Goal: Task Accomplishment & Management: Manage account settings

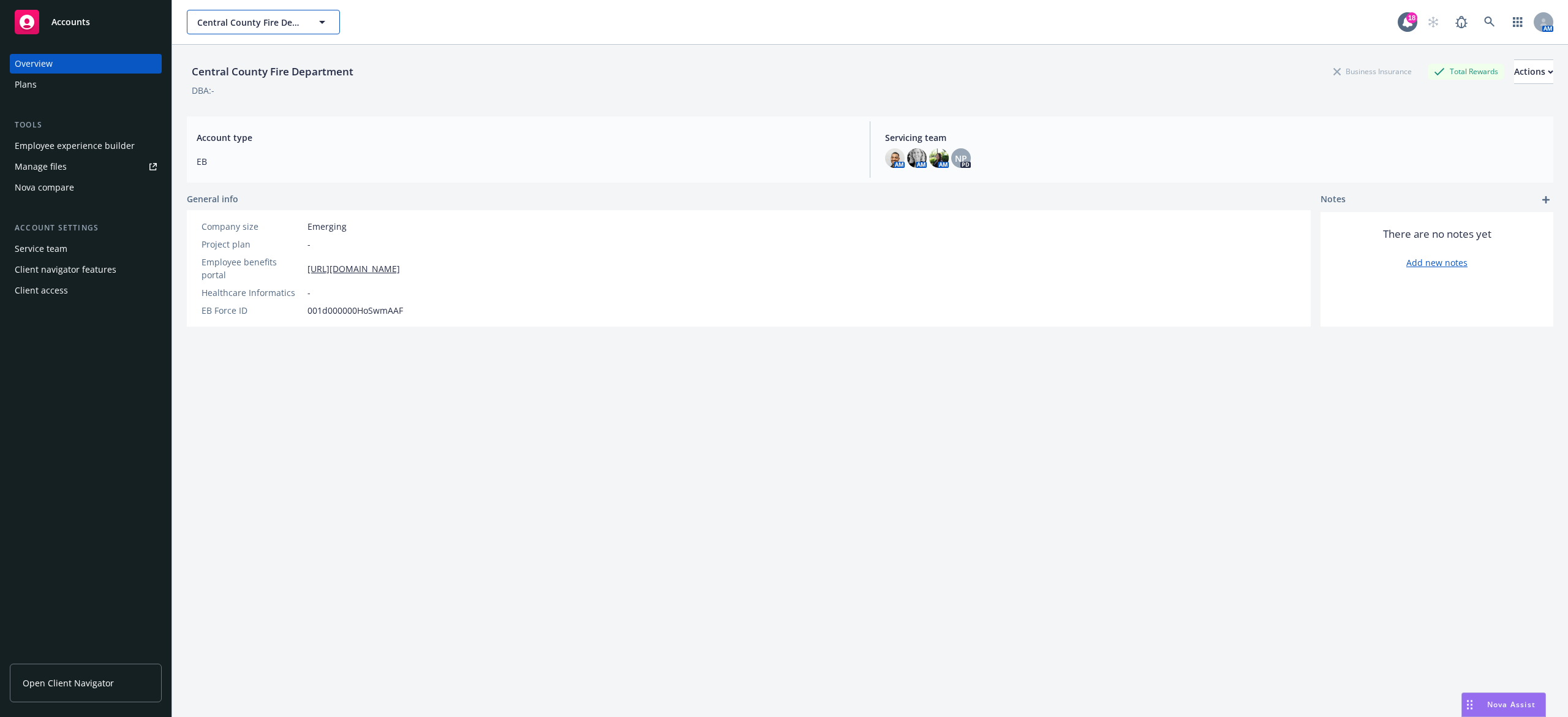
click at [251, 26] on span "Central County Fire Department" at bounding box center [250, 22] width 106 height 13
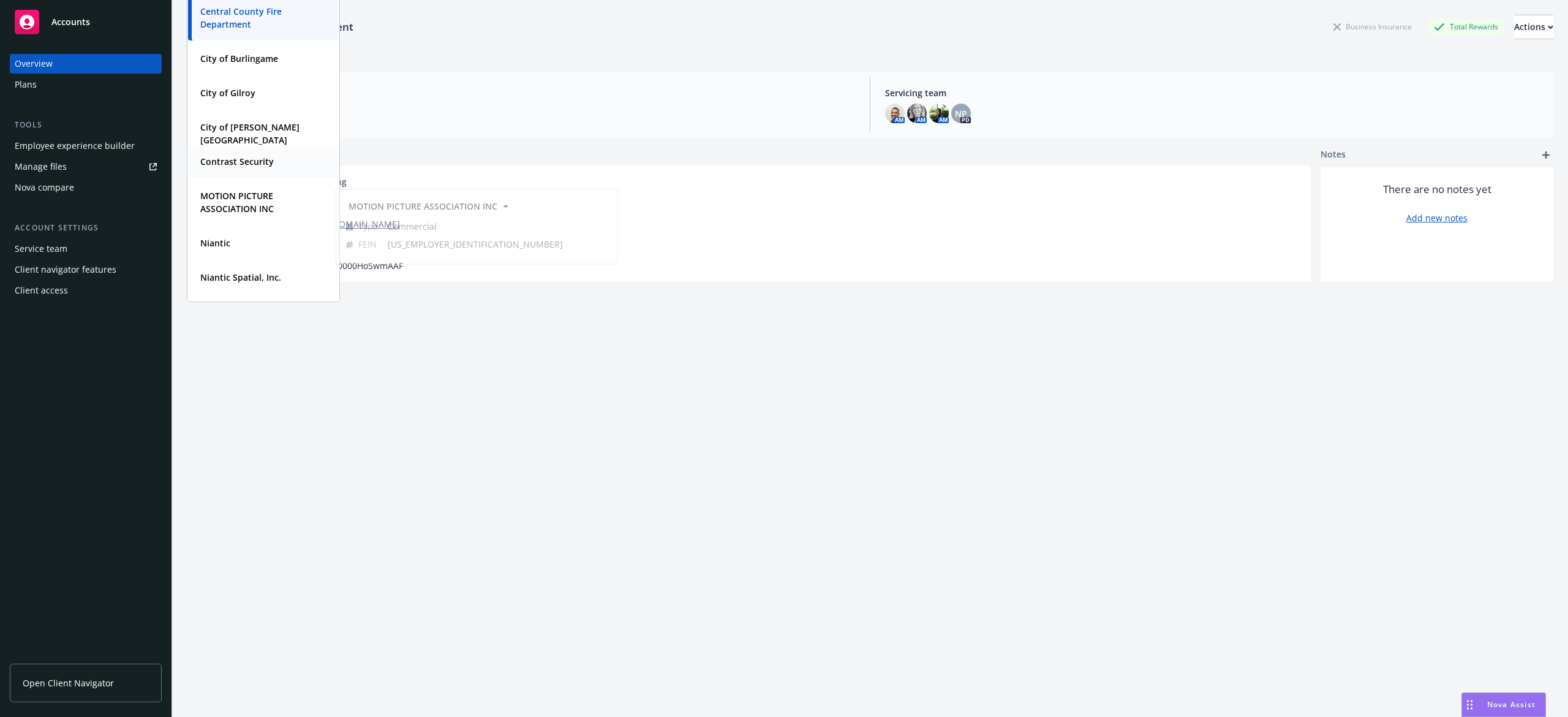
scroll to position [79, 0]
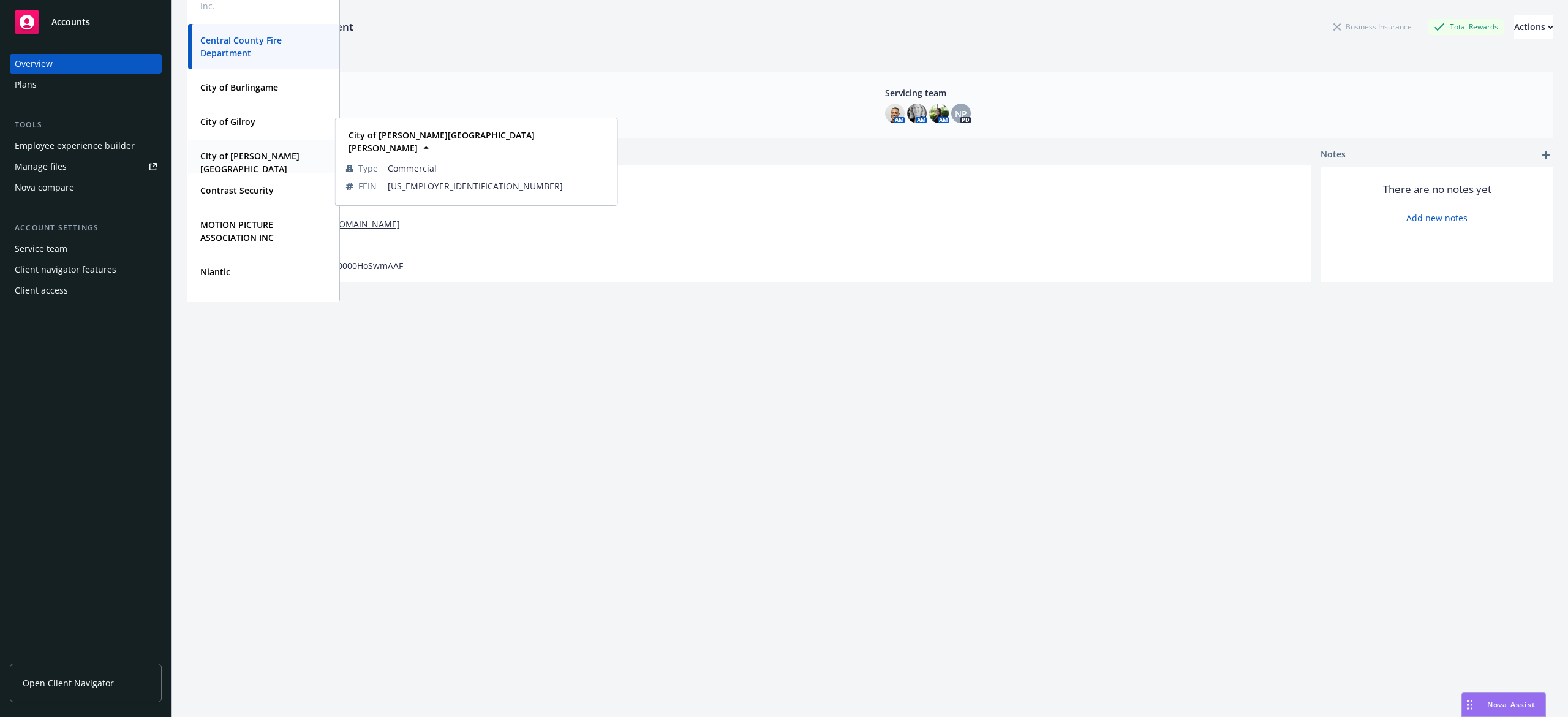
click at [244, 157] on strong "City of Morgan Hill" at bounding box center [249, 169] width 99 height 37
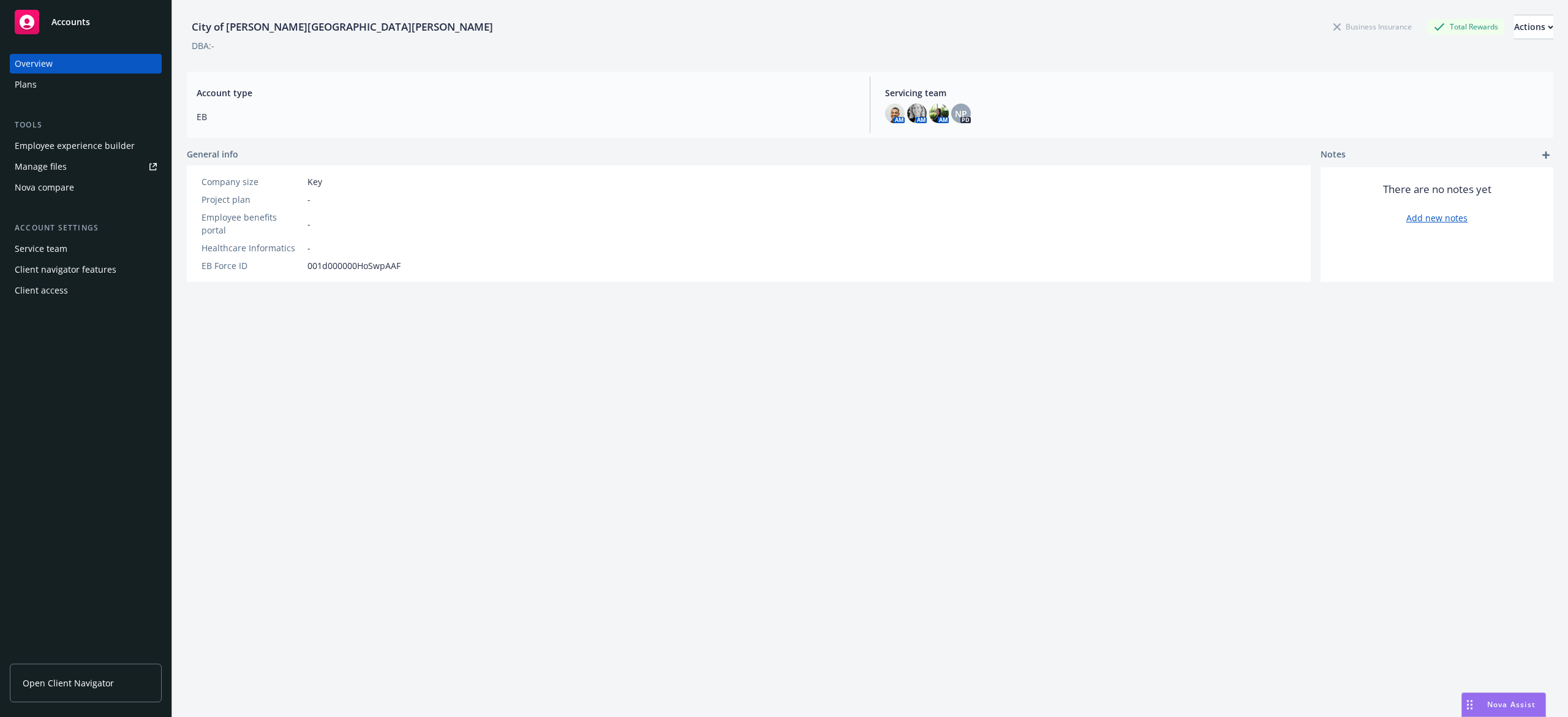
click at [38, 93] on div "Plans" at bounding box center [86, 84] width 142 height 20
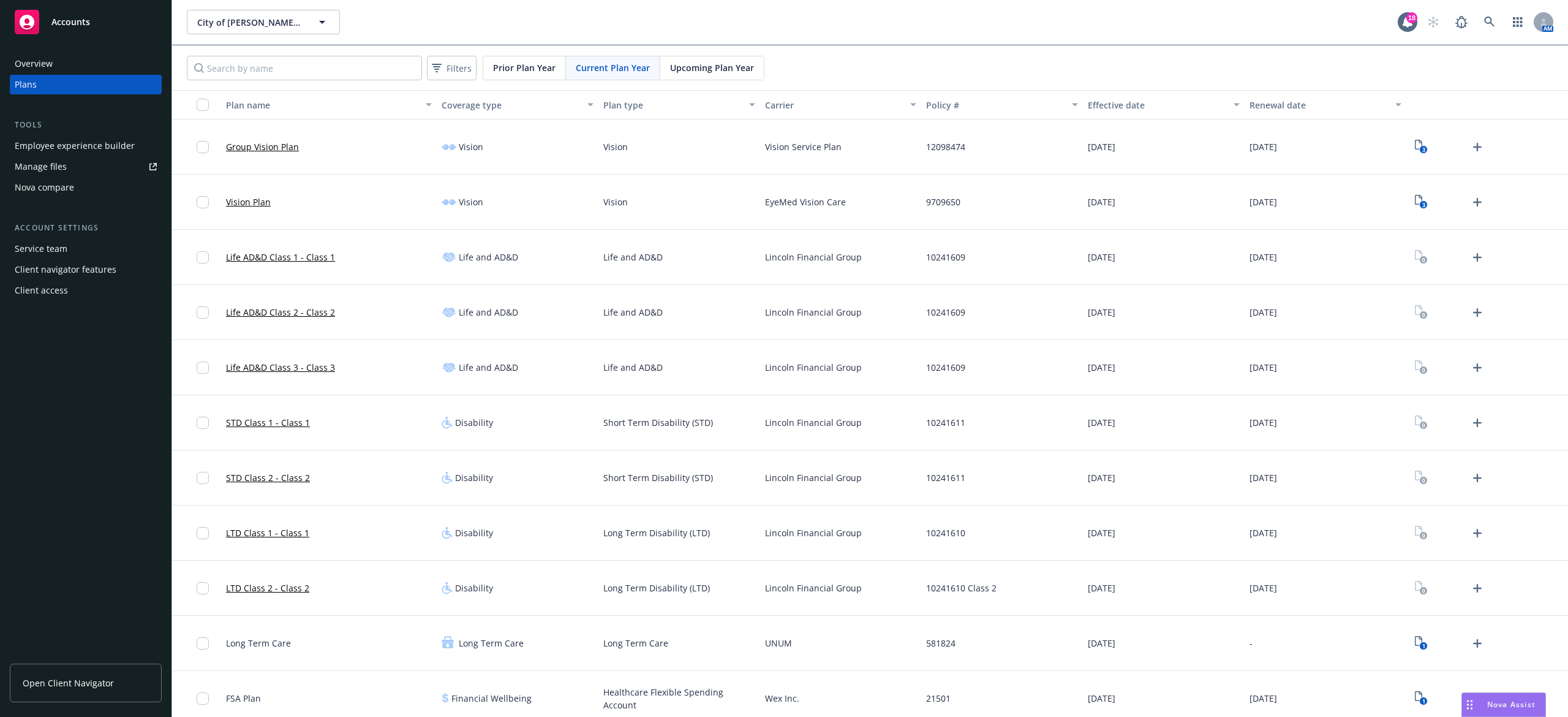
click at [628, 66] on span "Current Plan Year" at bounding box center [613, 67] width 74 height 13
click at [1470, 256] on icon "Upload Plan Documents" at bounding box center [1478, 258] width 15 height 15
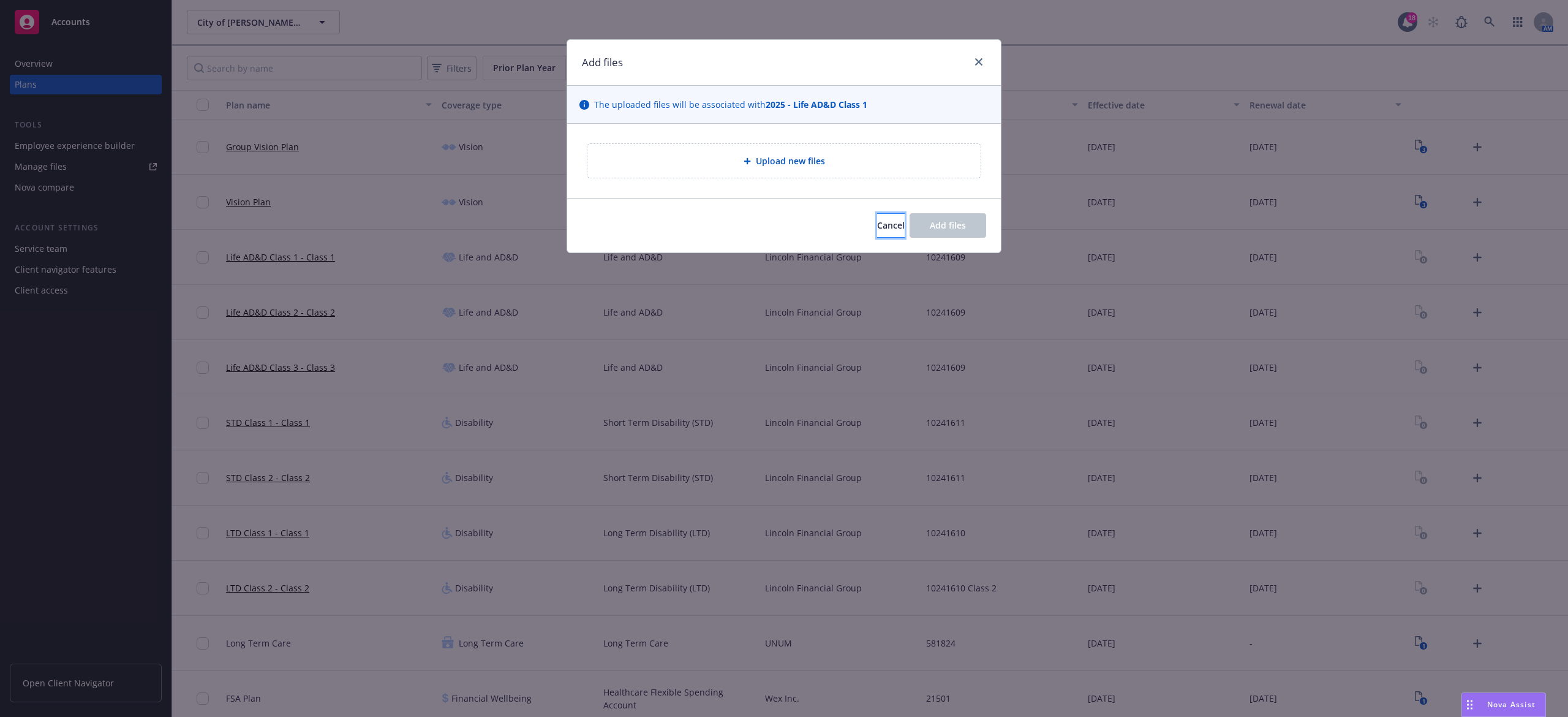
click at [877, 226] on span "Cancel" at bounding box center [891, 225] width 28 height 11
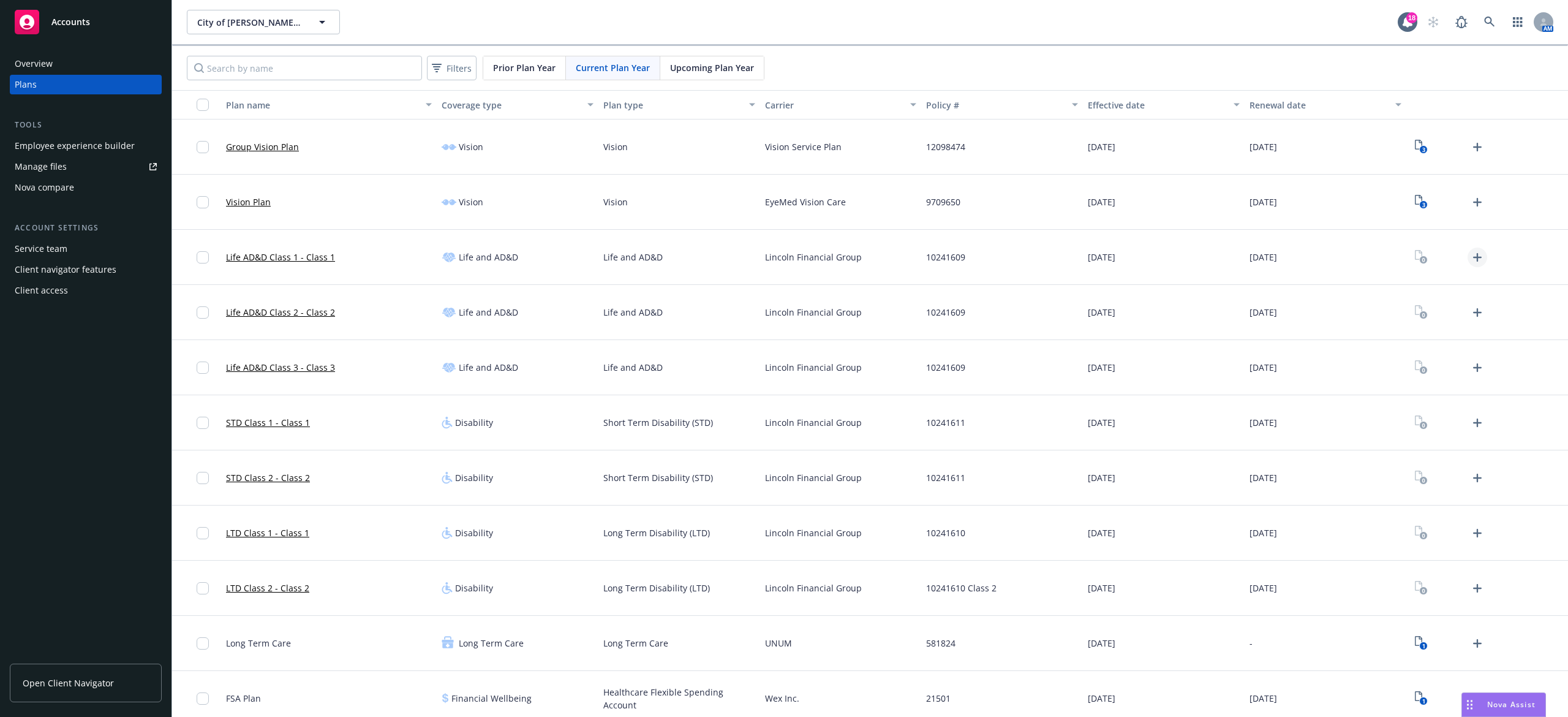
click at [1470, 262] on icon "Upload Plan Documents" at bounding box center [1478, 258] width 15 height 15
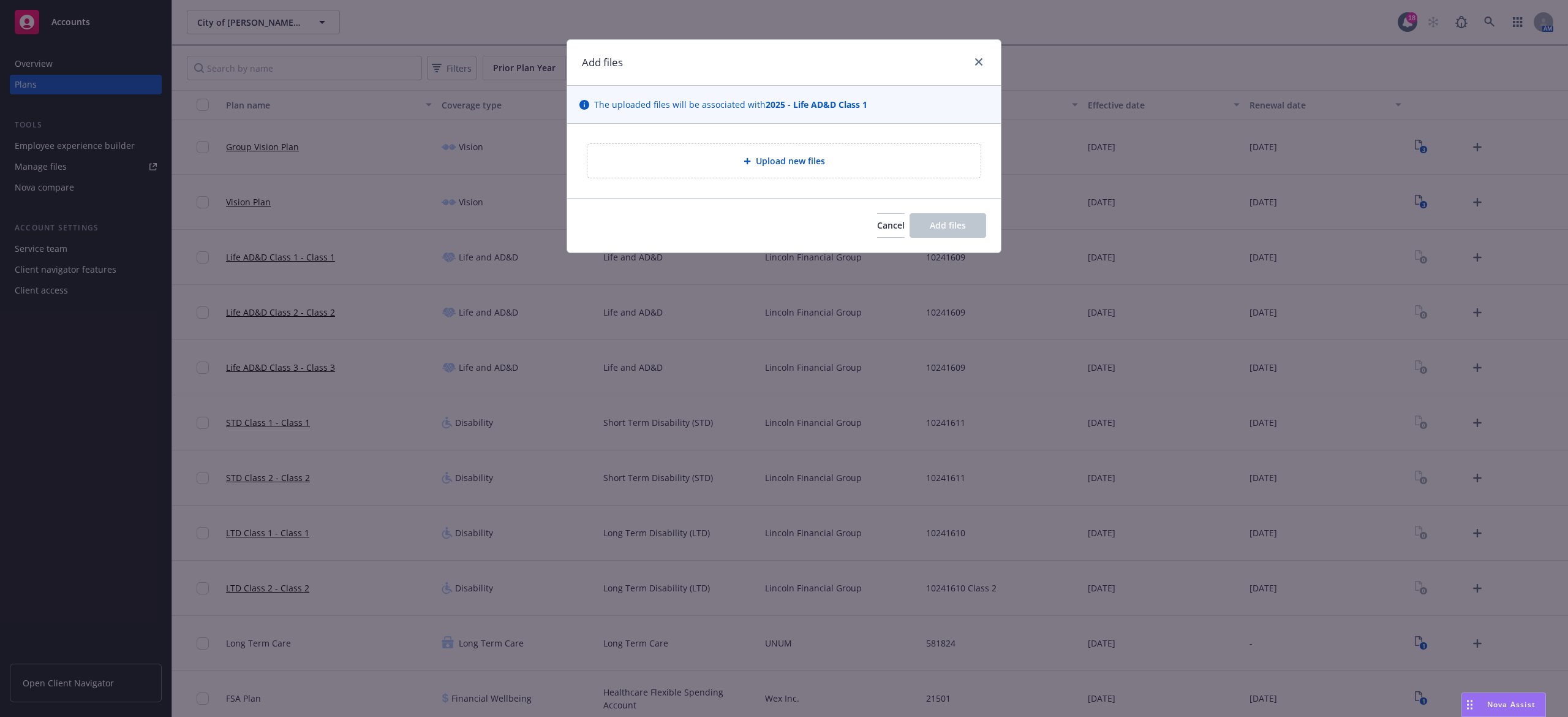
click at [846, 150] on div "Upload new files" at bounding box center [784, 161] width 393 height 34
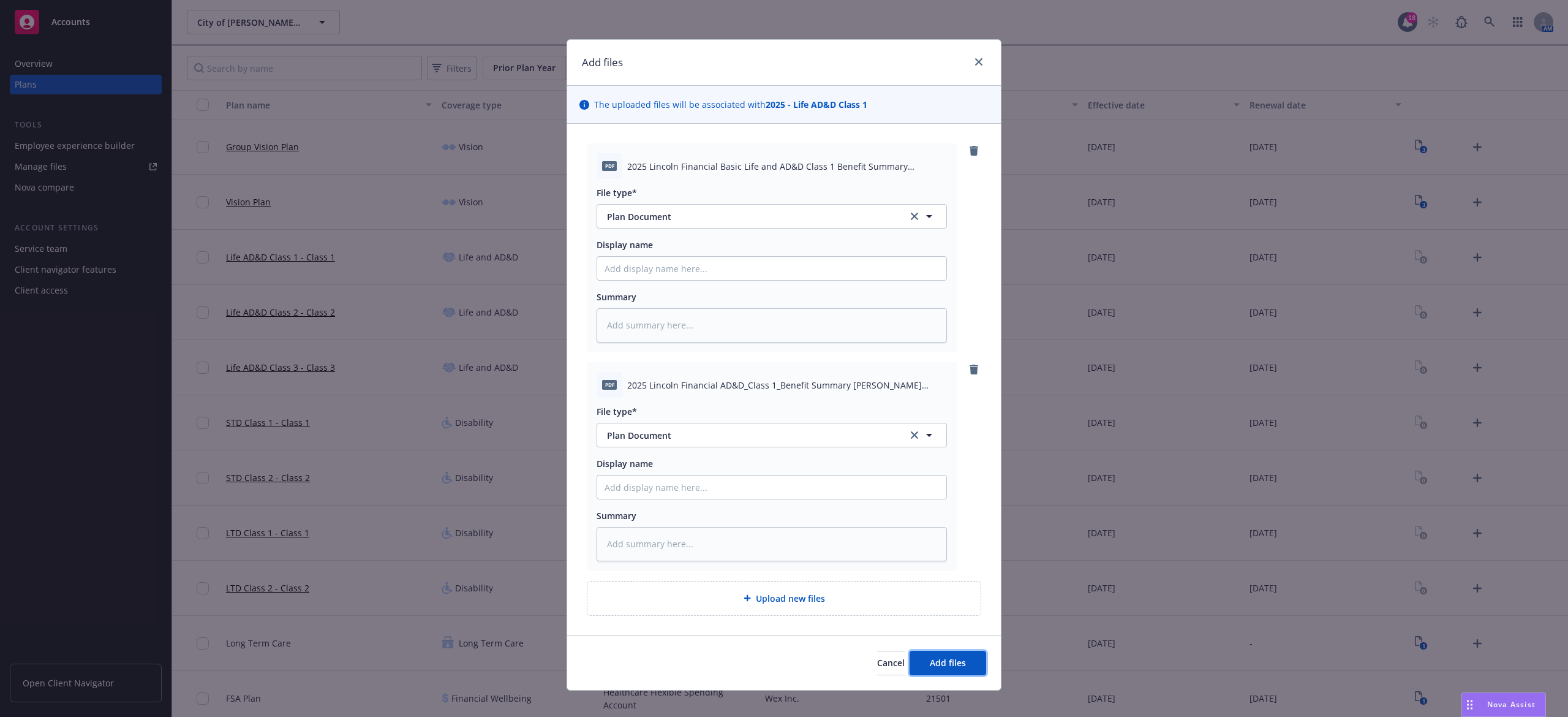
click at [958, 660] on span "Add files" at bounding box center [948, 662] width 36 height 11
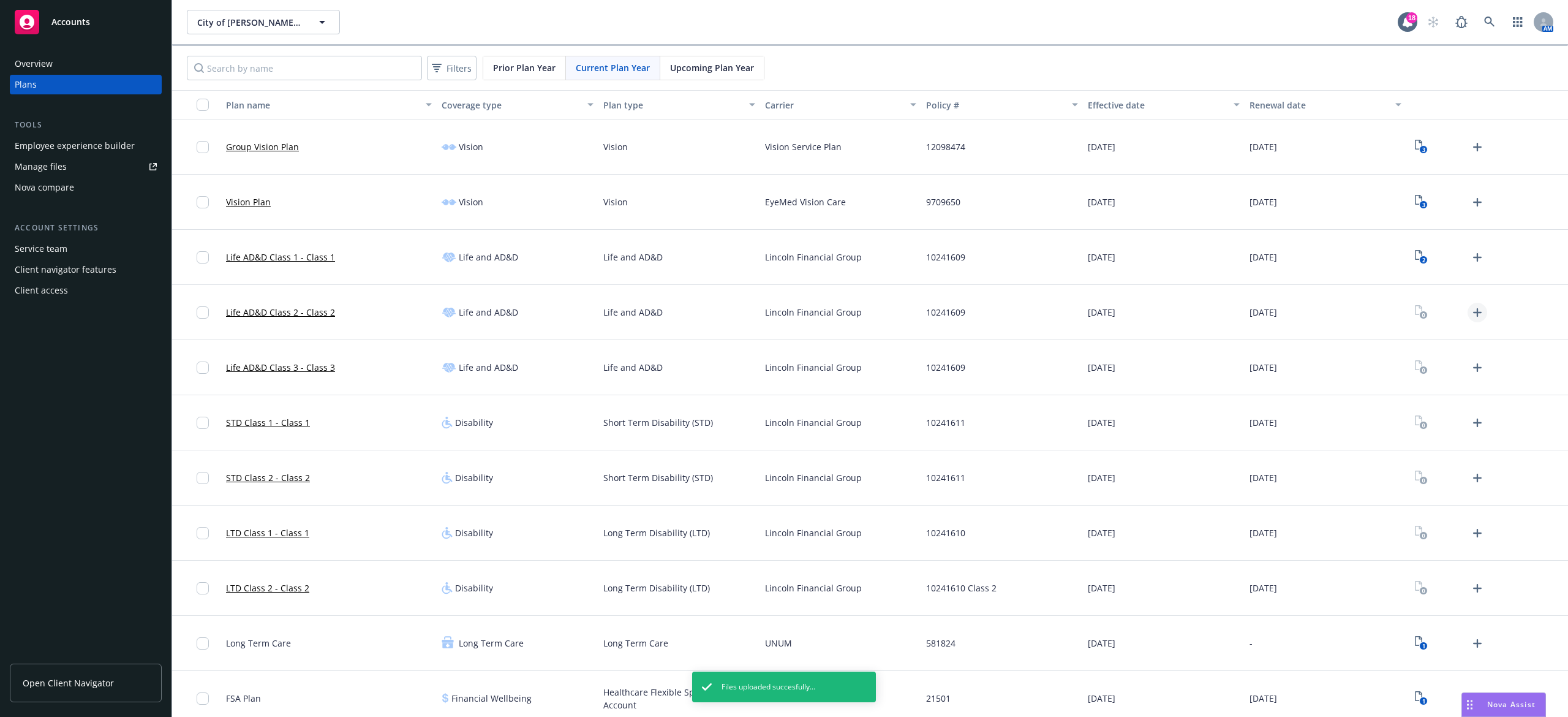
click at [1458, 320] on div at bounding box center [1449, 312] width 76 height 20
click at [1472, 322] on div at bounding box center [1449, 312] width 76 height 20
click at [1470, 320] on icon "Upload Plan Documents" at bounding box center [1478, 313] width 15 height 15
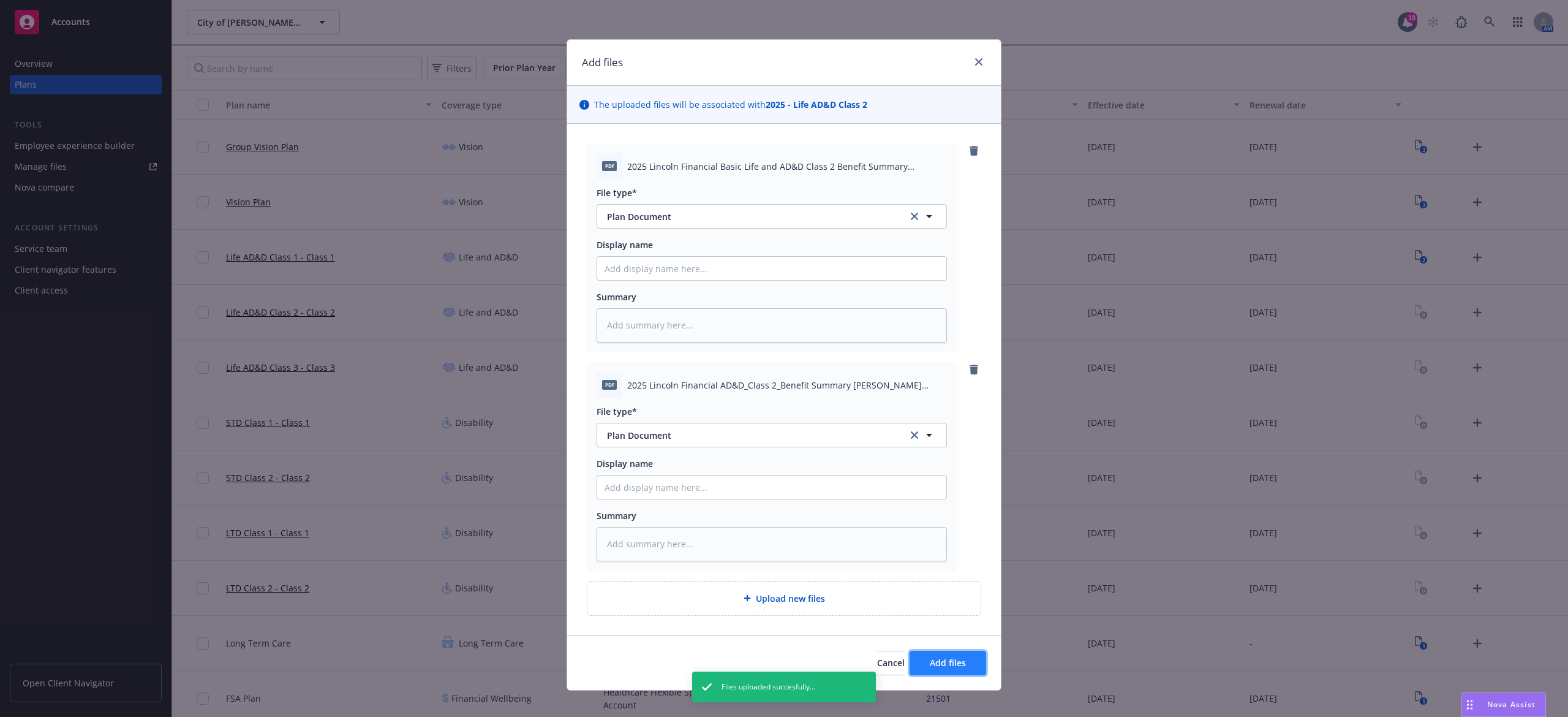
click at [935, 662] on span "Add files" at bounding box center [948, 662] width 36 height 11
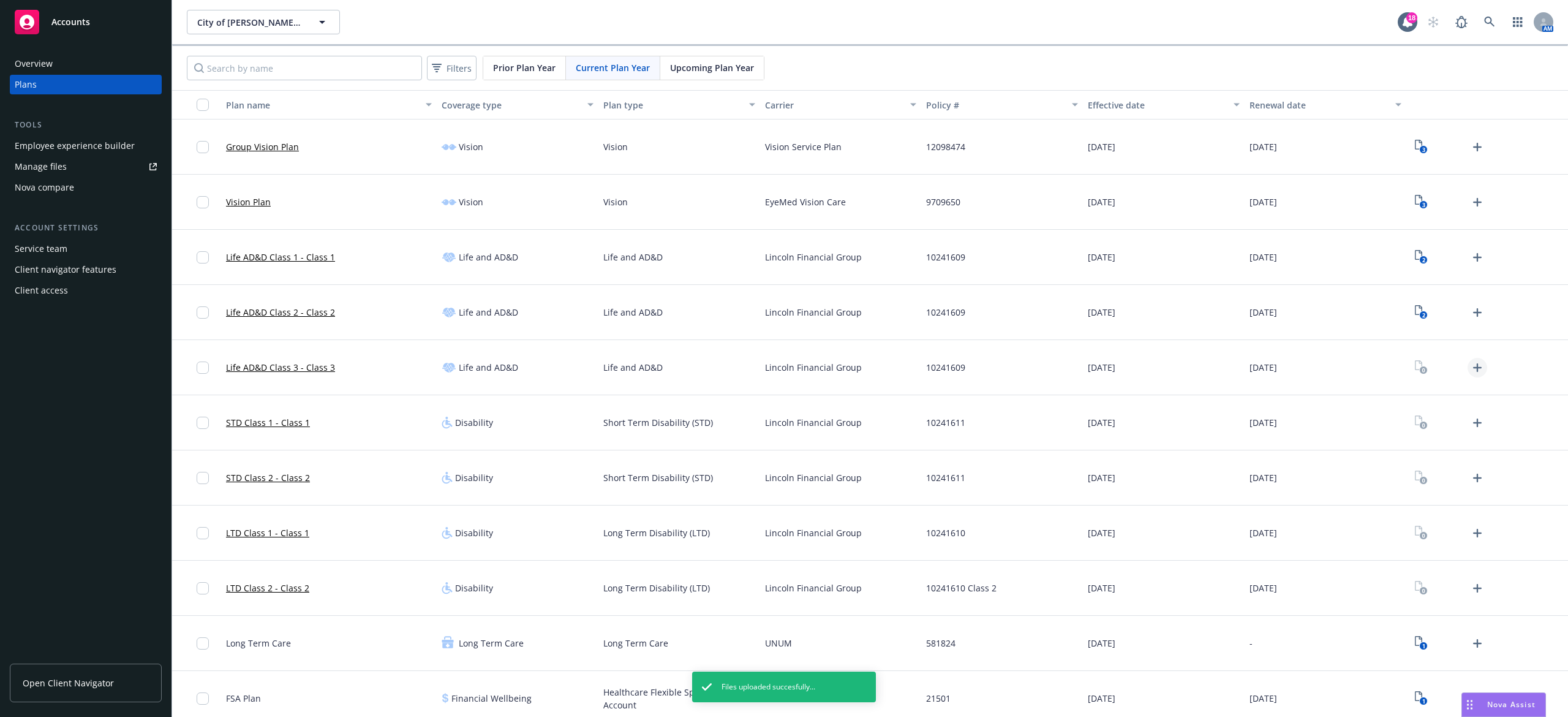
click at [1470, 369] on icon "Upload Plan Documents" at bounding box center [1478, 368] width 15 height 15
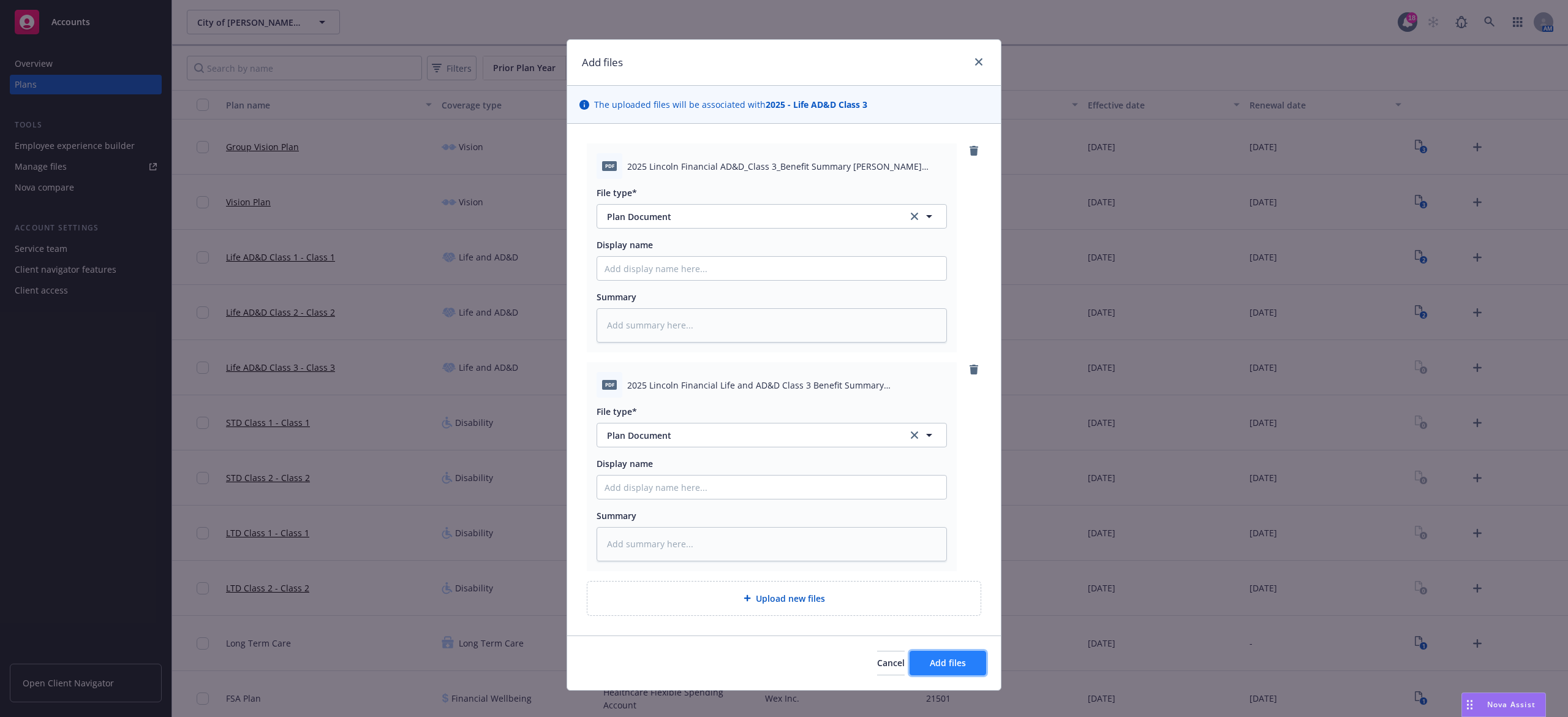
click at [946, 668] on span "Add files" at bounding box center [948, 662] width 36 height 11
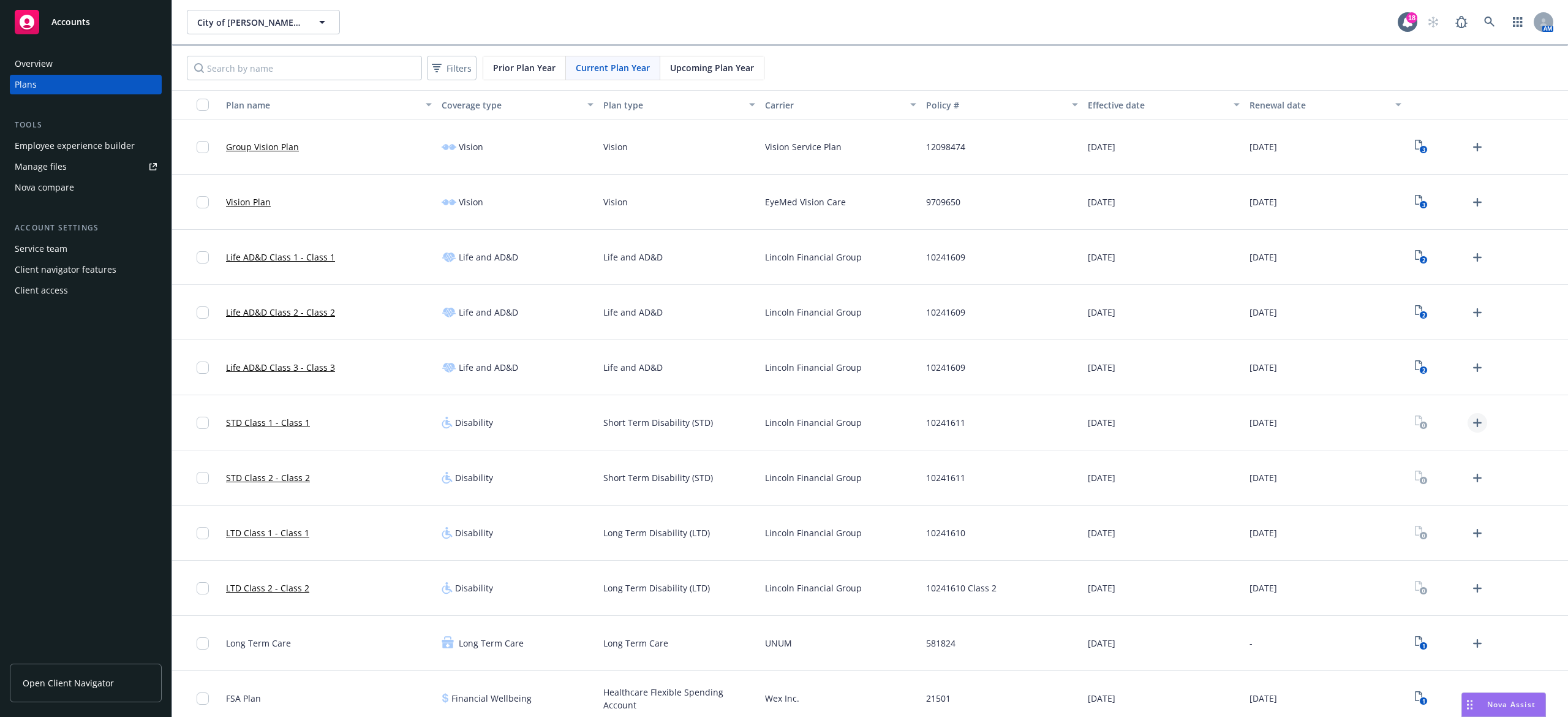
click at [1468, 414] on link "Upload Plan Documents" at bounding box center [1477, 423] width 20 height 20
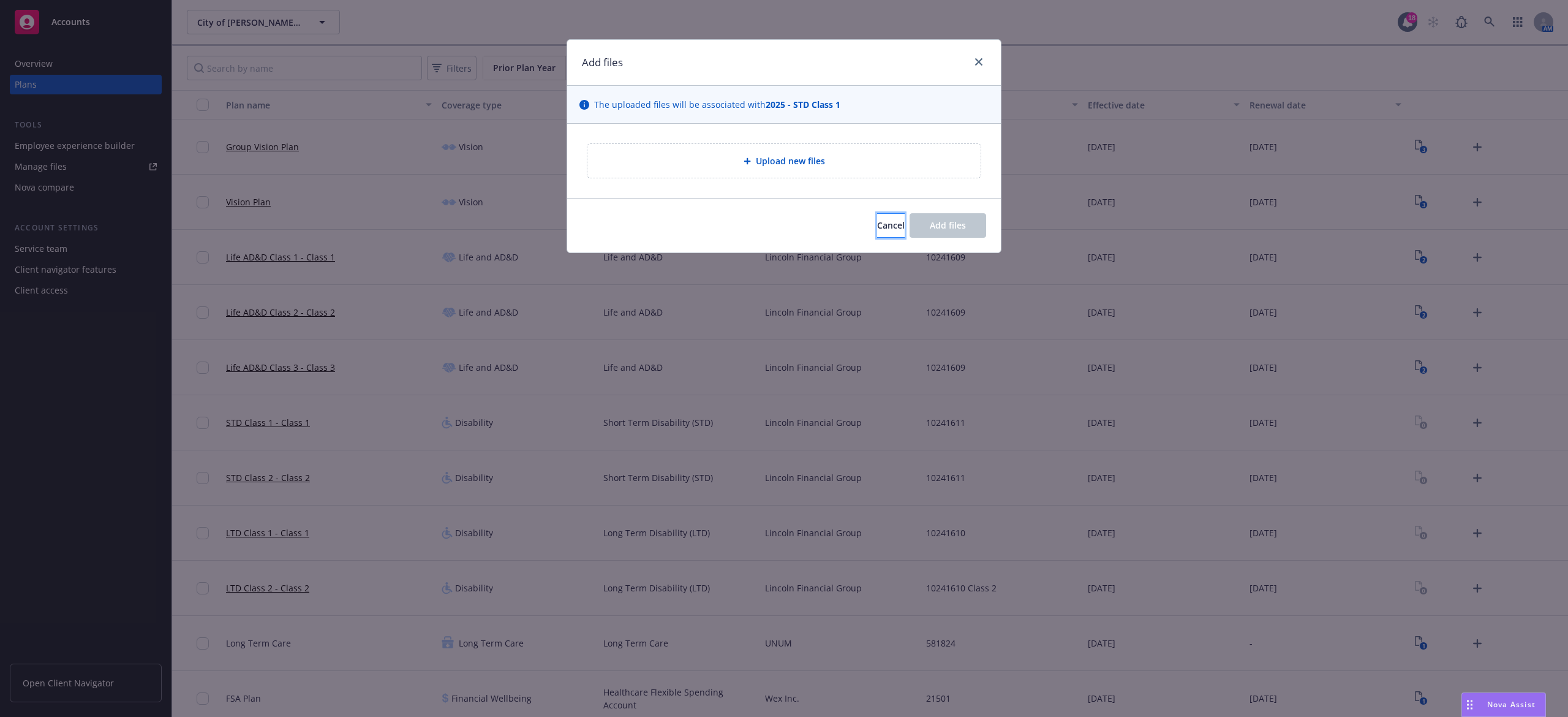
click at [883, 221] on span "Cancel" at bounding box center [891, 225] width 28 height 11
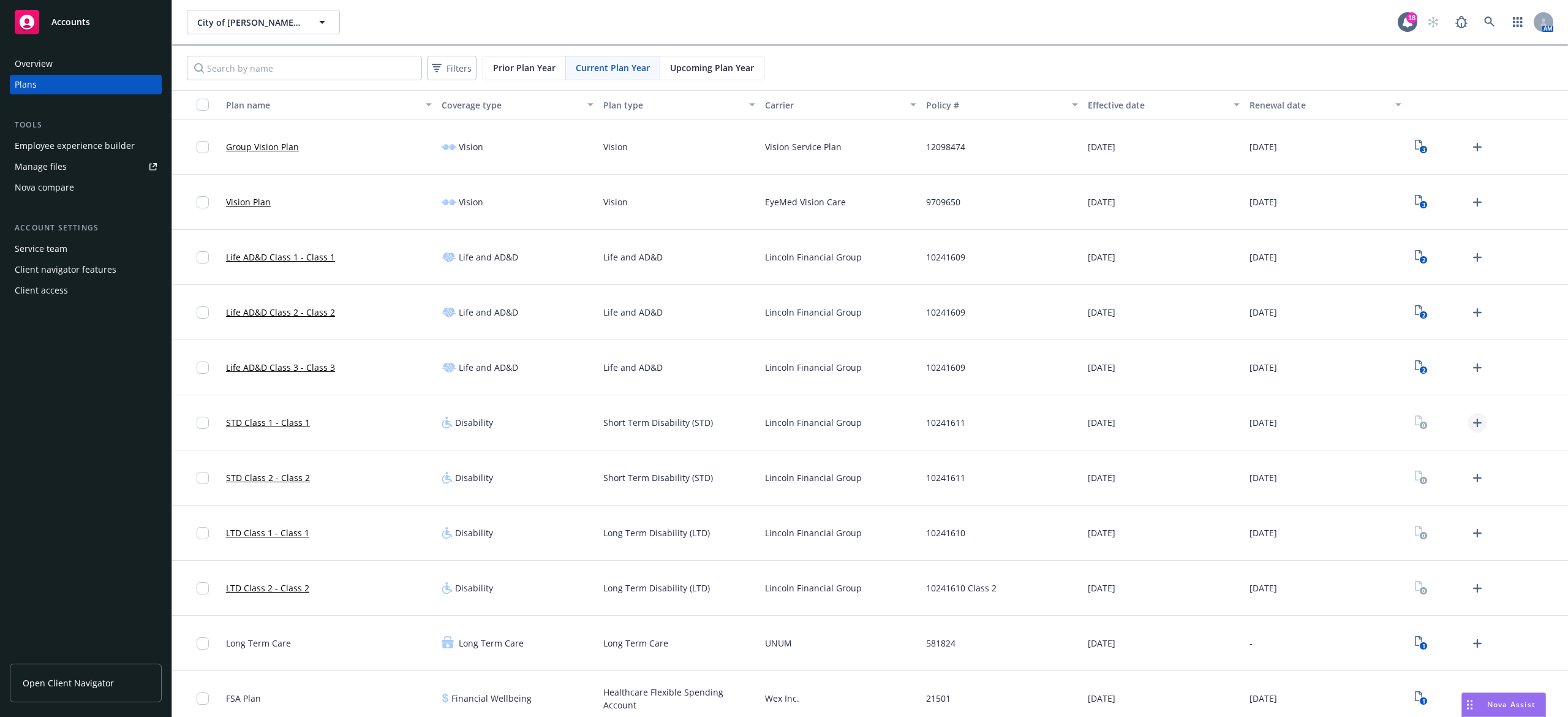
click at [1470, 422] on icon "Upload Plan Documents" at bounding box center [1478, 423] width 15 height 15
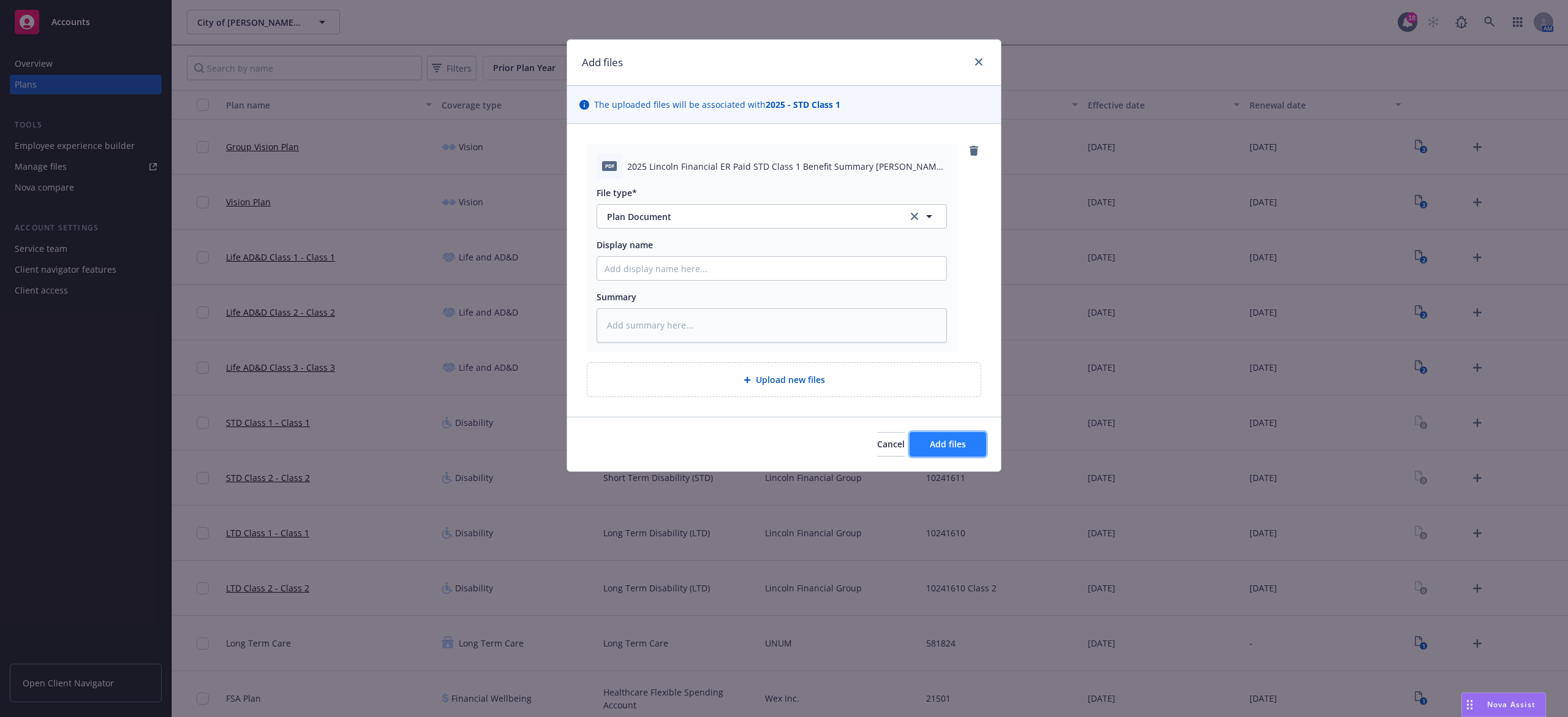
click at [966, 444] on button "Add files" at bounding box center [948, 444] width 77 height 24
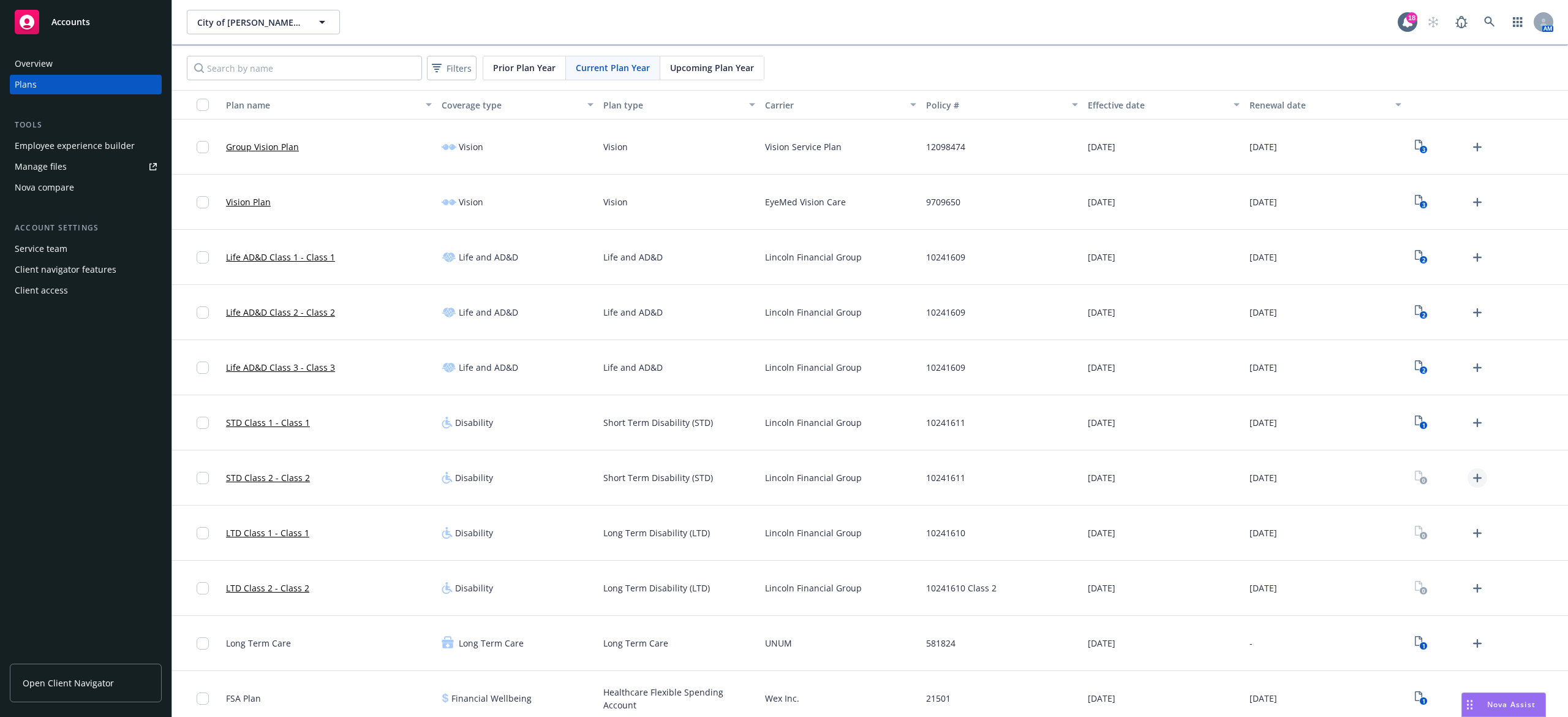
click at [1474, 479] on icon "Upload Plan Documents" at bounding box center [1478, 478] width 9 height 9
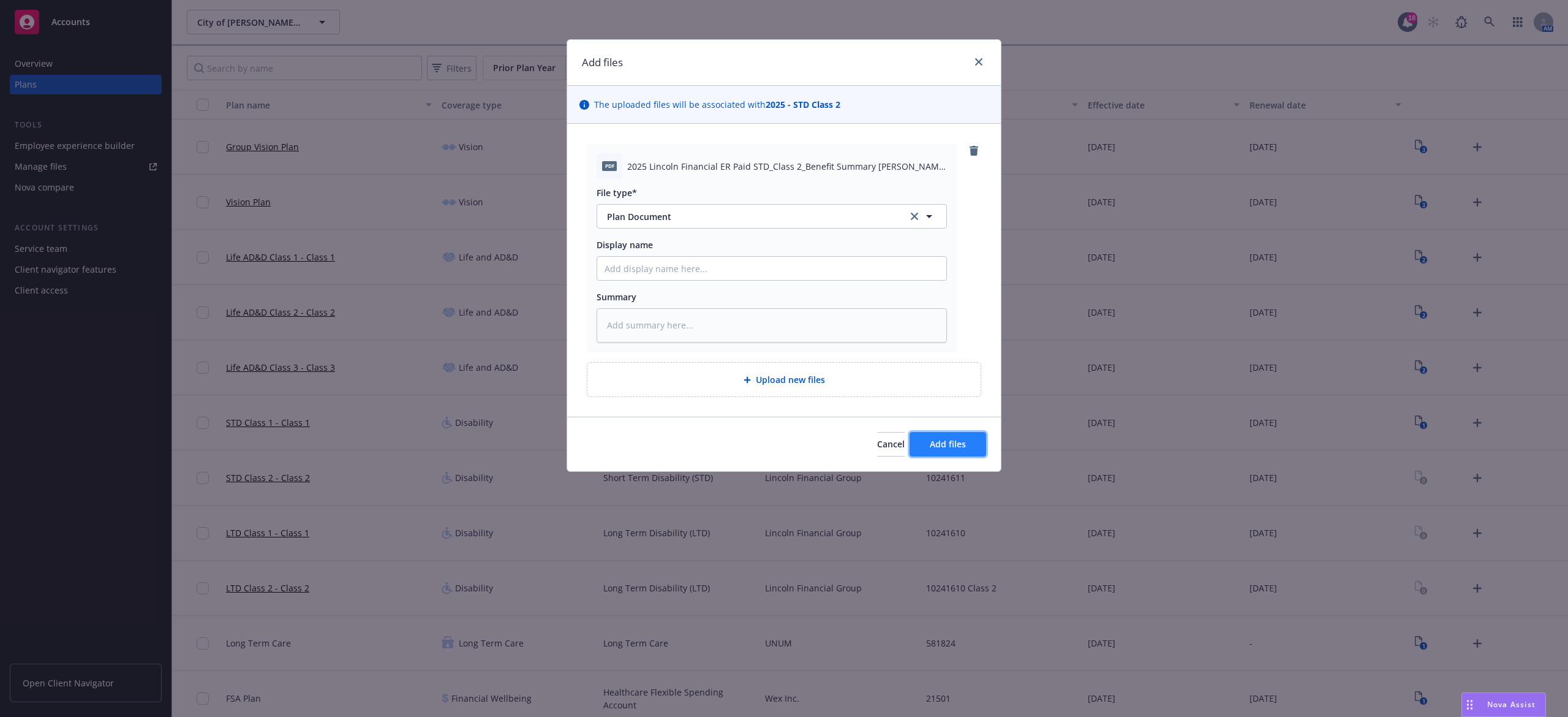
click at [975, 440] on button "Add files" at bounding box center [948, 444] width 77 height 24
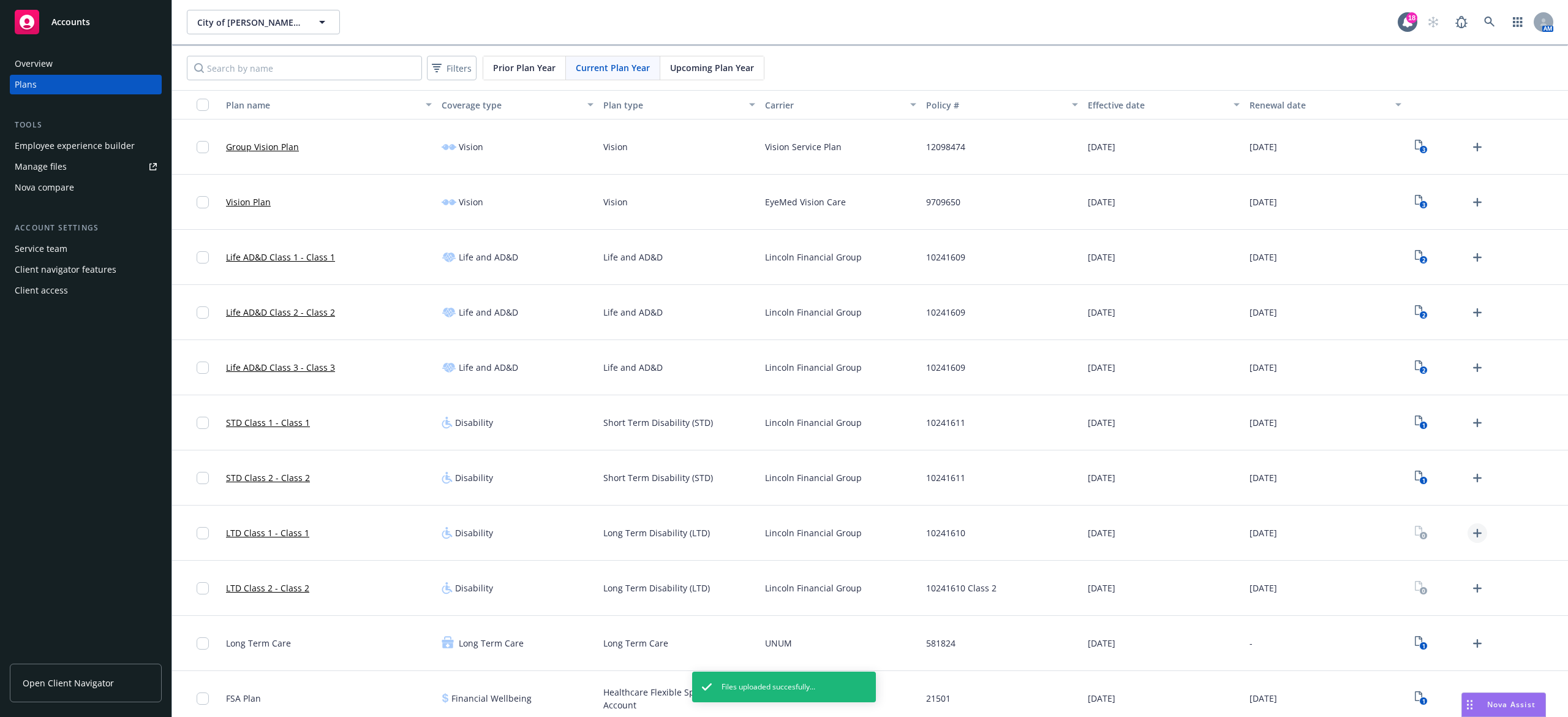
click at [1470, 534] on icon "Upload Plan Documents" at bounding box center [1478, 534] width 15 height 15
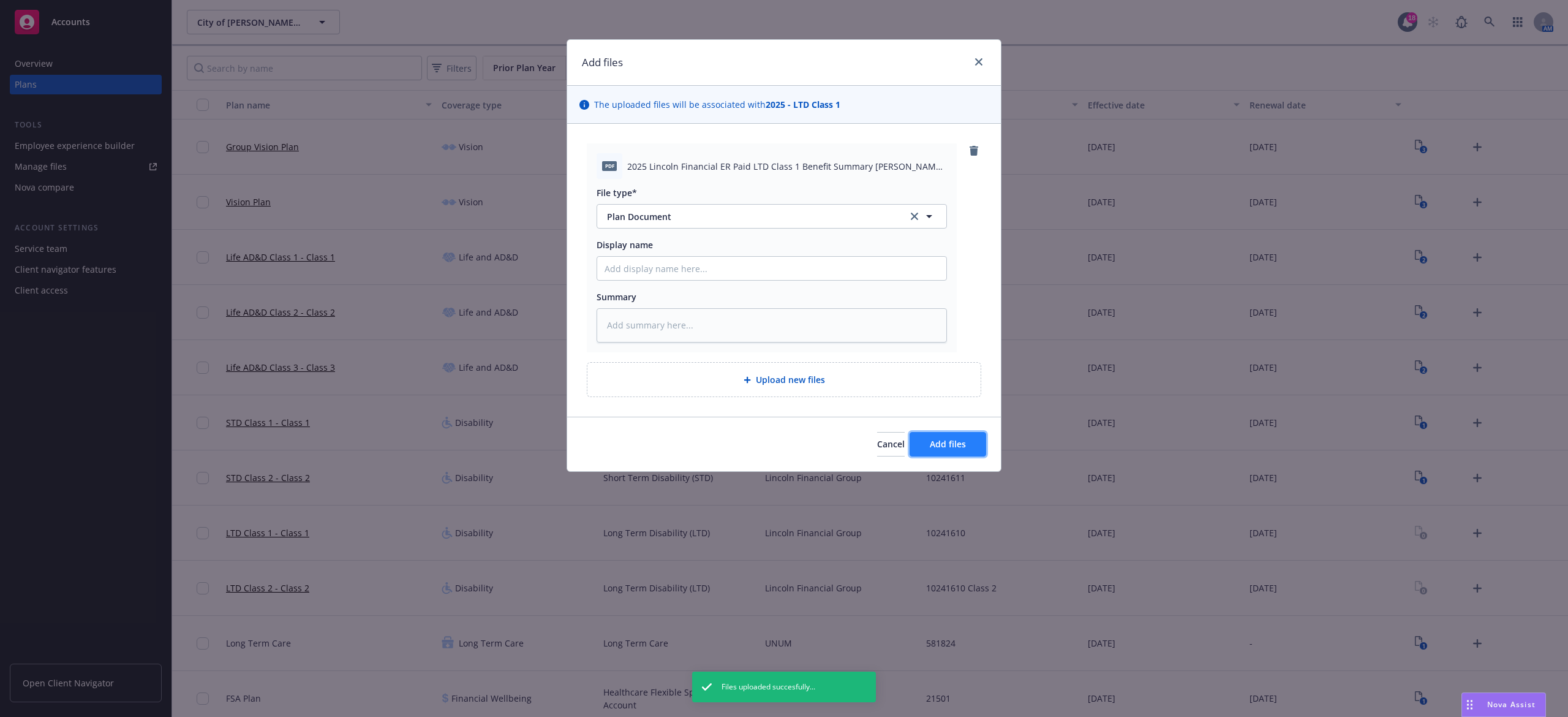
click at [954, 450] on span "Add files" at bounding box center [948, 444] width 36 height 11
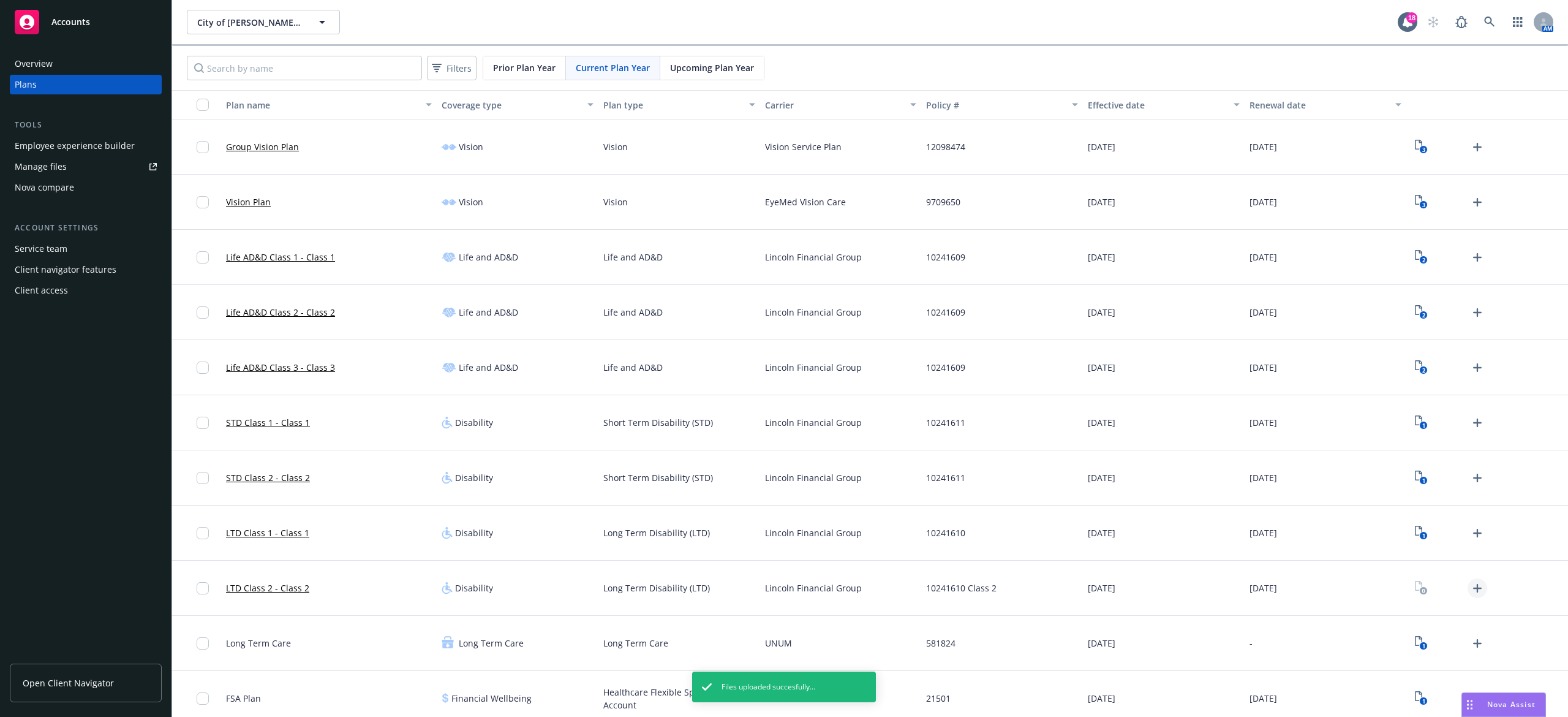
click at [1470, 588] on icon "Upload Plan Documents" at bounding box center [1478, 589] width 15 height 15
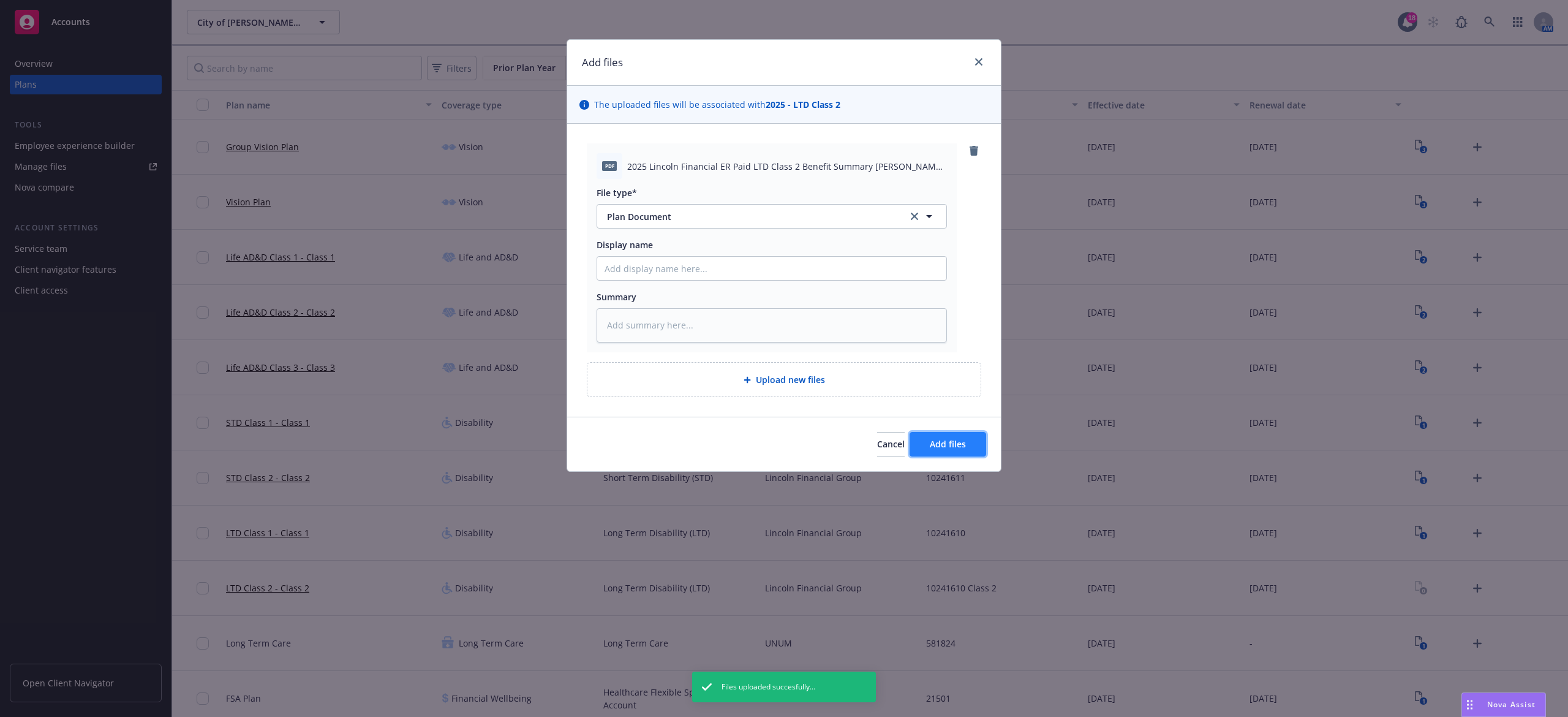
click at [935, 447] on span "Add files" at bounding box center [948, 444] width 36 height 11
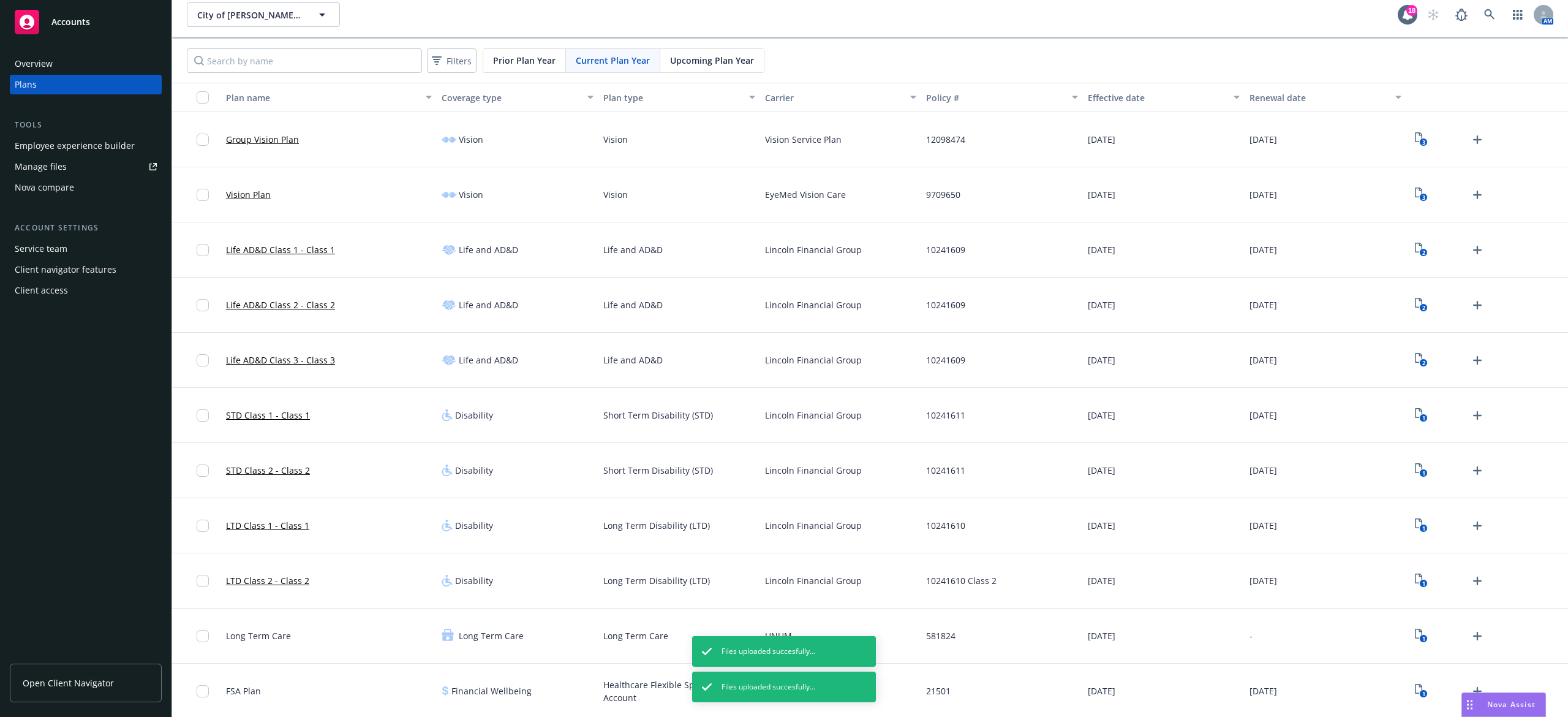
scroll to position [10, 0]
click at [1415, 356] on icon "2" at bounding box center [1421, 358] width 13 height 14
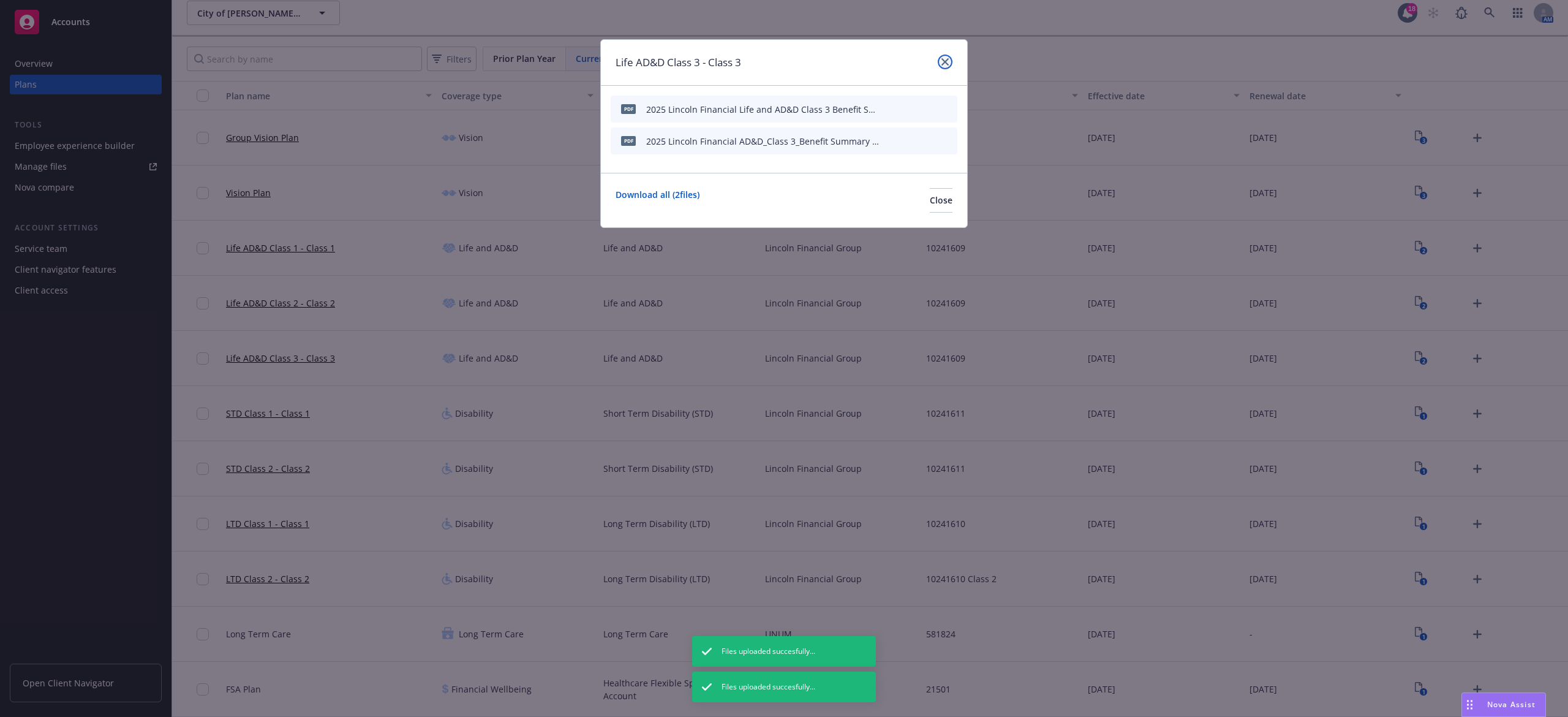
click at [944, 62] on icon "close" at bounding box center [945, 61] width 7 height 7
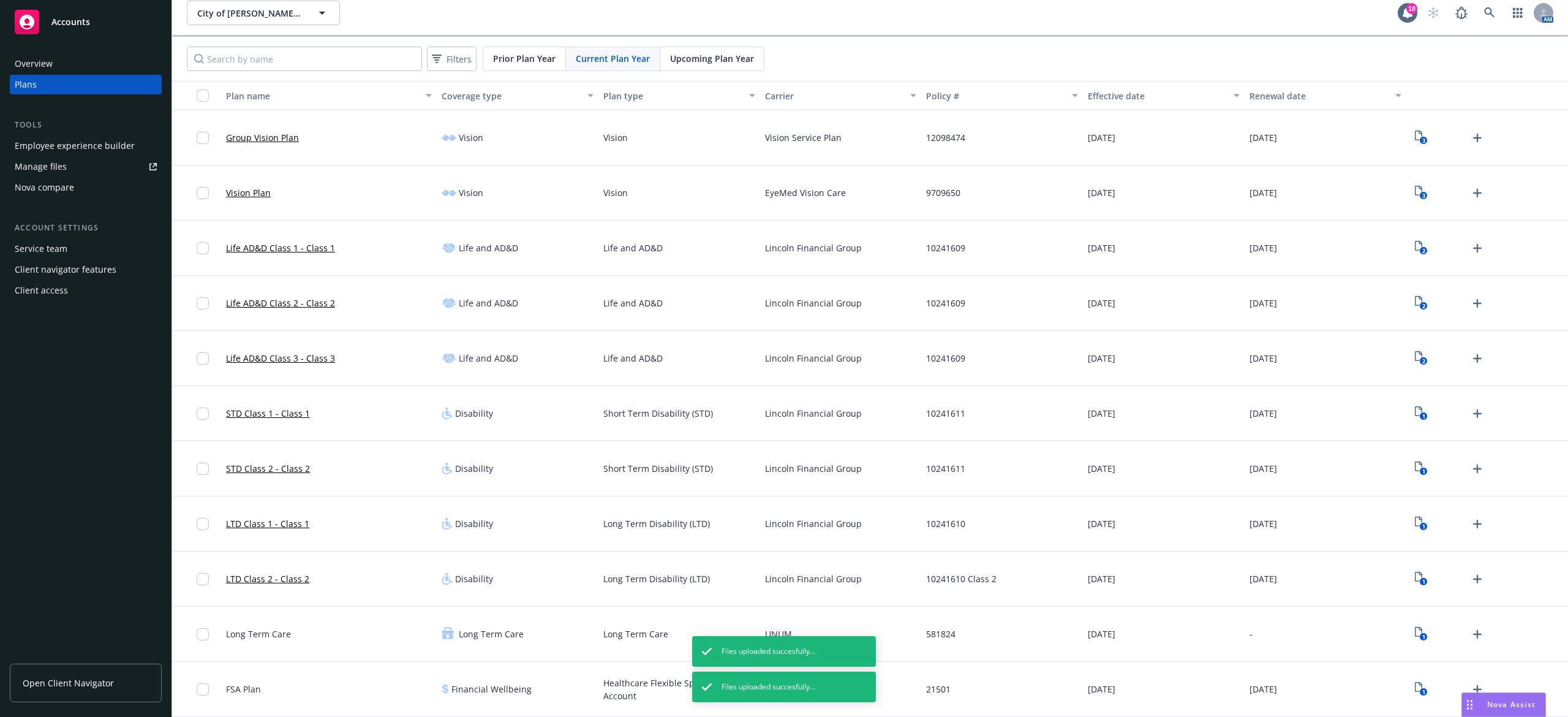
click at [49, 162] on div "Manage files" at bounding box center [40, 167] width 52 height 20
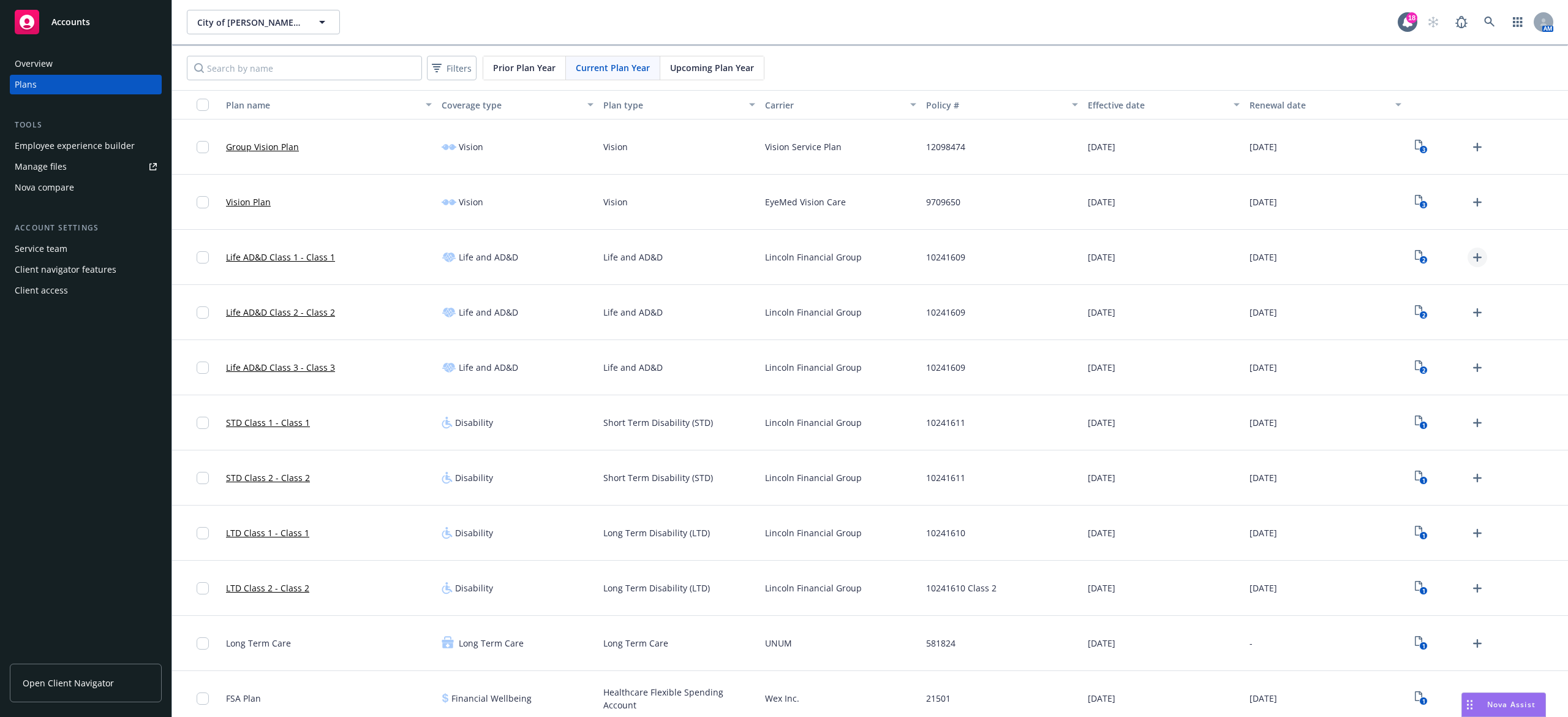
click at [1473, 260] on icon "Upload Plan Documents" at bounding box center [1478, 258] width 15 height 15
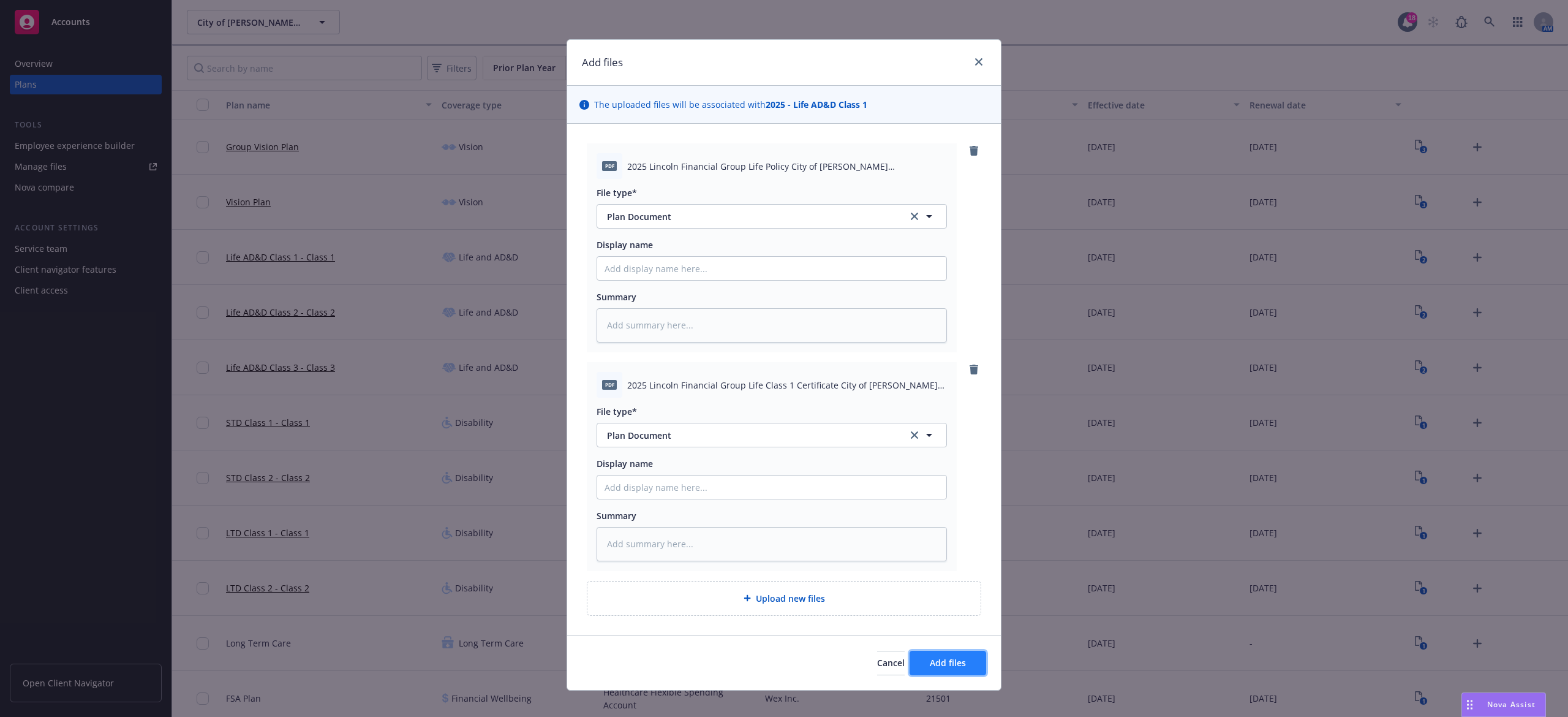
click at [947, 661] on span "Add files" at bounding box center [948, 662] width 36 height 11
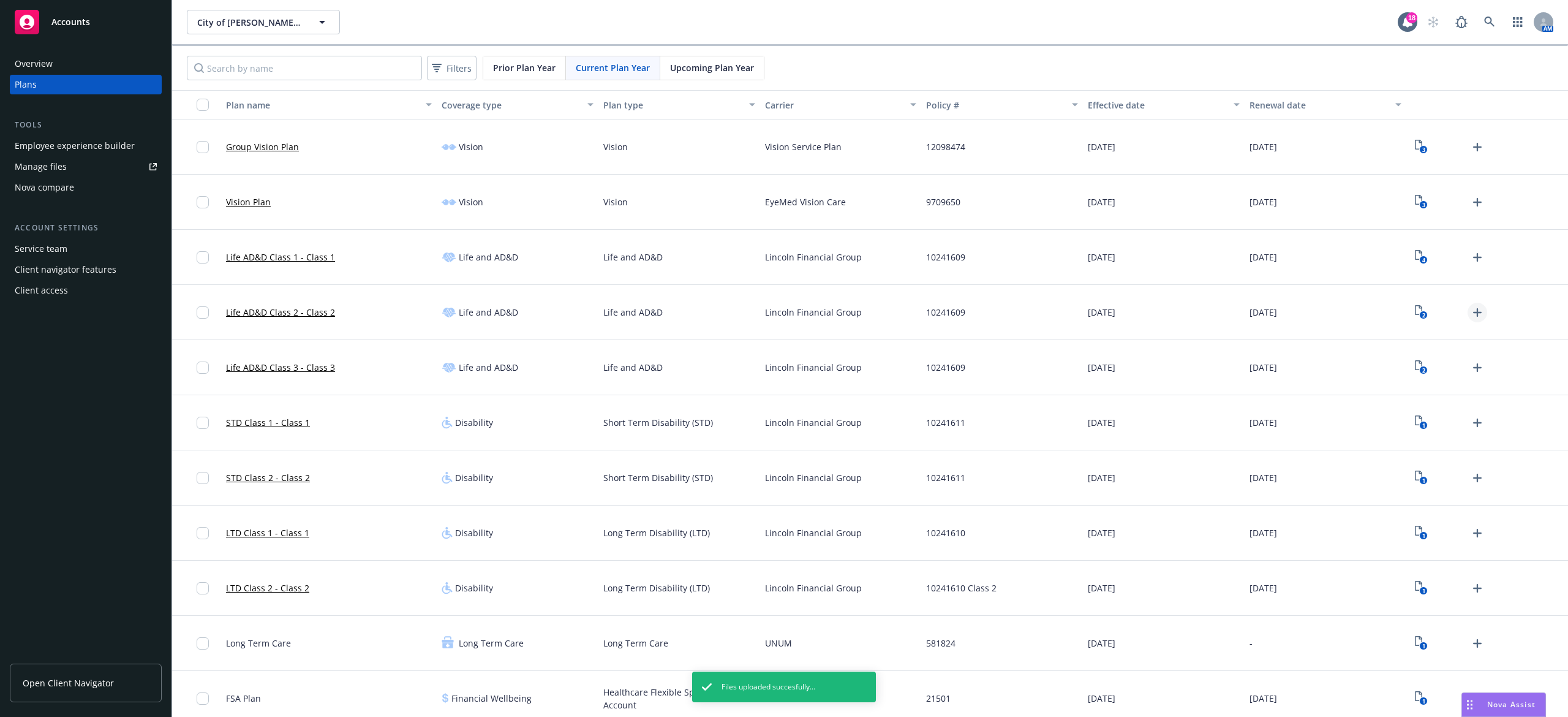
click at [1470, 314] on icon "Upload Plan Documents" at bounding box center [1478, 313] width 15 height 15
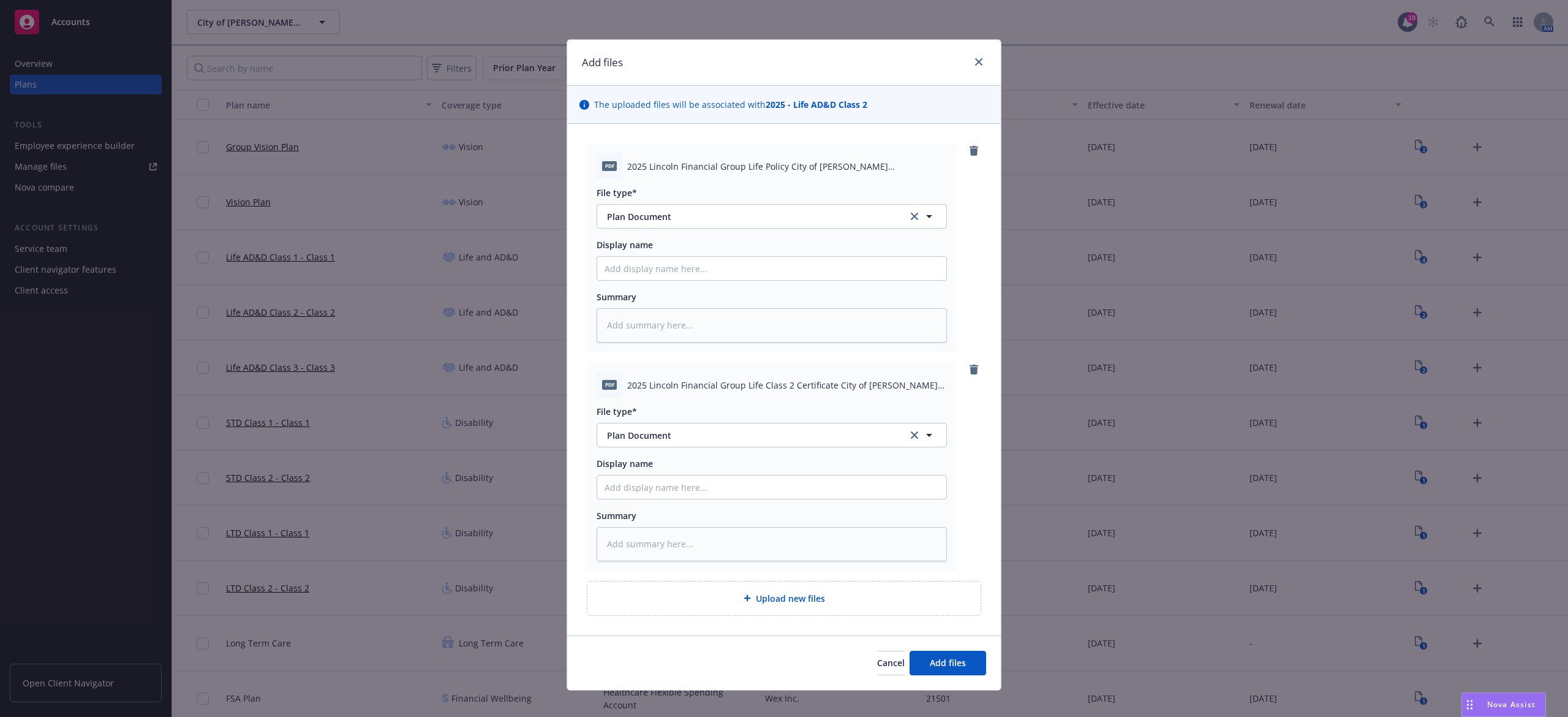
scroll to position [13, 0]
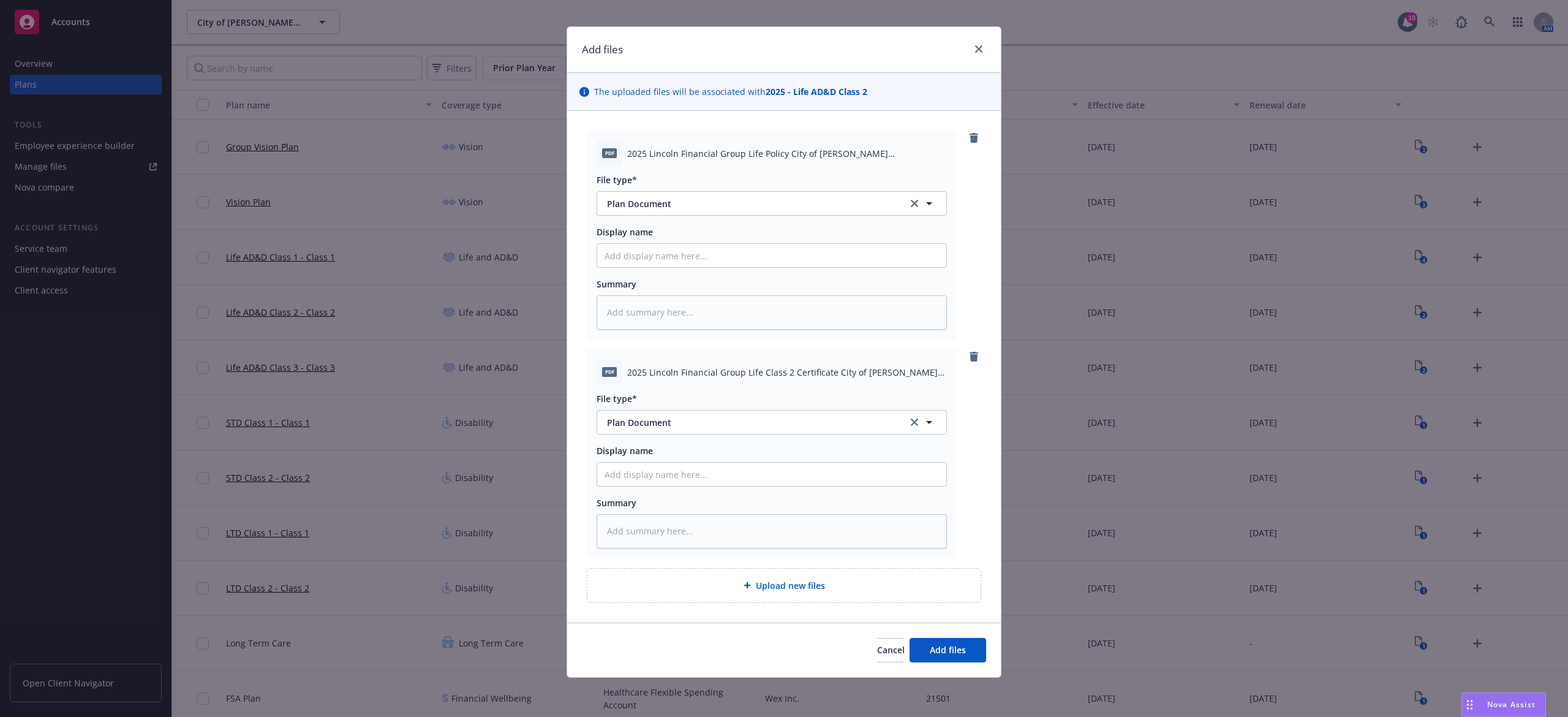
click at [949, 667] on div "Cancel Add files" at bounding box center [784, 650] width 433 height 55
click at [948, 648] on span "Add files" at bounding box center [948, 650] width 36 height 11
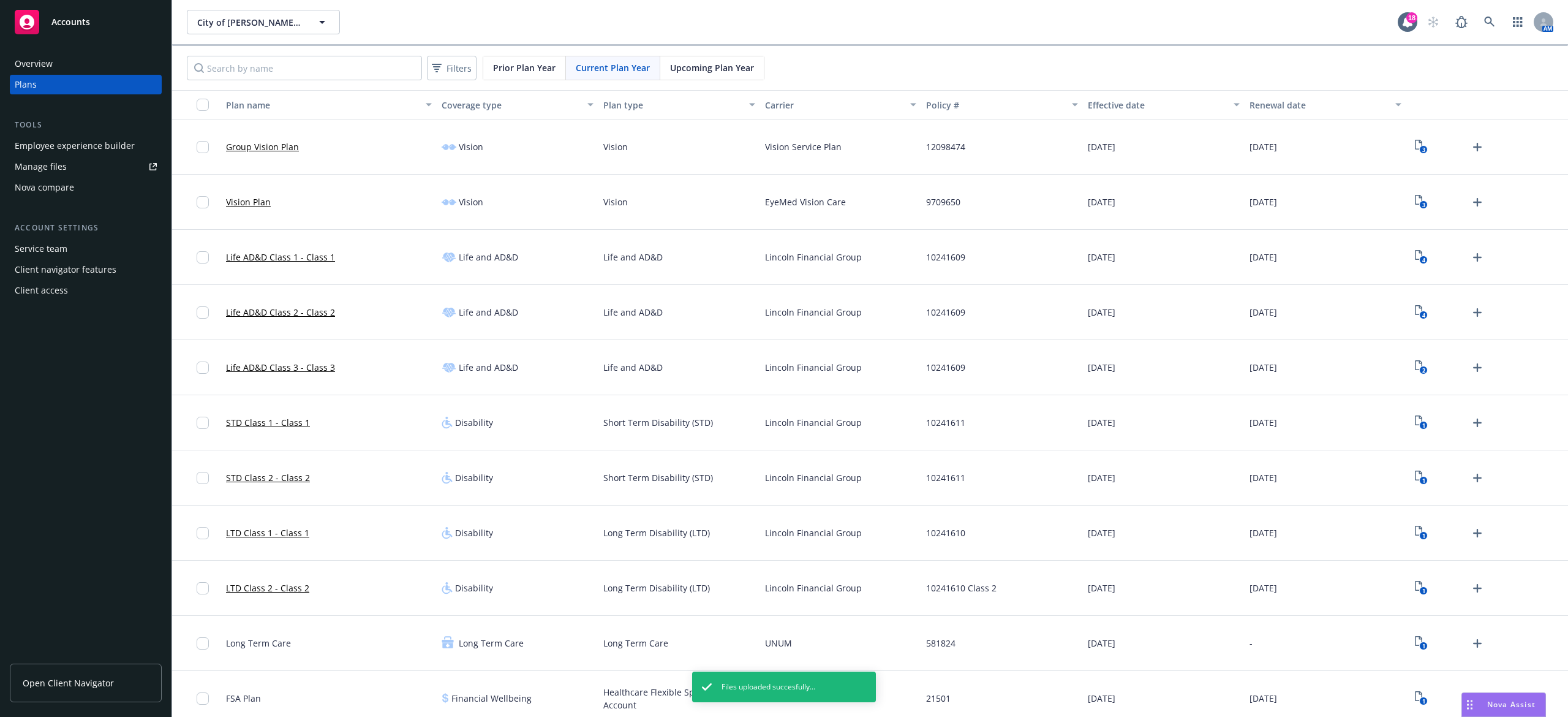
scroll to position [10, 0]
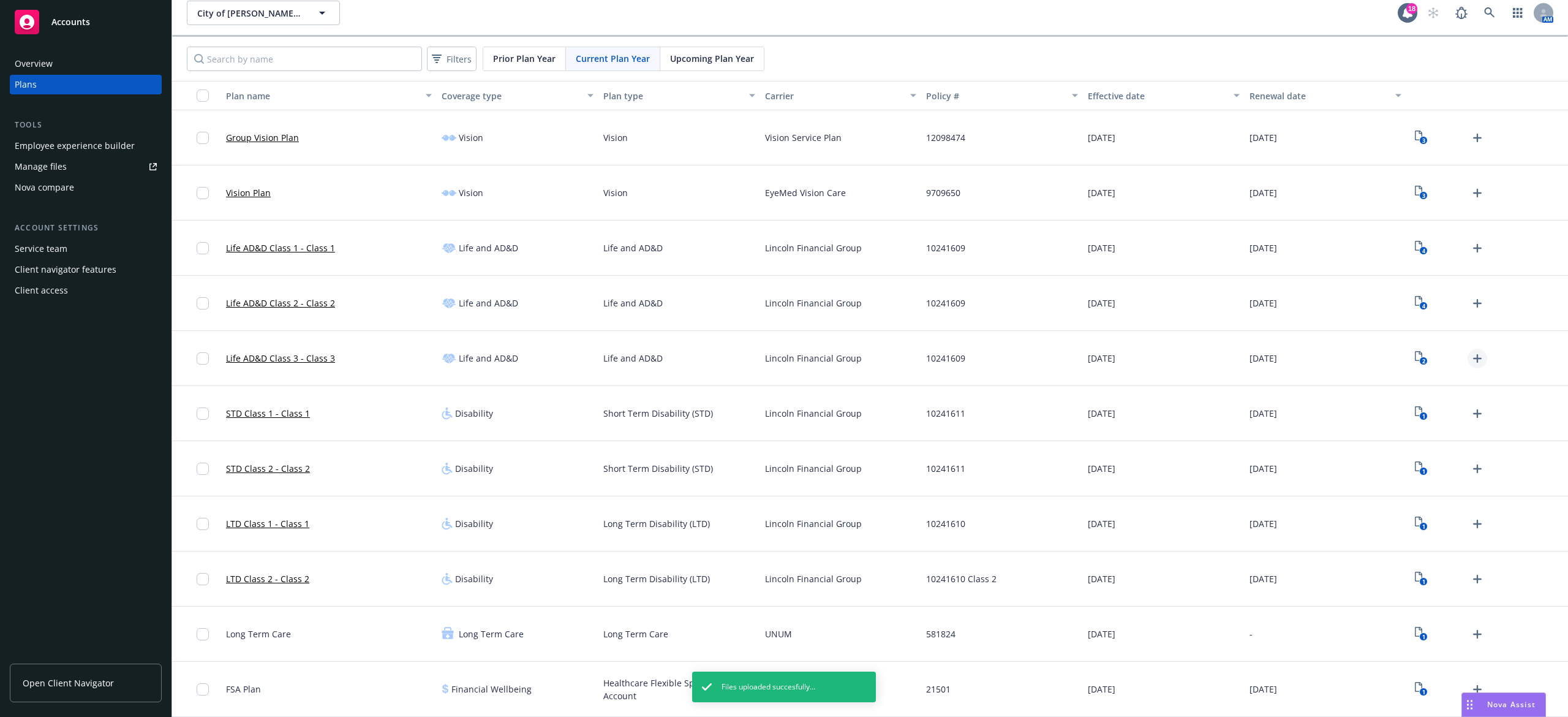
click at [1470, 360] on icon "Upload Plan Documents" at bounding box center [1478, 359] width 15 height 15
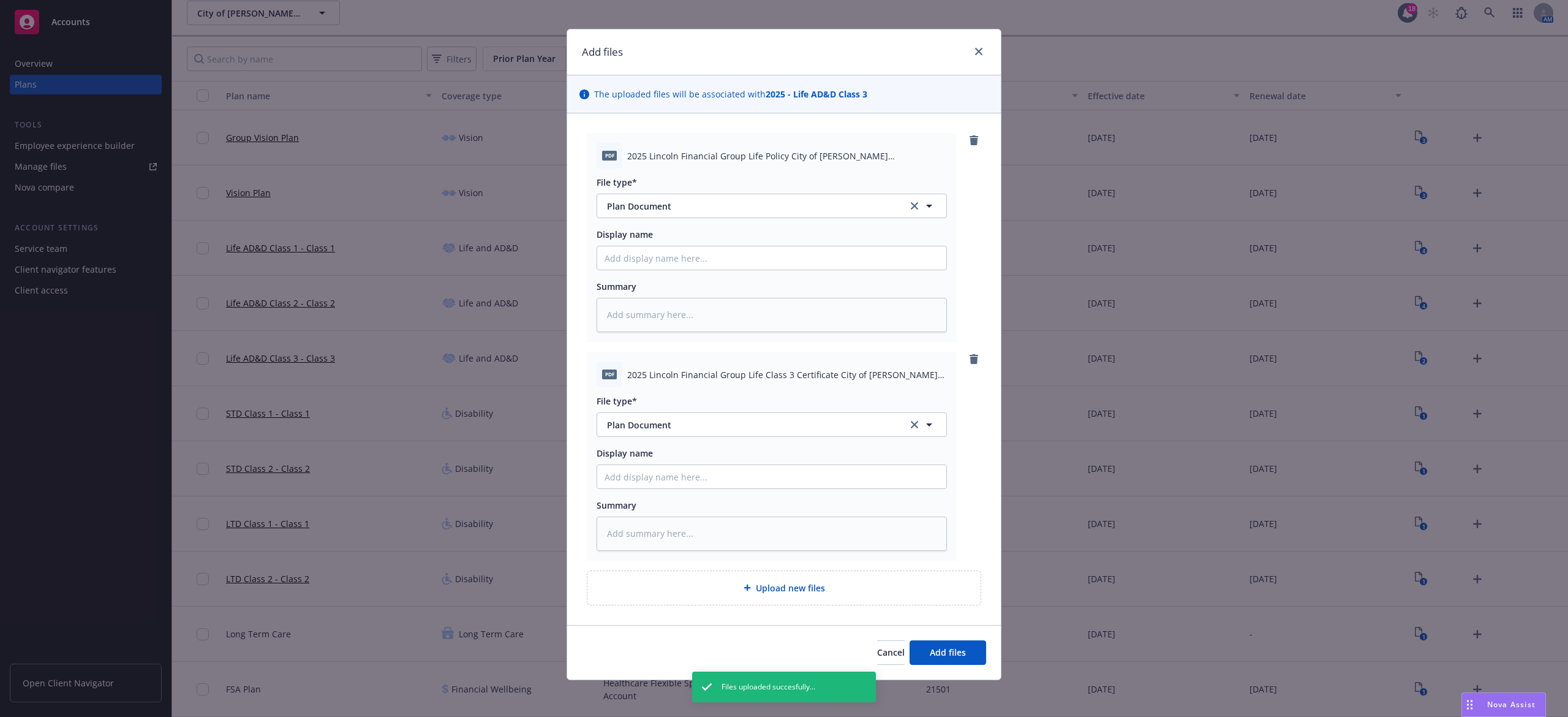
scroll to position [13, 0]
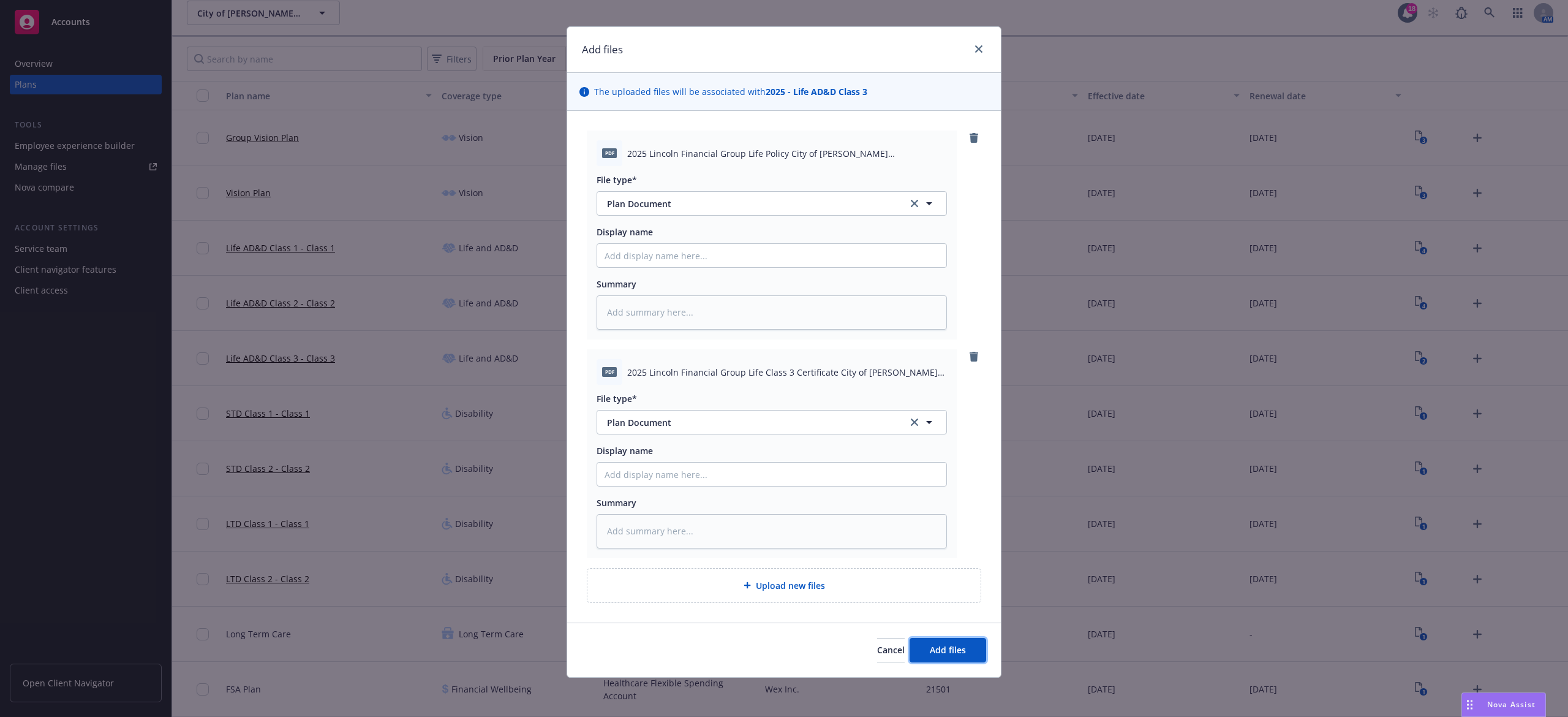
drag, startPoint x: 934, startPoint y: 650, endPoint x: 941, endPoint y: 643, distance: 9.9
click at [934, 650] on span "Add files" at bounding box center [948, 650] width 36 height 11
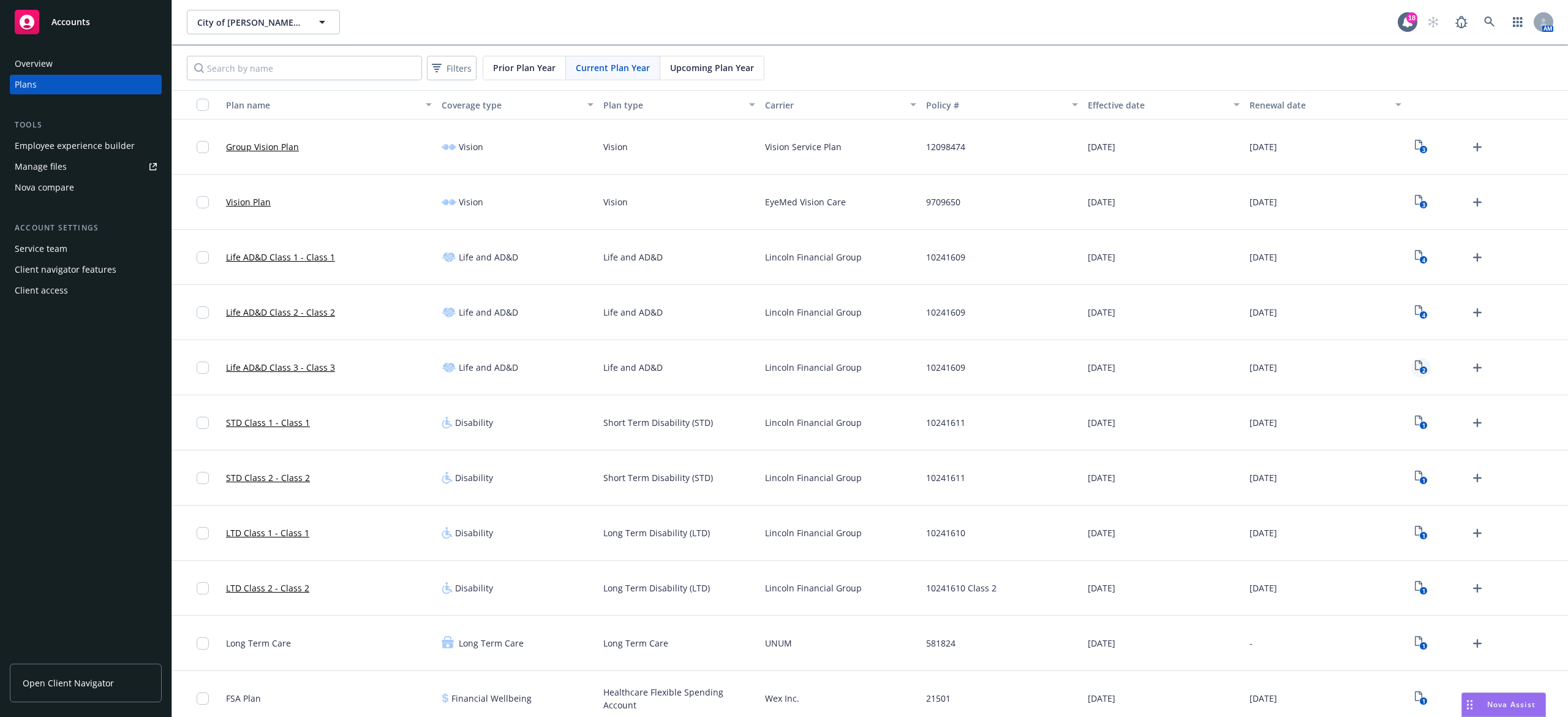
click at [1422, 369] on text "2" at bounding box center [1423, 370] width 3 height 8
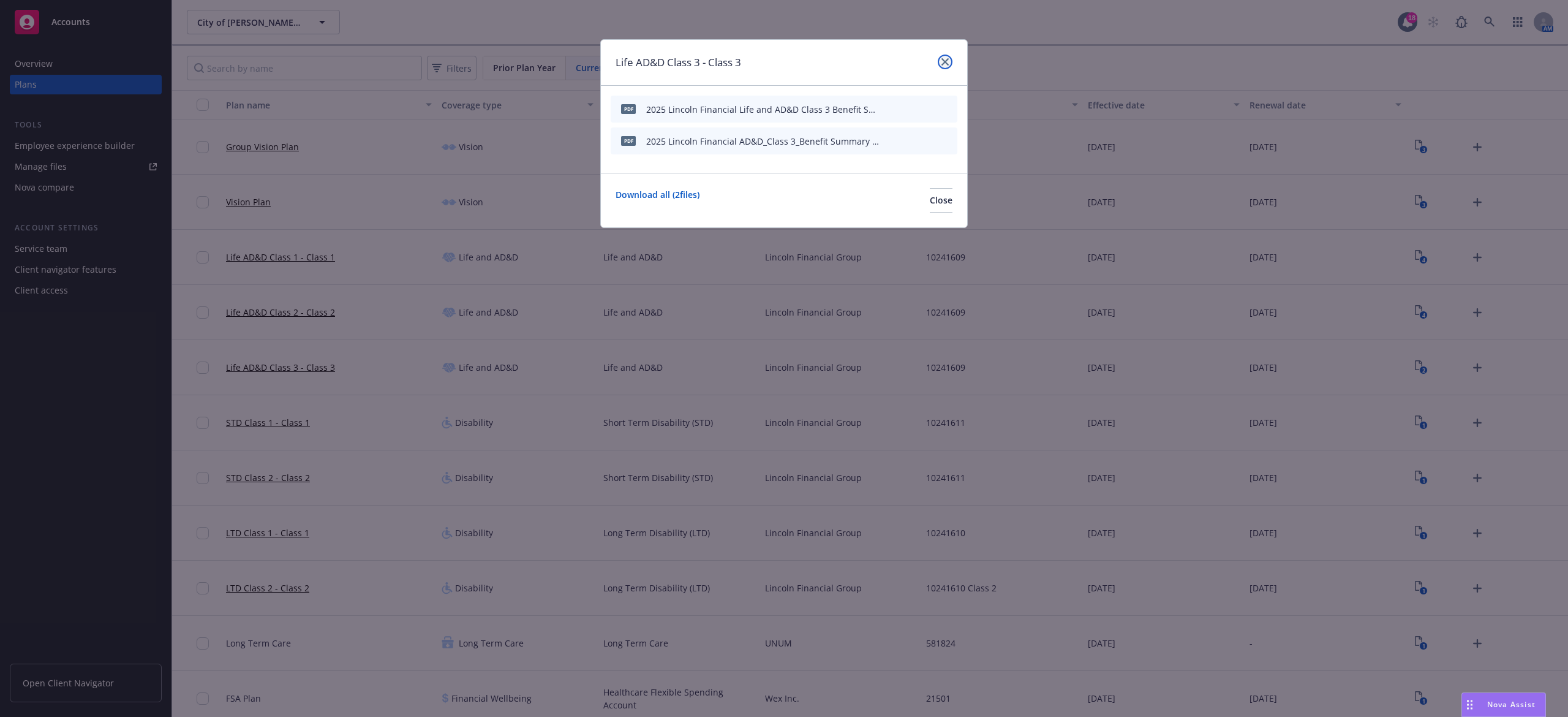
click at [950, 59] on link "close" at bounding box center [945, 62] width 15 height 15
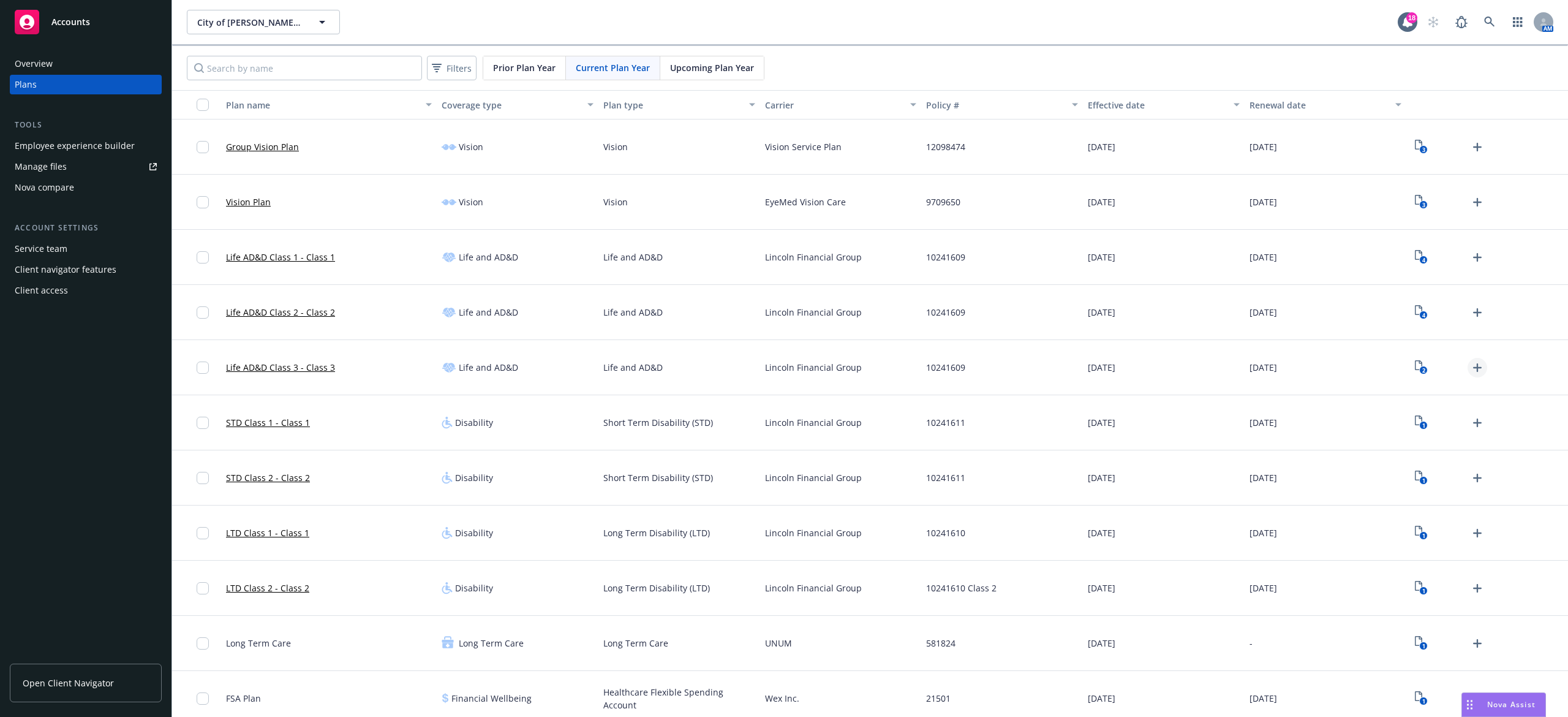
click at [1470, 370] on icon "Upload Plan Documents" at bounding box center [1478, 368] width 15 height 15
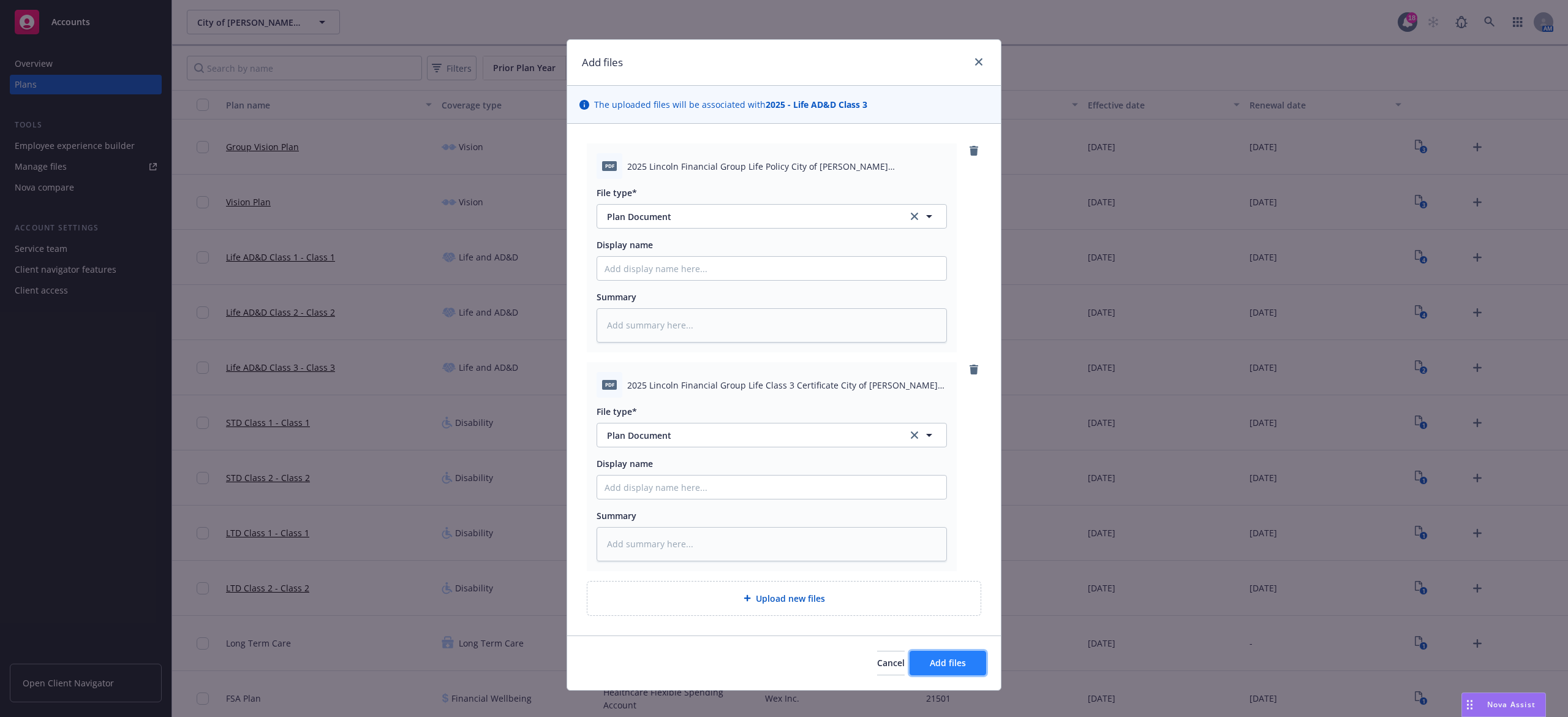
click at [969, 661] on button "Add files" at bounding box center [948, 663] width 77 height 24
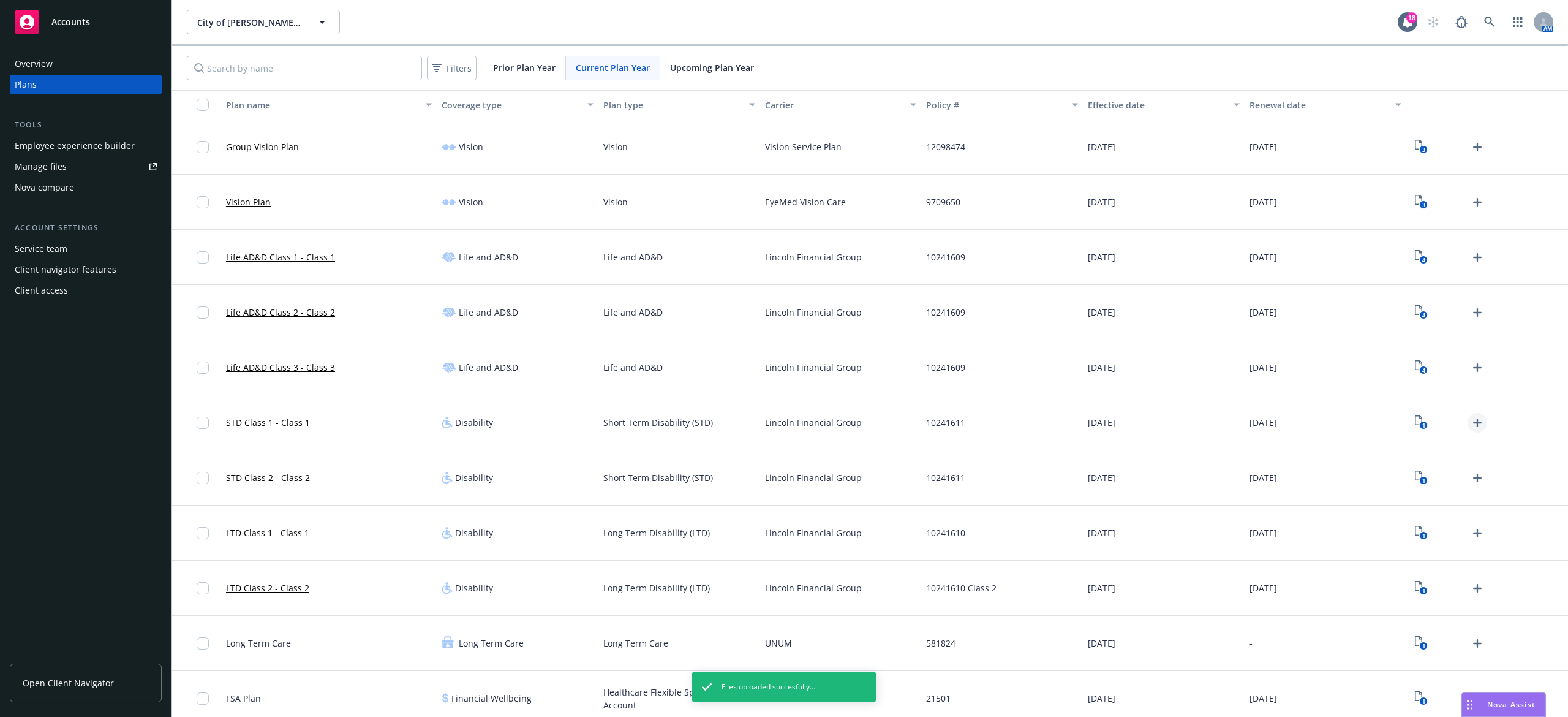
click at [1470, 420] on icon "Upload Plan Documents" at bounding box center [1478, 423] width 15 height 15
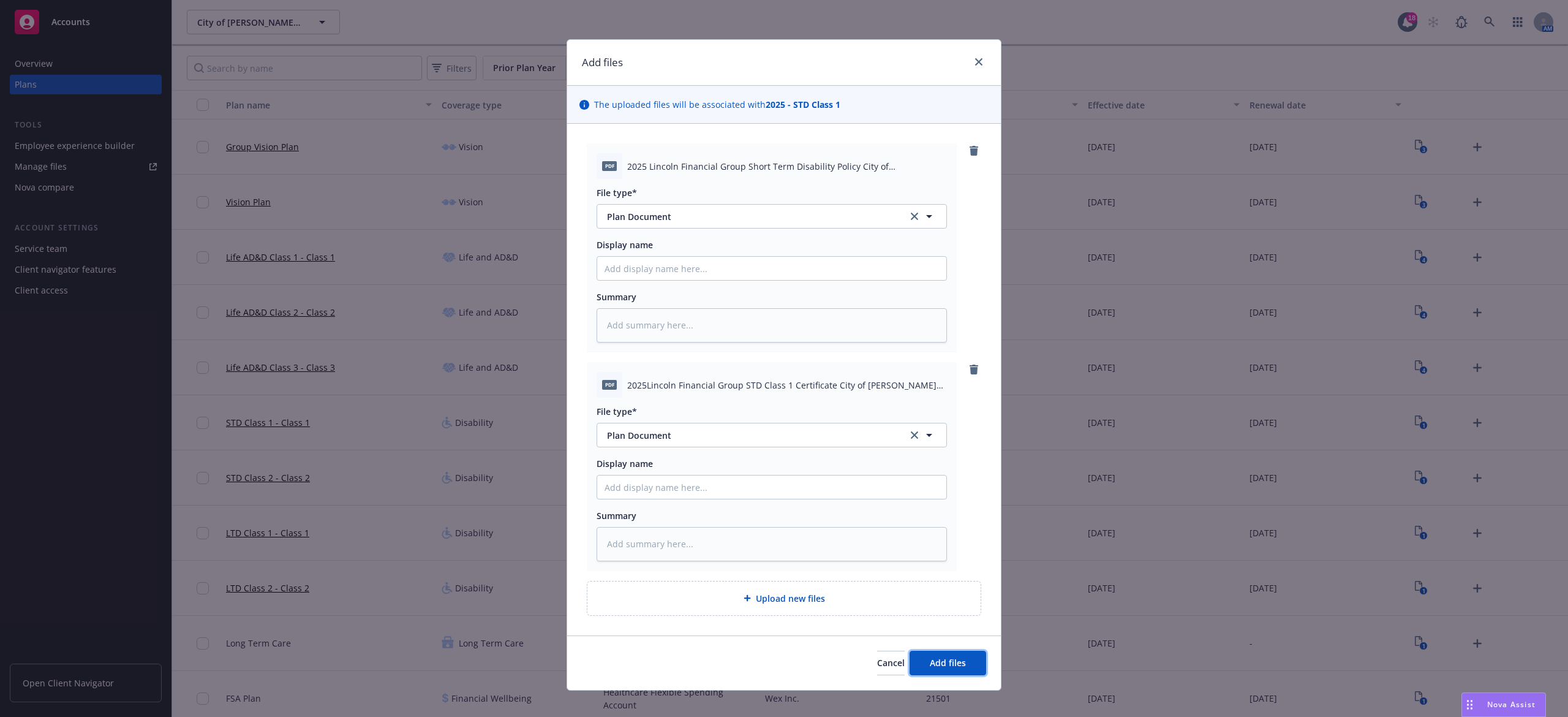
click at [951, 668] on span "Add files" at bounding box center [948, 662] width 36 height 11
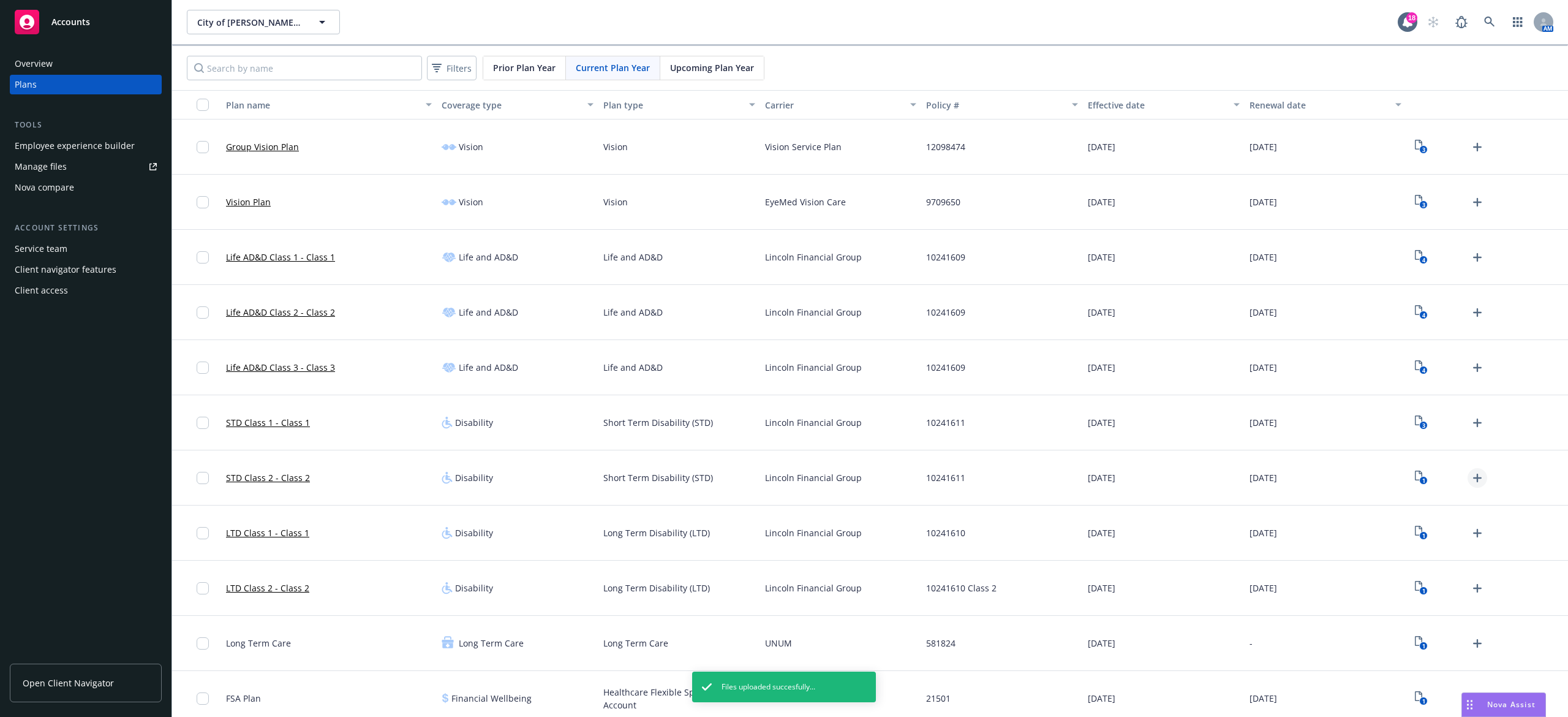
click at [1470, 481] on icon "Upload Plan Documents" at bounding box center [1478, 478] width 15 height 15
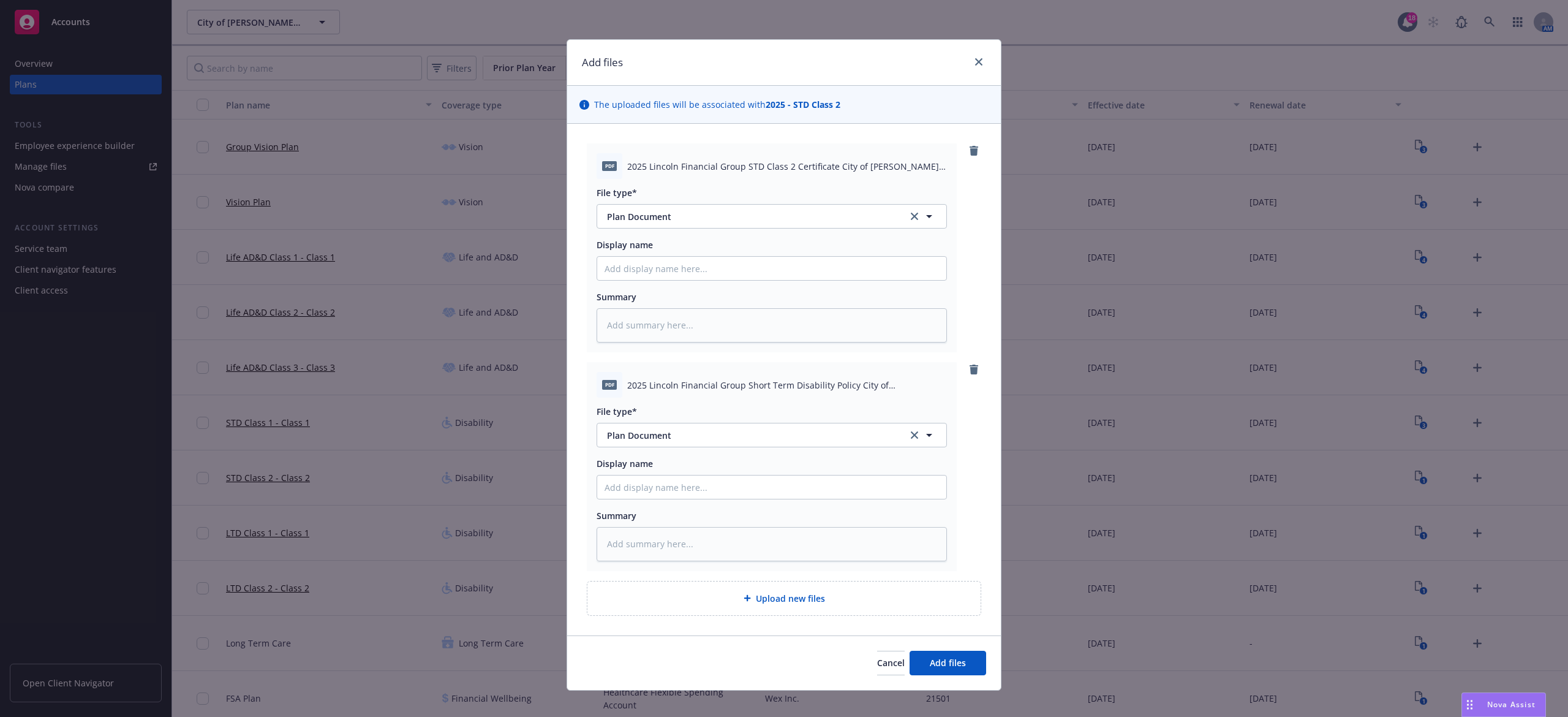
click at [983, 666] on div "Cancel Add files" at bounding box center [784, 662] width 433 height 55
click at [969, 662] on button "Add files" at bounding box center [948, 663] width 77 height 24
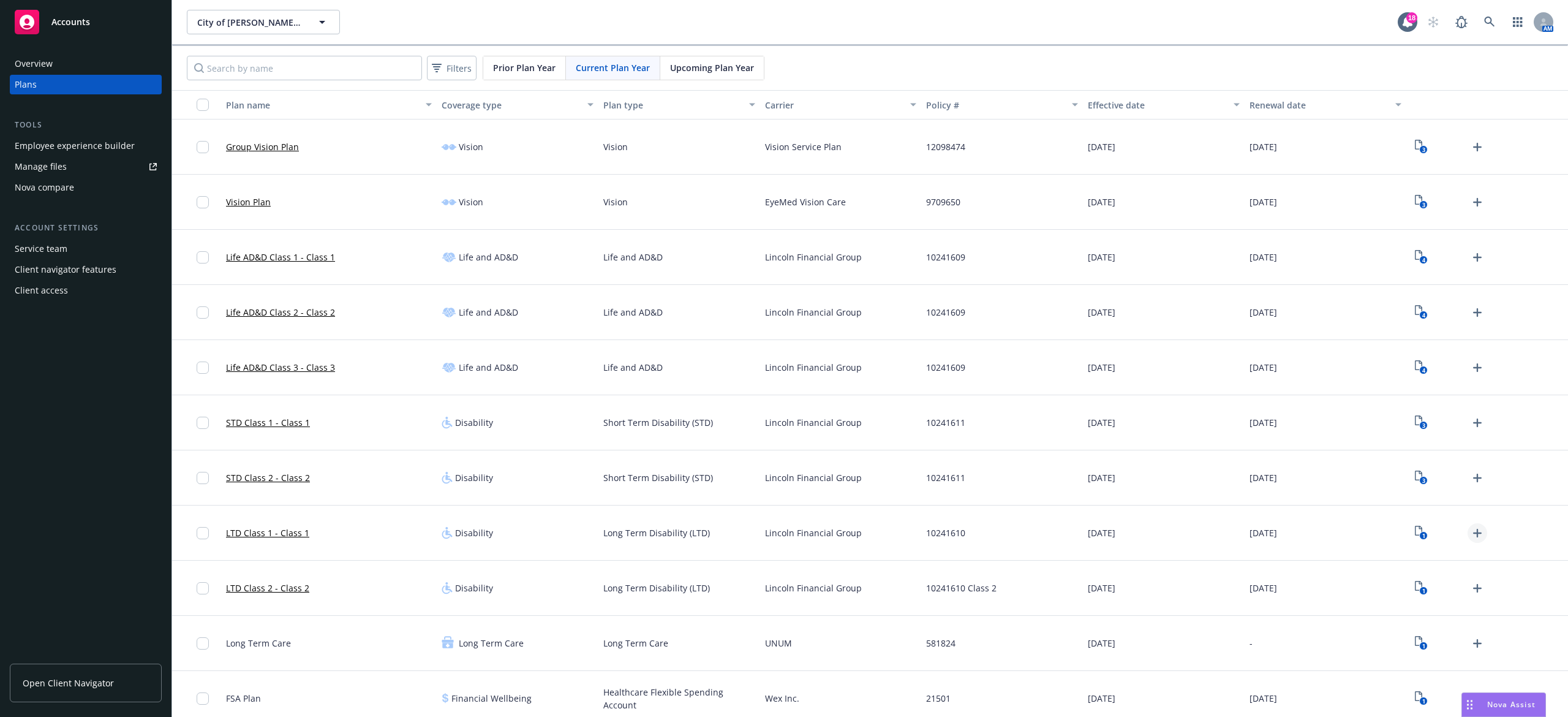
click at [1470, 538] on icon "Upload Plan Documents" at bounding box center [1478, 534] width 15 height 15
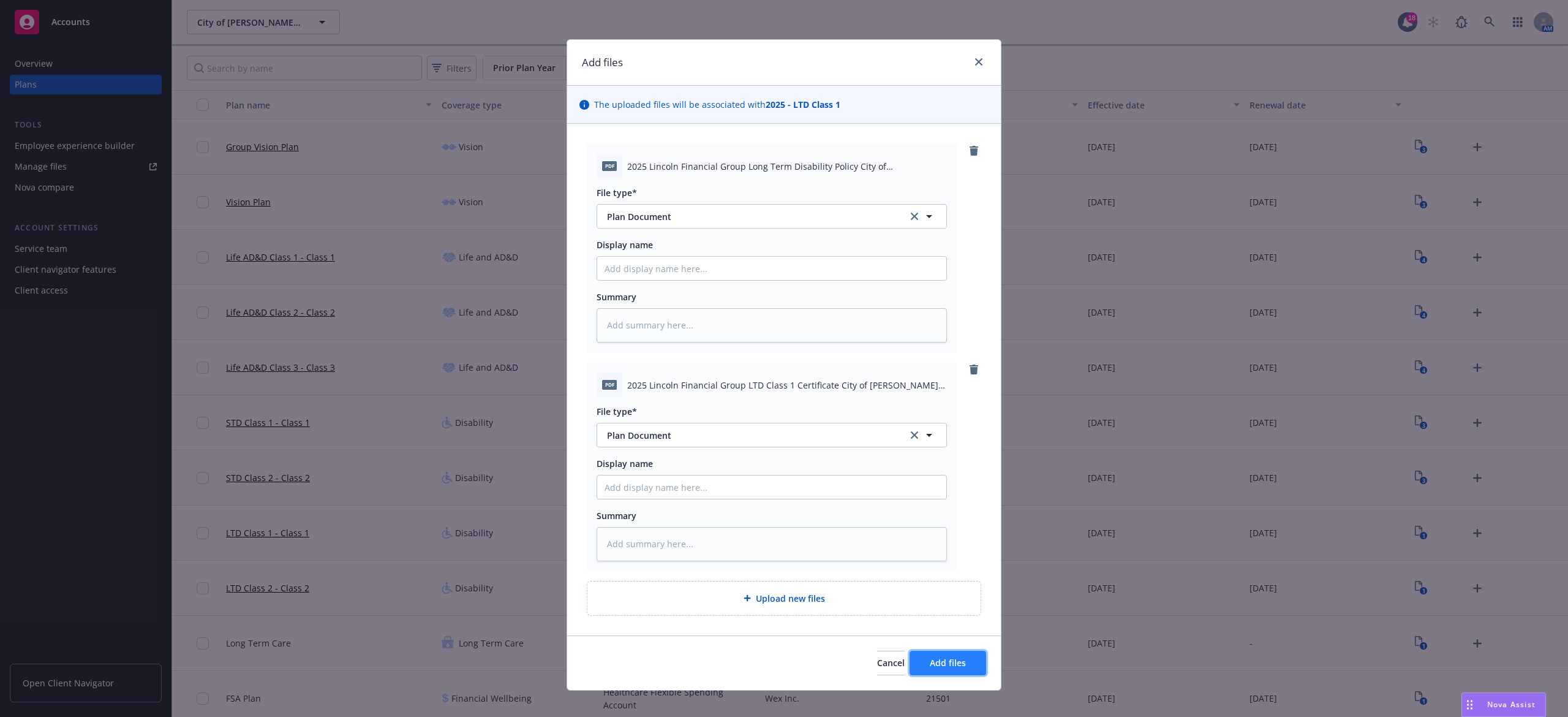
click at [971, 653] on button "Add files" at bounding box center [948, 663] width 77 height 24
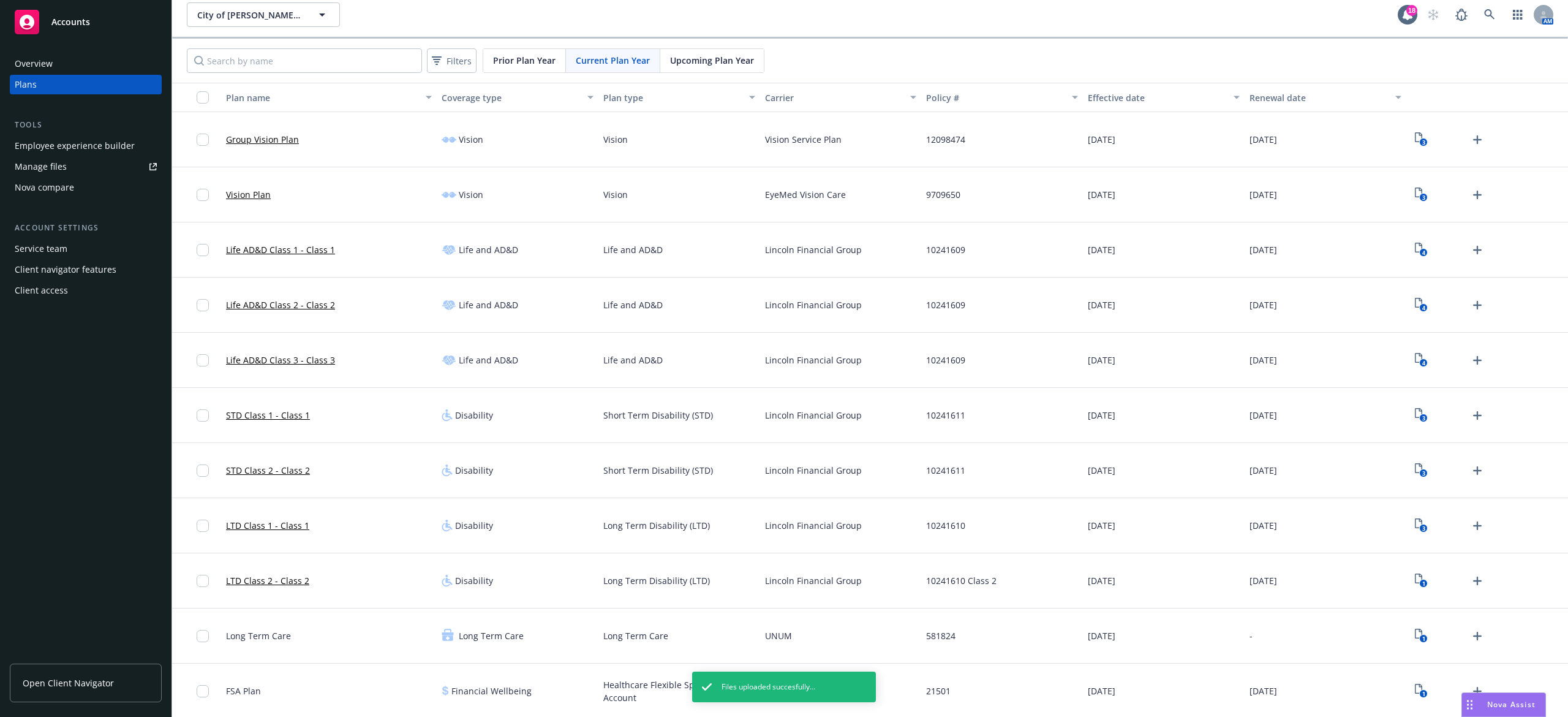
scroll to position [10, 0]
click at [1468, 570] on link "Upload Plan Documents" at bounding box center [1477, 579] width 20 height 20
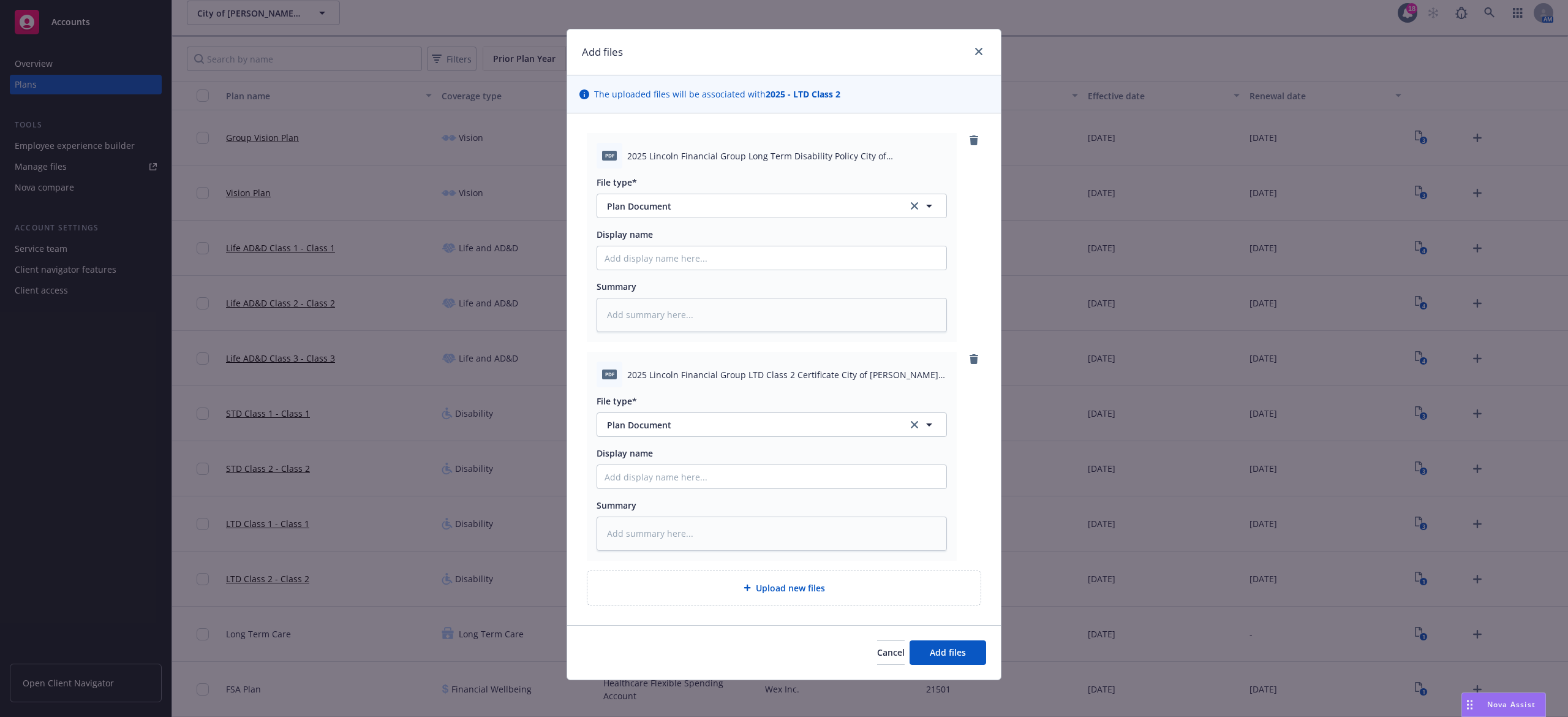
scroll to position [13, 0]
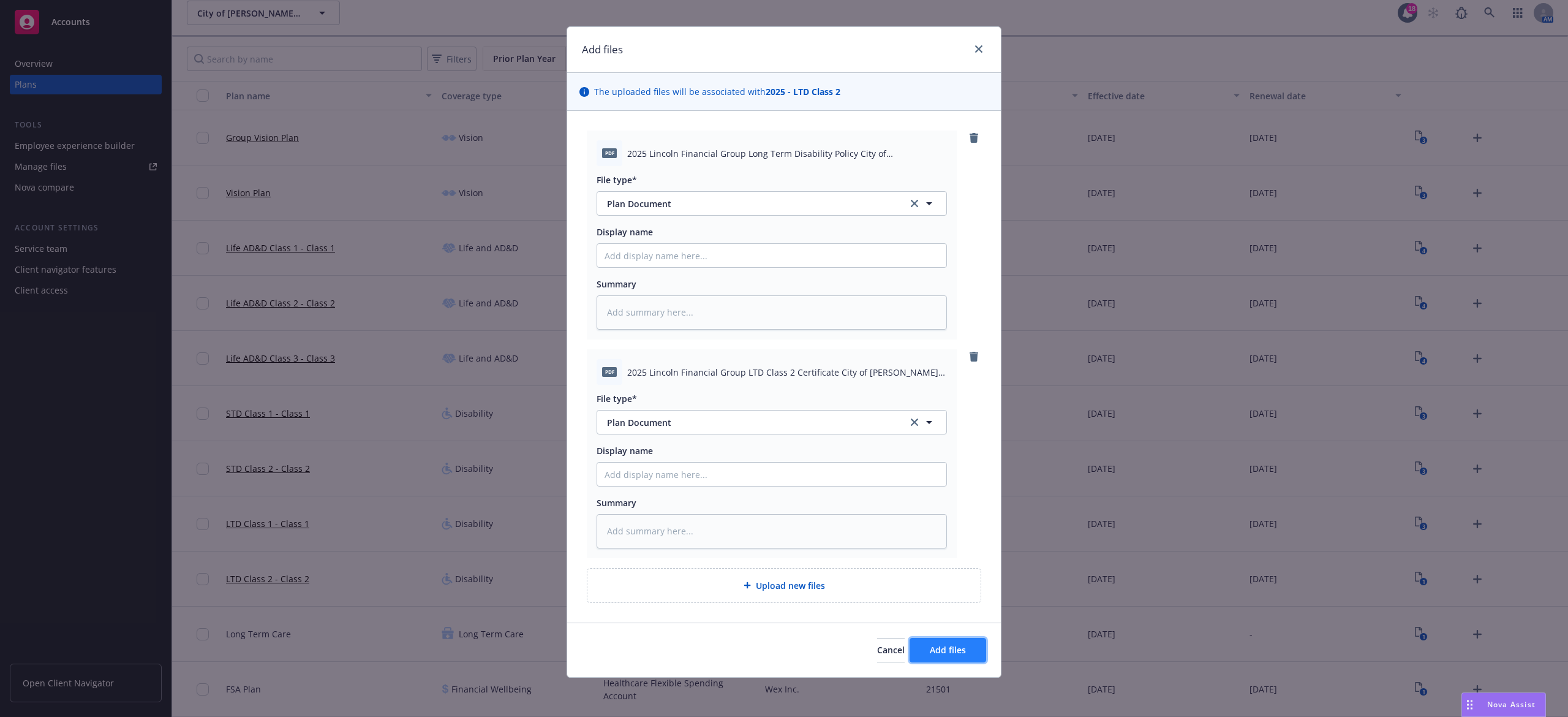
click at [942, 660] on button "Add files" at bounding box center [948, 650] width 77 height 24
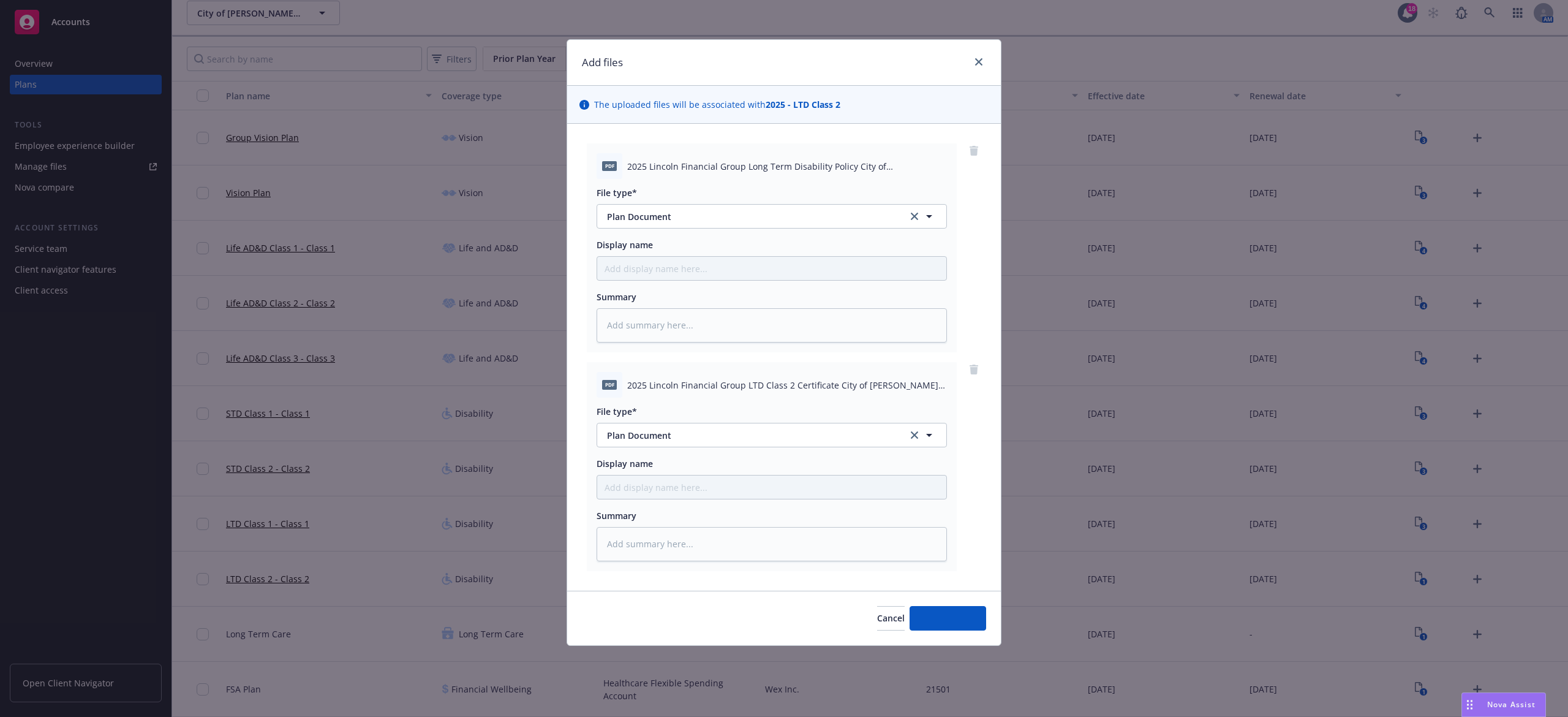
scroll to position [0, 0]
type textarea "x"
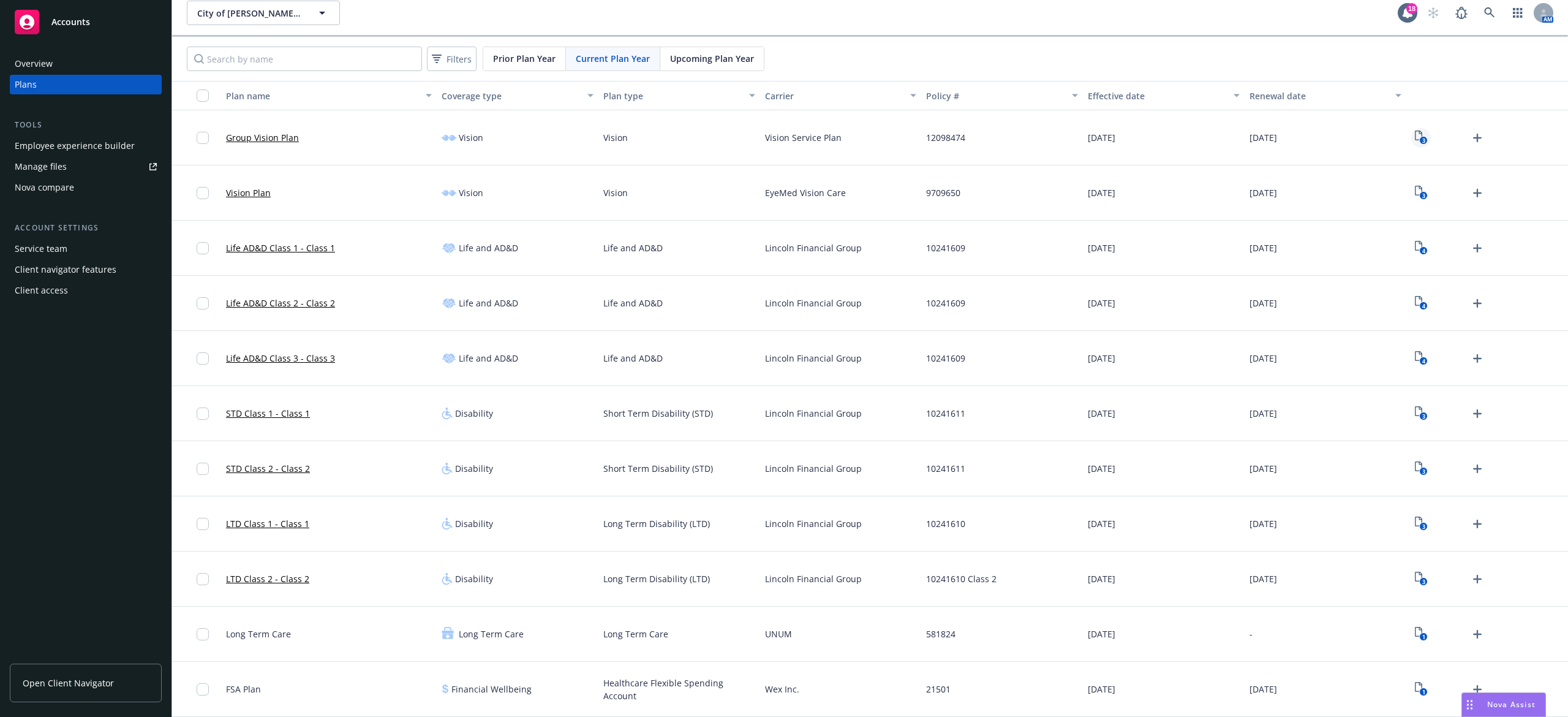
click at [1420, 141] on rect "View Plan Documents" at bounding box center [1424, 141] width 8 height 8
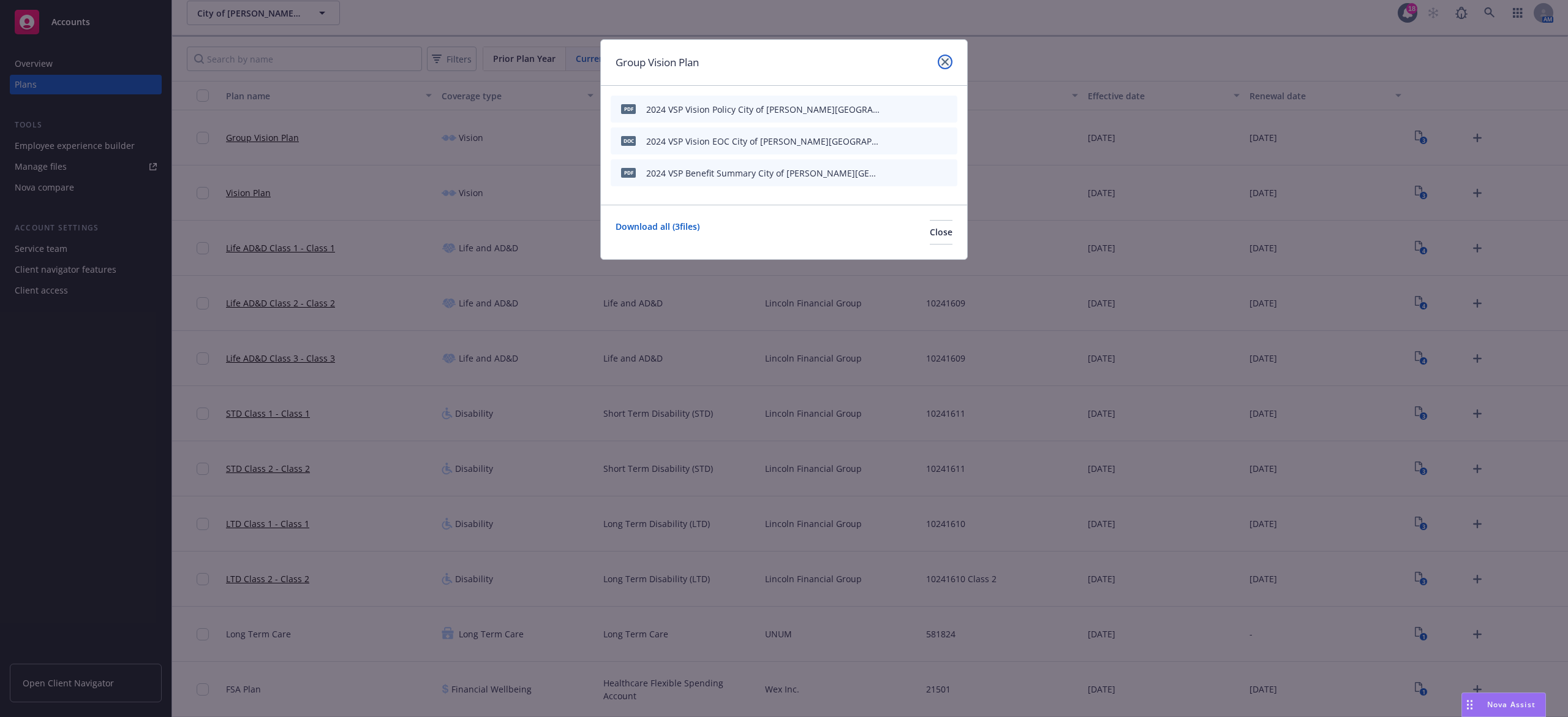
click at [942, 59] on icon "close" at bounding box center [945, 61] width 7 height 7
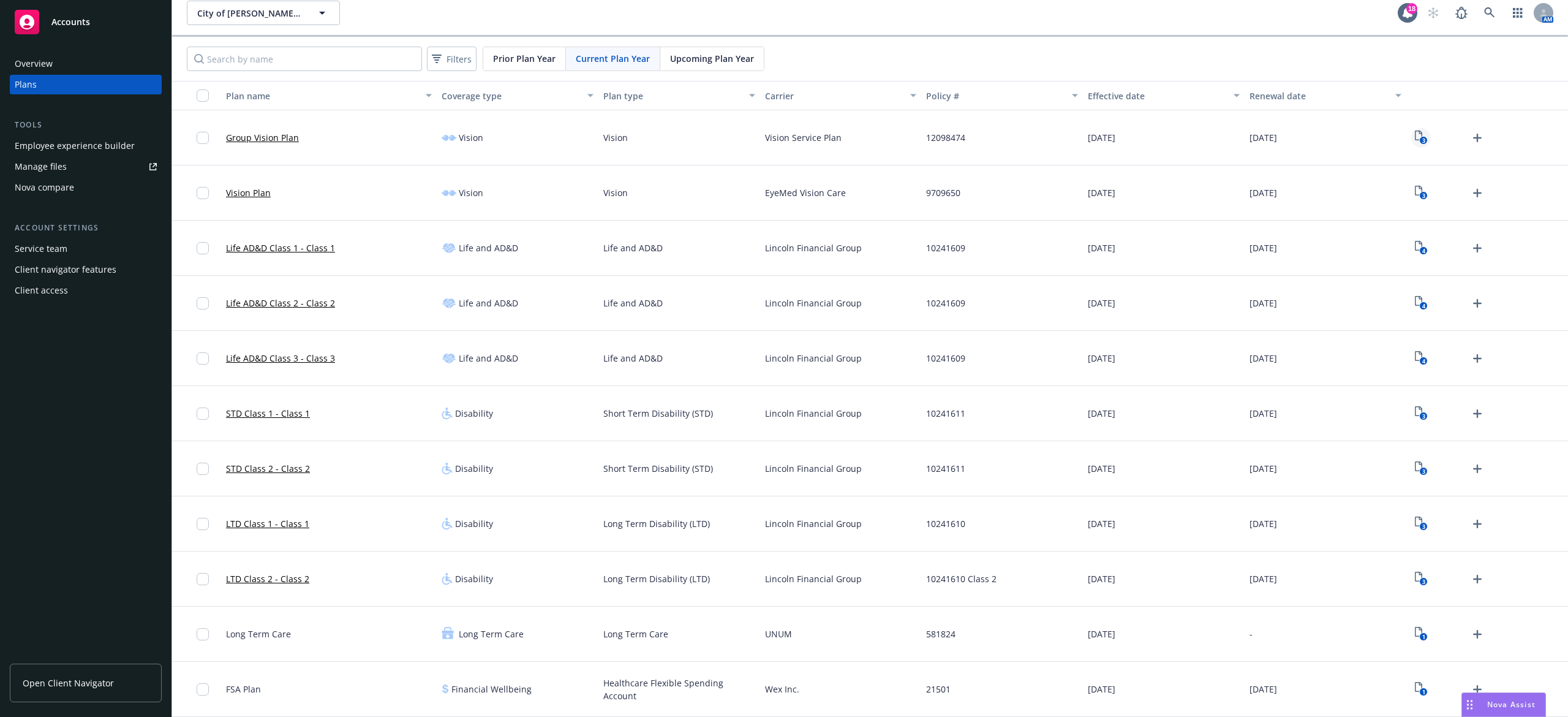
click at [1414, 129] on link "3" at bounding box center [1421, 138] width 20 height 20
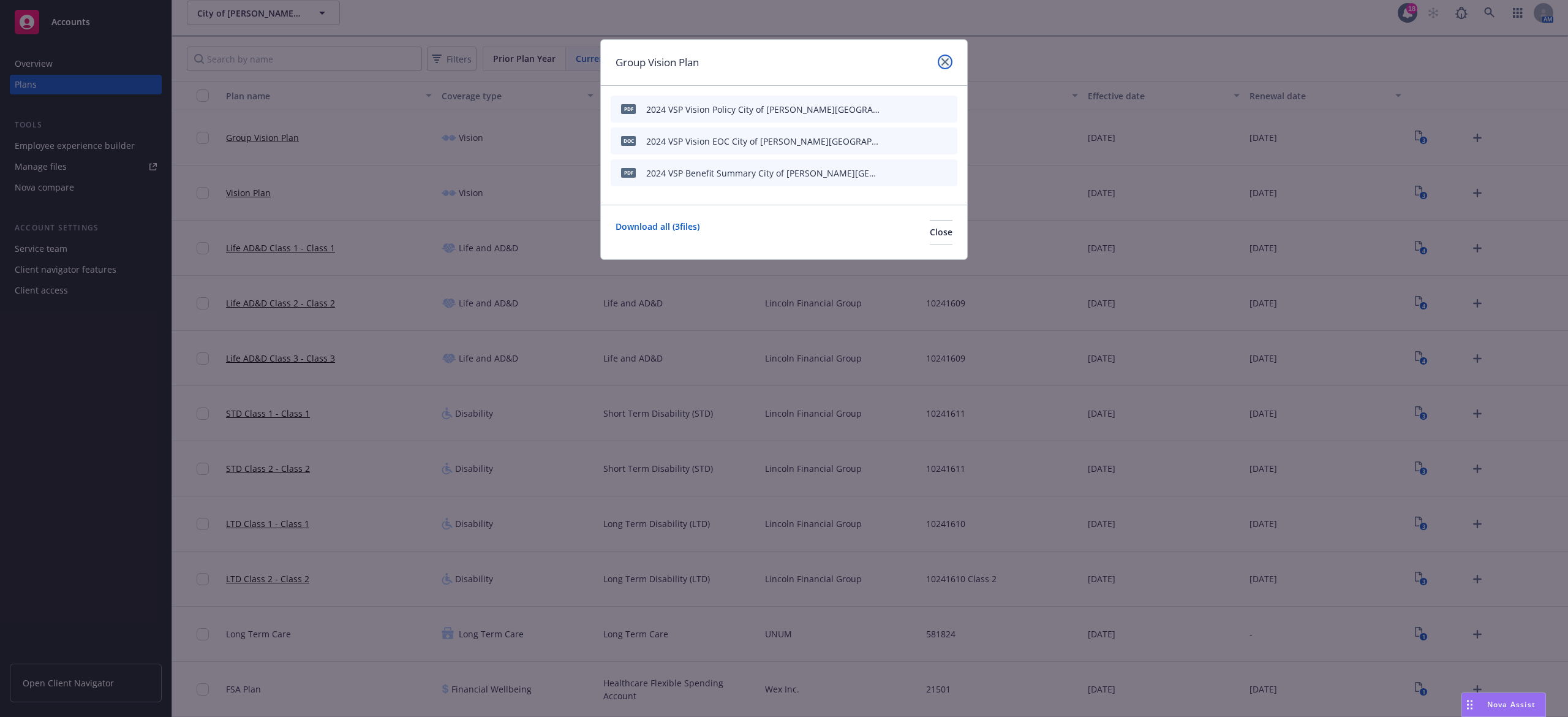
click at [941, 57] on link "close" at bounding box center [945, 62] width 15 height 15
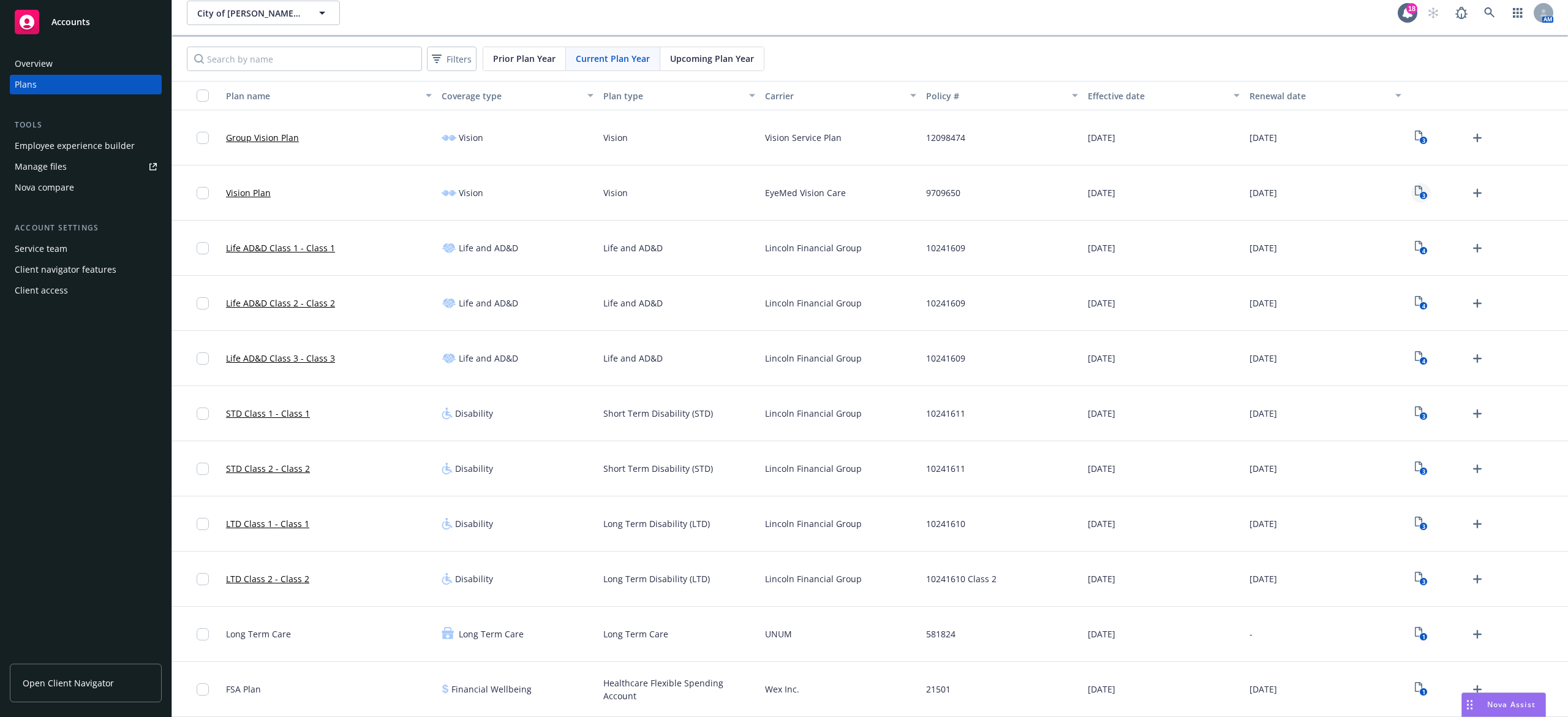
click at [1422, 199] on text "3" at bounding box center [1423, 196] width 3 height 8
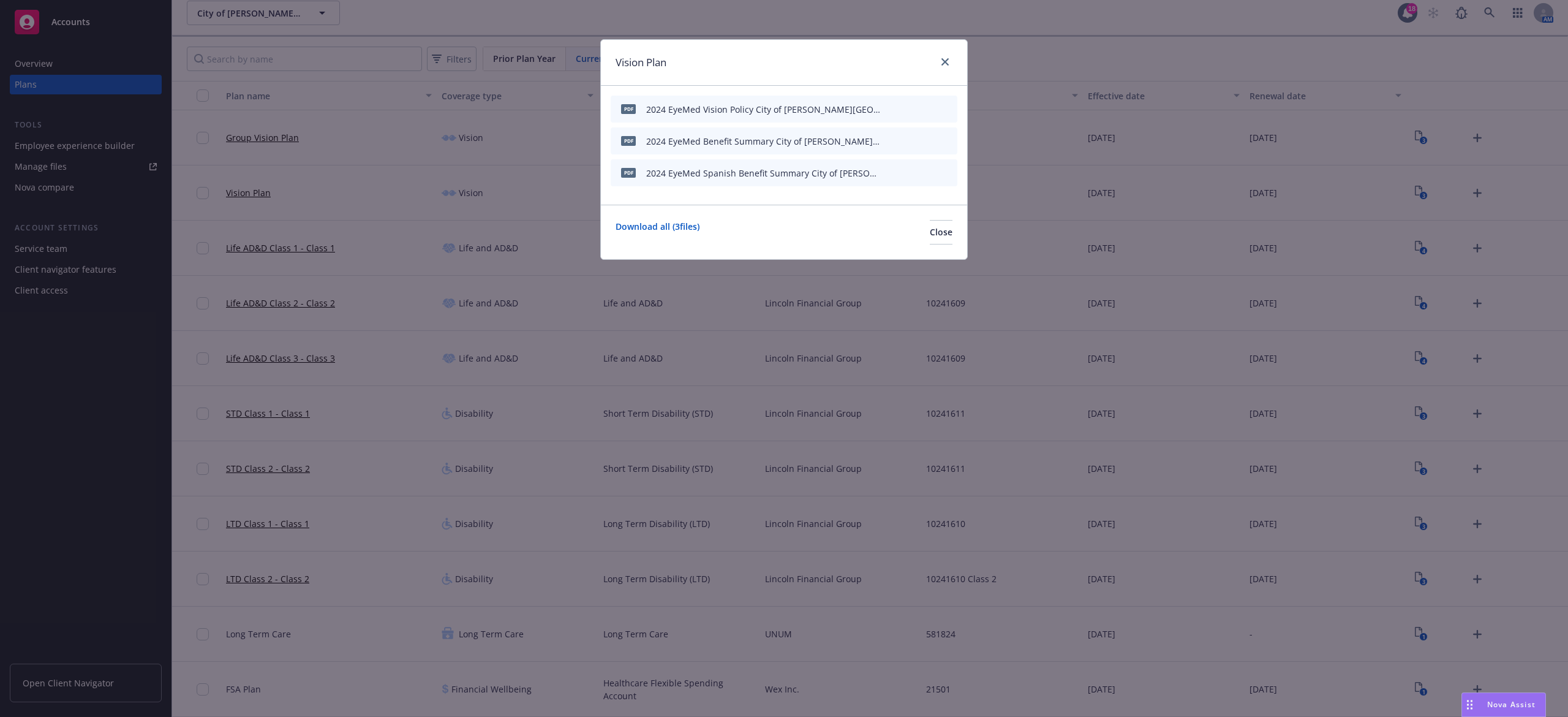
click at [951, 57] on div at bounding box center [942, 63] width 20 height 16
click at [944, 63] on icon "close" at bounding box center [945, 61] width 7 height 7
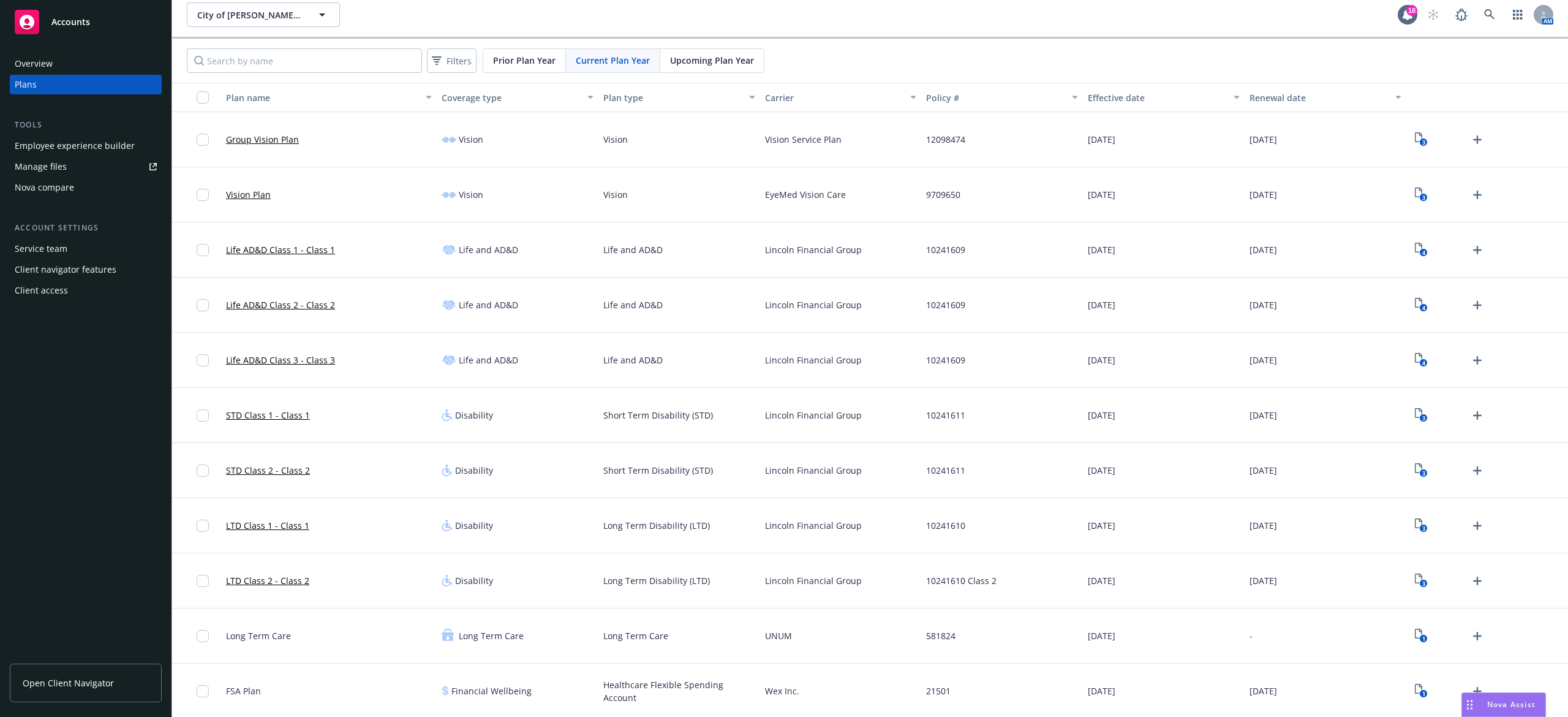
scroll to position [10, 0]
click at [71, 291] on div "Client access" at bounding box center [86, 290] width 142 height 20
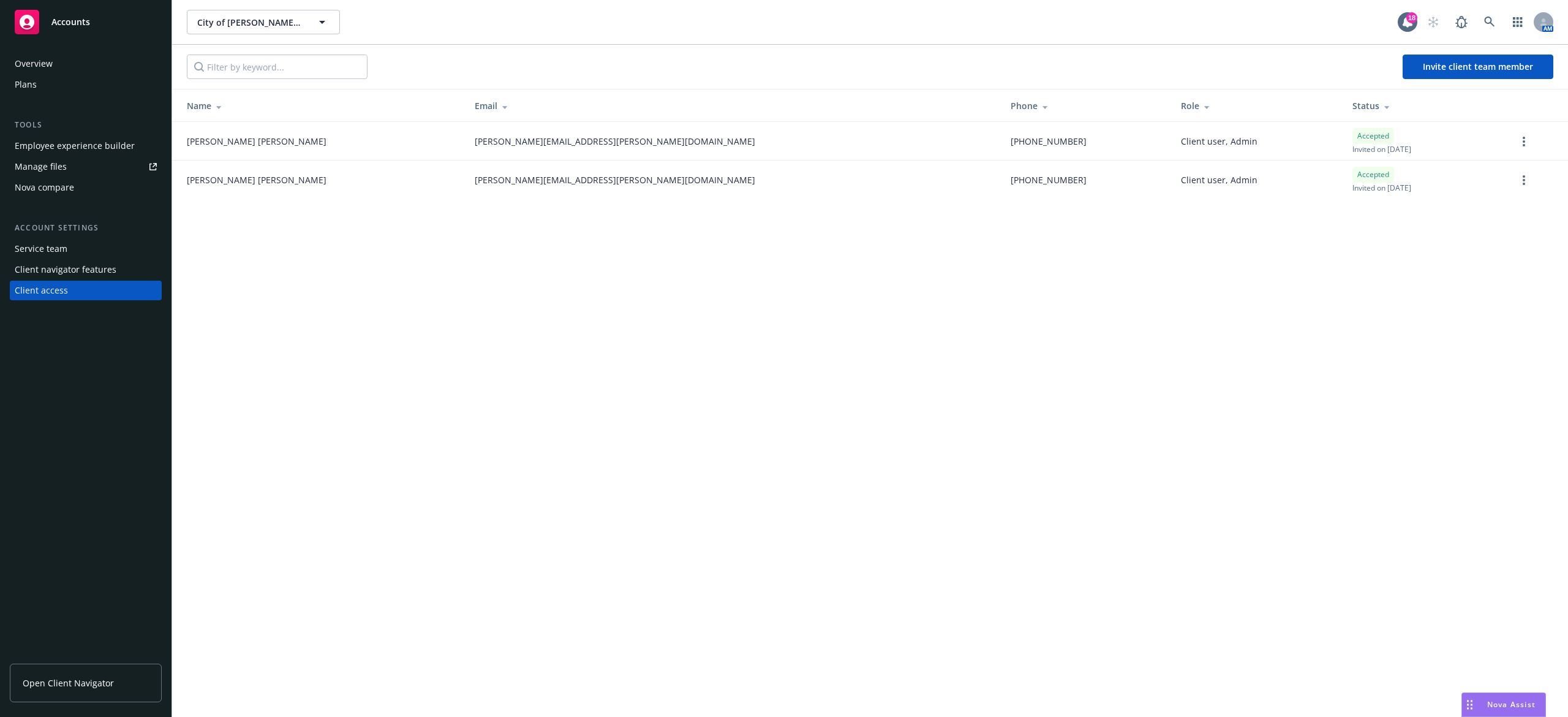
click at [60, 84] on div "Plans" at bounding box center [86, 84] width 142 height 20
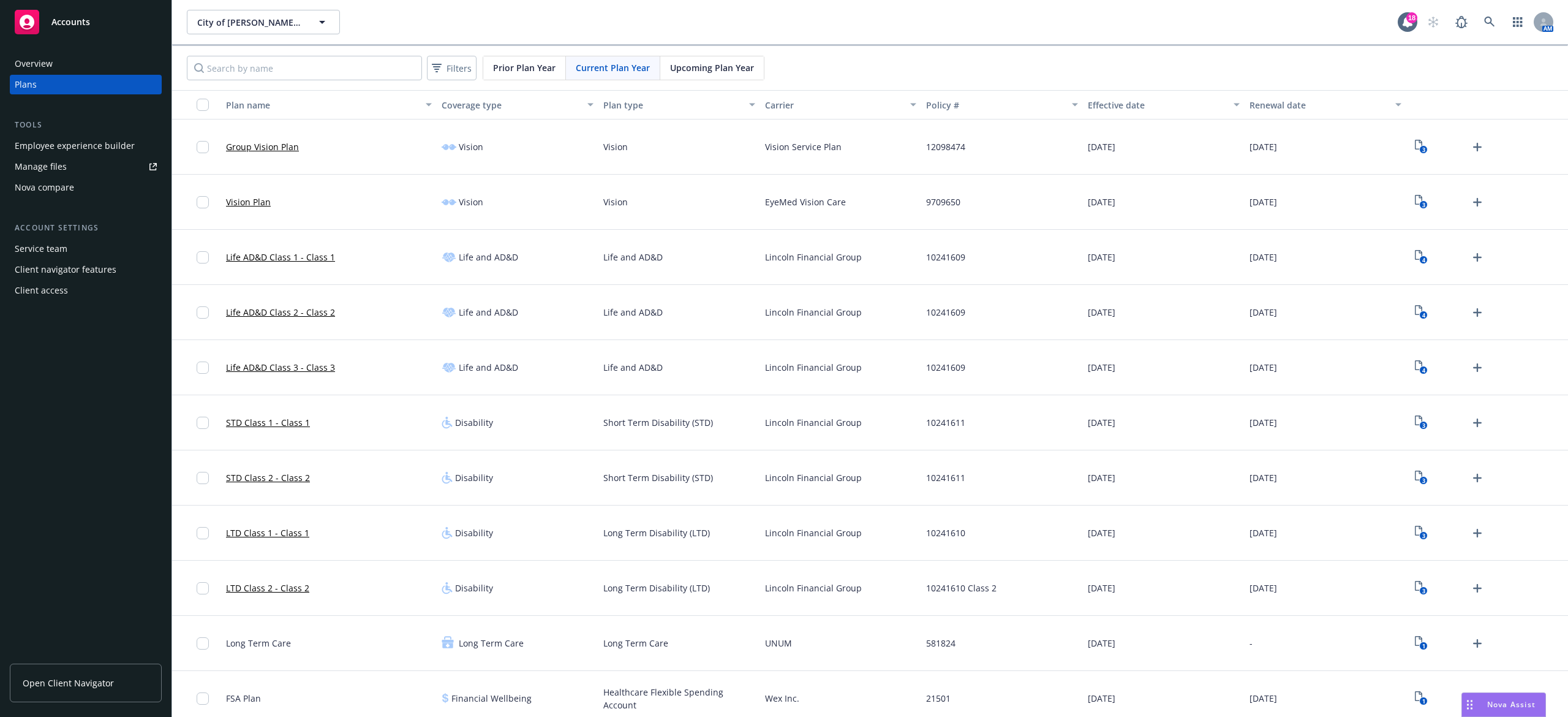
click at [84, 677] on span "Open Client Navigator" at bounding box center [68, 683] width 91 height 13
click at [71, 161] on link "Manage files" at bounding box center [86, 167] width 152 height 20
click at [299, 24] on span "City of Morgan Hill" at bounding box center [250, 22] width 106 height 13
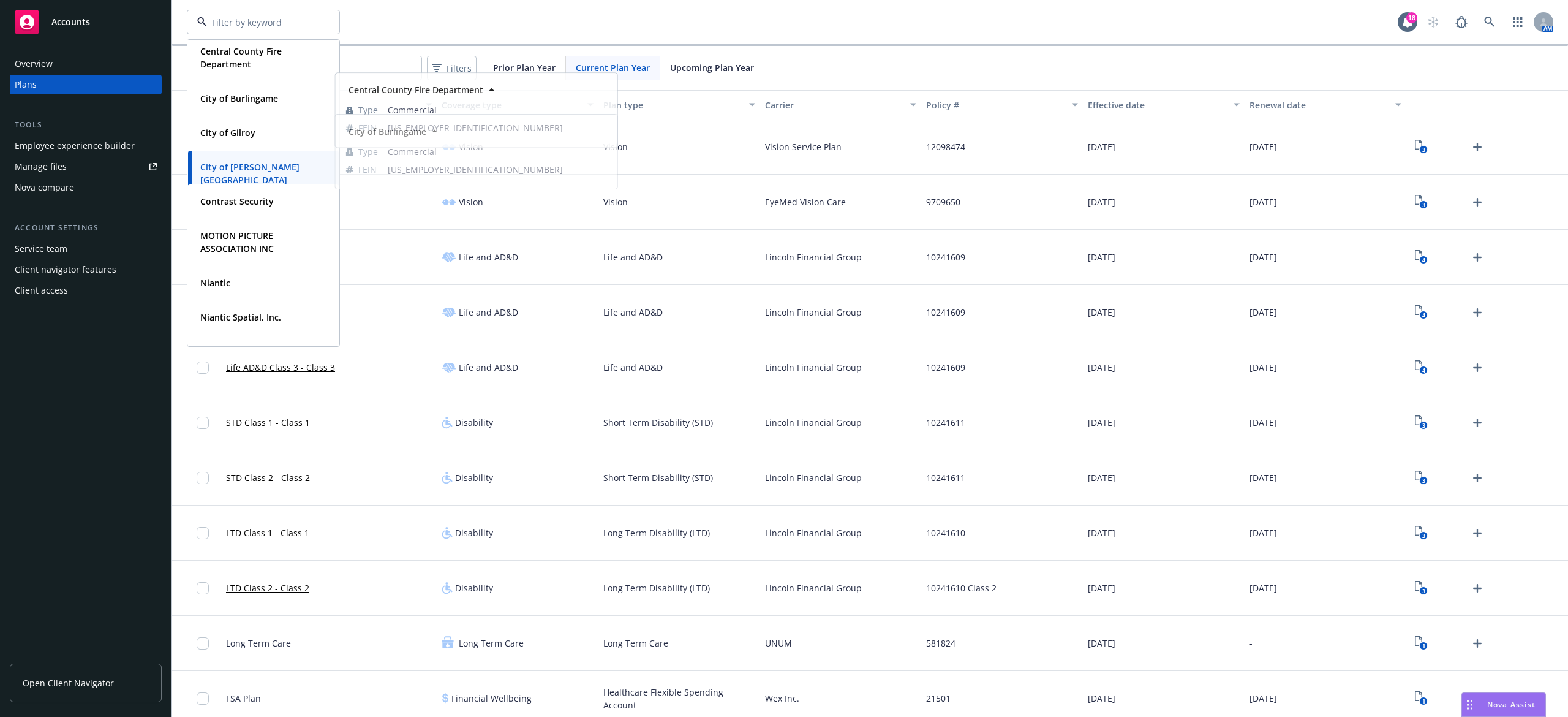
scroll to position [163, 0]
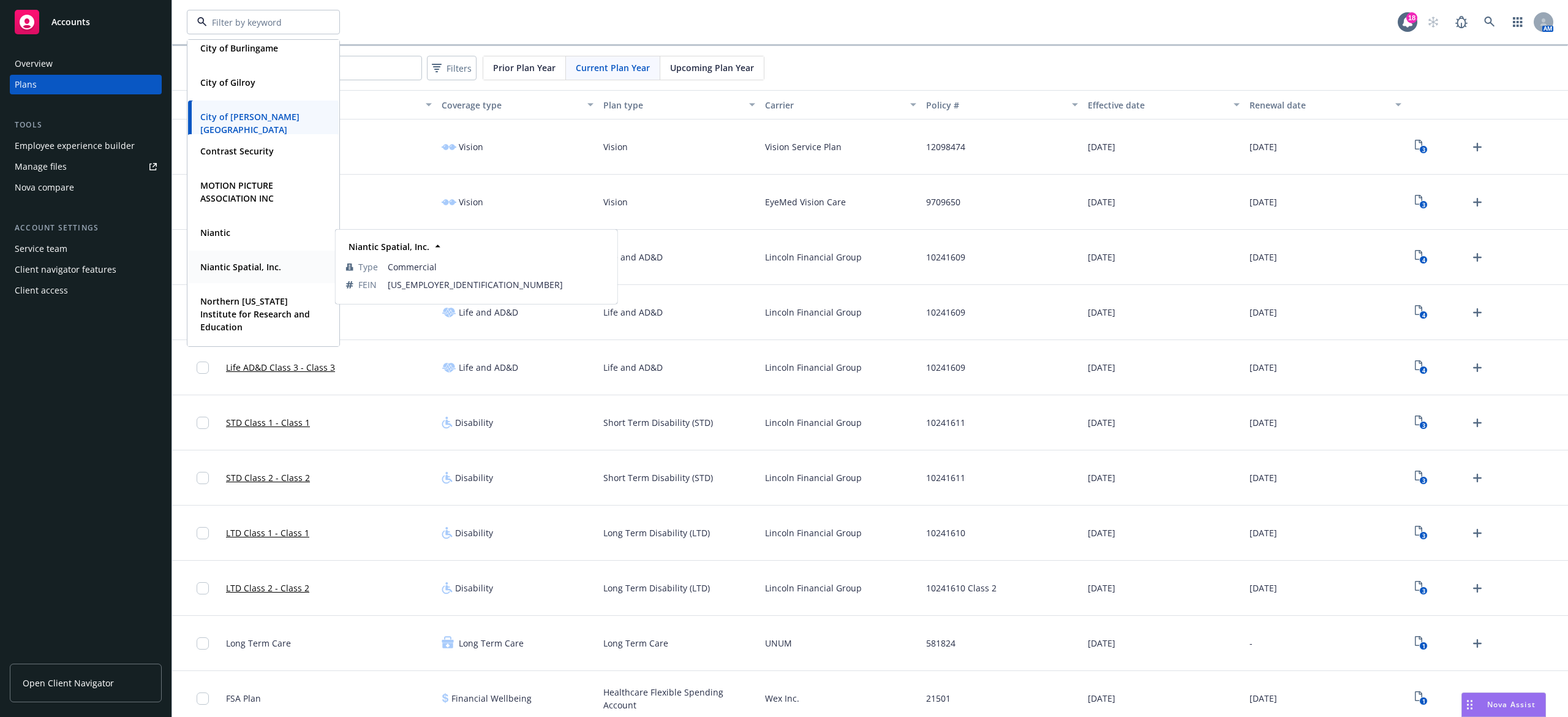
click at [241, 265] on strong "Niantic Spatial, Inc." at bounding box center [241, 266] width 81 height 11
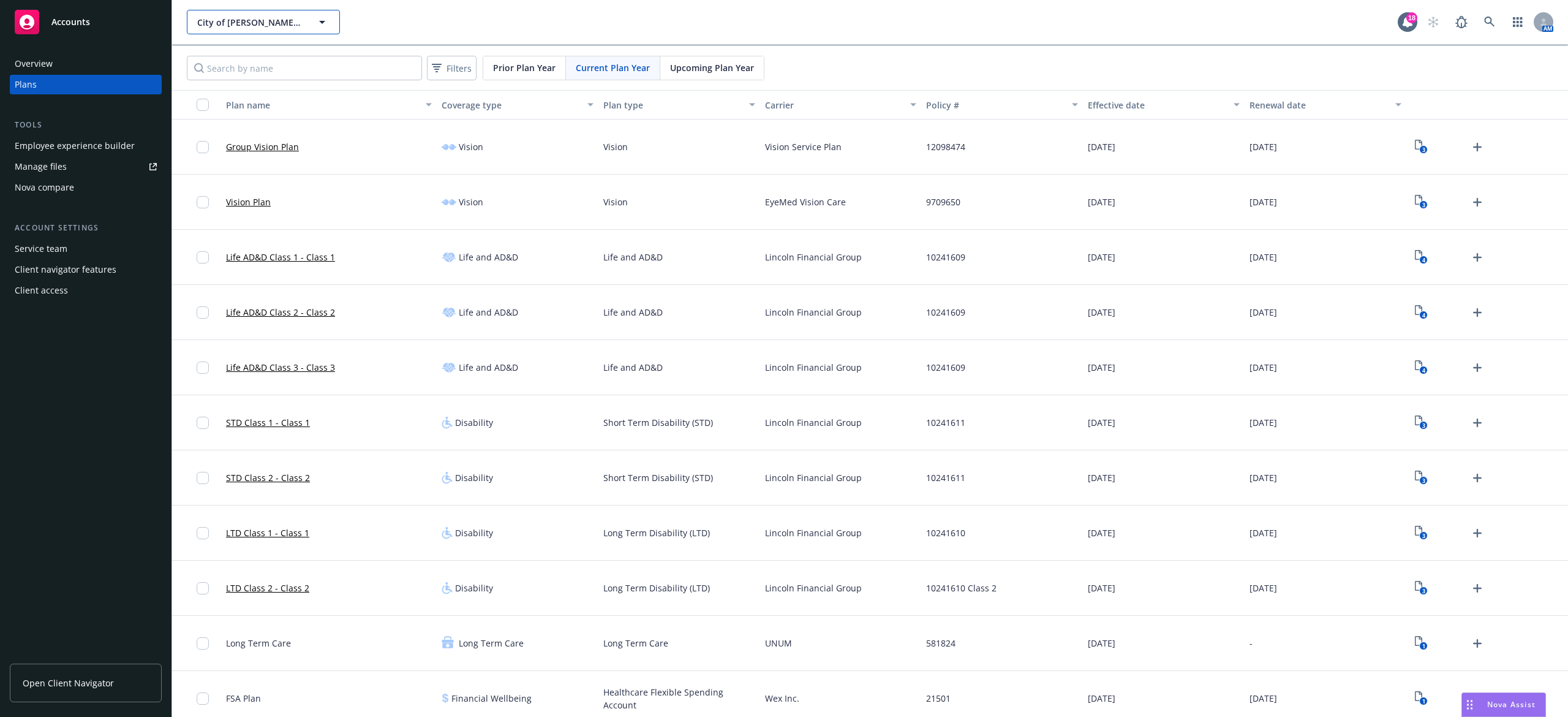
click at [247, 23] on span "City of Morgan Hill" at bounding box center [250, 22] width 106 height 13
type input "City of Morgan Hill"
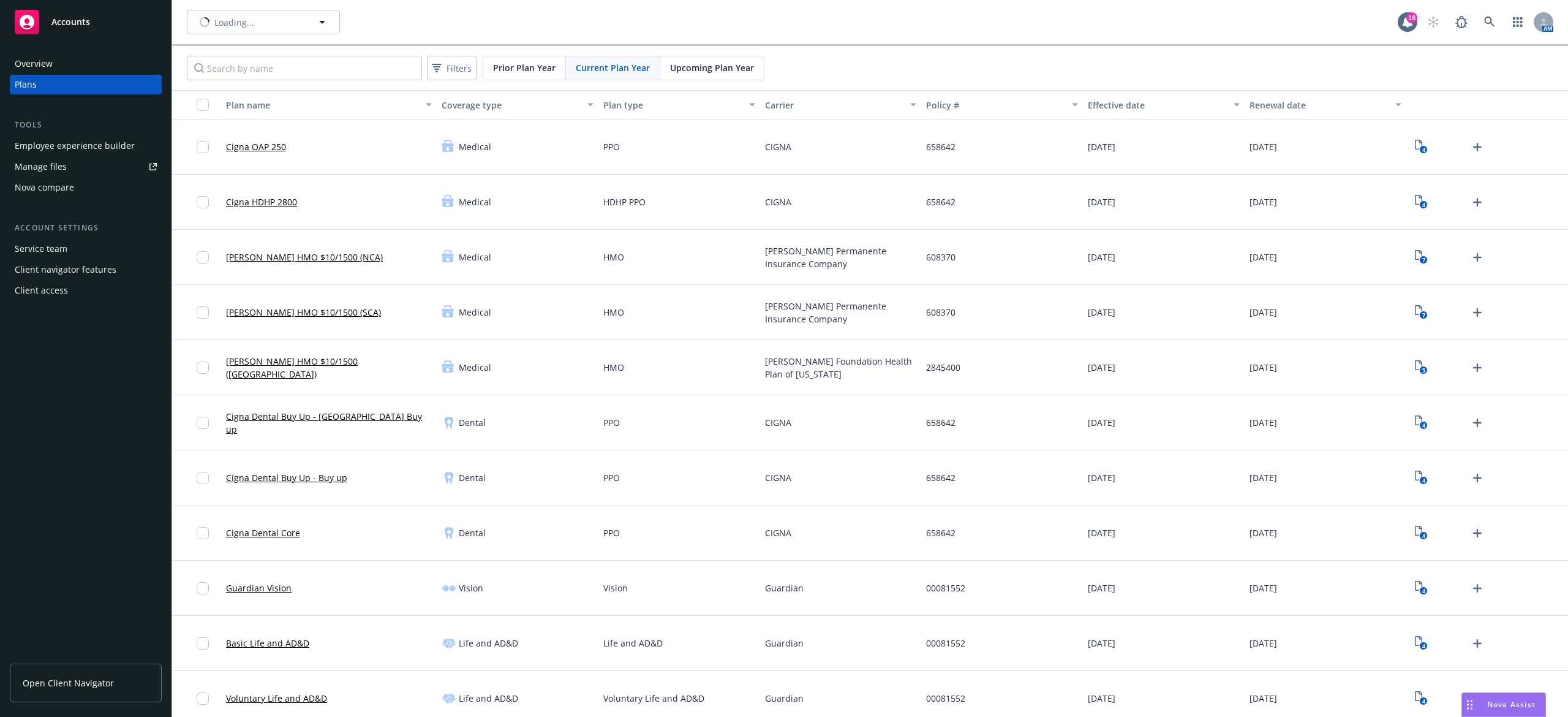
type input "Niantic Spatial, Inc."
click at [250, 32] on button "Niantic Spatial, Inc." at bounding box center [263, 22] width 153 height 24
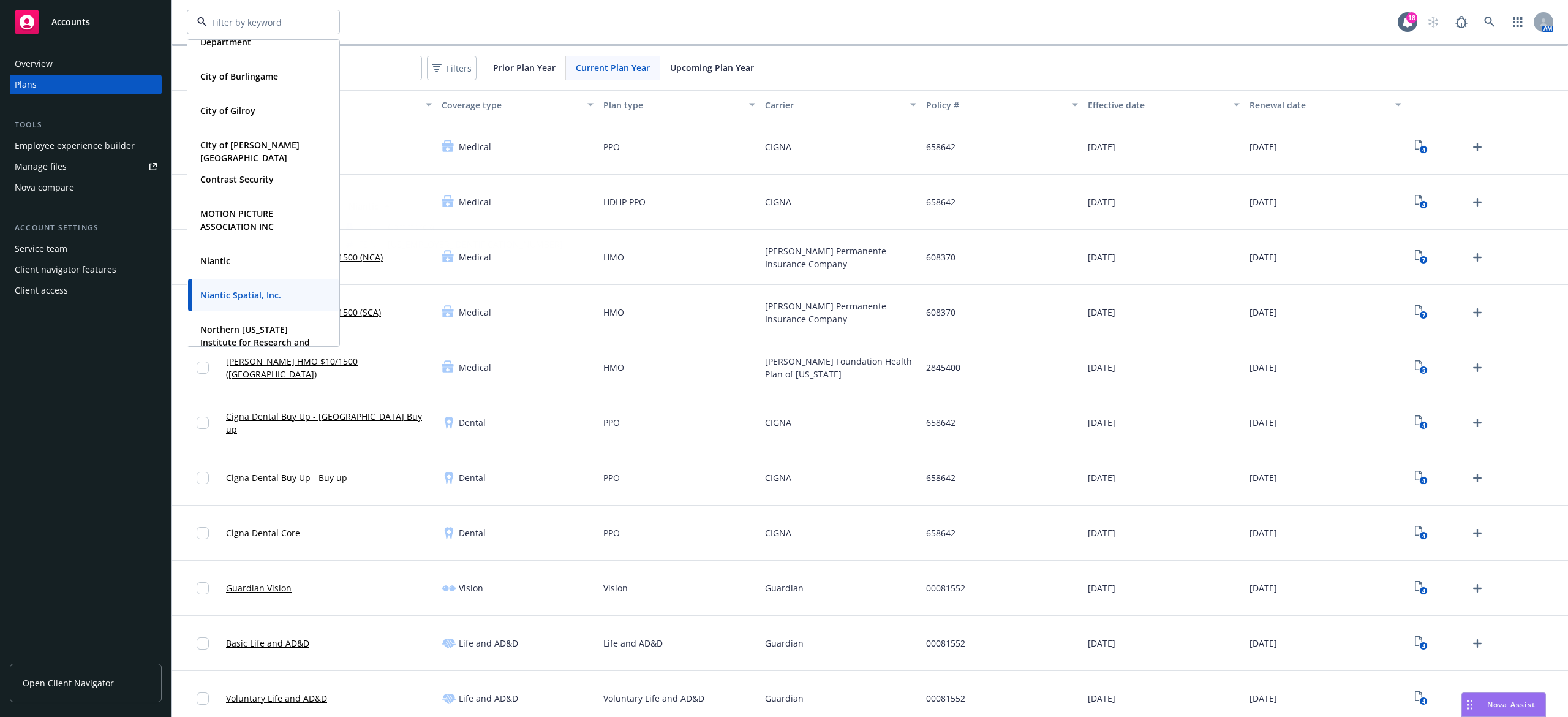
scroll to position [163, 0]
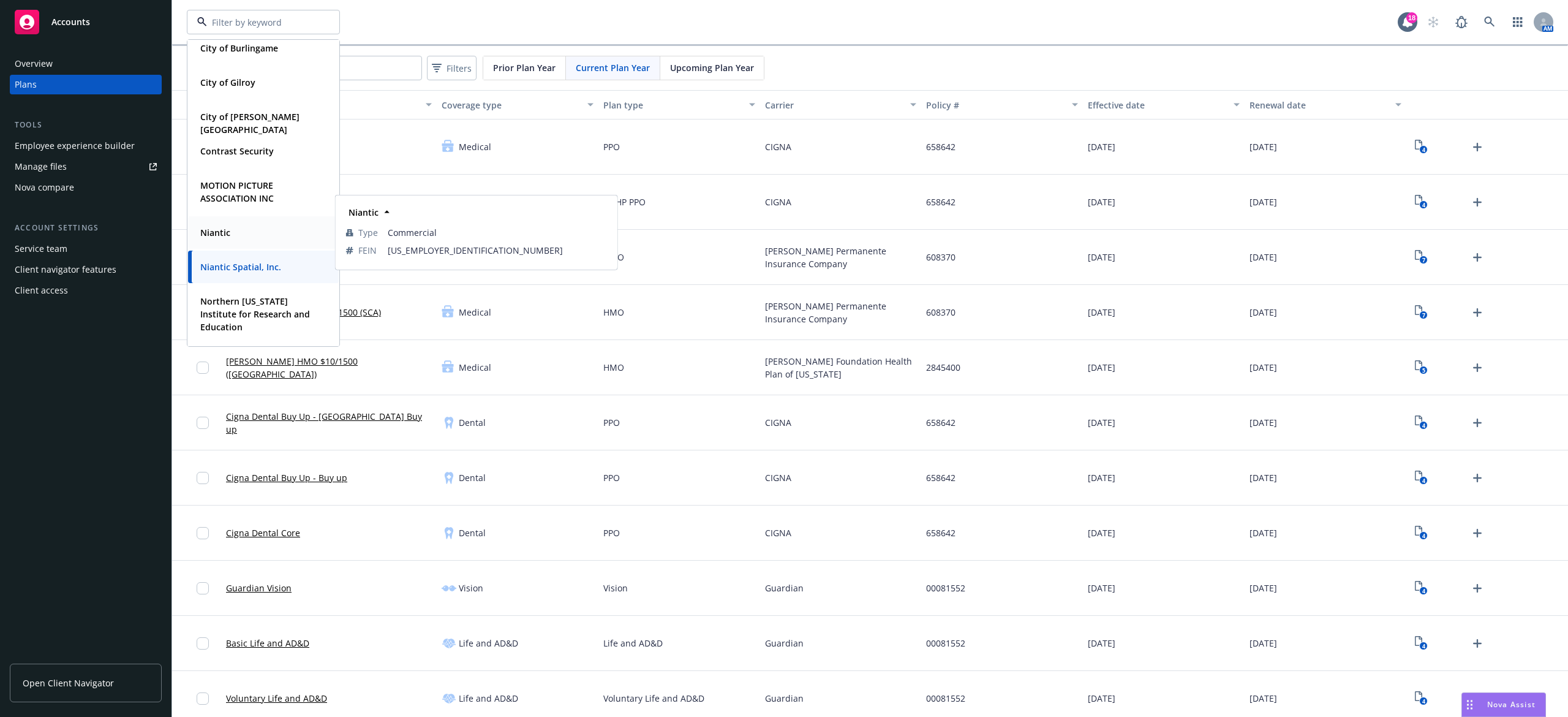
click at [238, 237] on div "Niantic" at bounding box center [264, 233] width 136 height 18
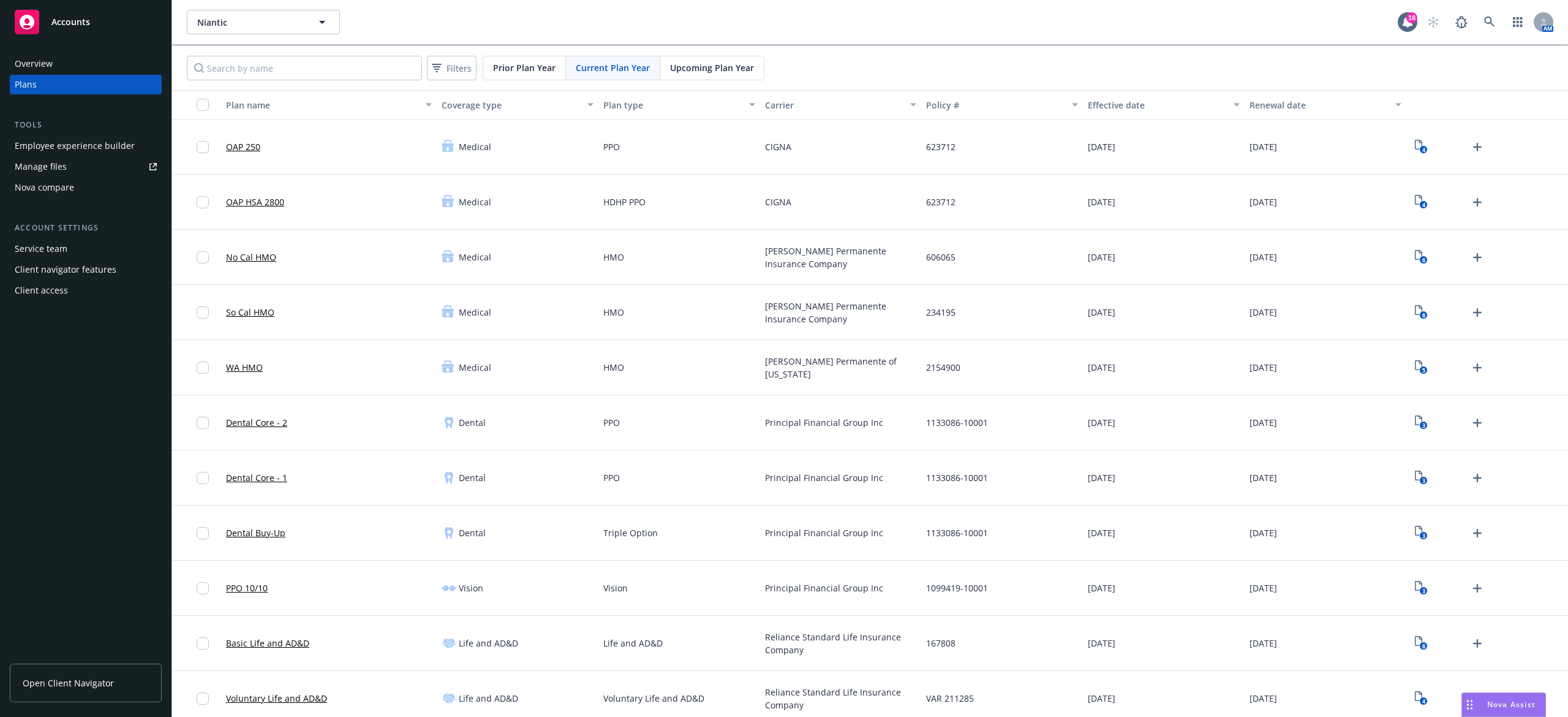
click at [57, 64] on div "Overview" at bounding box center [86, 63] width 142 height 20
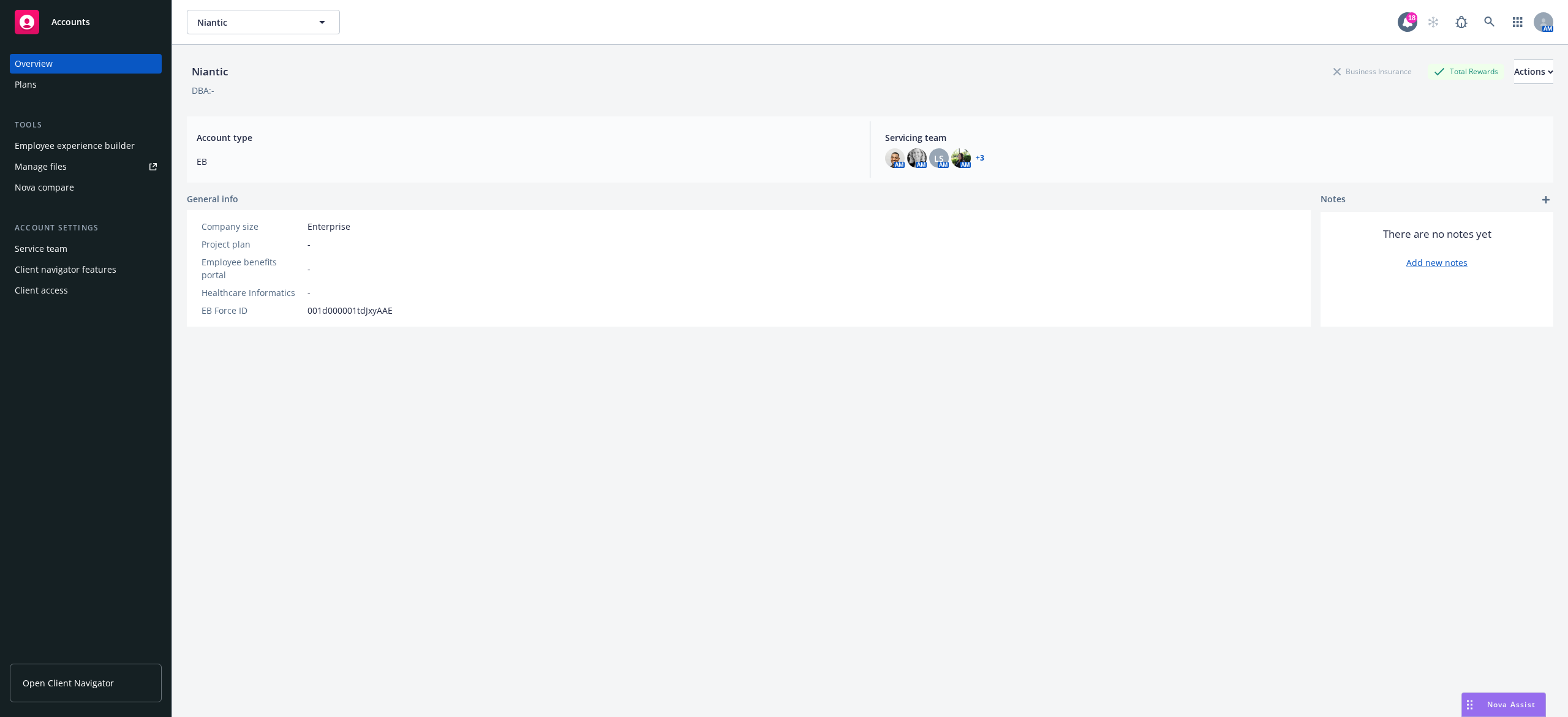
click at [88, 689] on span "Open Client Navigator" at bounding box center [68, 683] width 91 height 13
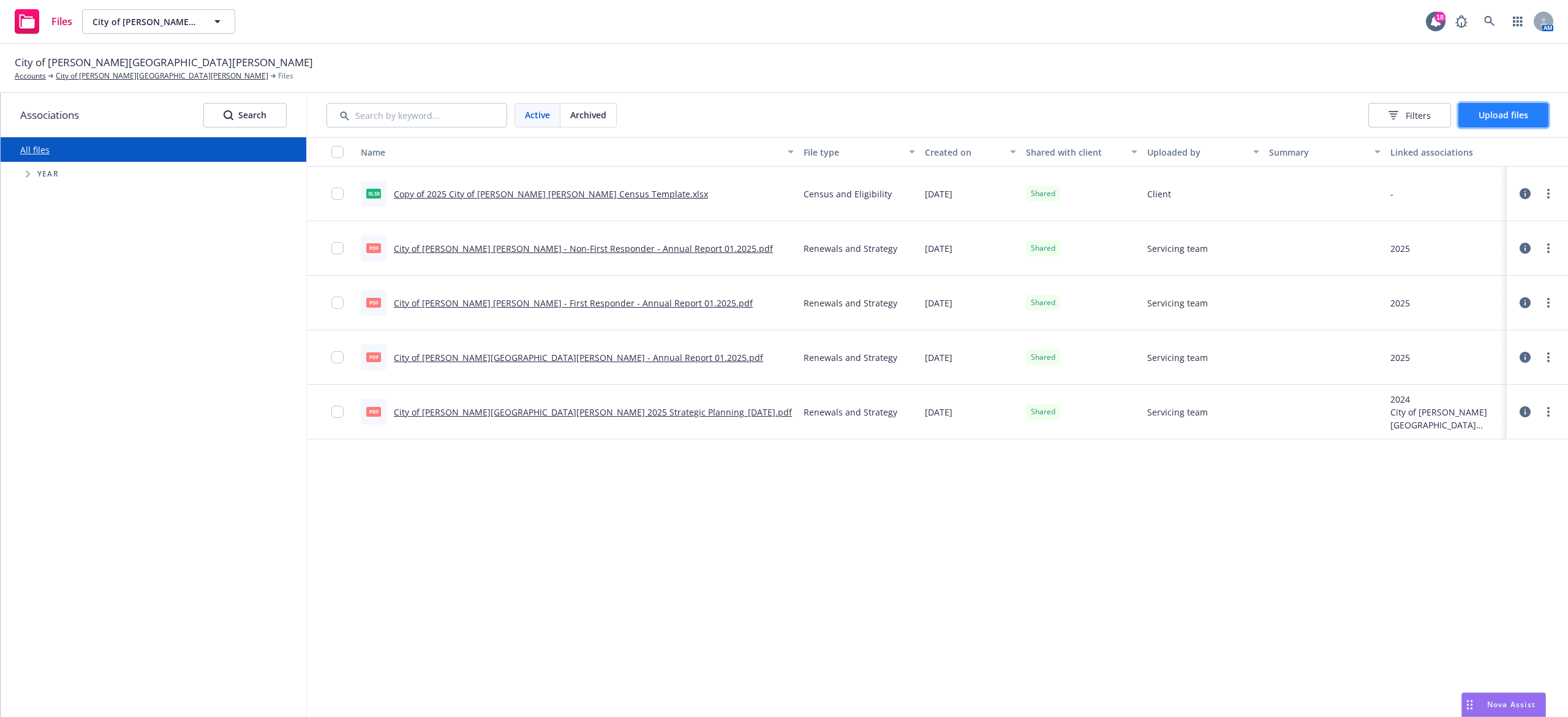
click at [1503, 116] on span "Upload files" at bounding box center [1504, 115] width 50 height 11
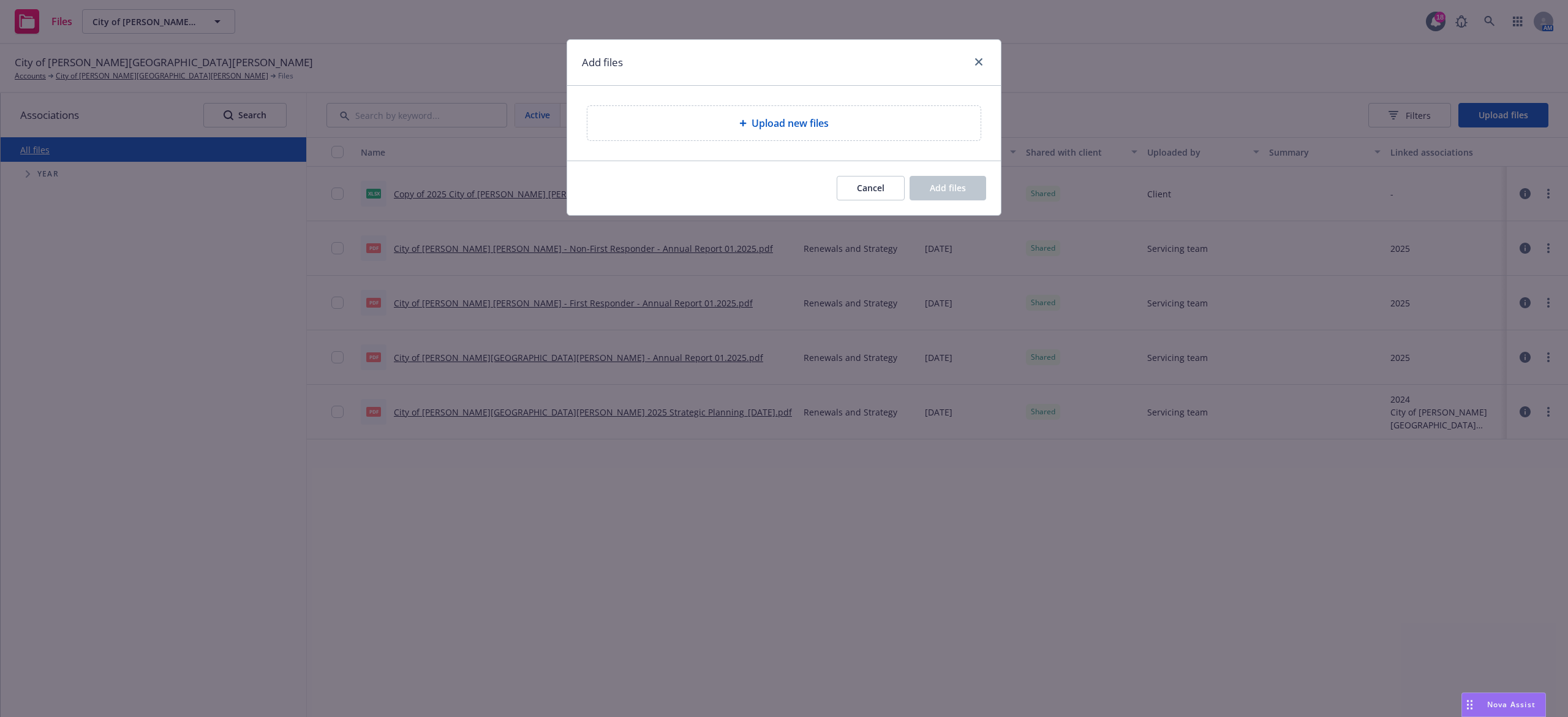
click at [805, 136] on div "Upload new files" at bounding box center [784, 123] width 393 height 34
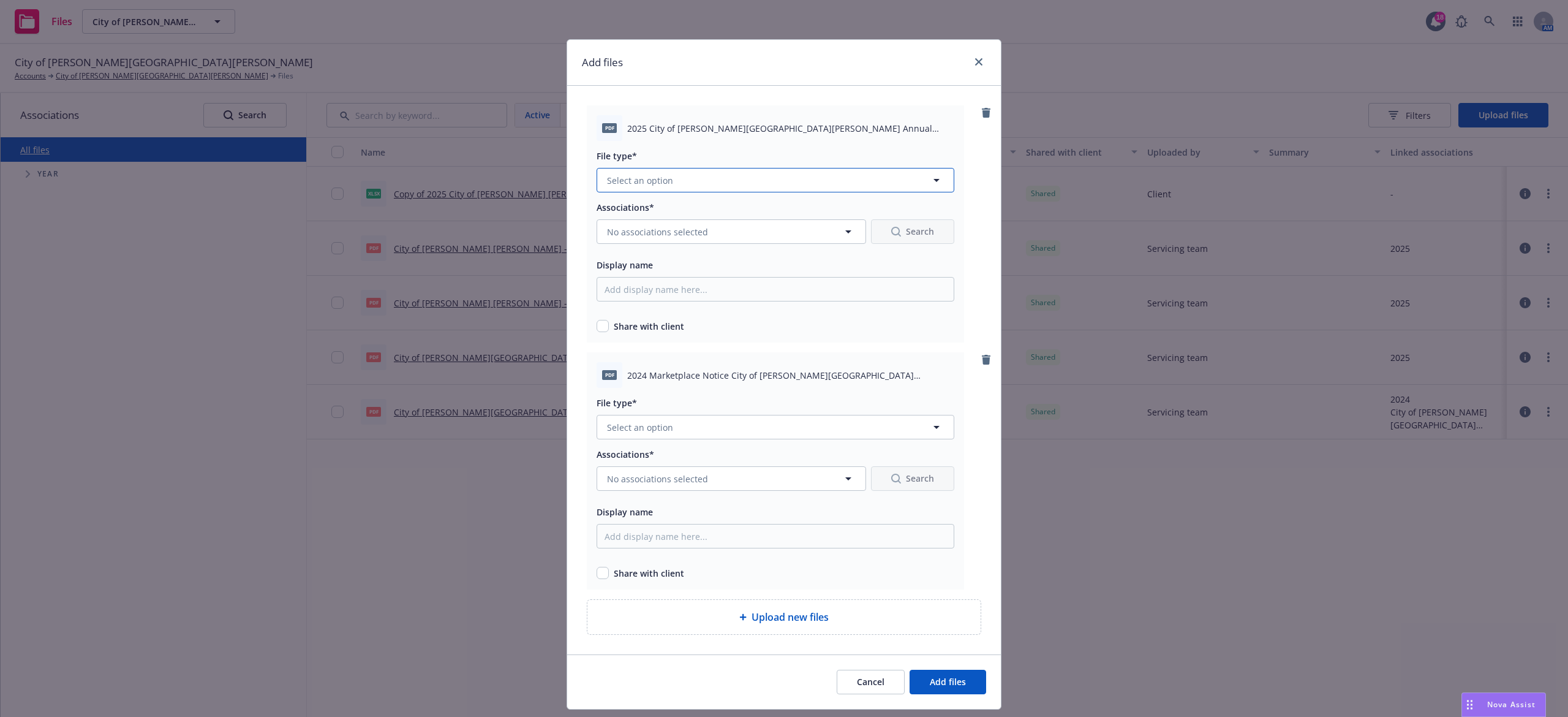
click at [692, 185] on button "Select an option" at bounding box center [775, 180] width 358 height 24
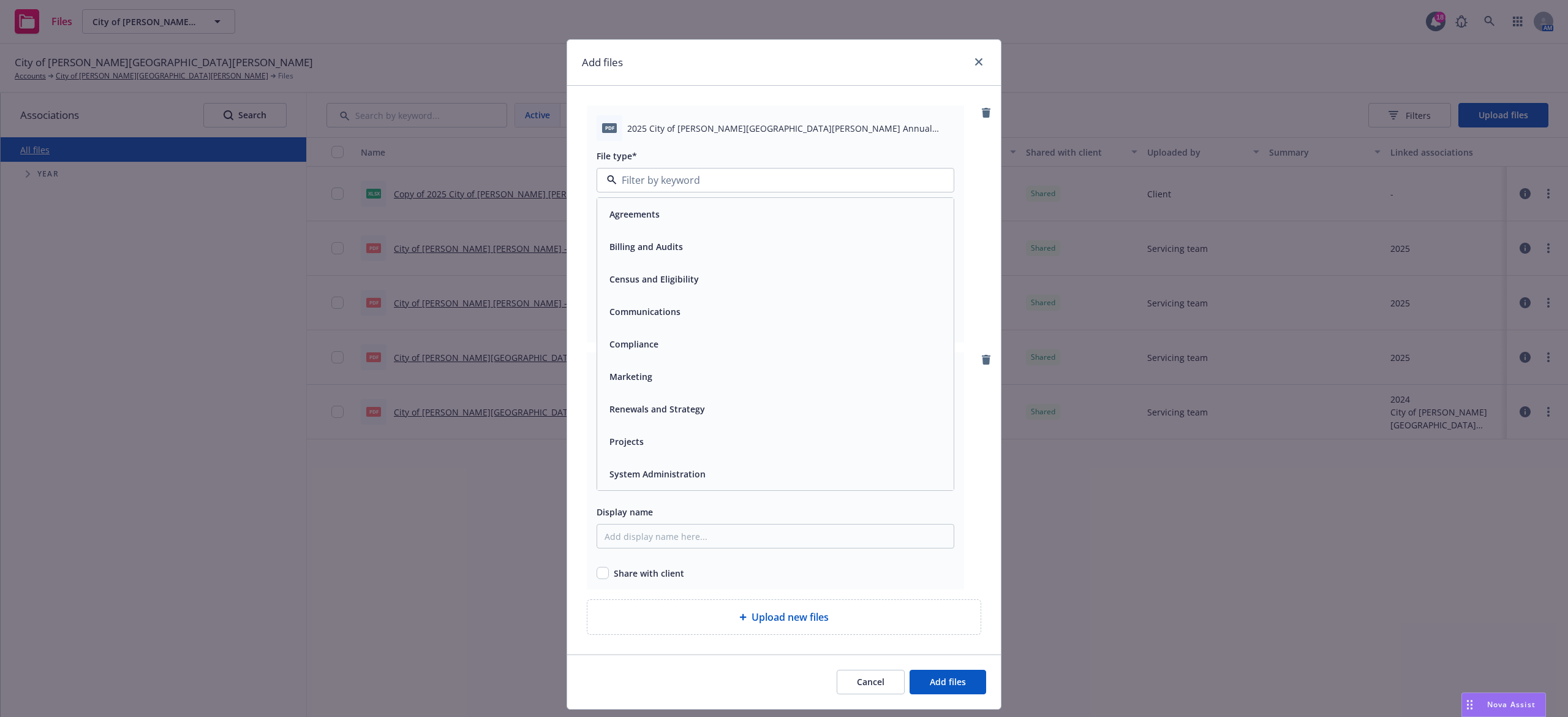
click at [668, 341] on div "Compliance" at bounding box center [775, 344] width 342 height 18
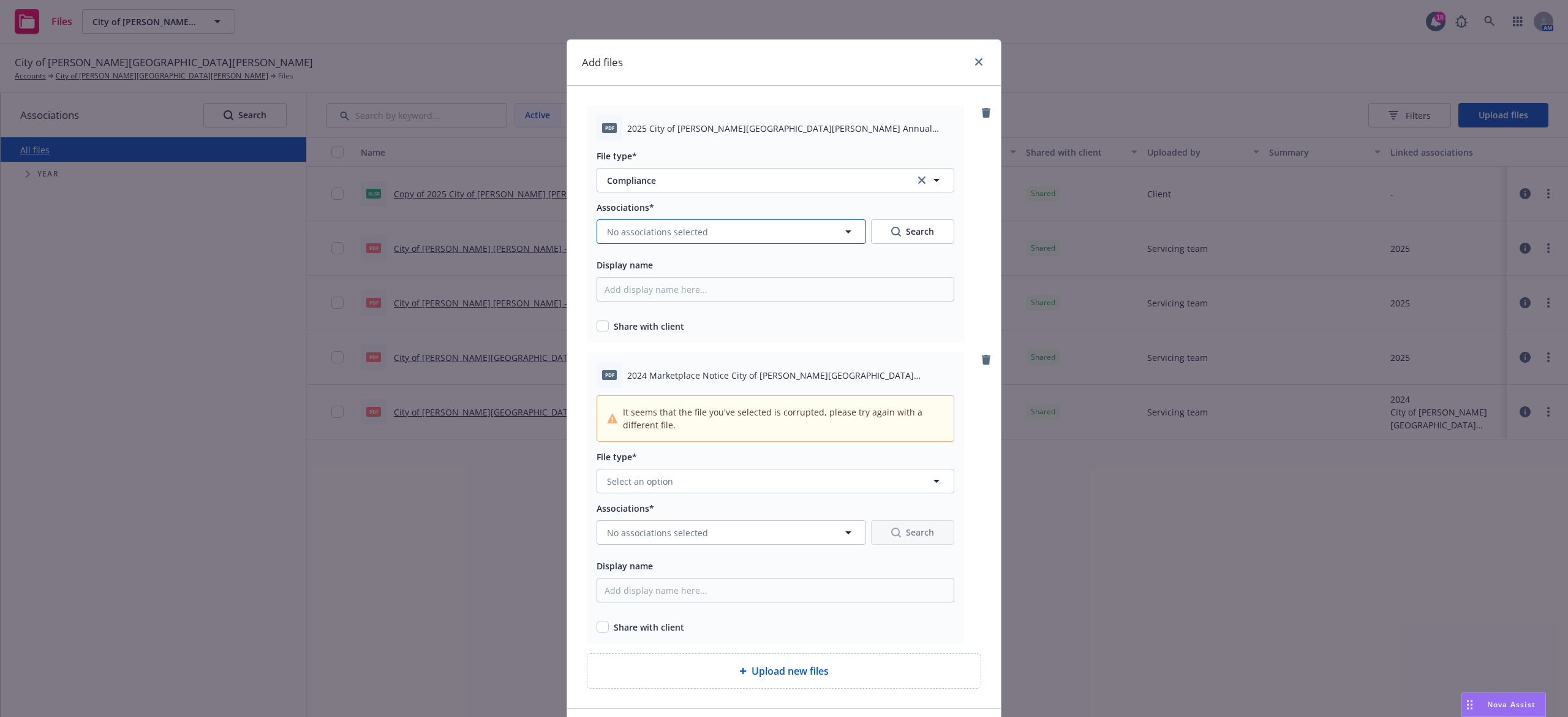
click at [684, 233] on span "No associations selected" at bounding box center [658, 231] width 101 height 13
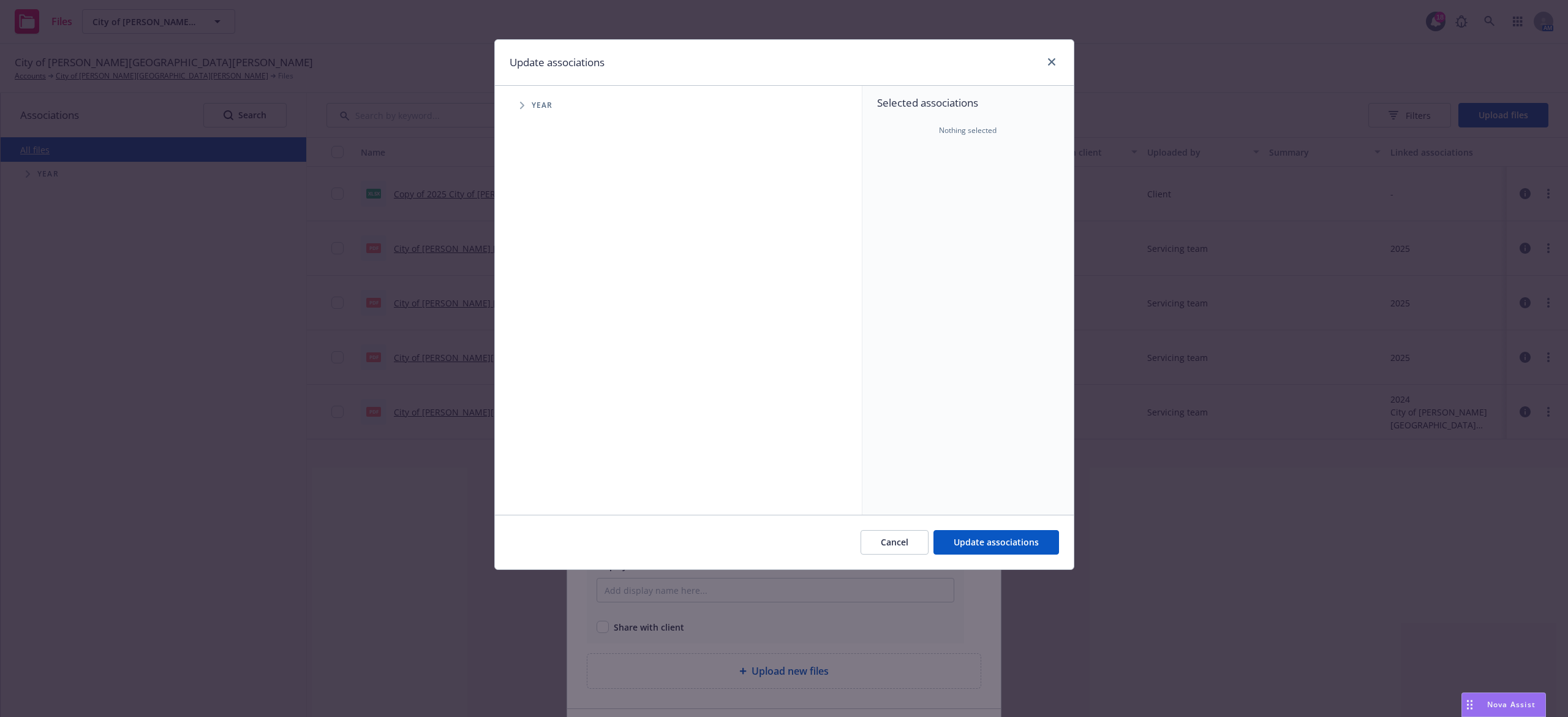
click at [523, 109] on icon "Tree Example" at bounding box center [522, 105] width 5 height 7
click at [553, 273] on input "Tree Example" at bounding box center [553, 273] width 12 height 12
checkbox input "true"
click at [1040, 532] on button "Update associations" at bounding box center [996, 542] width 125 height 24
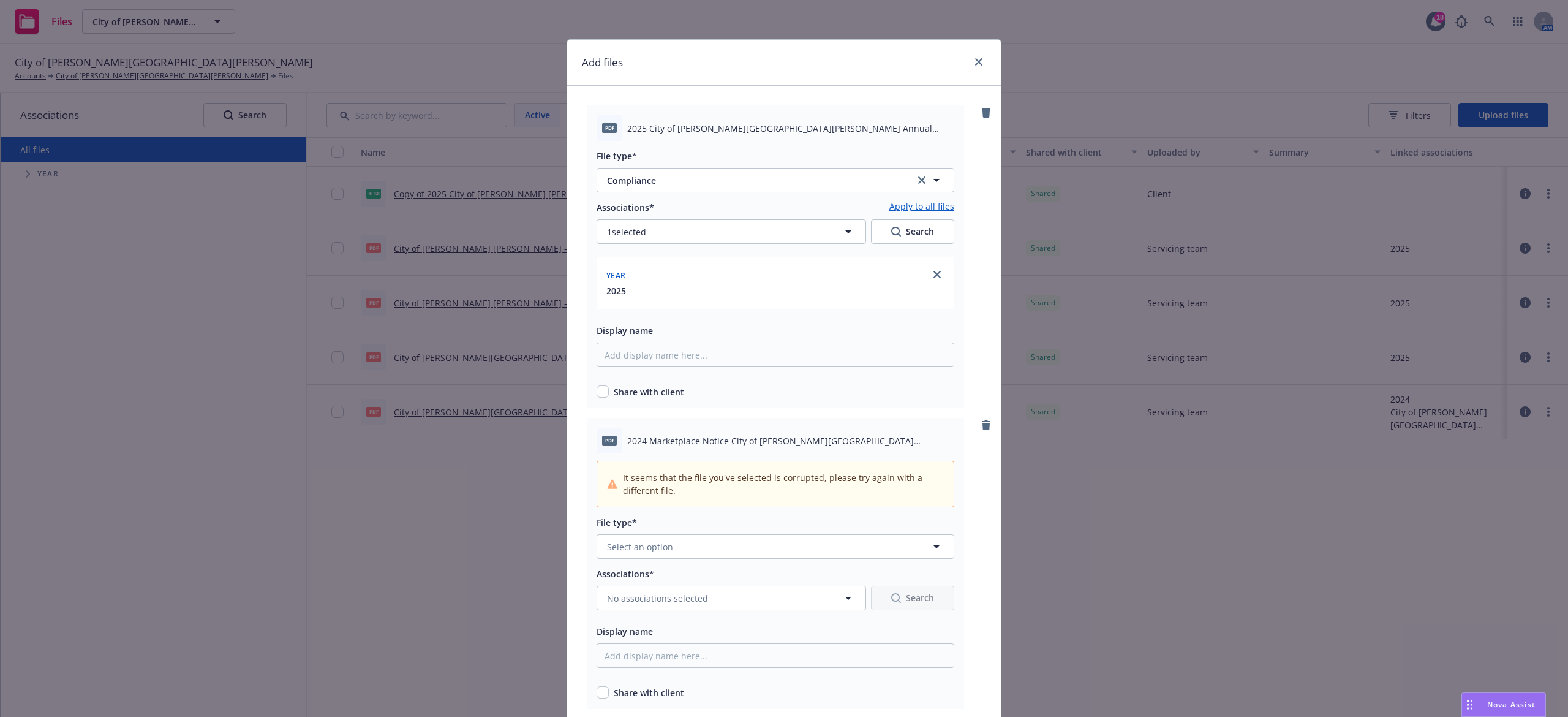
scroll to position [152, 0]
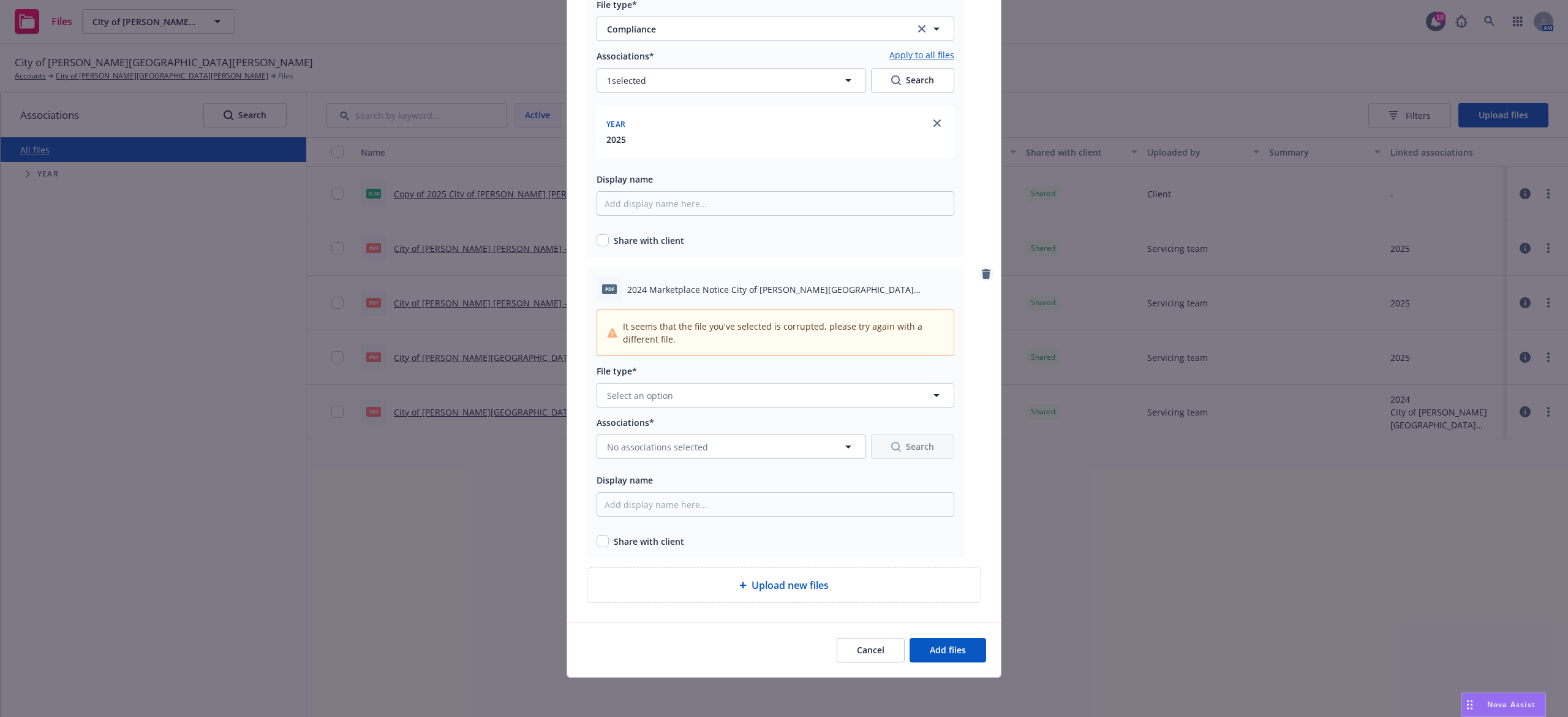
click at [984, 276] on icon "remove" at bounding box center [986, 274] width 9 height 10
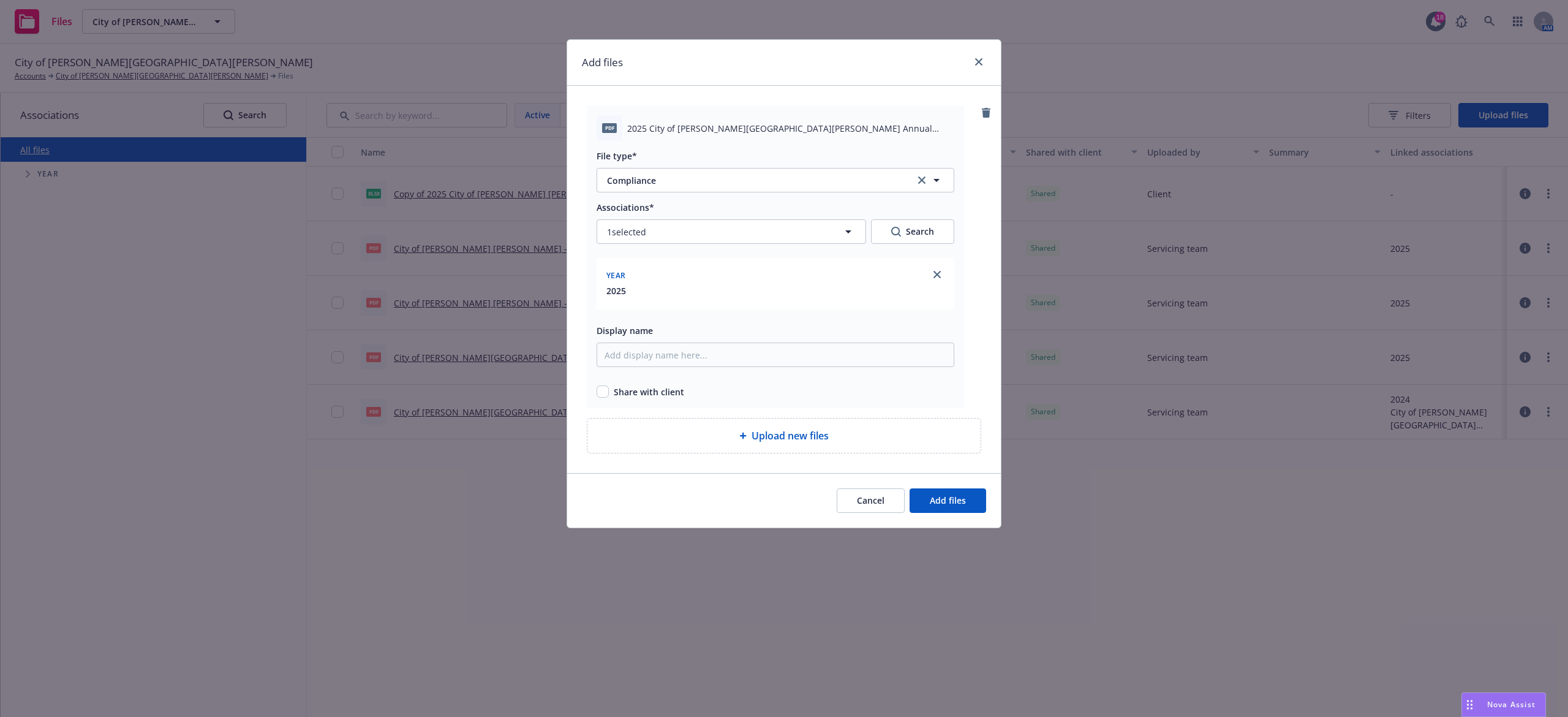
scroll to position [0, 0]
click at [940, 500] on span "Add files" at bounding box center [948, 500] width 36 height 11
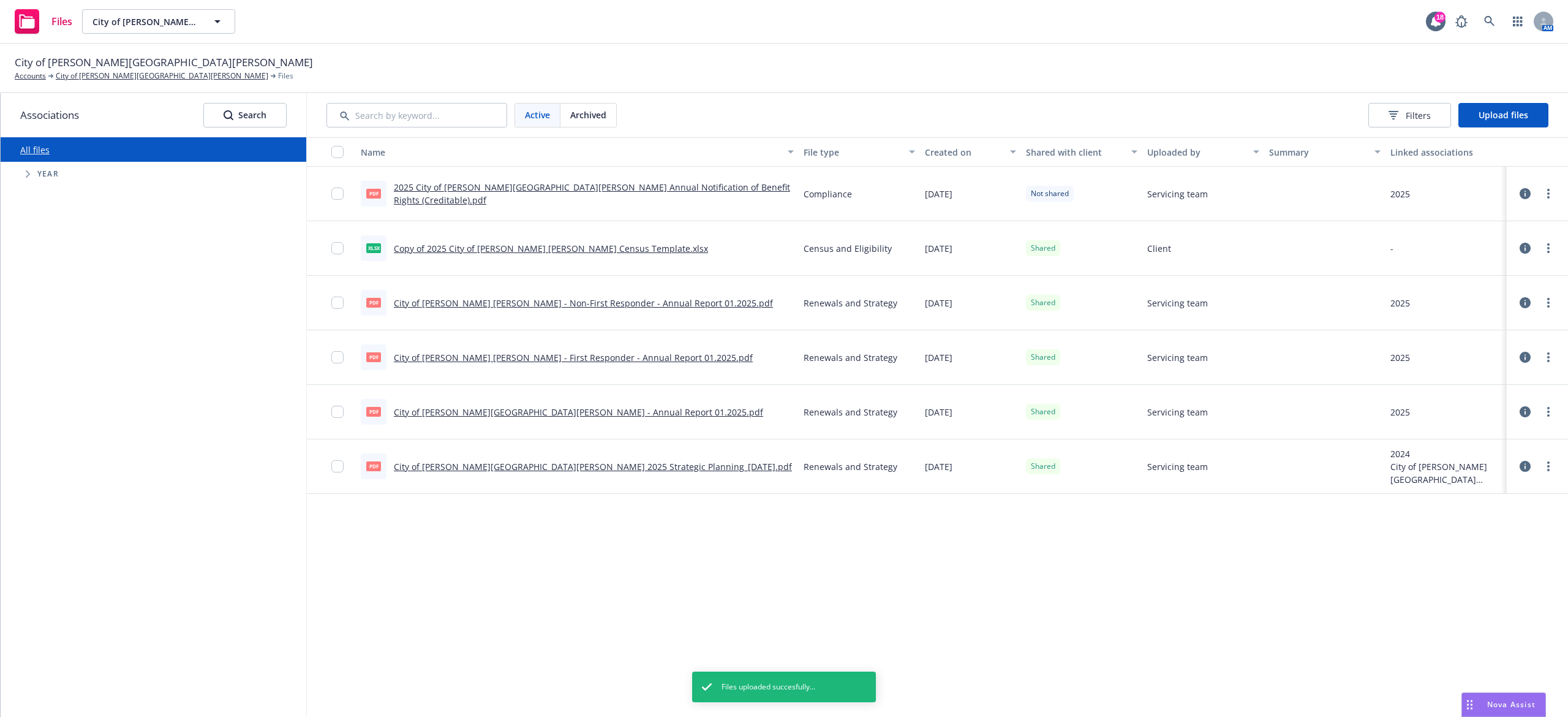
click at [667, 560] on div "Name File type Created on Shared with client Uploaded by Summary Linked associa…" at bounding box center [937, 428] width 1261 height 580
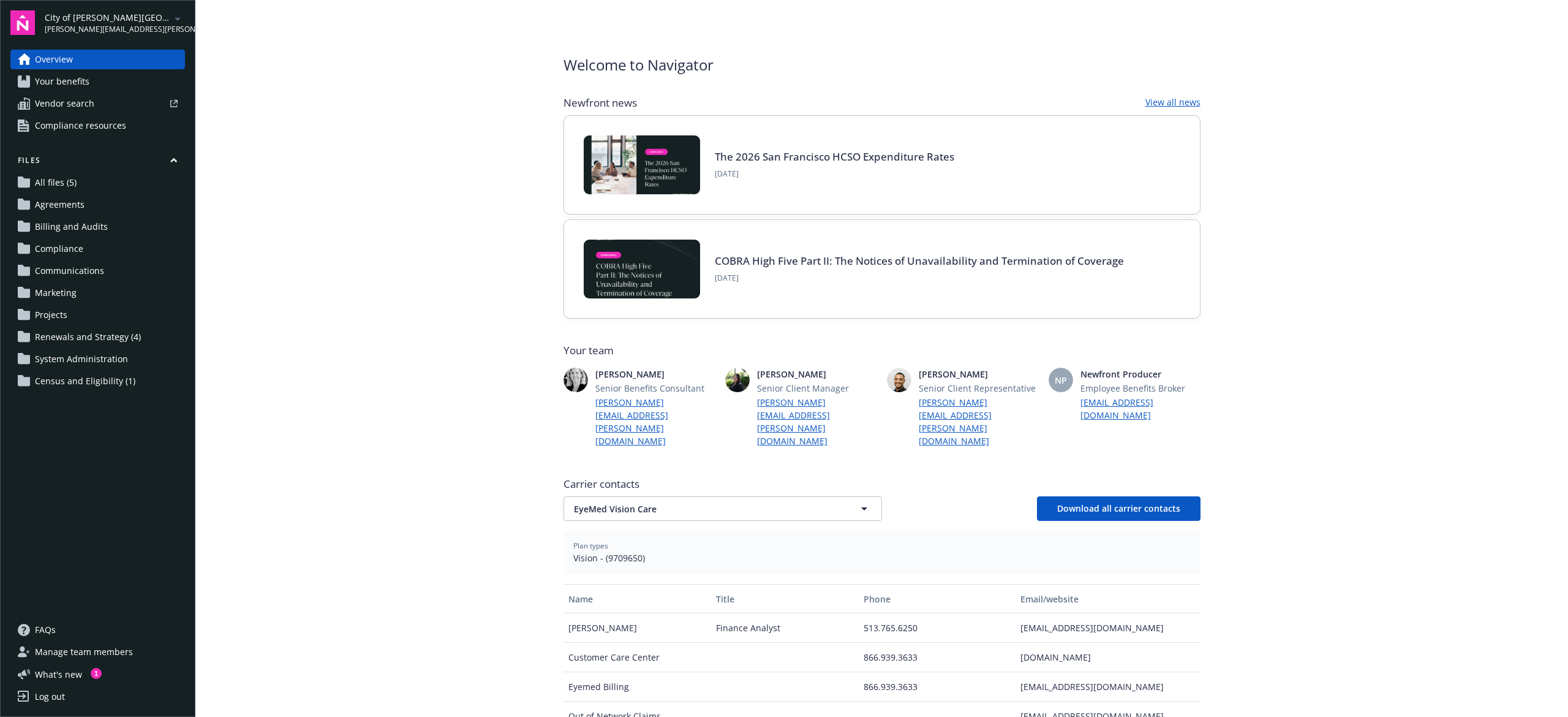
click at [67, 74] on span "Your benefits" at bounding box center [62, 81] width 55 height 20
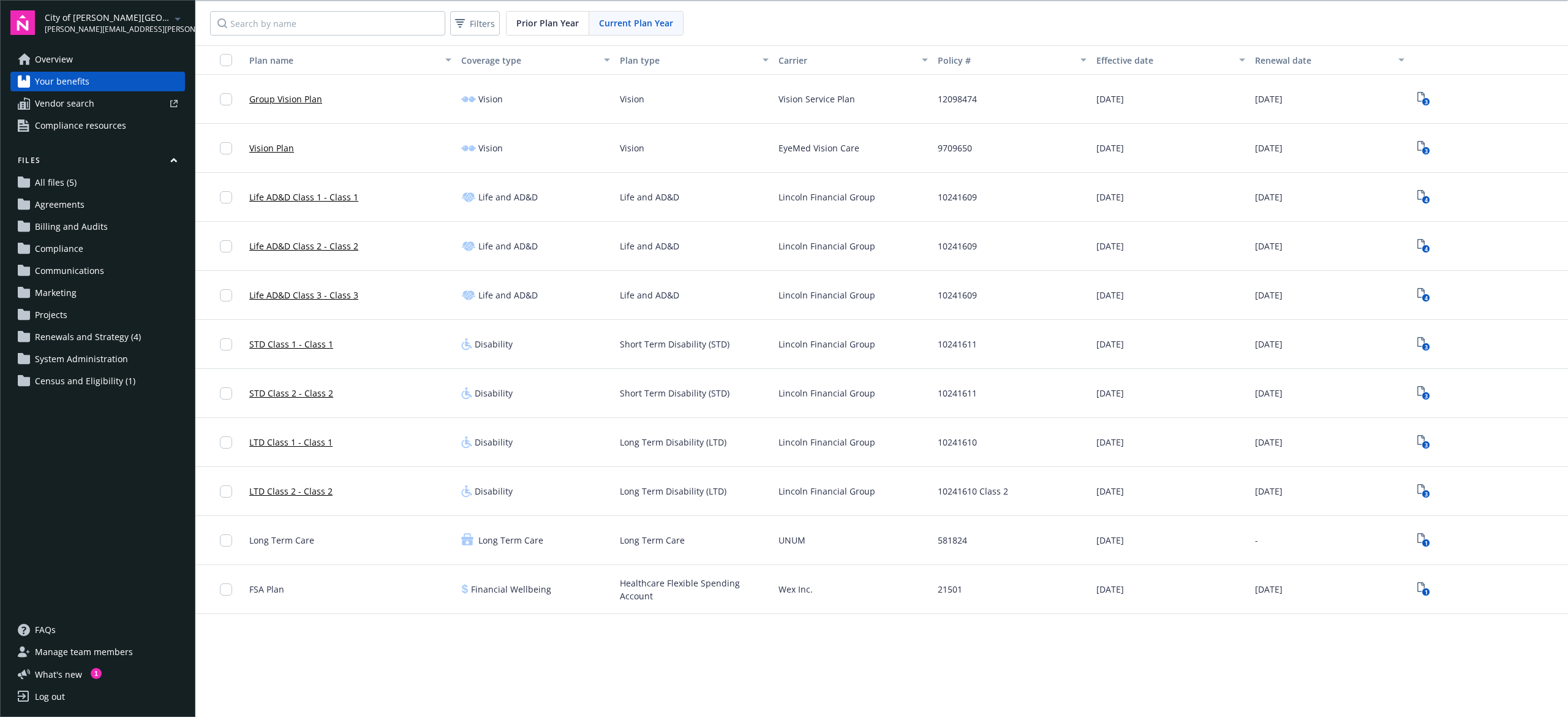
click at [62, 248] on span "Compliance" at bounding box center [59, 248] width 49 height 20
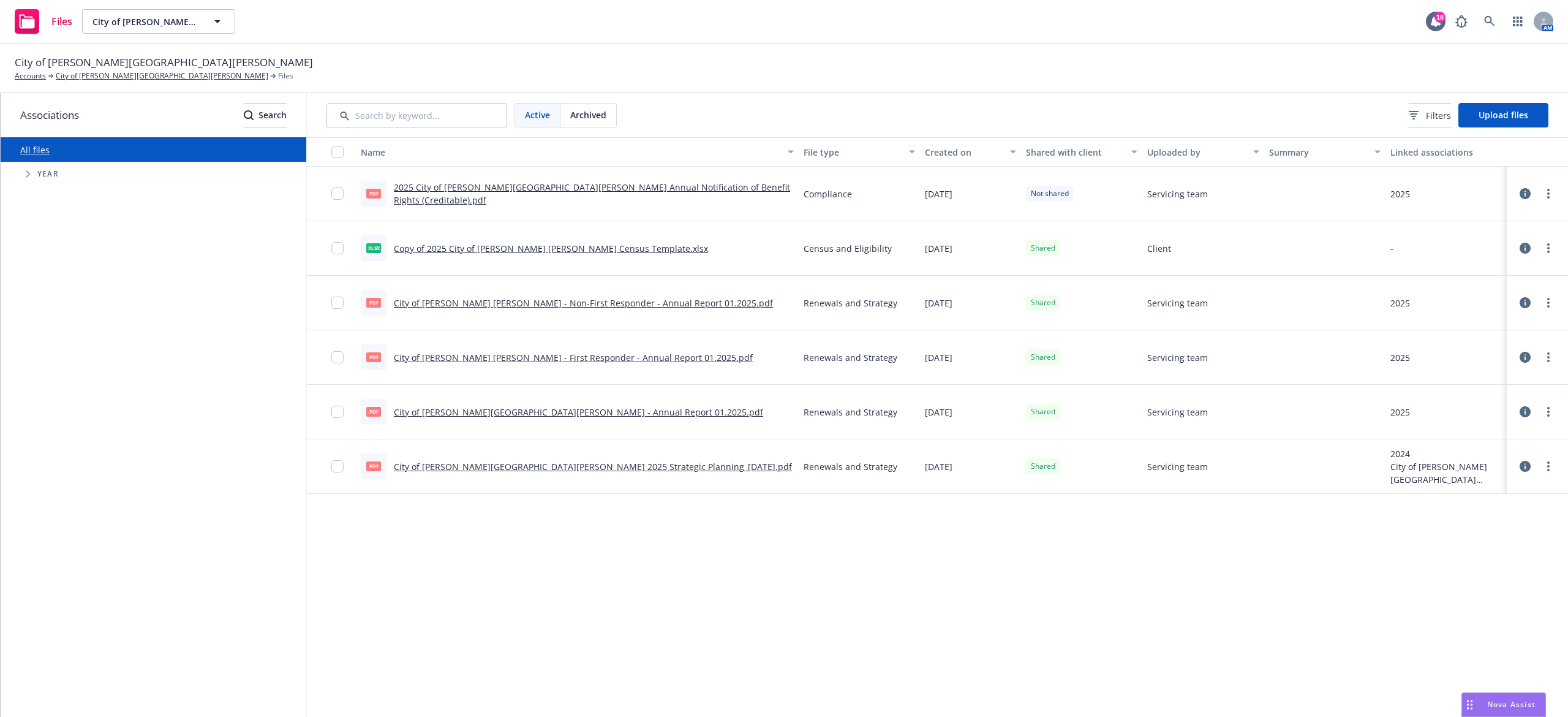
click at [1546, 202] on div at bounding box center [1538, 194] width 37 height 24
click at [1546, 196] on link "more" at bounding box center [1548, 194] width 15 height 15
click at [1483, 219] on link "Share with client" at bounding box center [1495, 219] width 122 height 24
click at [1546, 246] on link "more" at bounding box center [1548, 248] width 15 height 15
click at [797, 579] on div "Name File type Created on Shared with client Uploaded by Summary Linked associa…" at bounding box center [937, 428] width 1261 height 580
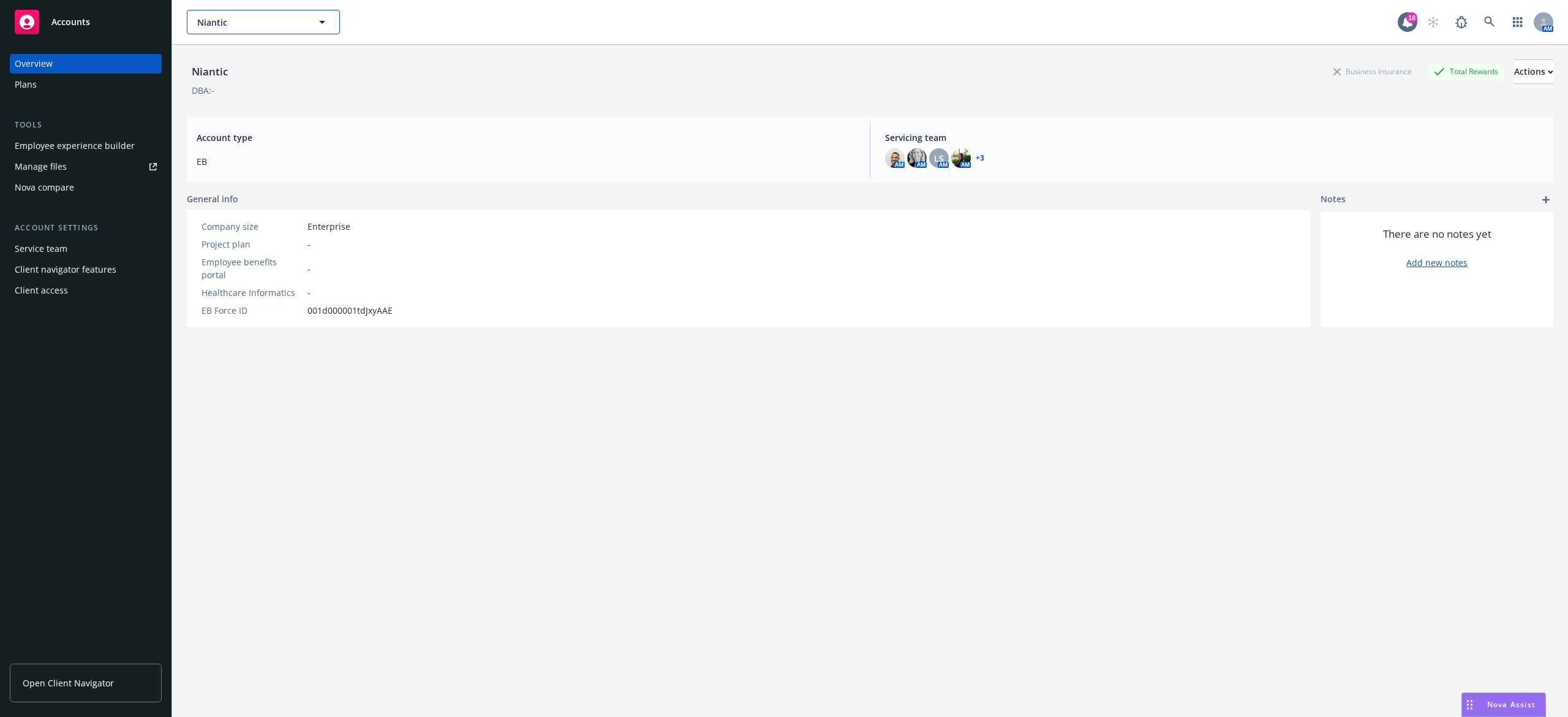
click at [295, 16] on span "Niantic" at bounding box center [250, 22] width 106 height 13
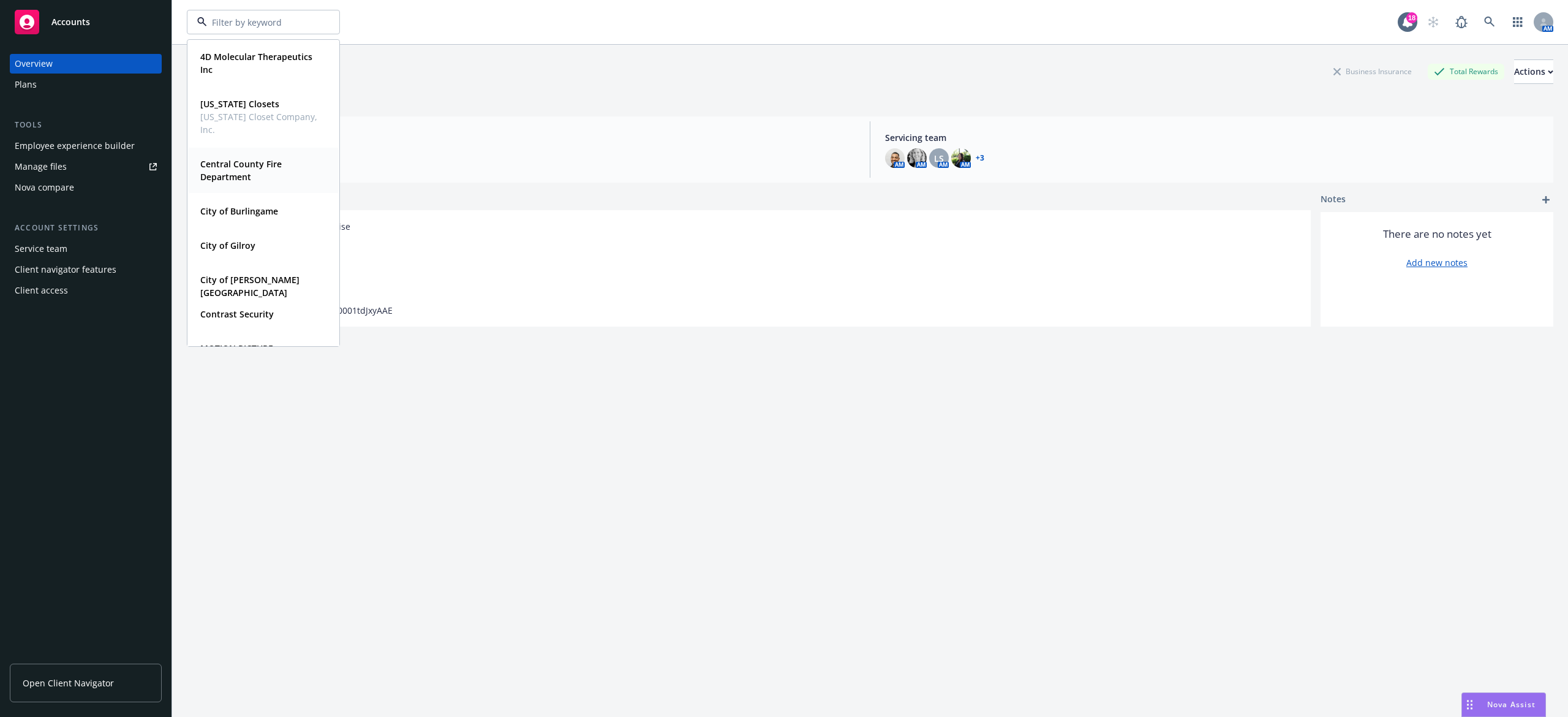
scroll to position [82, 0]
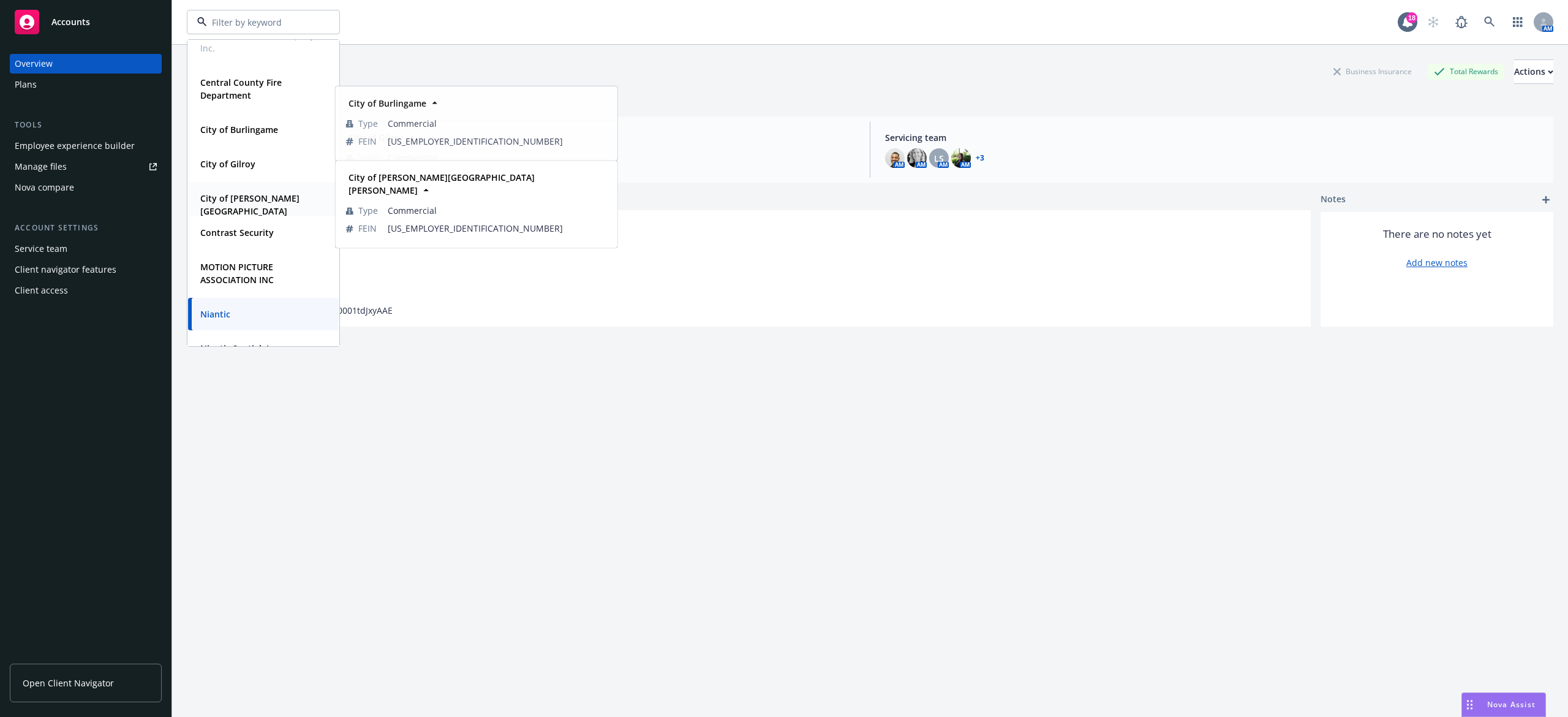
click at [278, 201] on div "City of [PERSON_NAME][GEOGRAPHIC_DATA][PERSON_NAME]" at bounding box center [261, 211] width 131 height 44
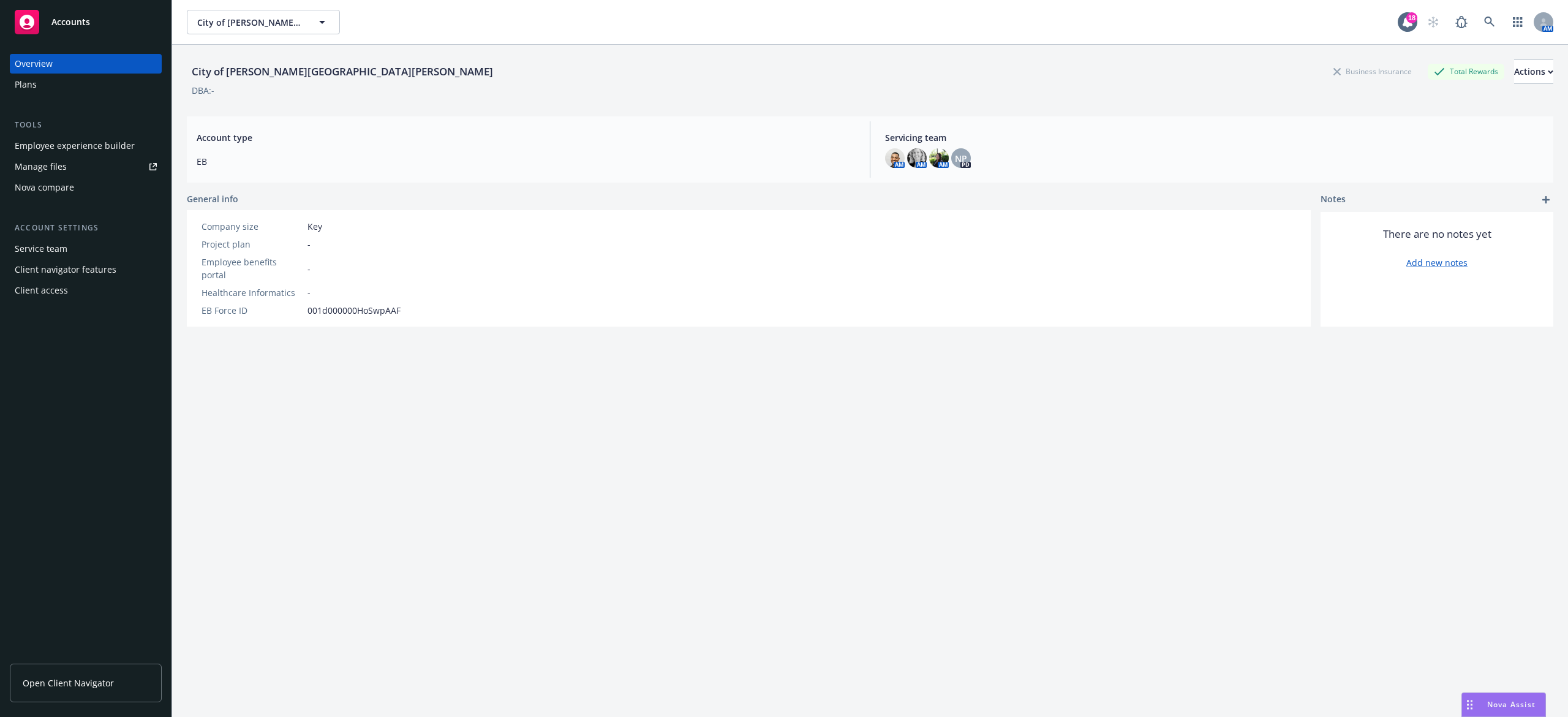
click at [67, 91] on div "Plans" at bounding box center [86, 84] width 142 height 20
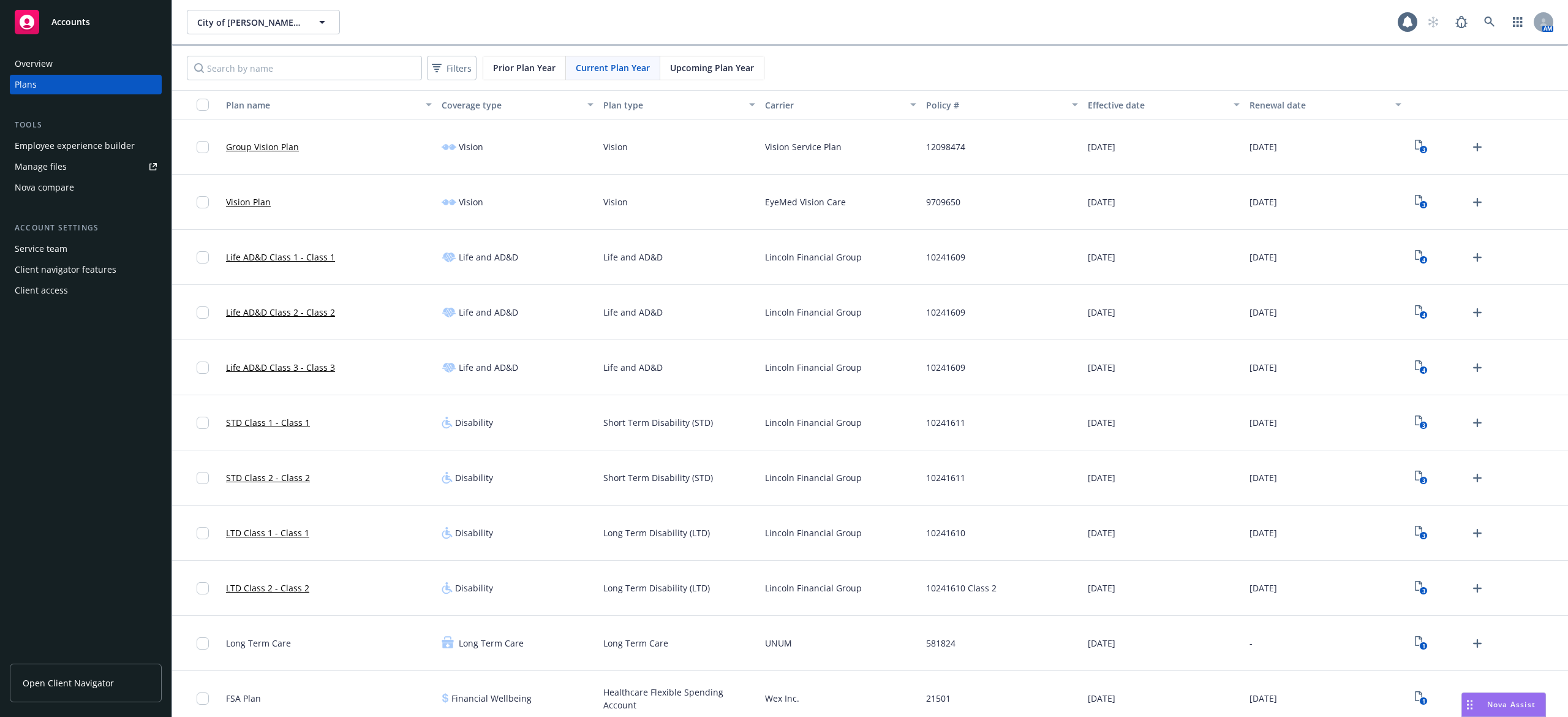
click at [79, 683] on span "Open Client Navigator" at bounding box center [68, 683] width 91 height 13
click at [49, 299] on div "Client access" at bounding box center [41, 290] width 53 height 20
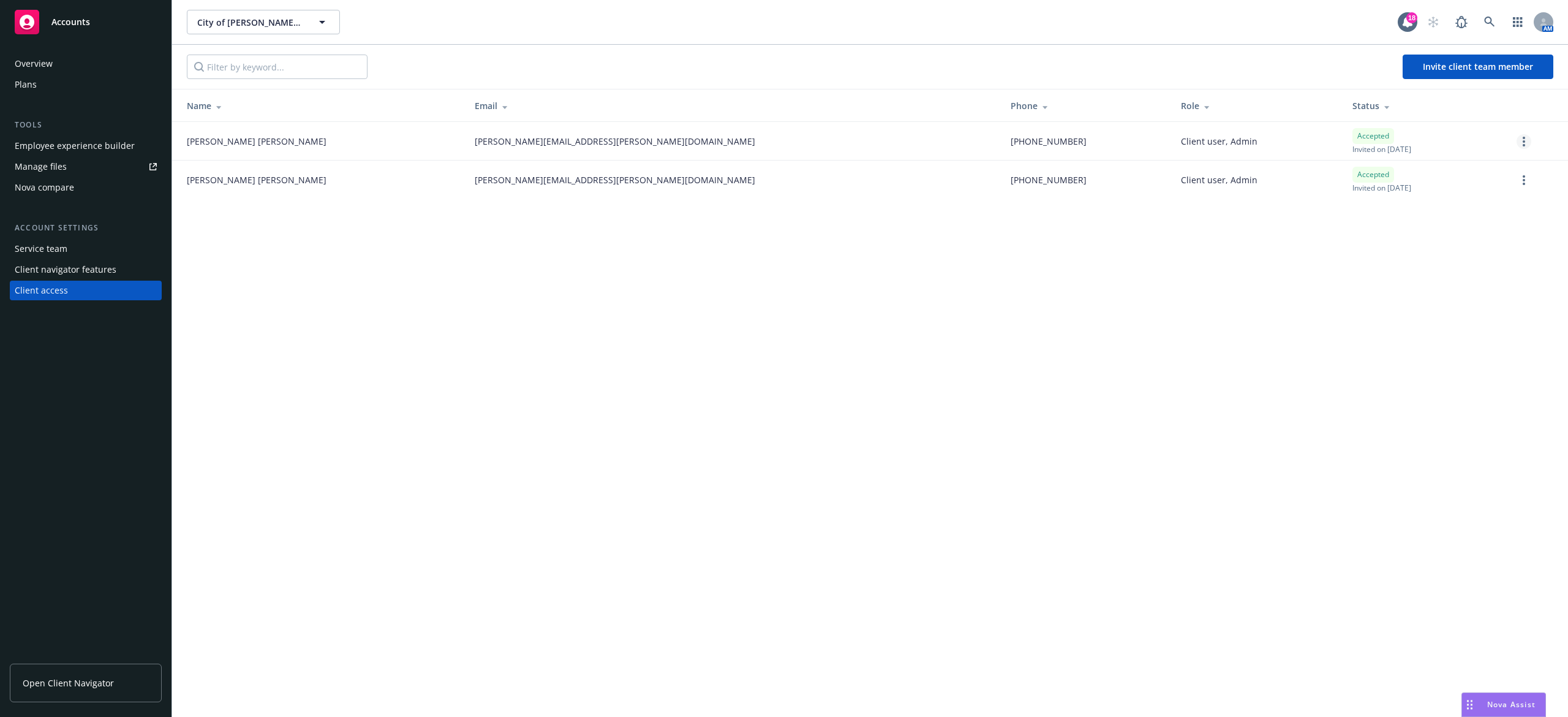
click at [1528, 140] on link "more" at bounding box center [1524, 142] width 15 height 15
click at [1389, 265] on div "City of Morgan Hill City of Morgan Hill 18 AM Invite client team member Name Em…" at bounding box center [870, 358] width 1396 height 717
click at [1526, 182] on link "more" at bounding box center [1524, 180] width 15 height 15
click at [475, 179] on span "michael.horta@morganhill.ca.gov" at bounding box center [615, 179] width 280 height 13
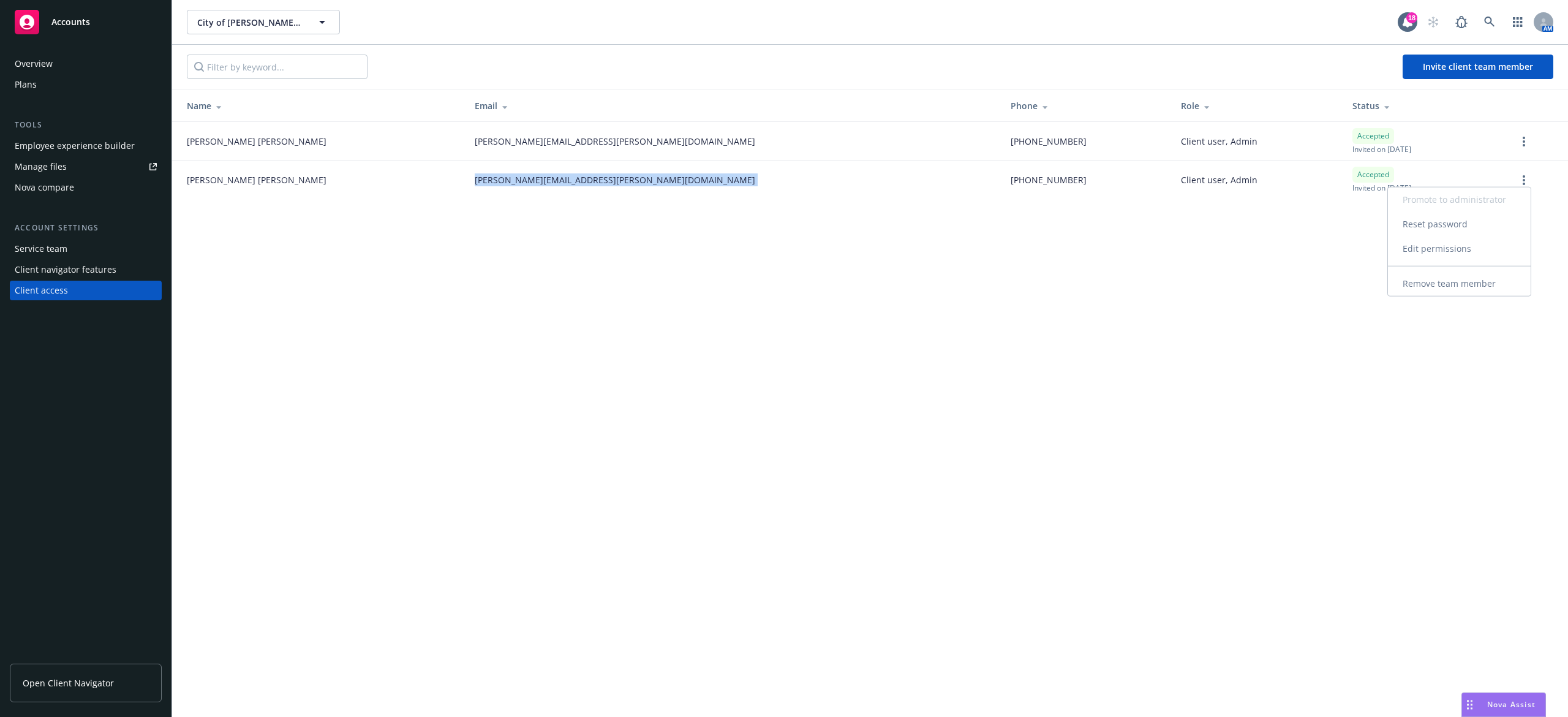
click at [475, 179] on span "michael.horta@morganhill.ca.gov" at bounding box center [615, 179] width 280 height 13
copy span "michael.horta@morganhill.ca.gov"
click at [1521, 179] on link "more" at bounding box center [1524, 180] width 15 height 15
click at [1466, 292] on link "Remove team member" at bounding box center [1459, 290] width 143 height 24
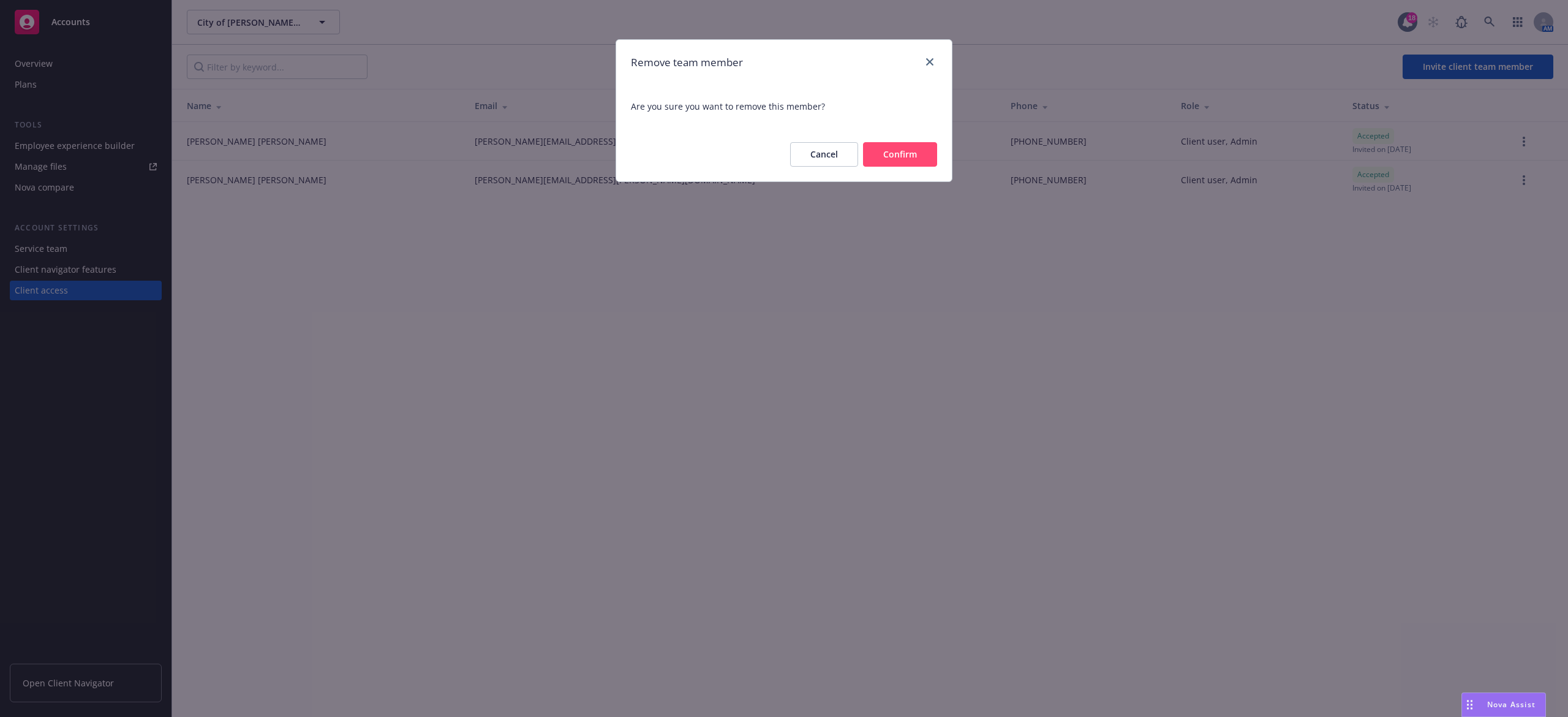
click at [884, 163] on button "Confirm" at bounding box center [900, 154] width 74 height 24
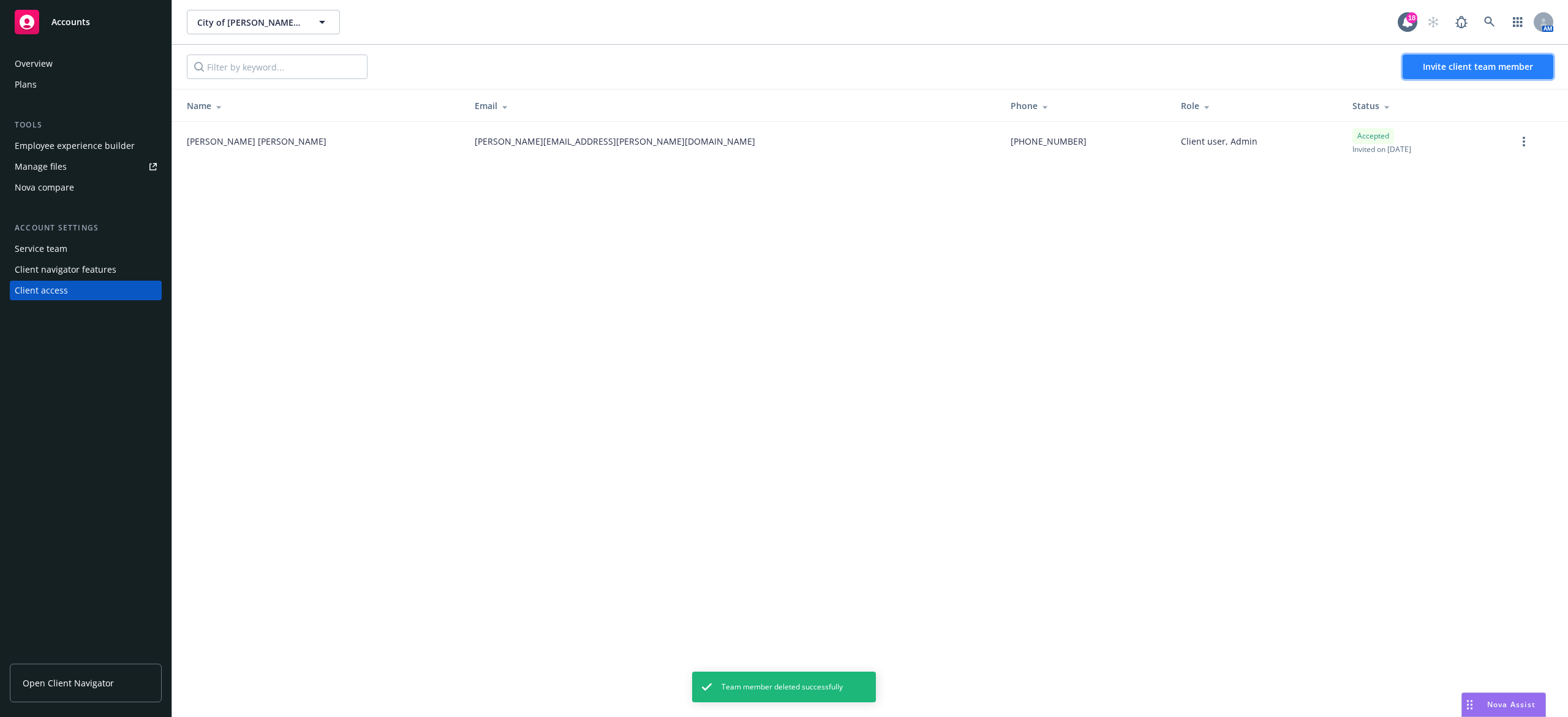
click at [1454, 63] on span "Invite client team member" at bounding box center [1478, 66] width 111 height 11
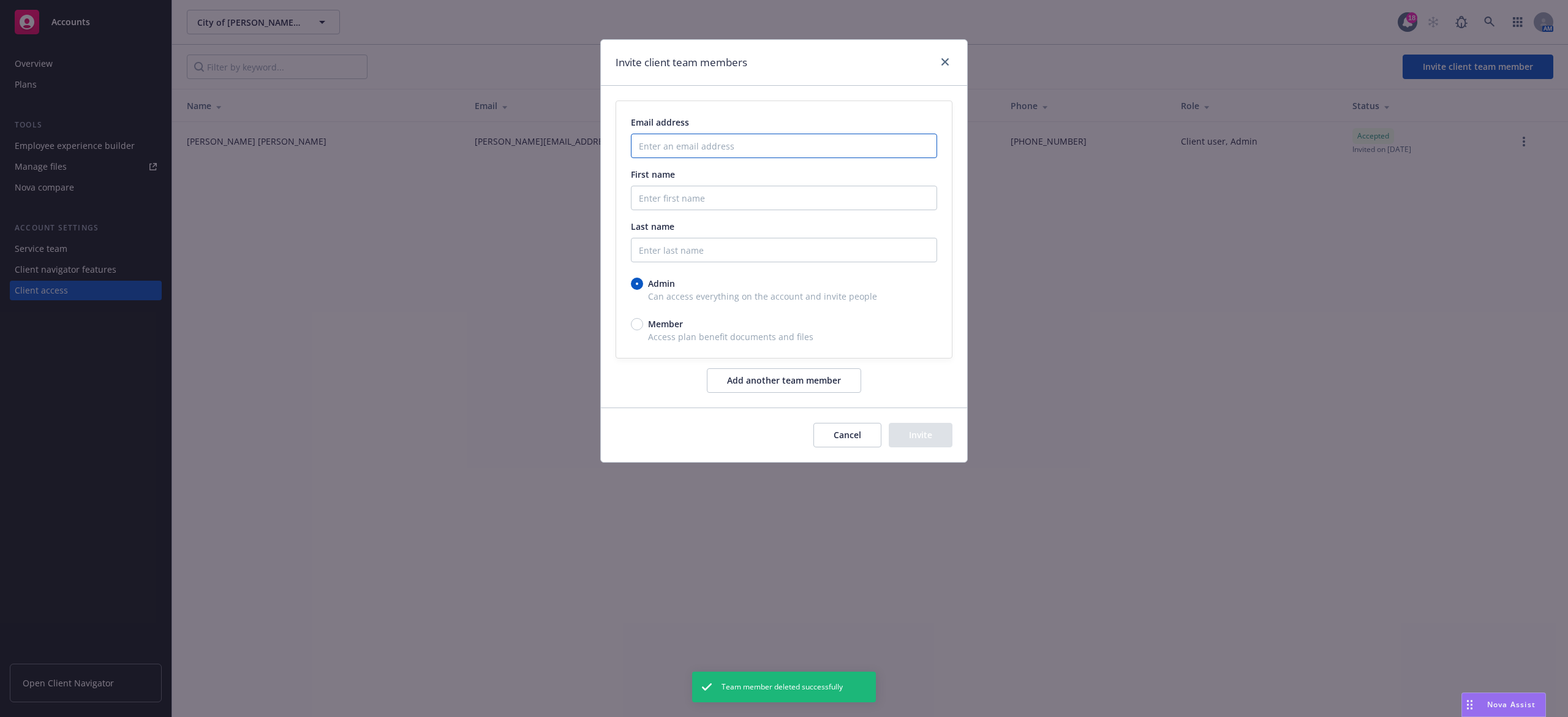
click at [674, 148] on input "Enter an email address" at bounding box center [784, 146] width 306 height 24
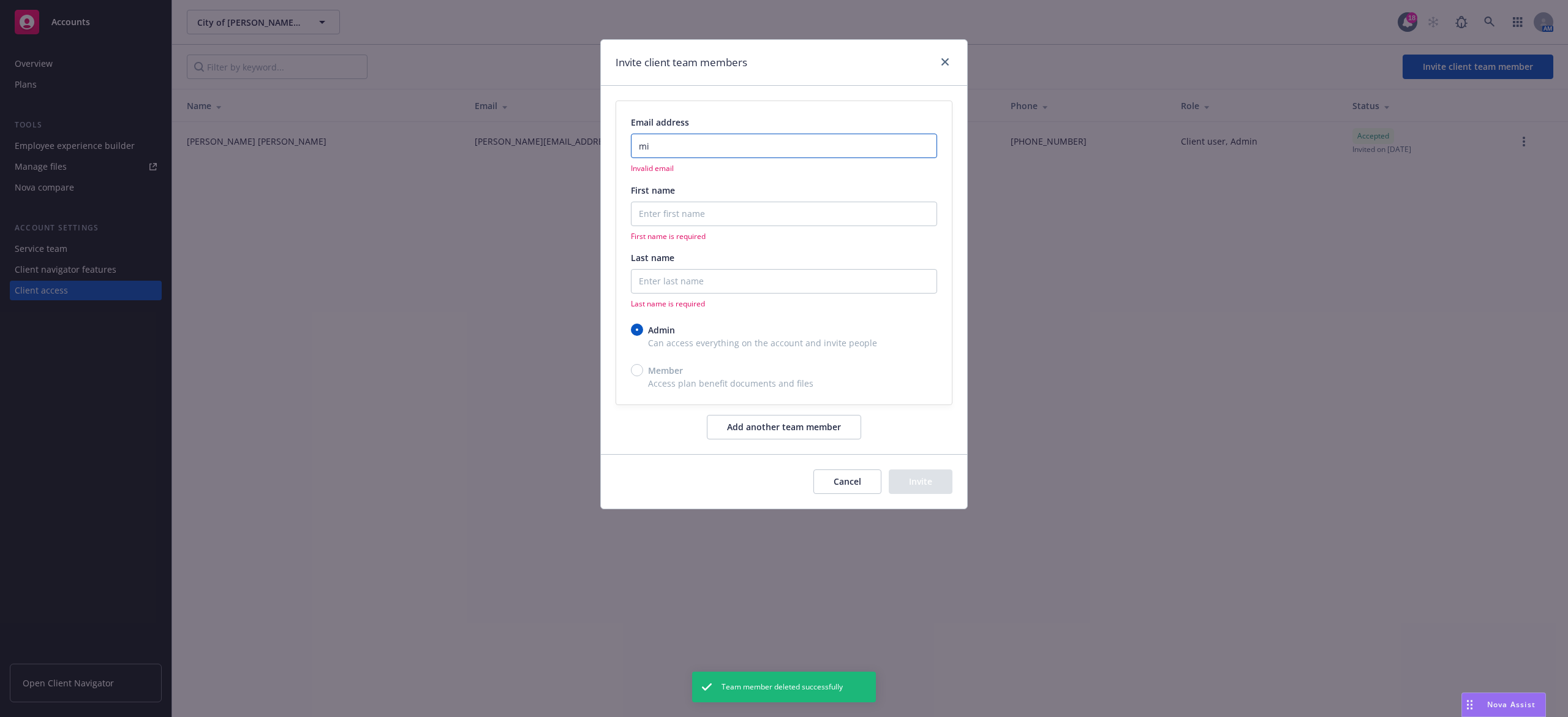
type input "m"
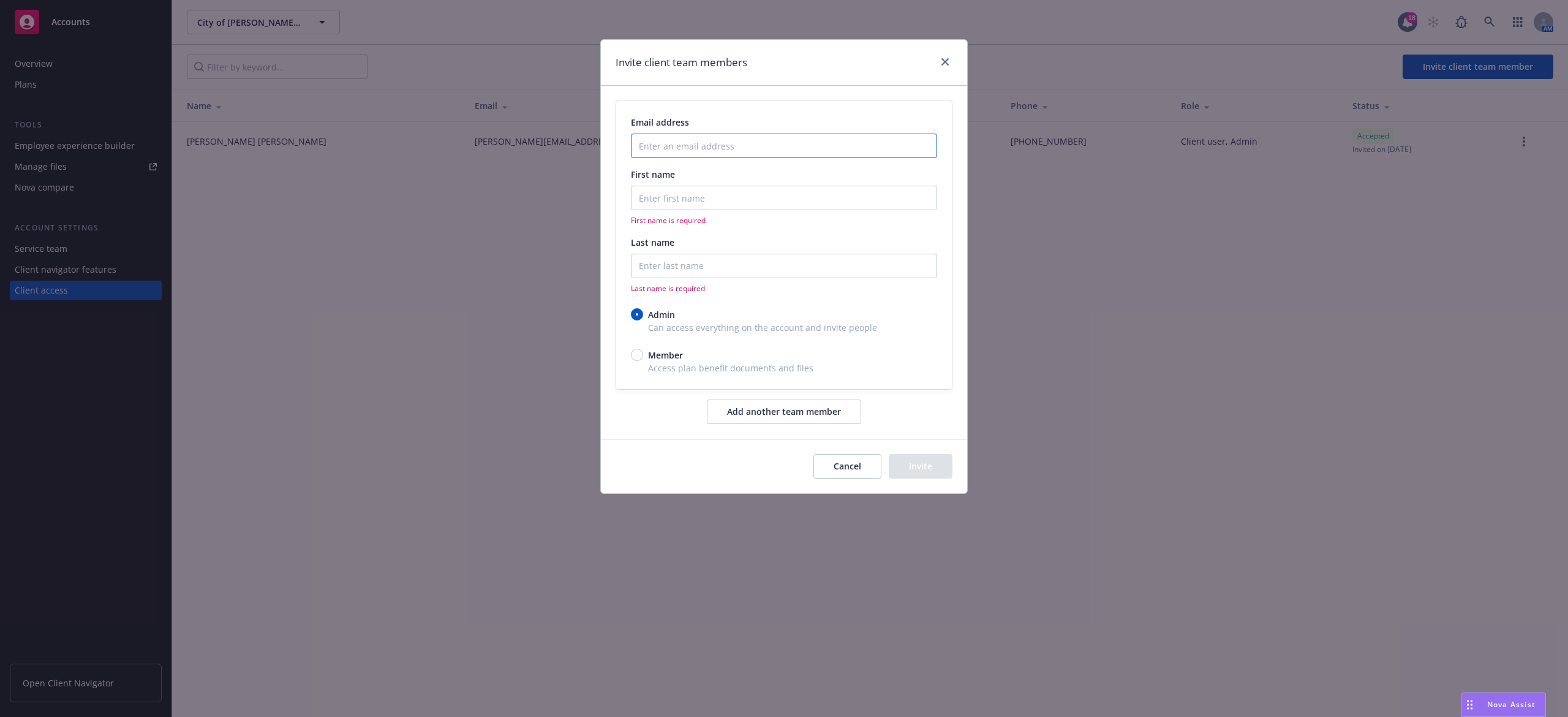
type input "m"
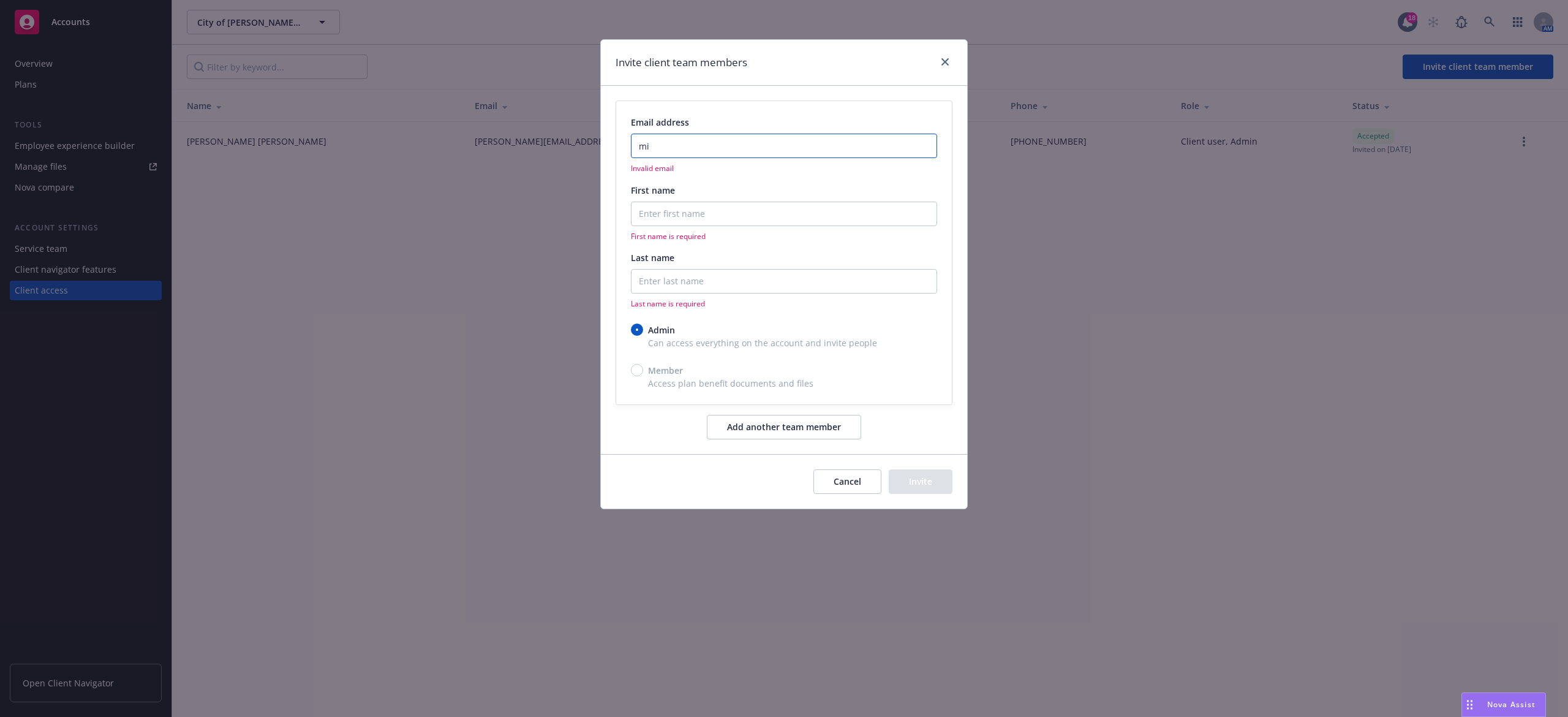
type input "m"
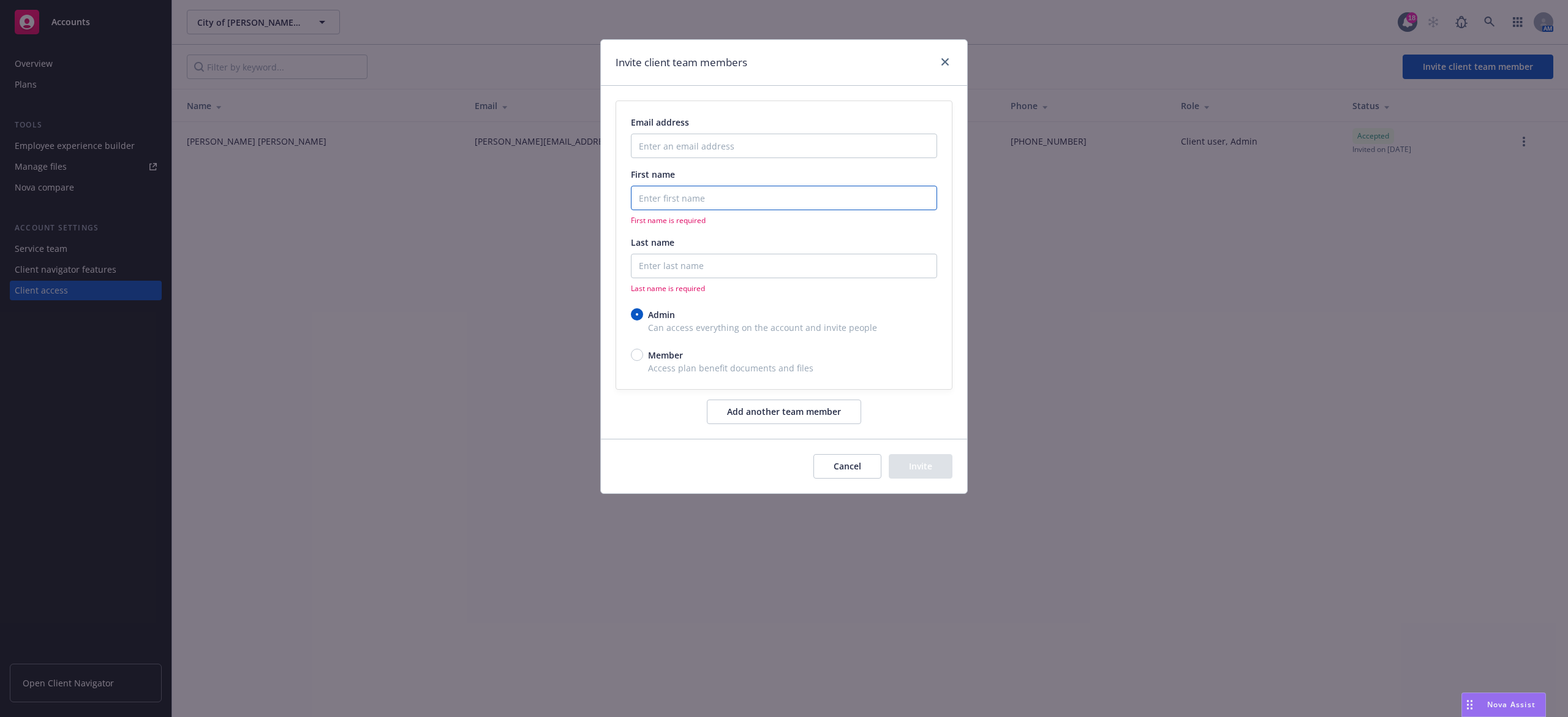
click at [692, 200] on input "First name" at bounding box center [784, 198] width 306 height 24
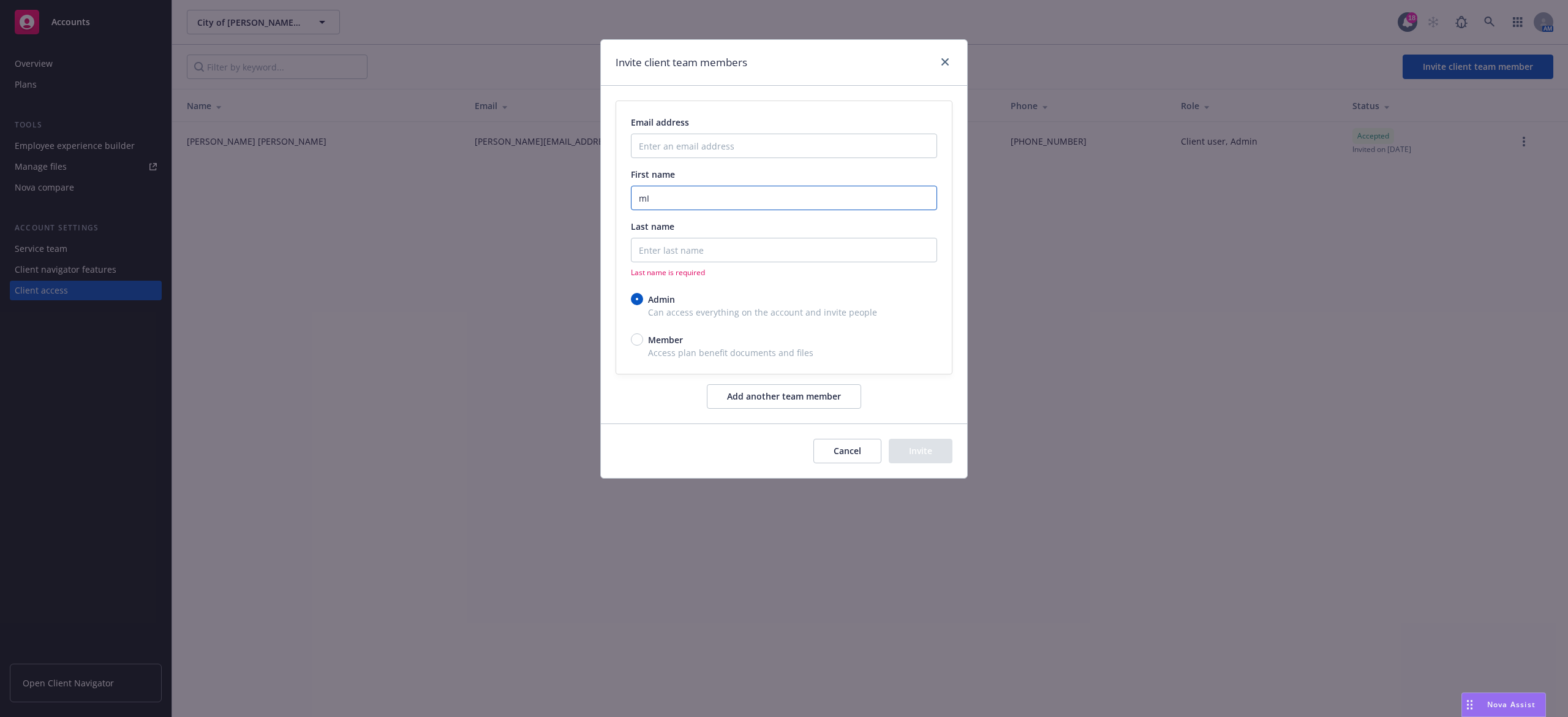
type input "m"
type input "N"
type input "Michael"
click at [716, 251] on input "Last name" at bounding box center [784, 250] width 306 height 24
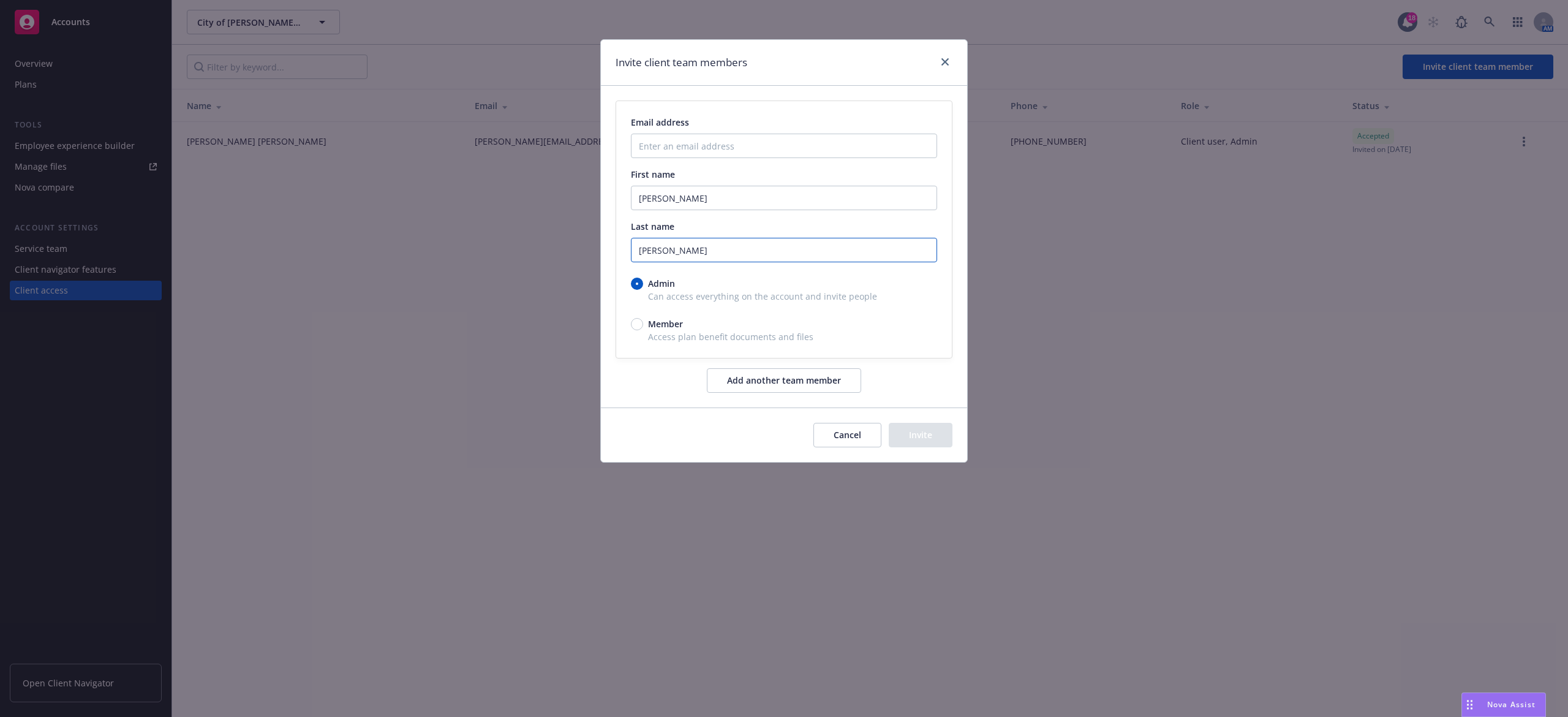
type input "Horta"
paste input "michael.horta@morganhill.ca.gov"
type input "michael.horta@morganhill.ca.gov"
click at [934, 434] on button "Invite" at bounding box center [921, 435] width 64 height 24
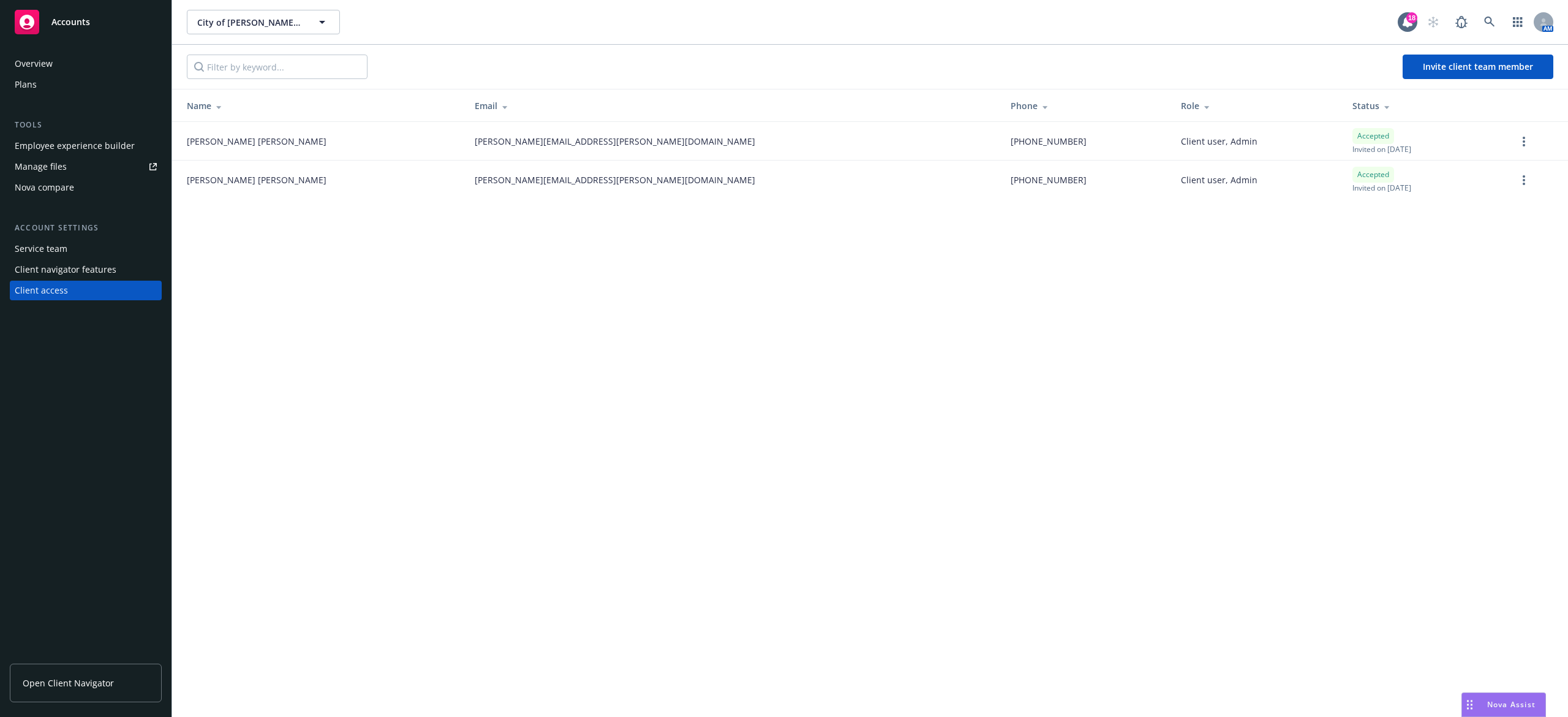
click at [69, 80] on div "Plans" at bounding box center [86, 84] width 142 height 20
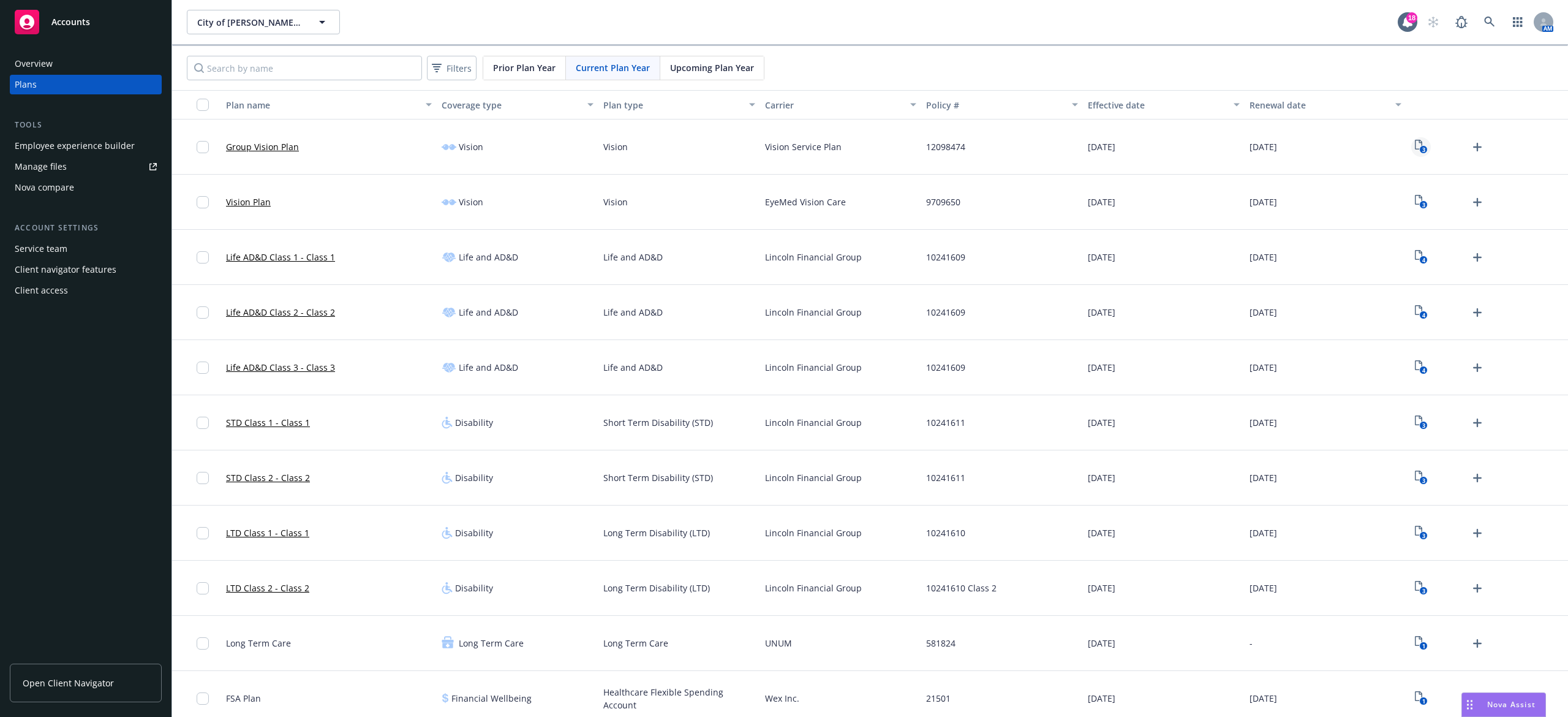
click at [1422, 152] on text "3" at bounding box center [1423, 150] width 3 height 8
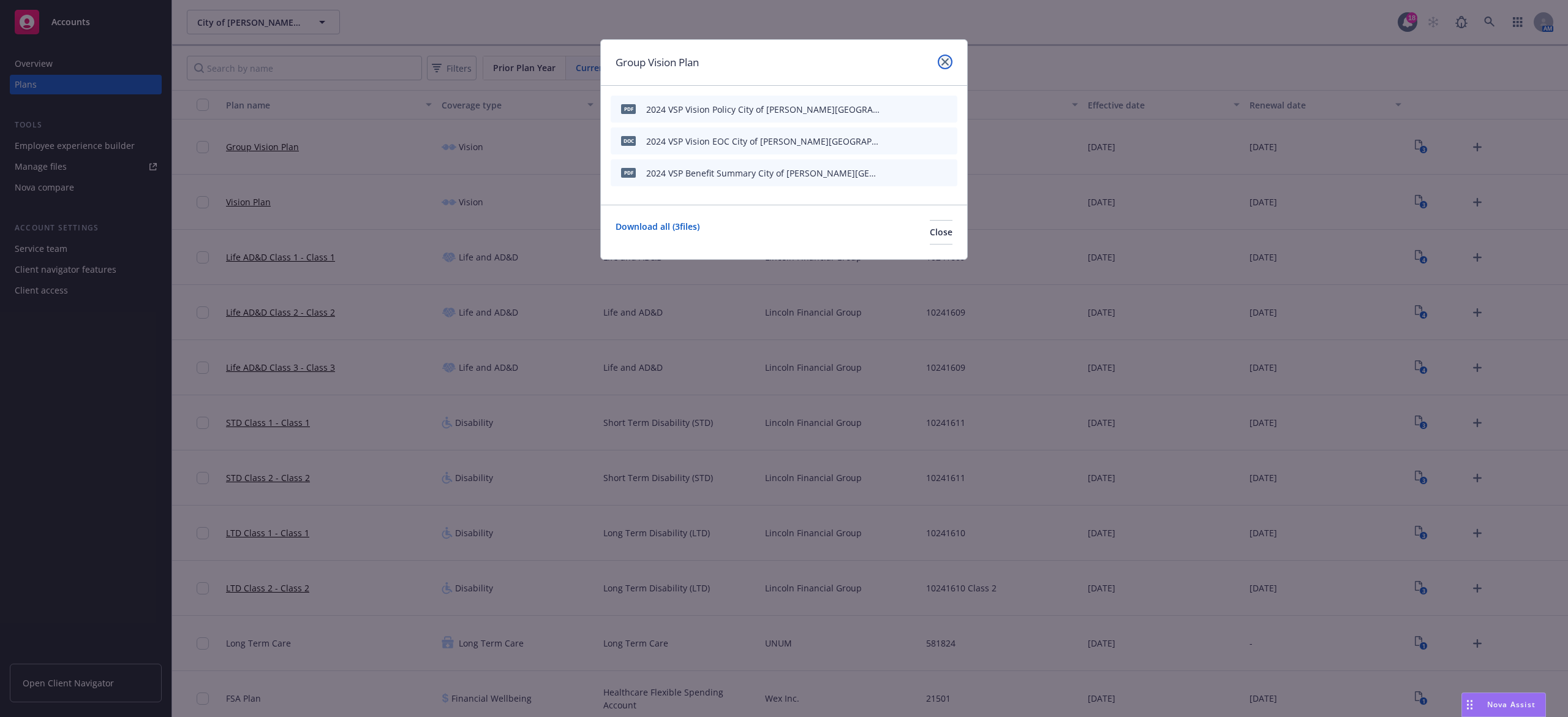
click at [946, 59] on icon "close" at bounding box center [945, 61] width 7 height 7
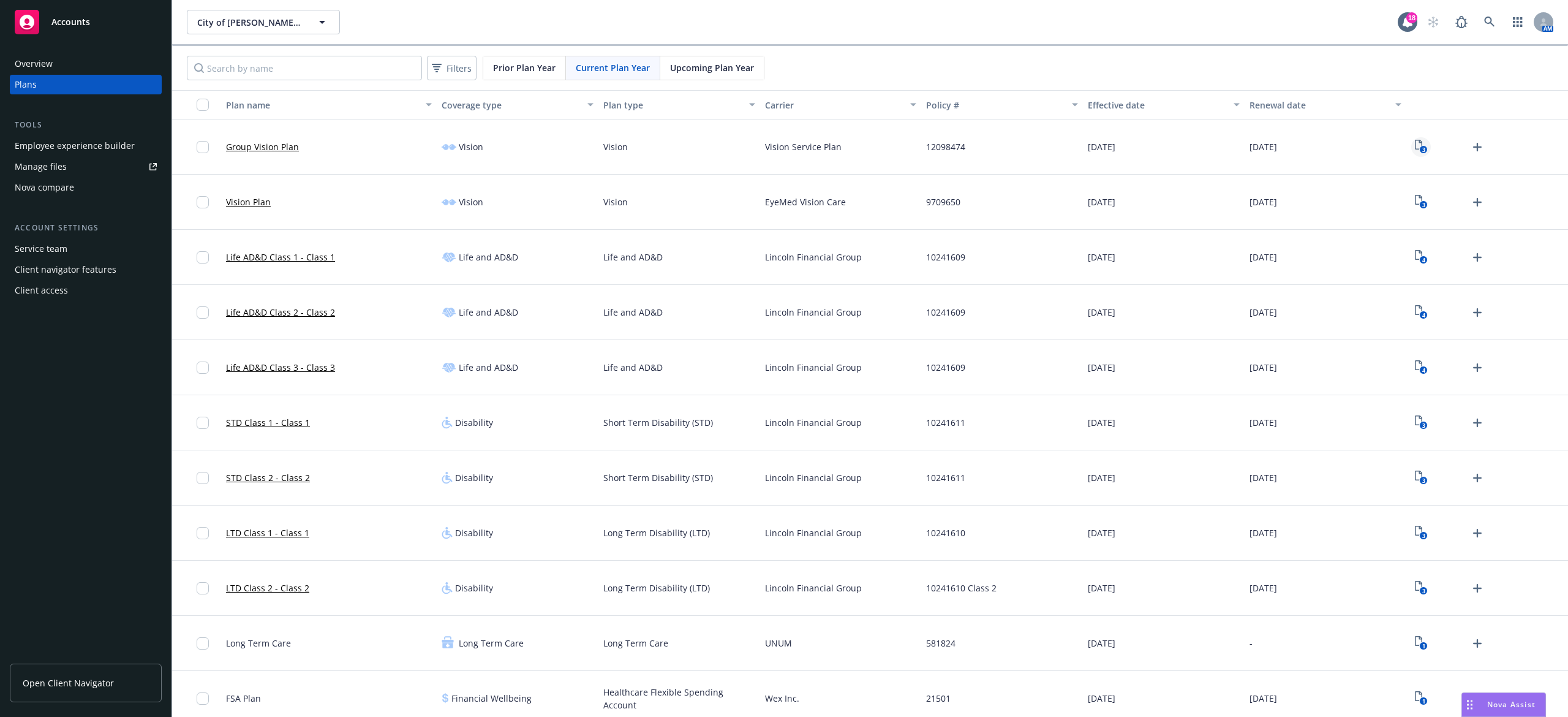
click at [1415, 143] on icon "3" at bounding box center [1421, 146] width 13 height 14
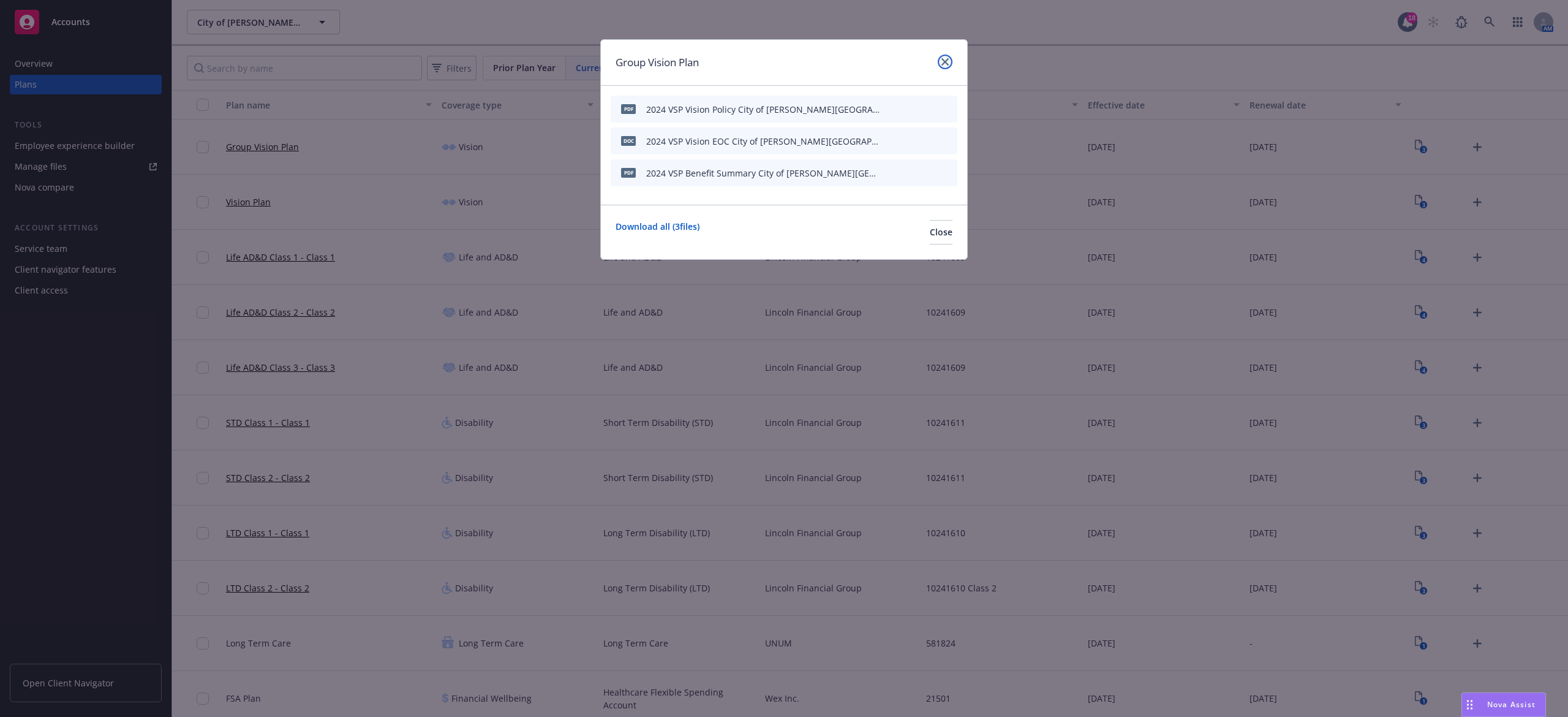
click at [951, 59] on link "close" at bounding box center [945, 62] width 15 height 15
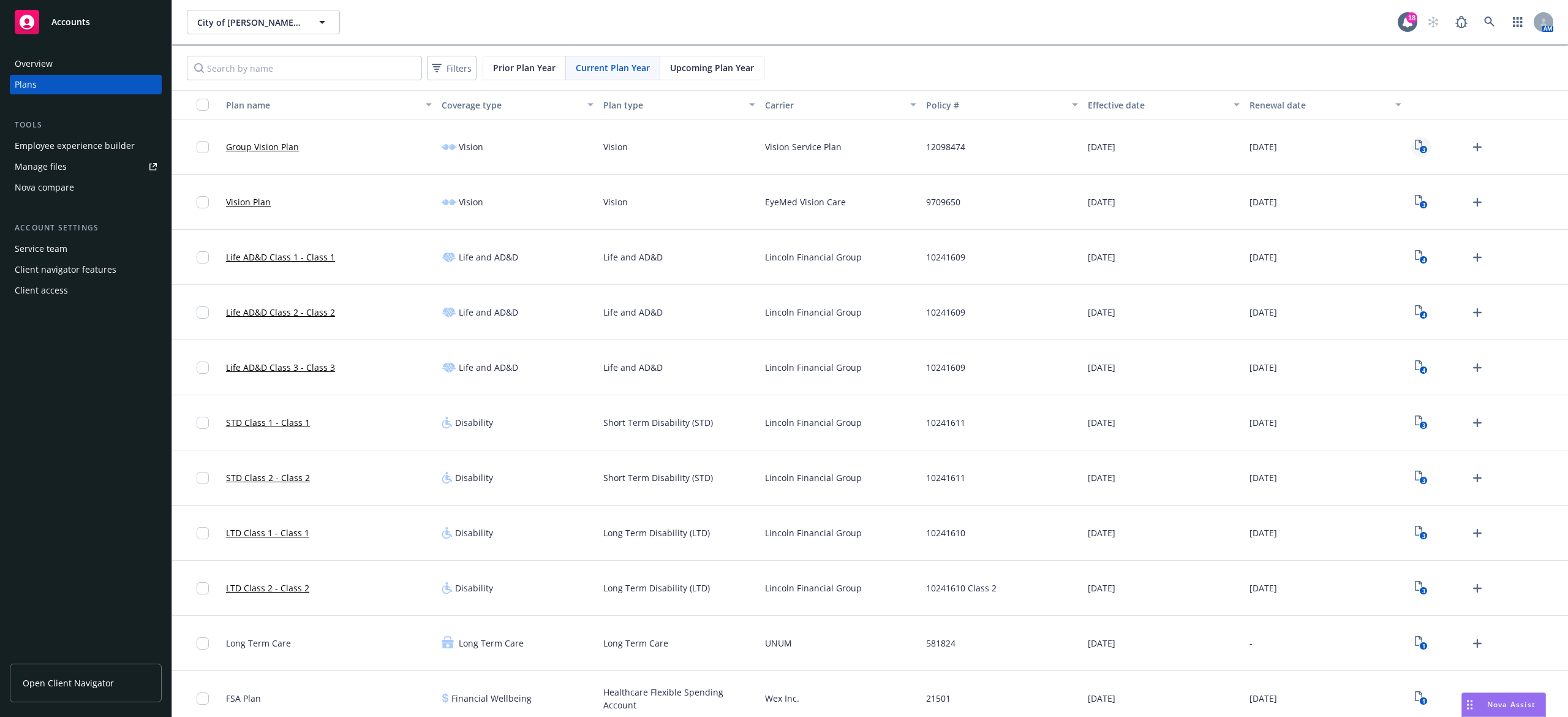
click at [1415, 144] on icon "View Plan Documents" at bounding box center [1418, 144] width 7 height 10
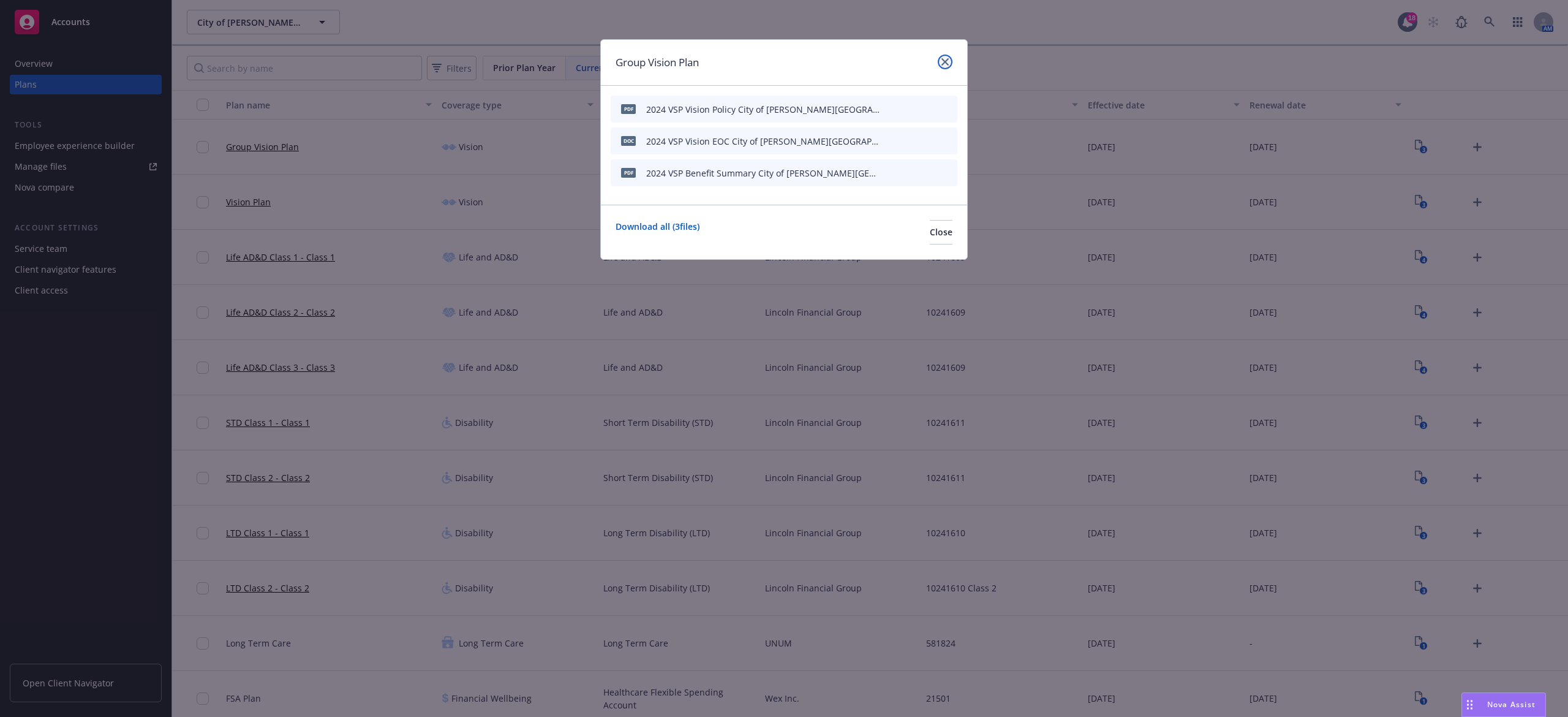
click at [942, 62] on icon "close" at bounding box center [945, 61] width 7 height 7
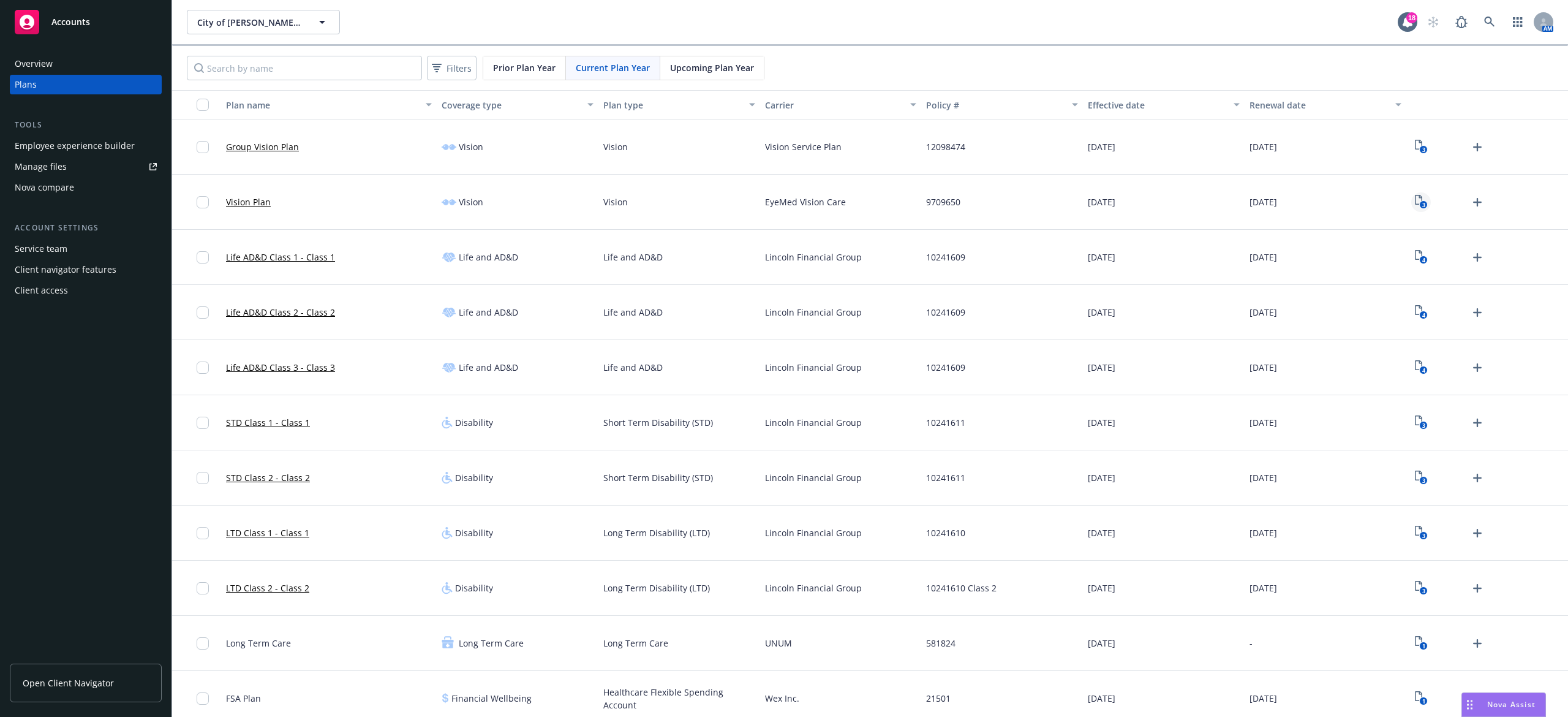
click at [1420, 206] on rect "View Plan Documents" at bounding box center [1424, 205] width 8 height 8
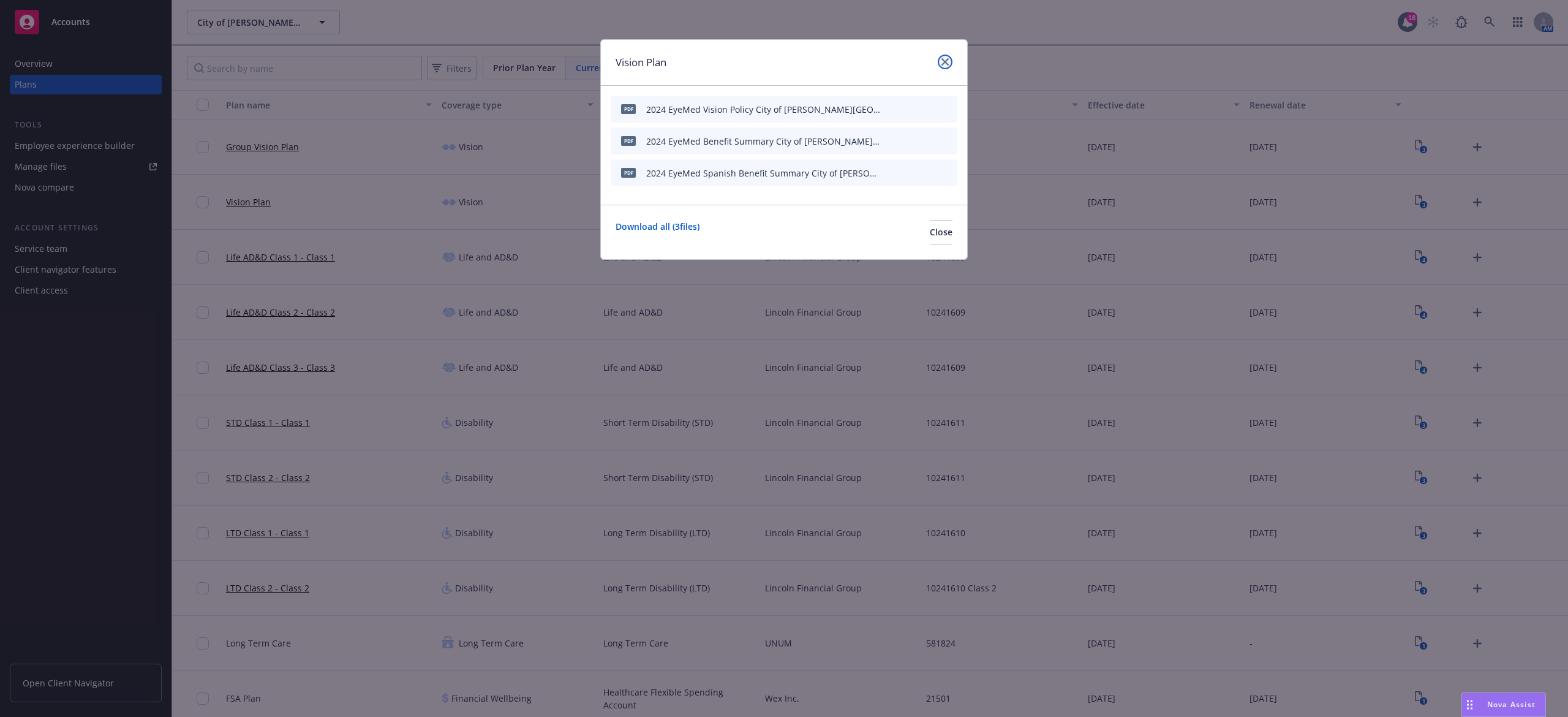
click at [944, 60] on icon "close" at bounding box center [945, 61] width 7 height 7
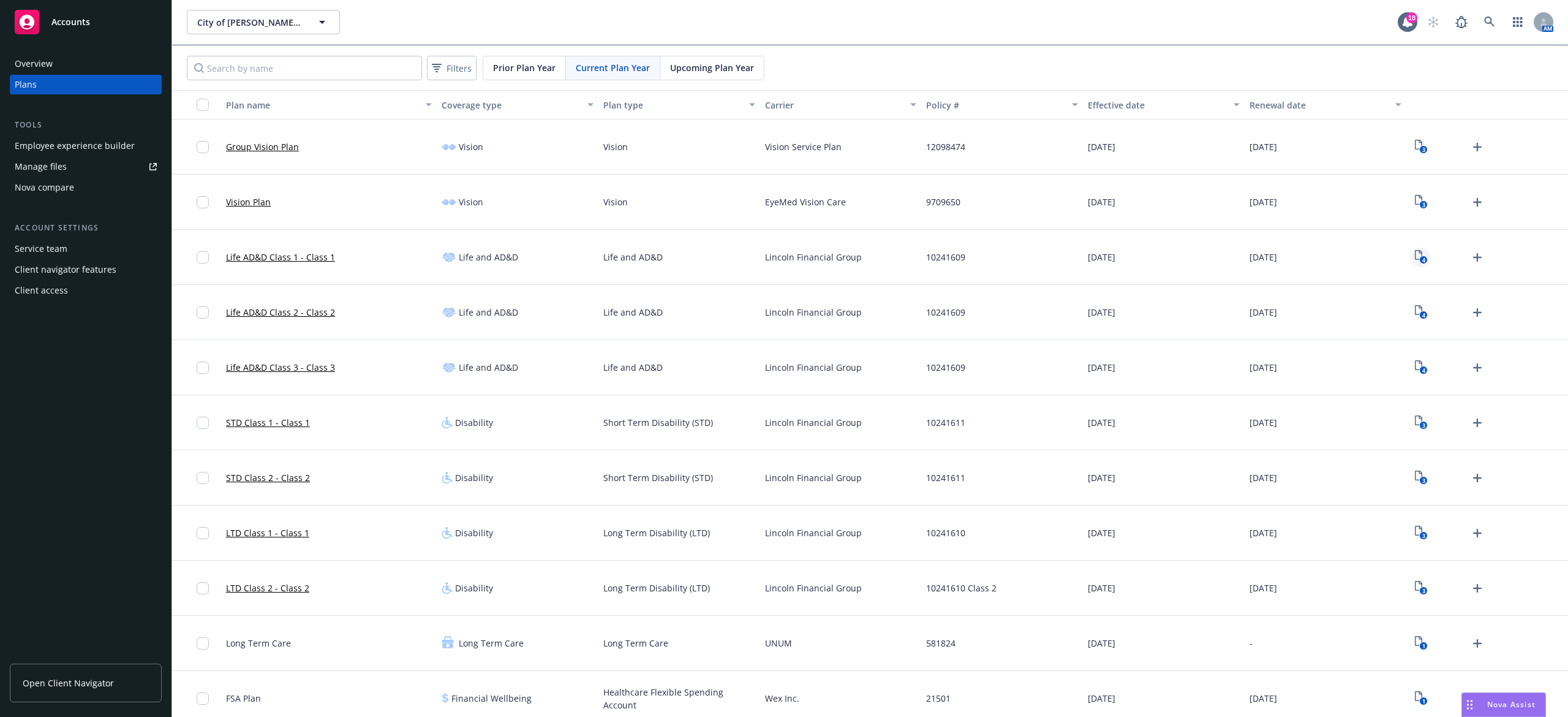
click at [1420, 259] on rect "View Plan Documents" at bounding box center [1424, 260] width 8 height 8
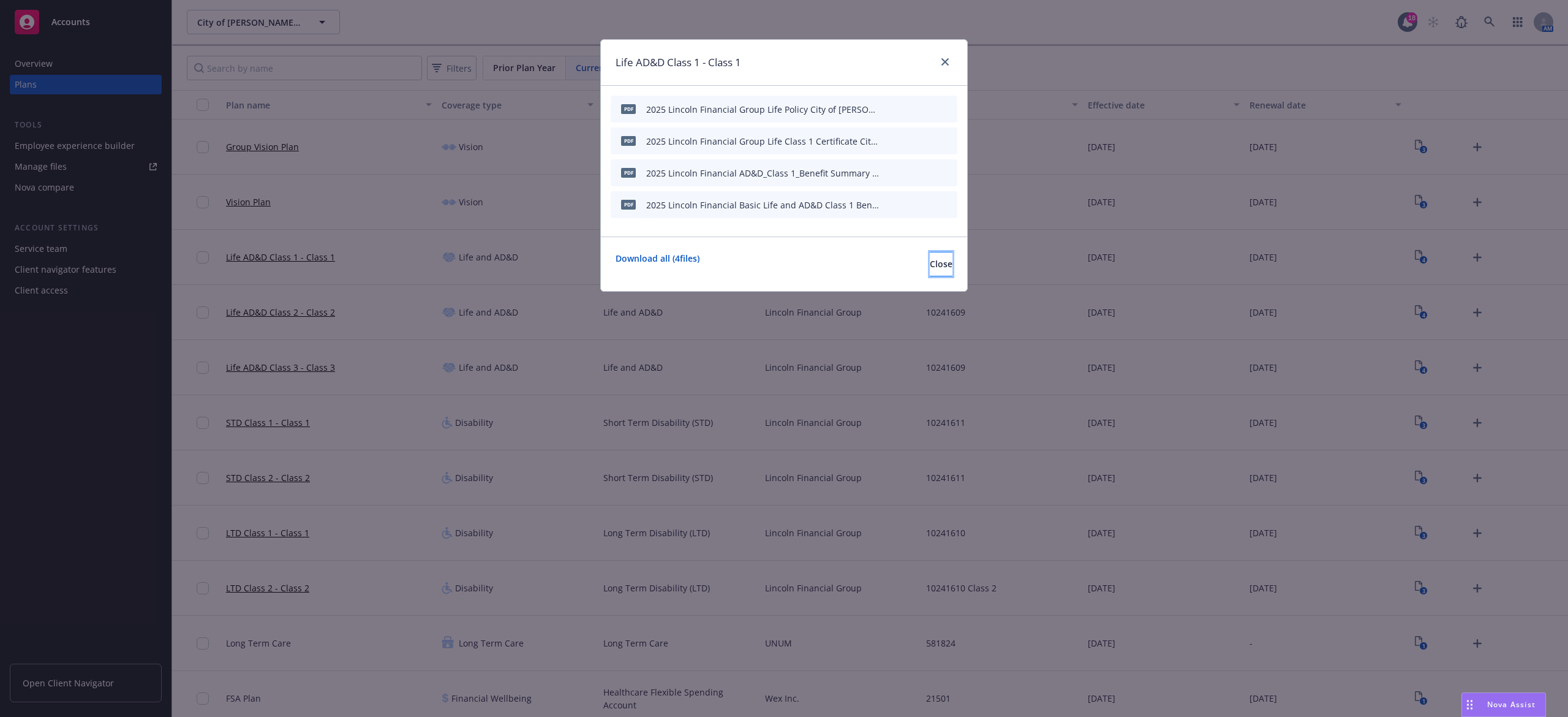
click at [930, 260] on span "Close" at bounding box center [942, 264] width 23 height 11
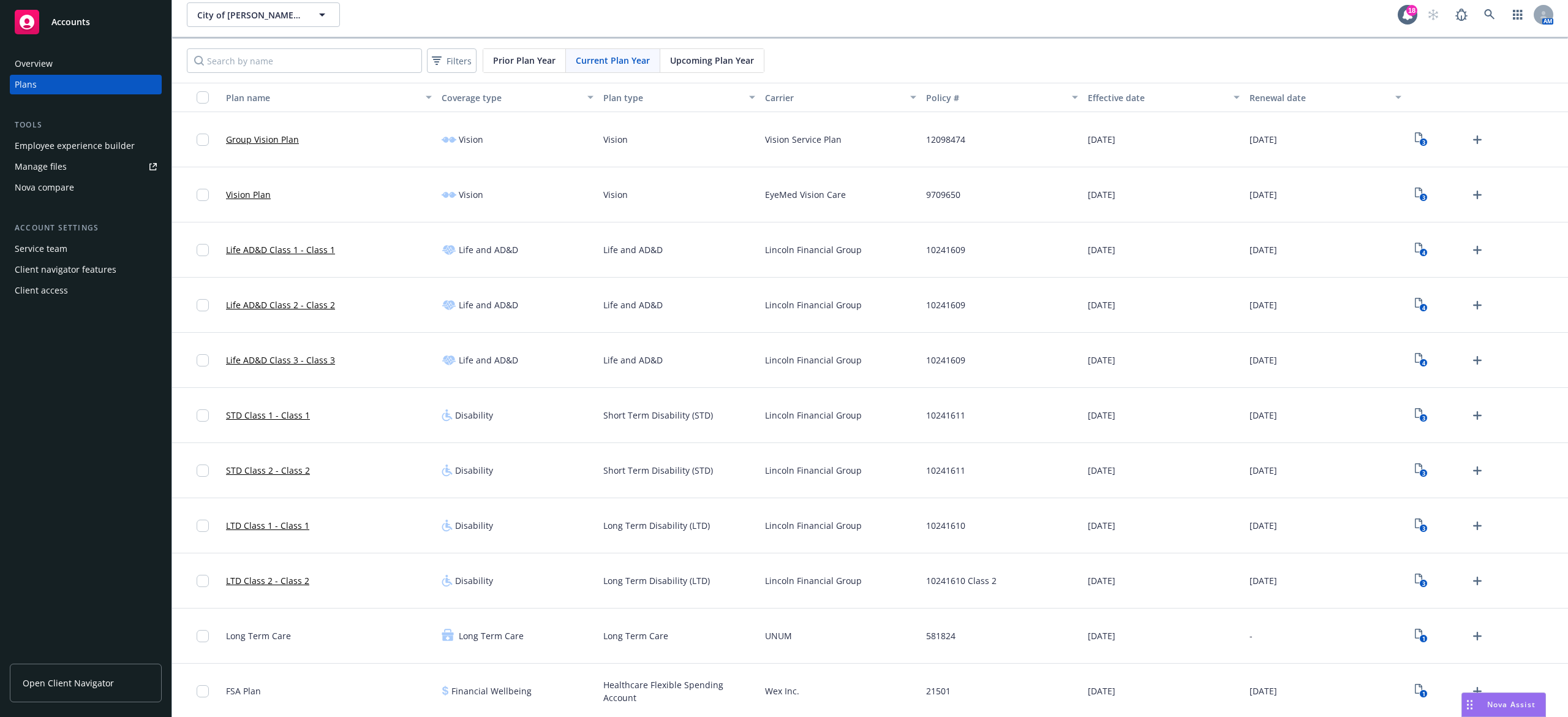
scroll to position [10, 0]
click at [1415, 687] on icon "1" at bounding box center [1421, 689] width 13 height 14
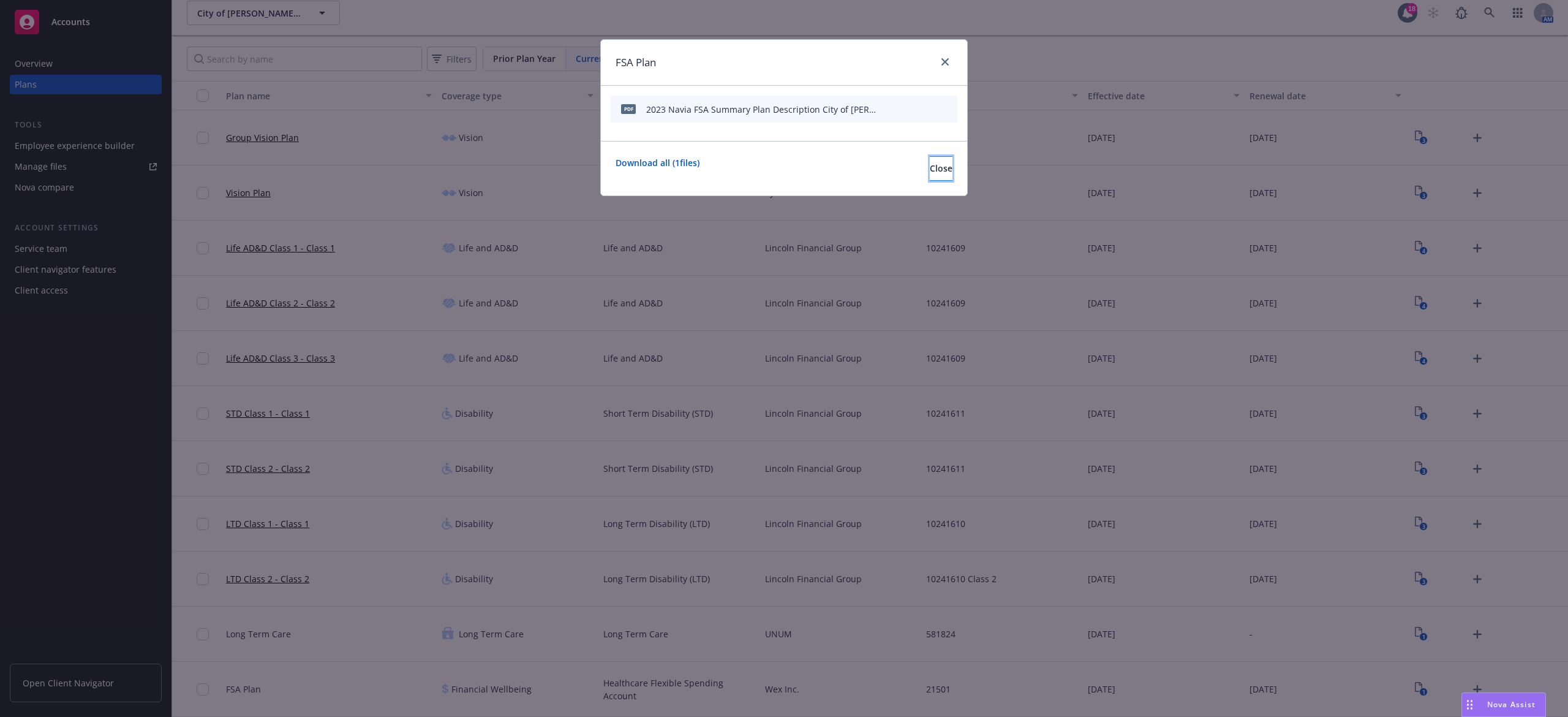
click at [935, 172] on button "Close" at bounding box center [942, 169] width 23 height 24
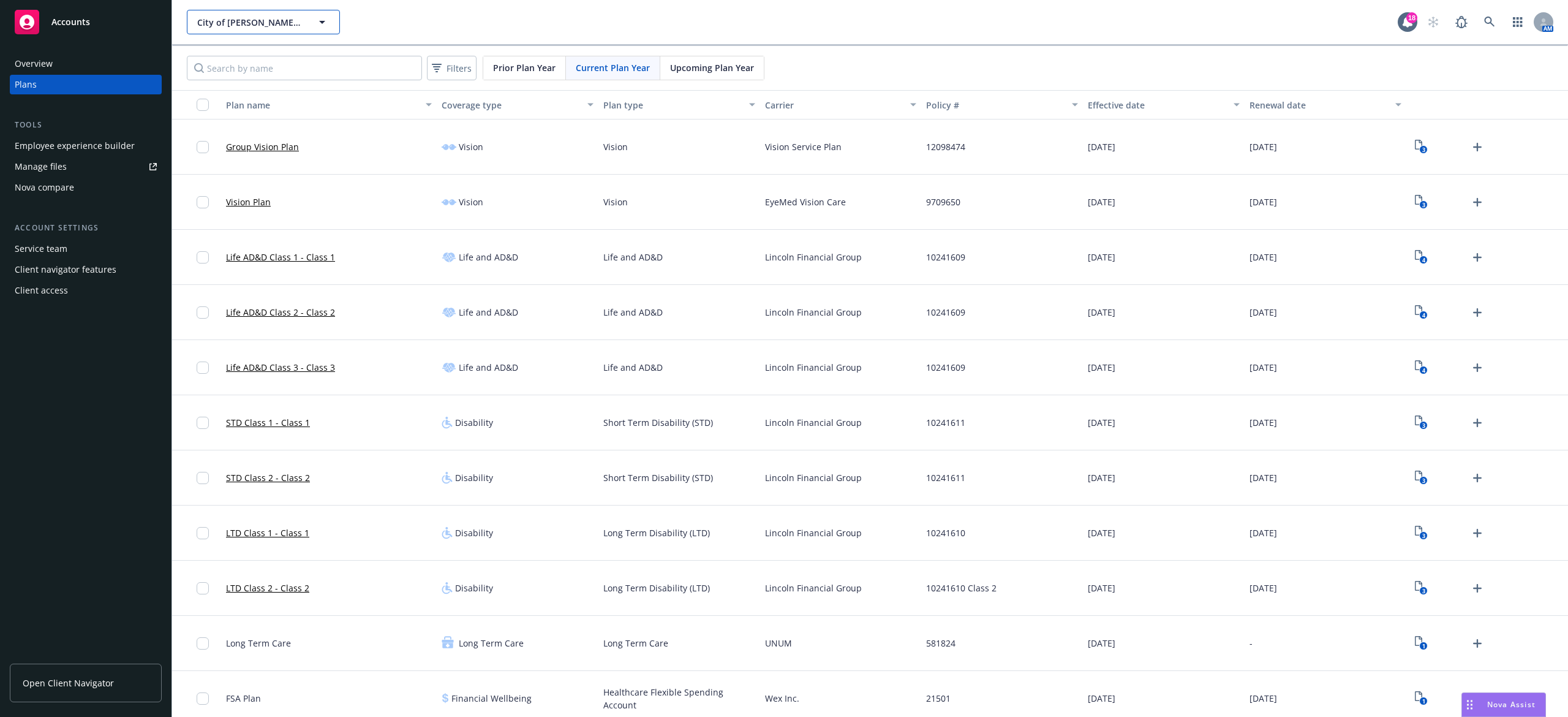
click at [251, 20] on span "City of Morgan Hill" at bounding box center [250, 22] width 106 height 13
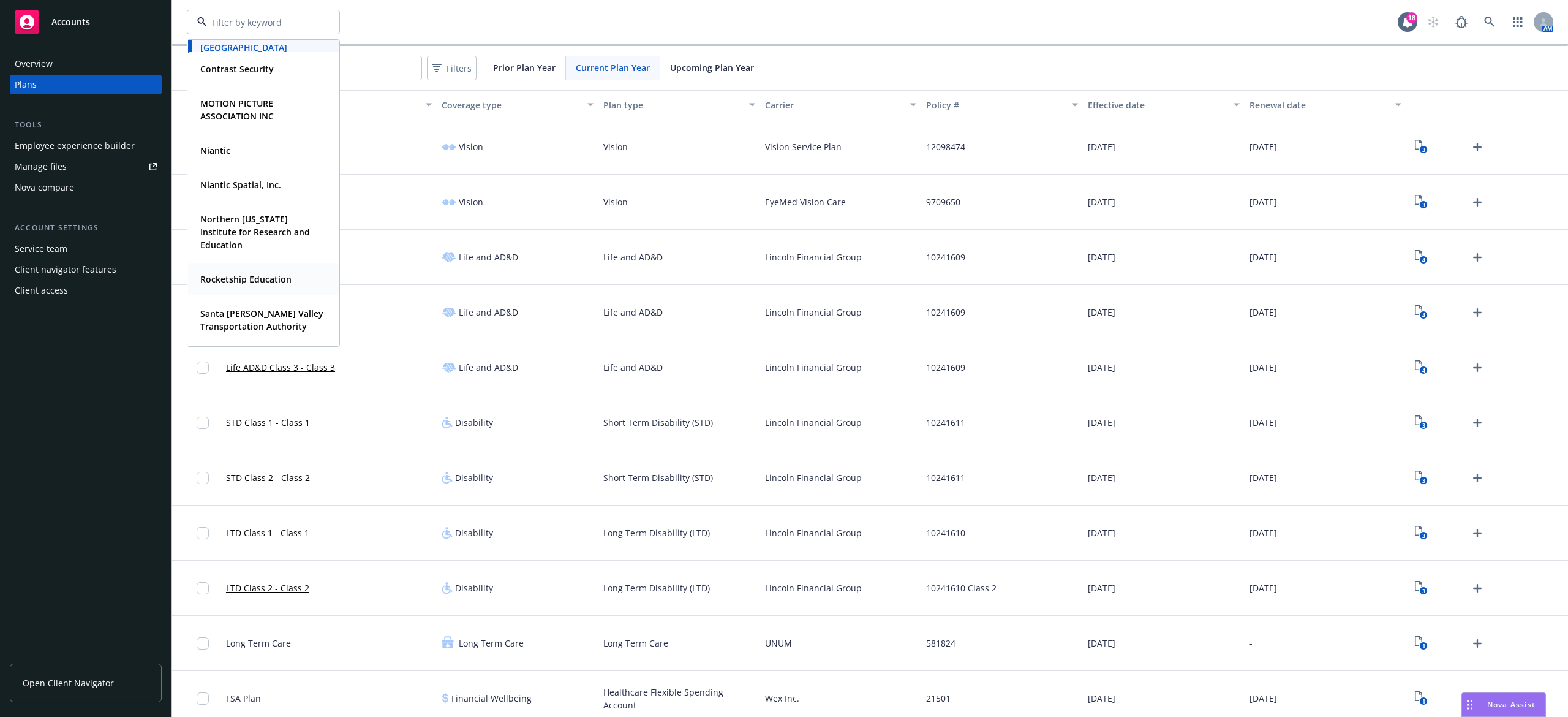
scroll to position [324, 0]
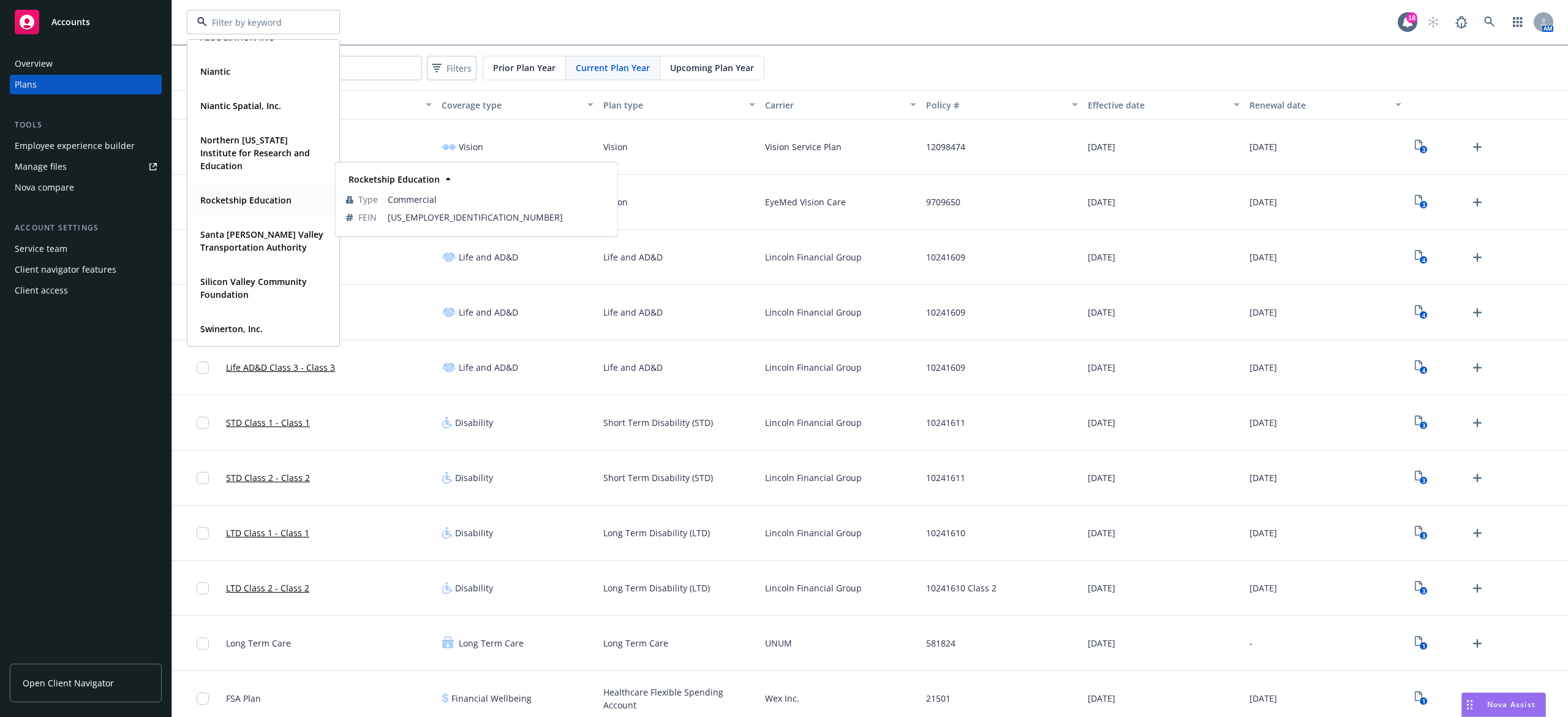
click at [255, 204] on strong "Rocketship Education" at bounding box center [245, 200] width 91 height 11
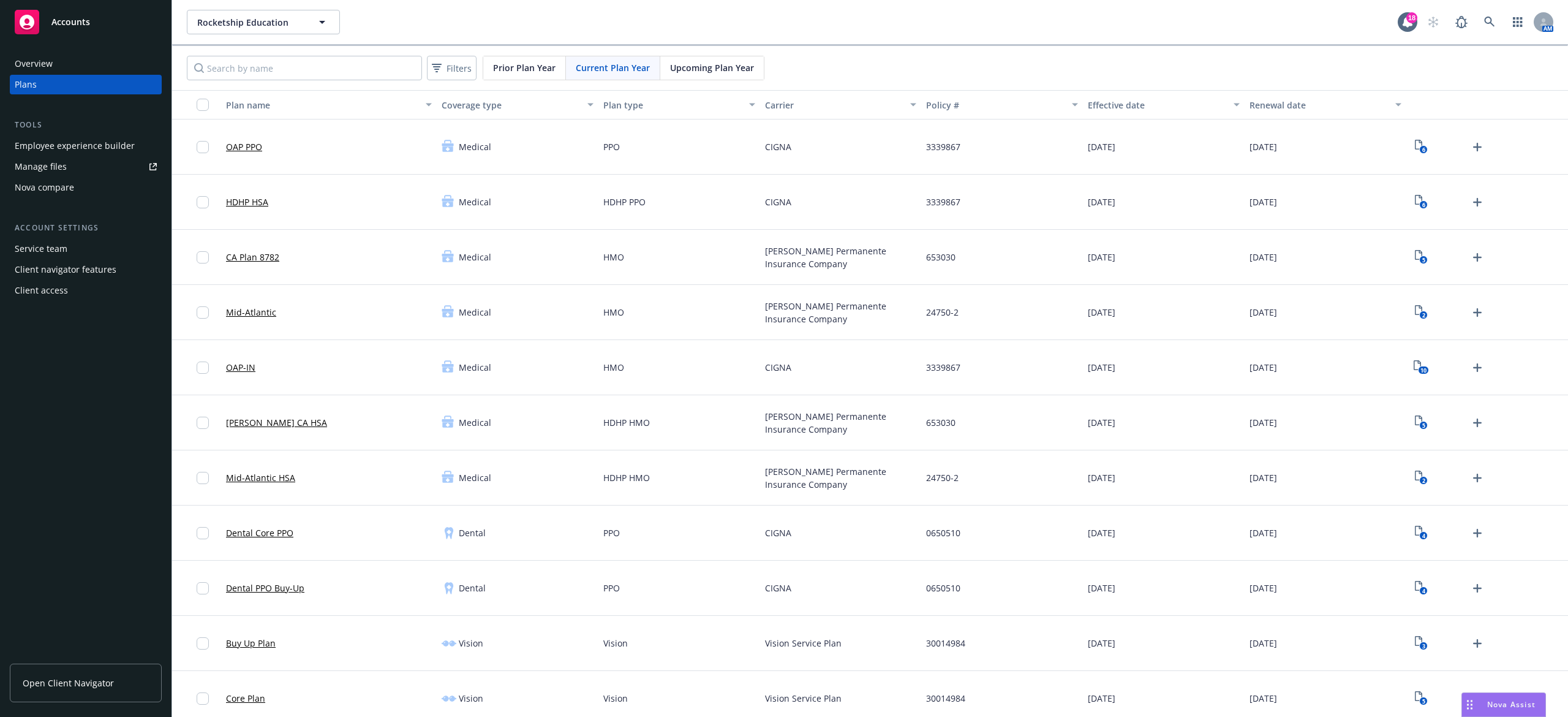
click at [45, 684] on span "Open Client Navigator" at bounding box center [68, 683] width 91 height 13
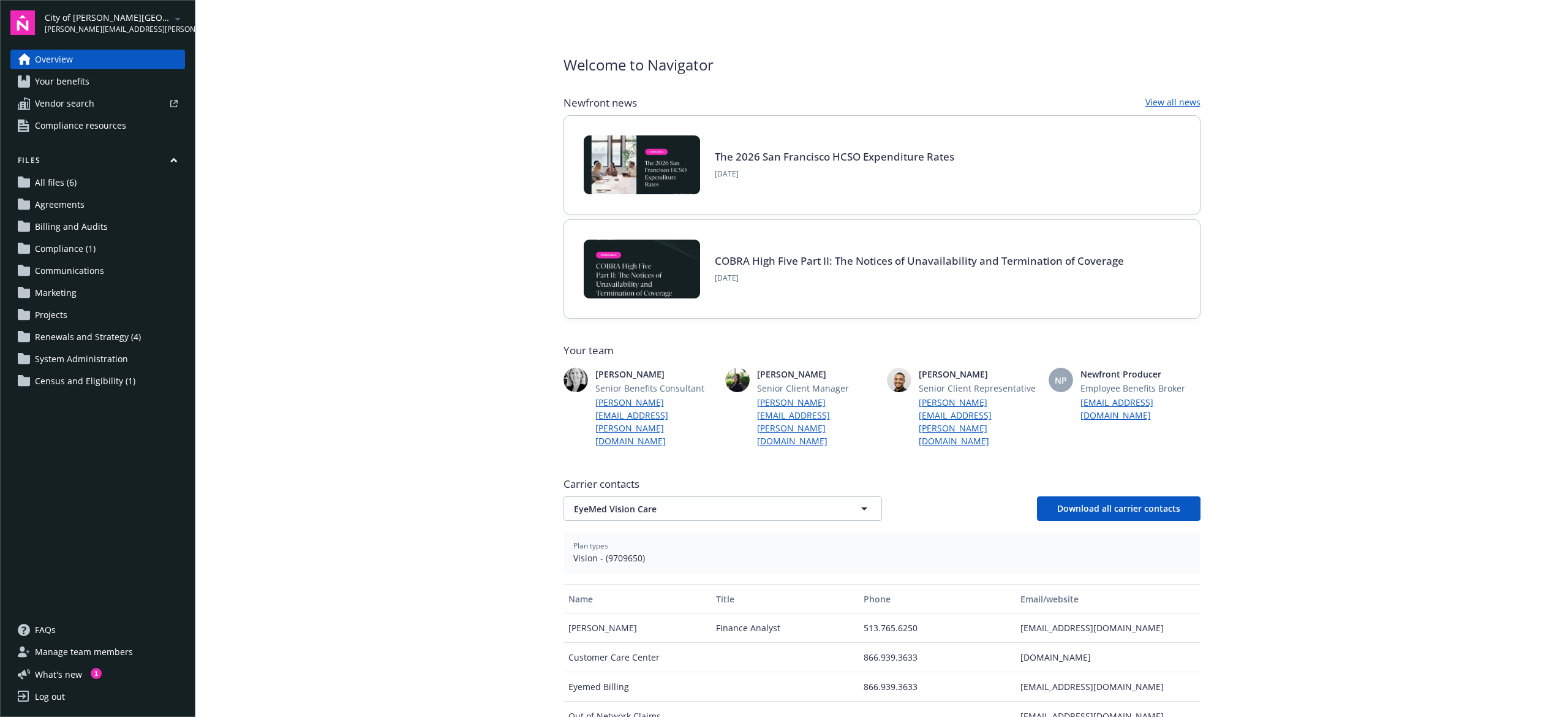
click at [104, 88] on link "Your benefits" at bounding box center [97, 81] width 175 height 20
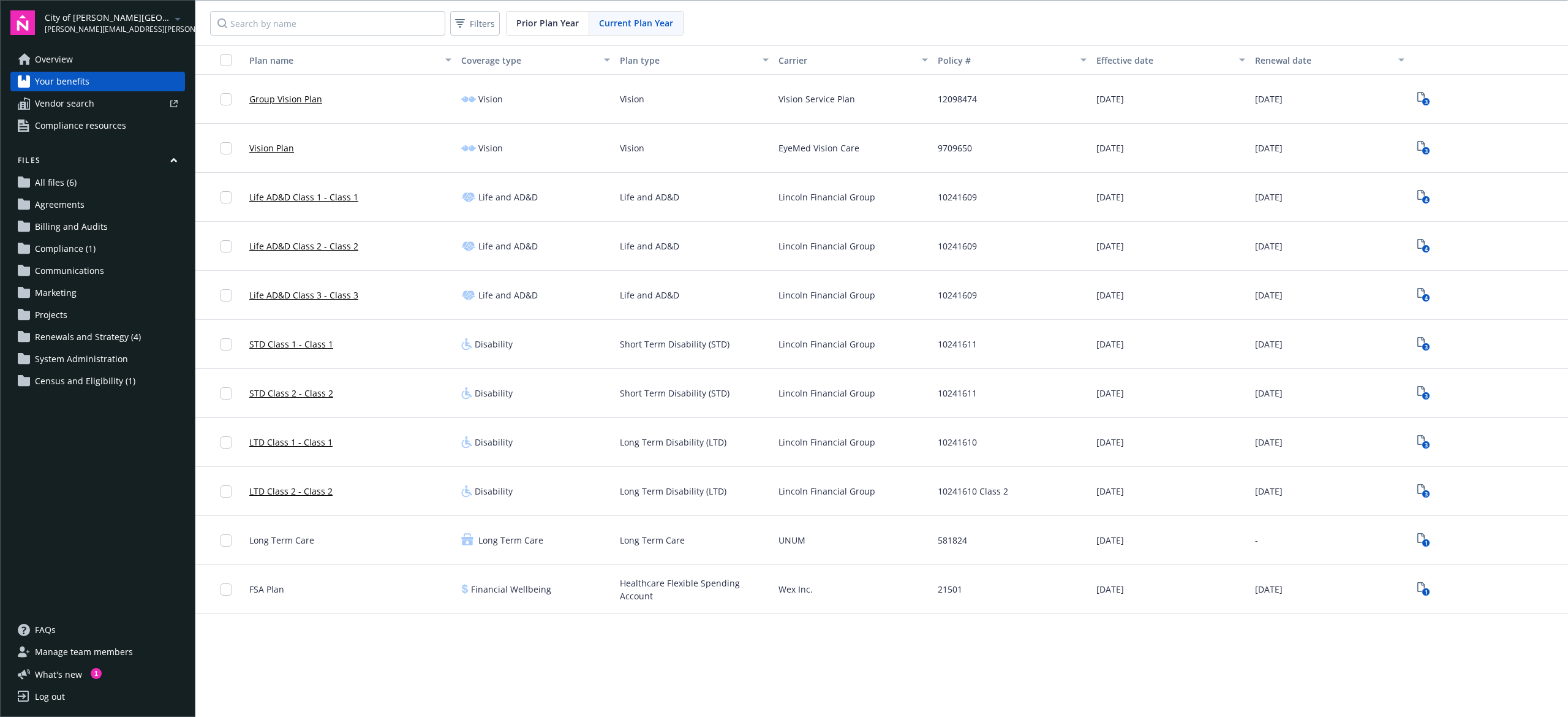
click at [111, 51] on link "Overview" at bounding box center [97, 59] width 175 height 20
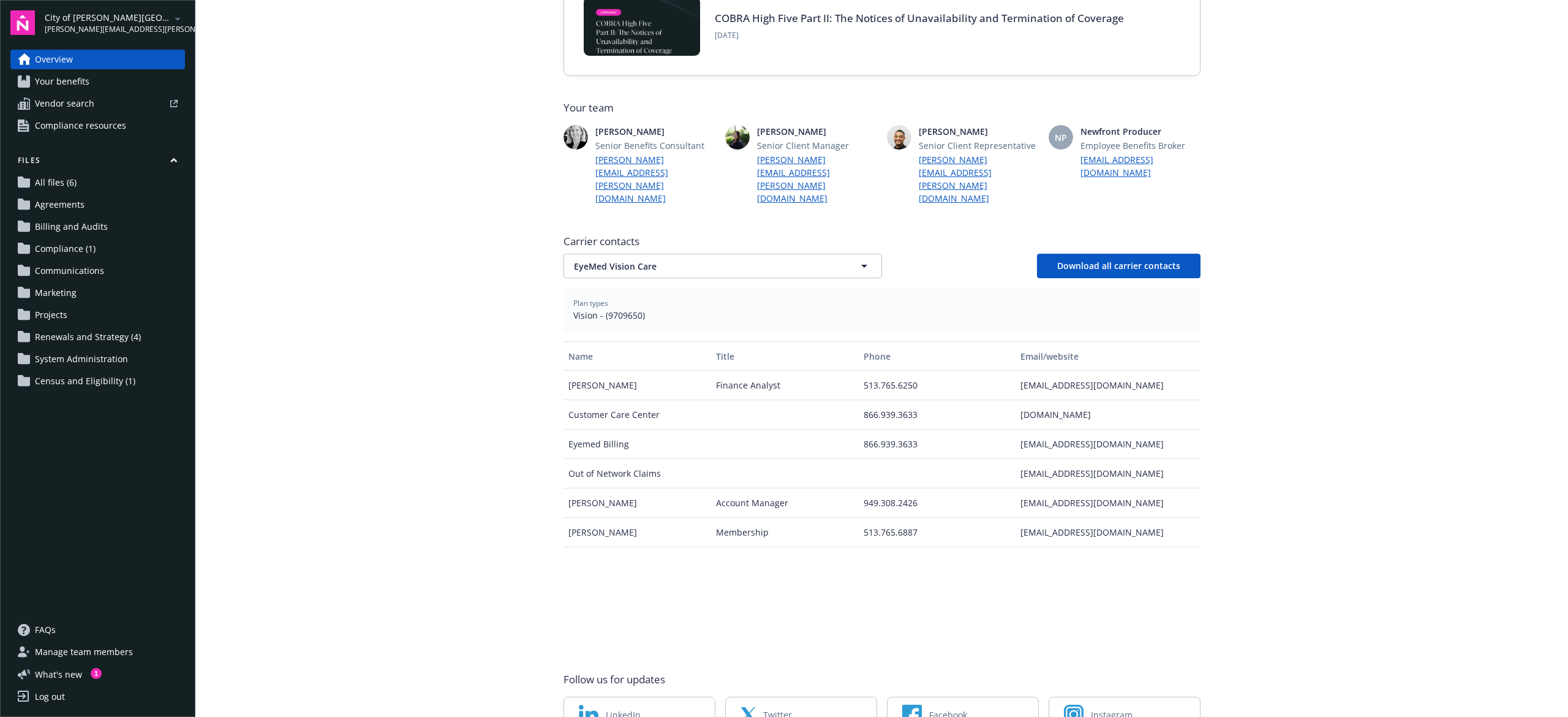
scroll to position [287, 0]
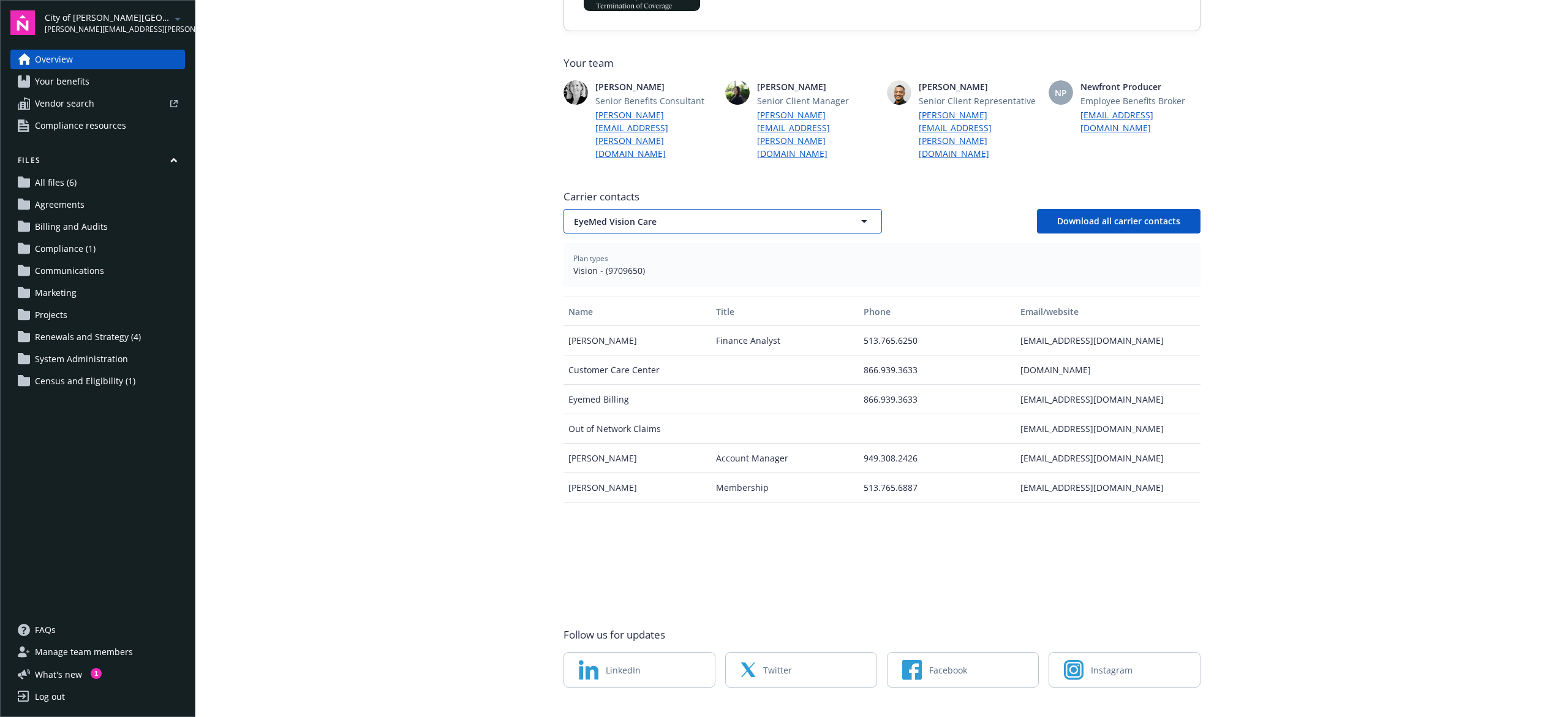
click at [687, 215] on span "EyeMed Vision Care" at bounding box center [702, 221] width 255 height 13
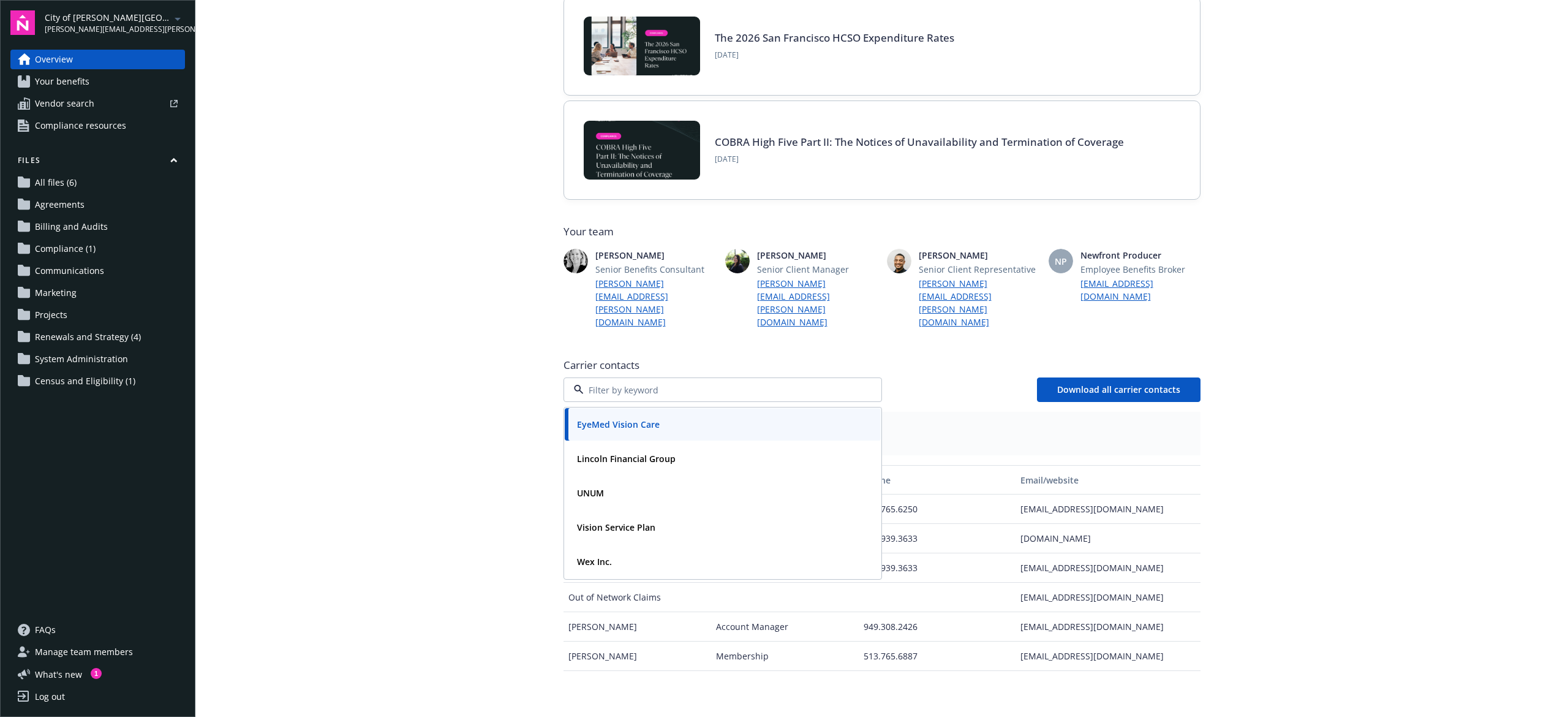
scroll to position [0, 0]
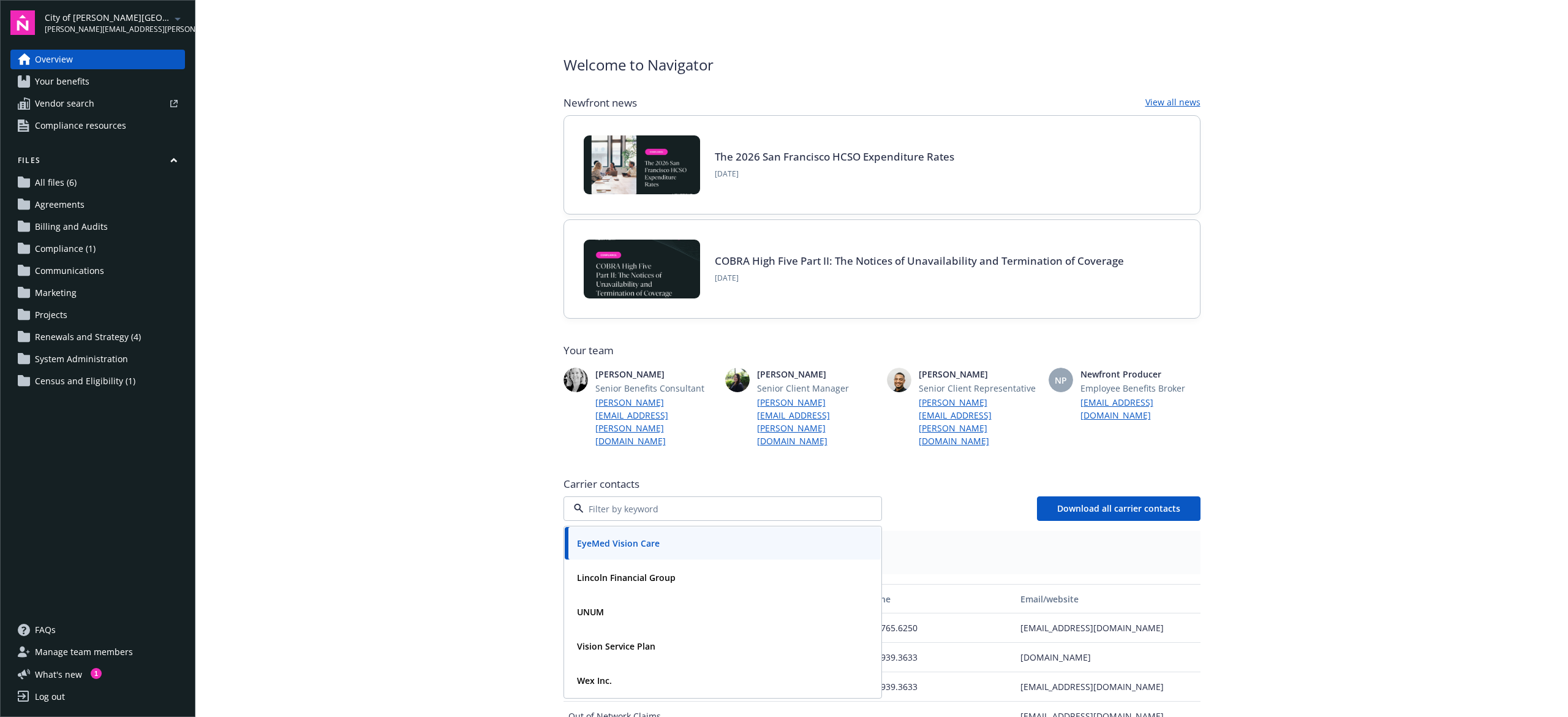
click at [1253, 185] on main "Welcome to Navigator Newfront news View all news The 2026 San Francisco HCSO Ex…" at bounding box center [882, 358] width 1373 height 717
click at [93, 98] on link "Vendor search" at bounding box center [97, 103] width 175 height 20
click at [92, 130] on span "Compliance resources" at bounding box center [80, 125] width 91 height 20
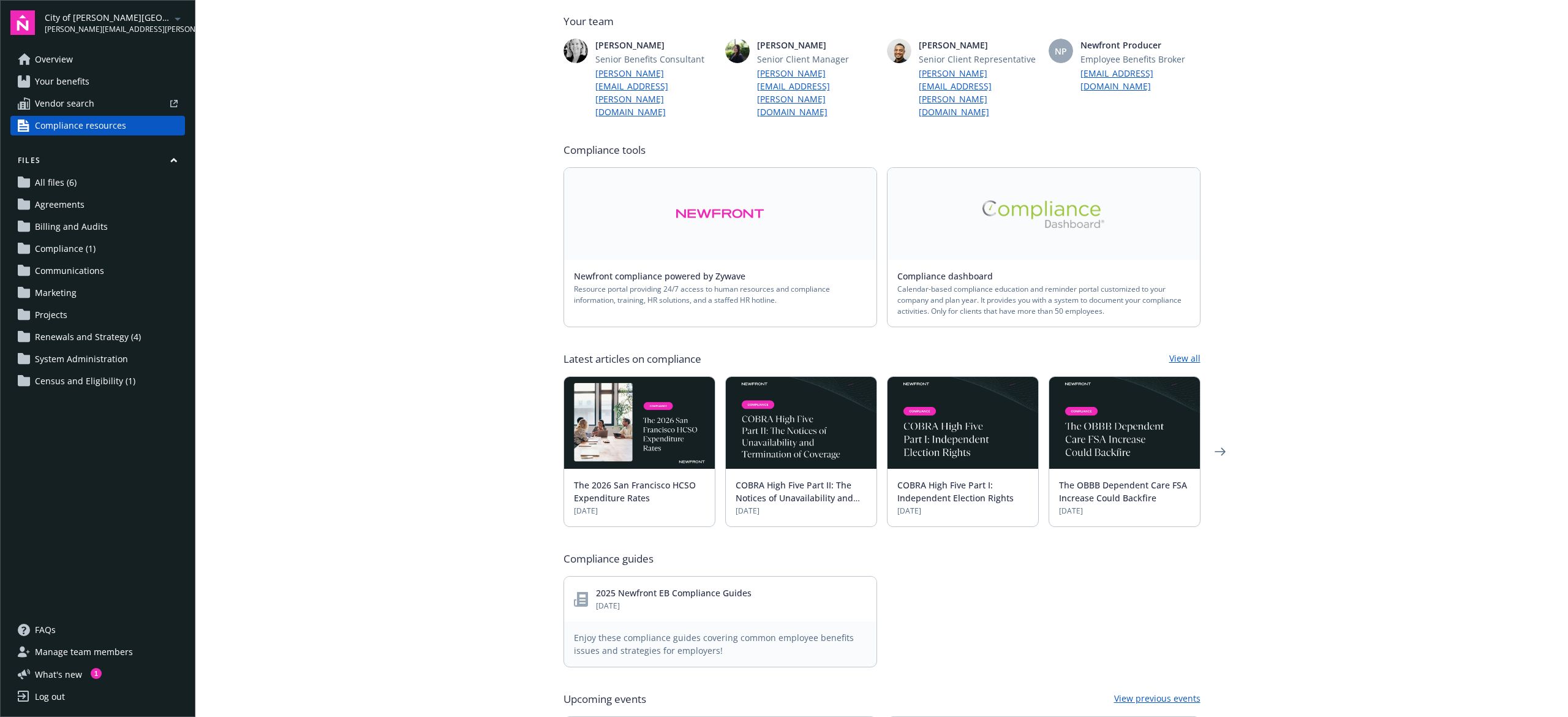
scroll to position [82, 0]
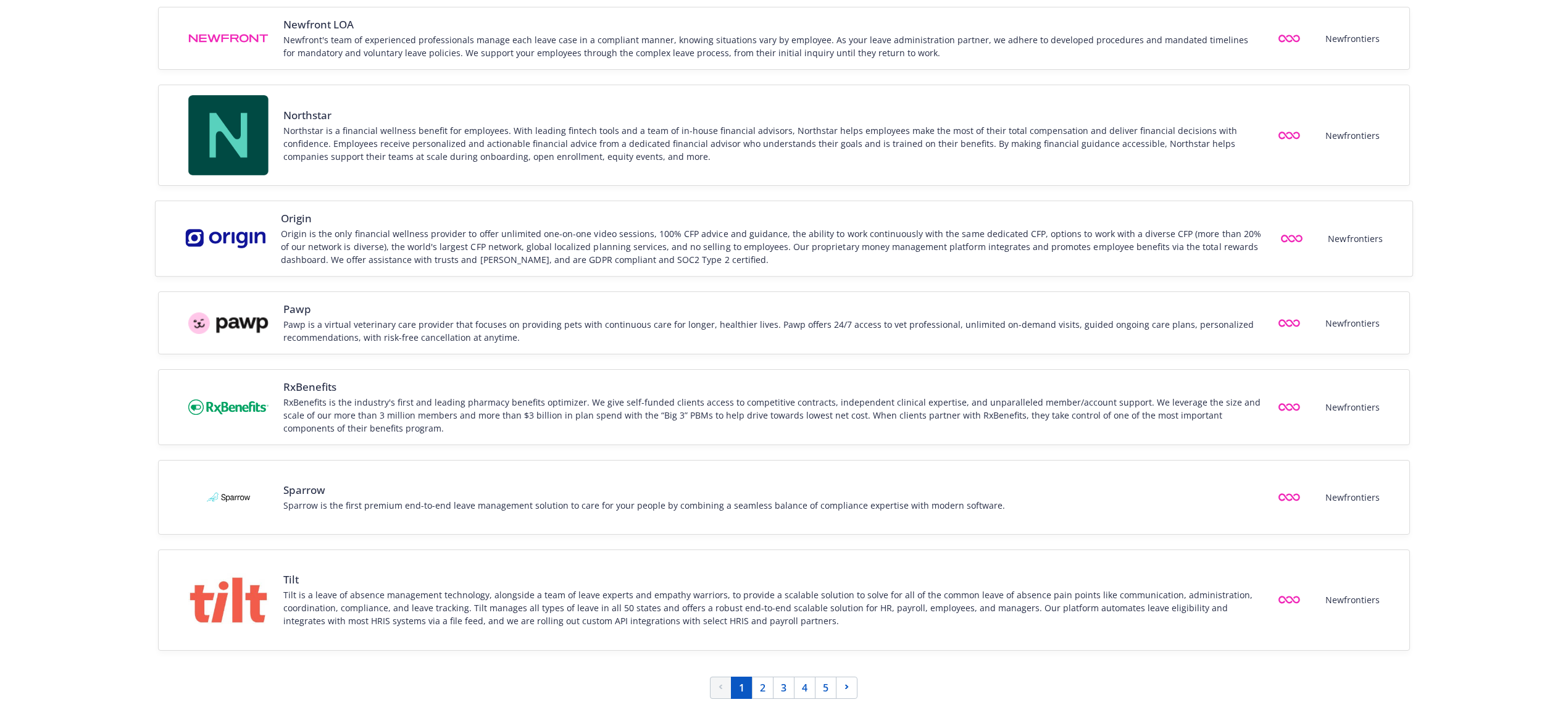
scroll to position [1418, 0]
click at [821, 688] on link "5" at bounding box center [826, 688] width 22 height 22
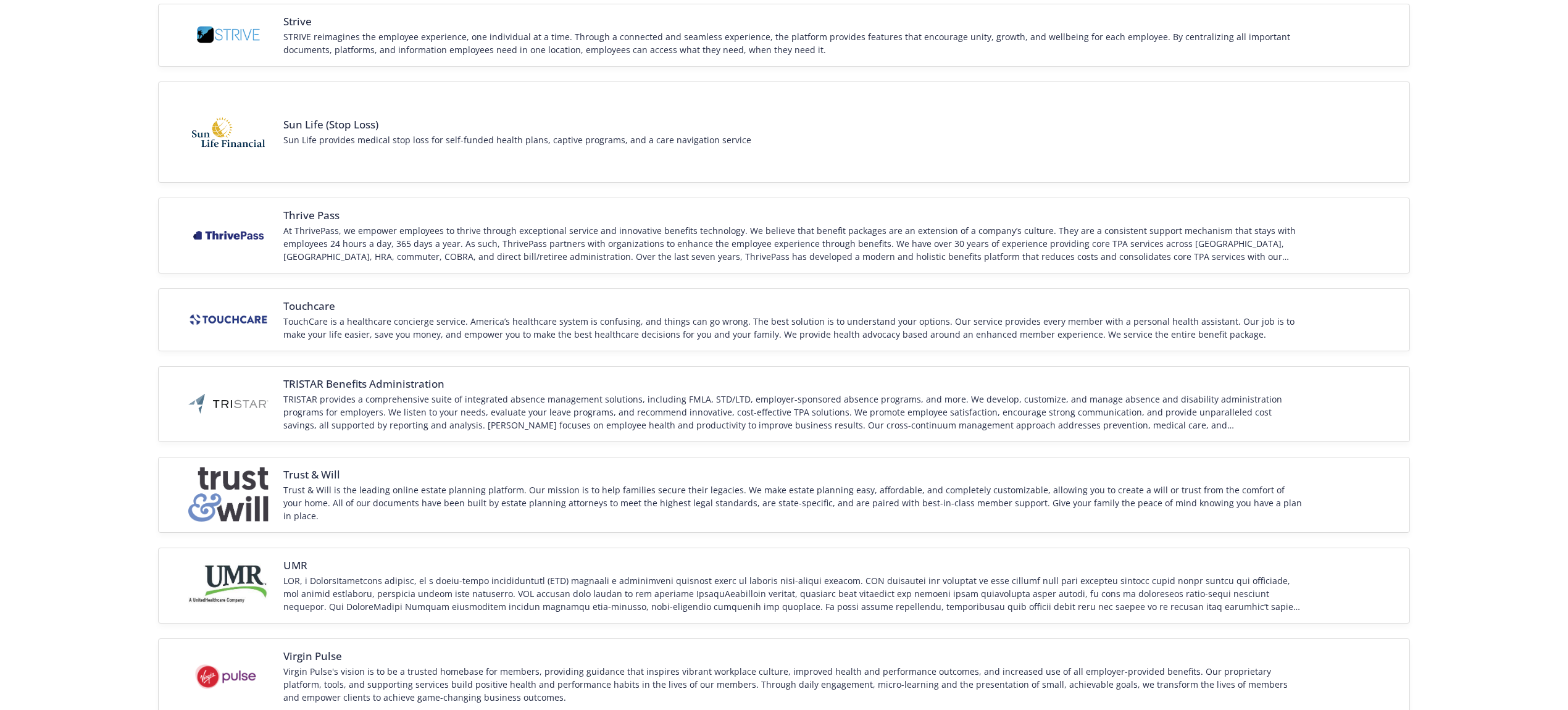
scroll to position [1317, 0]
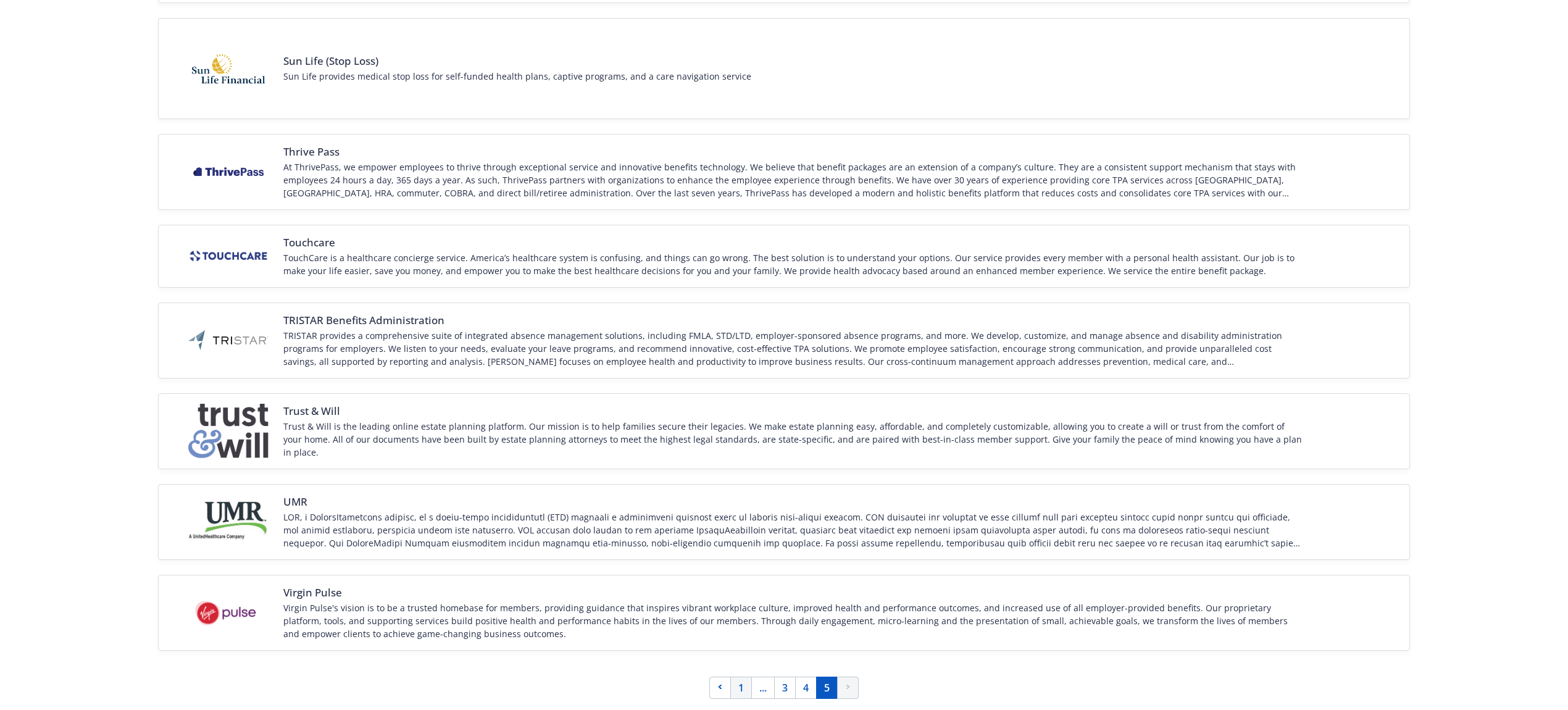
click at [744, 686] on link "1" at bounding box center [741, 688] width 22 height 22
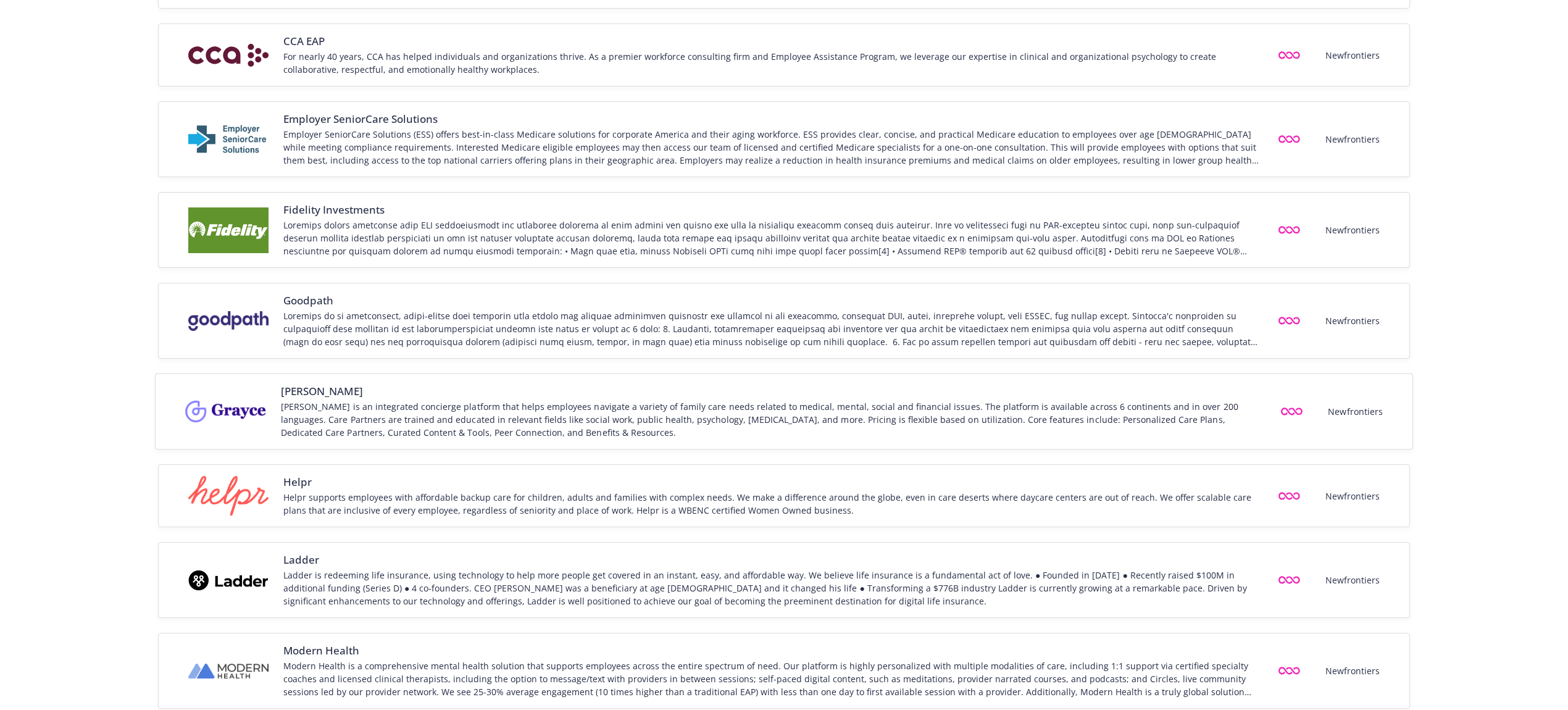
scroll to position [512, 0]
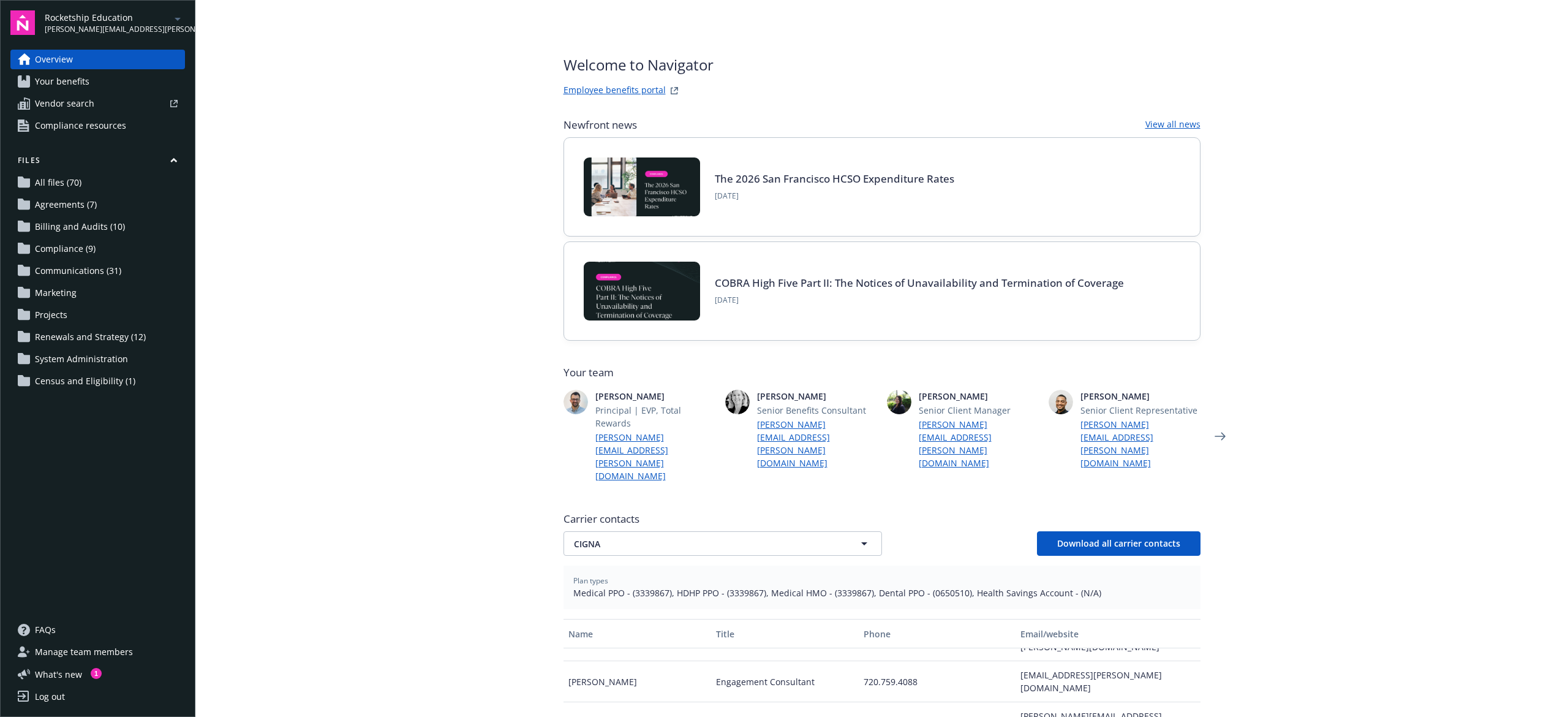
click at [1135, 520] on div "Carrier contacts CIGNA CIGNA Download all carrier contacts Plan types Medical P…" at bounding box center [882, 716] width 637 height 419
click at [1138, 538] on span "Download all carrier contacts" at bounding box center [1119, 543] width 123 height 11
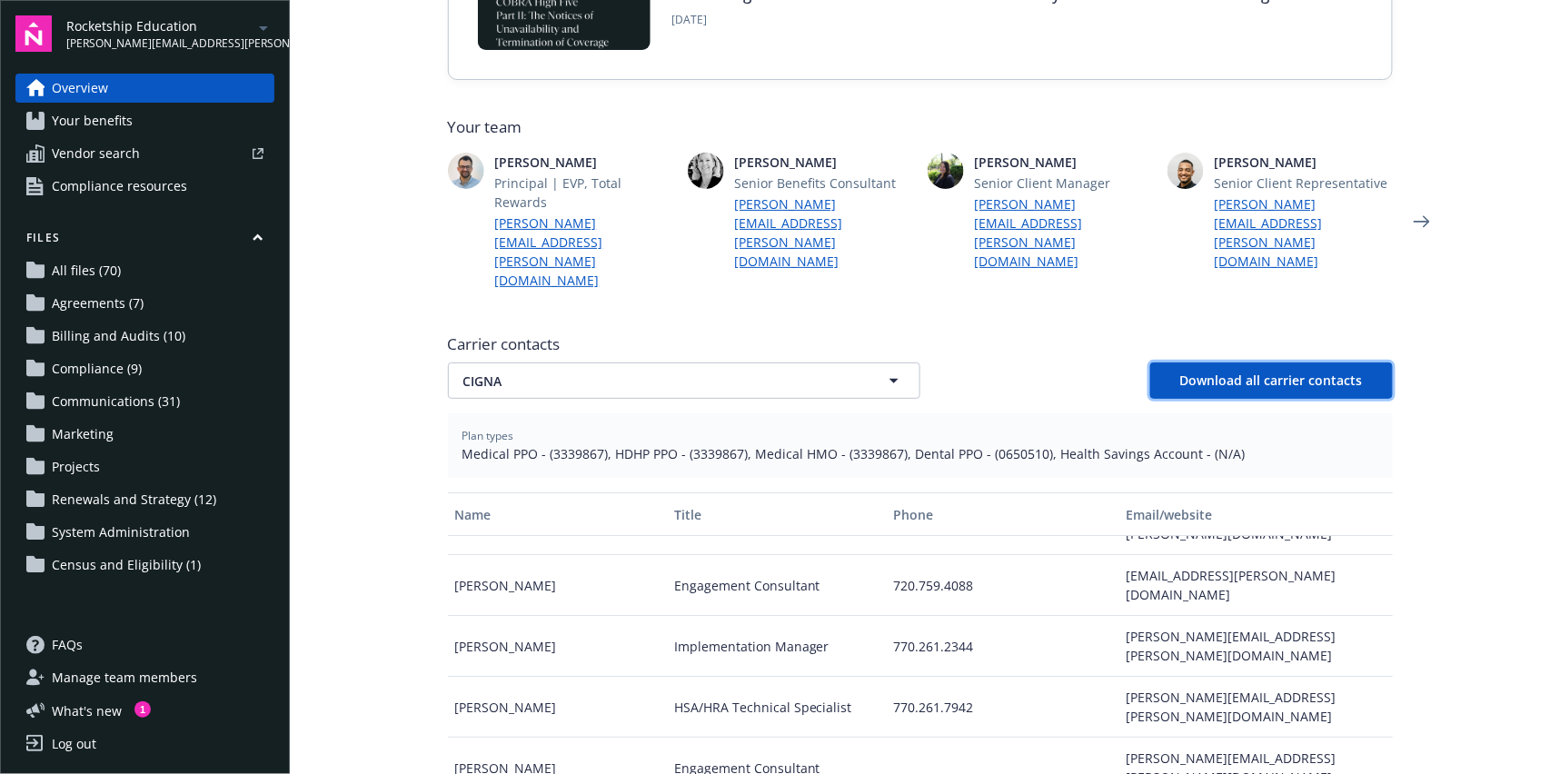
scroll to position [605, 0]
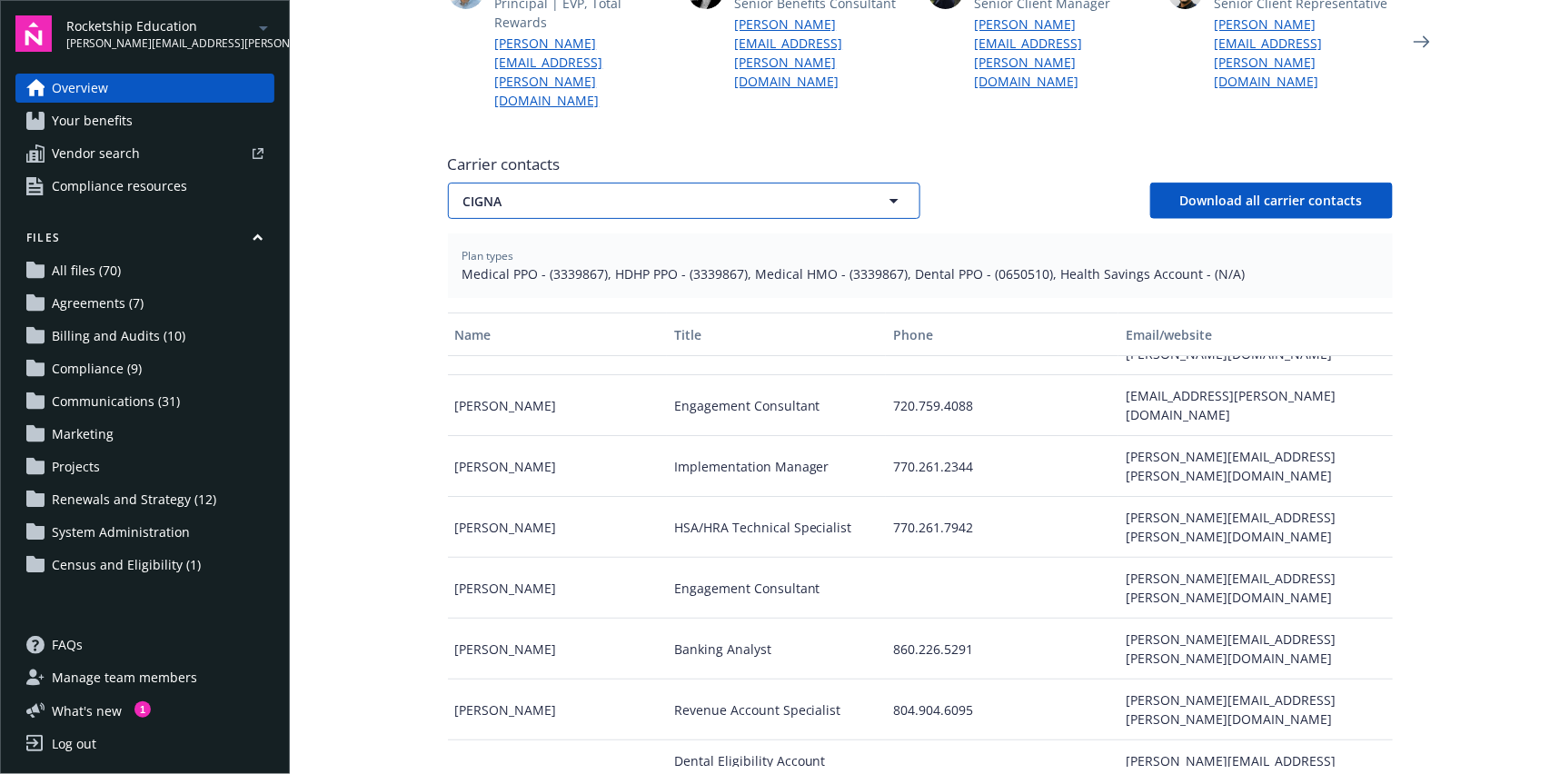
click at [587, 192] on span "CIGNA" at bounding box center [652, 201] width 378 height 19
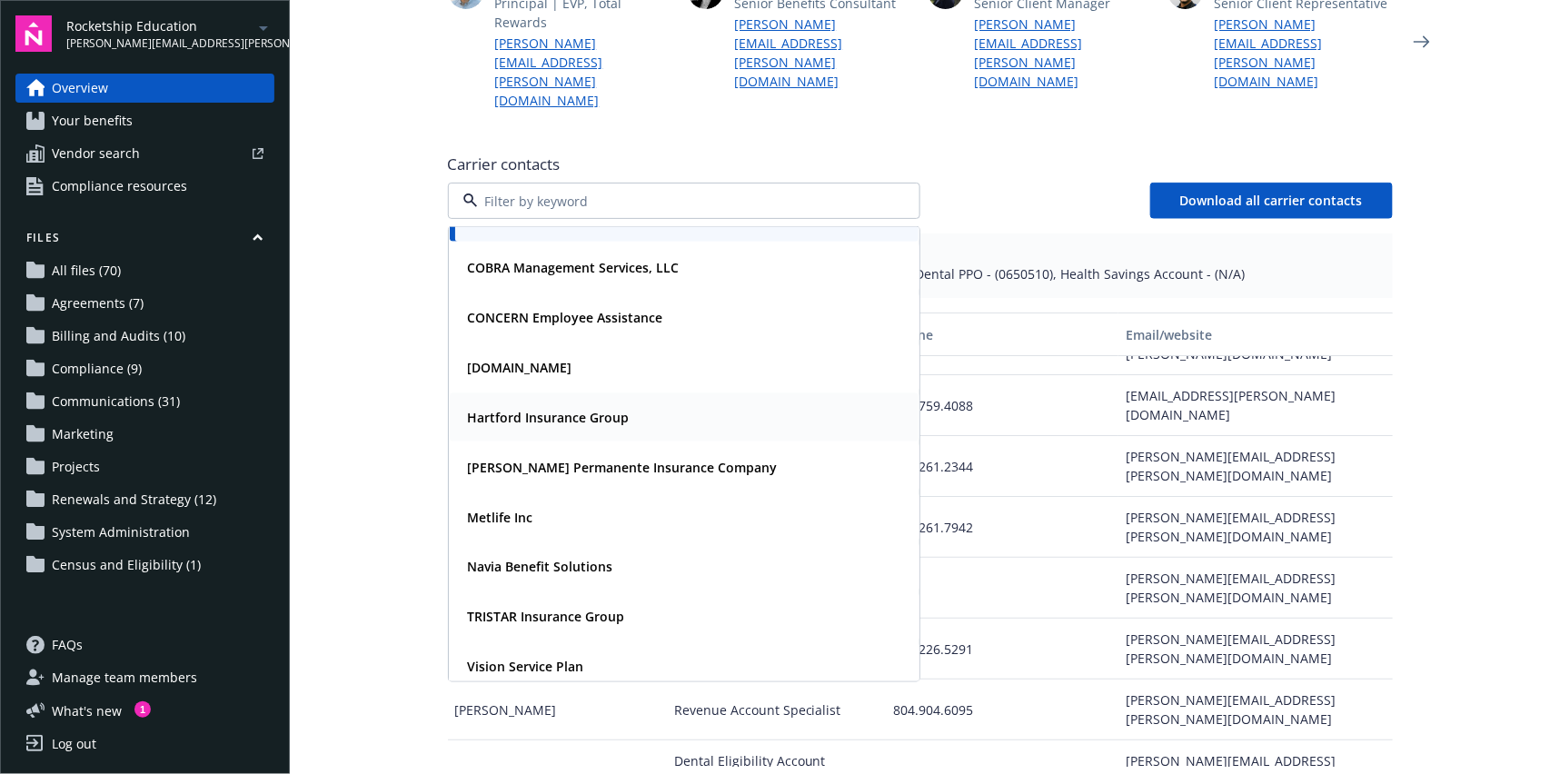
scroll to position [45, 0]
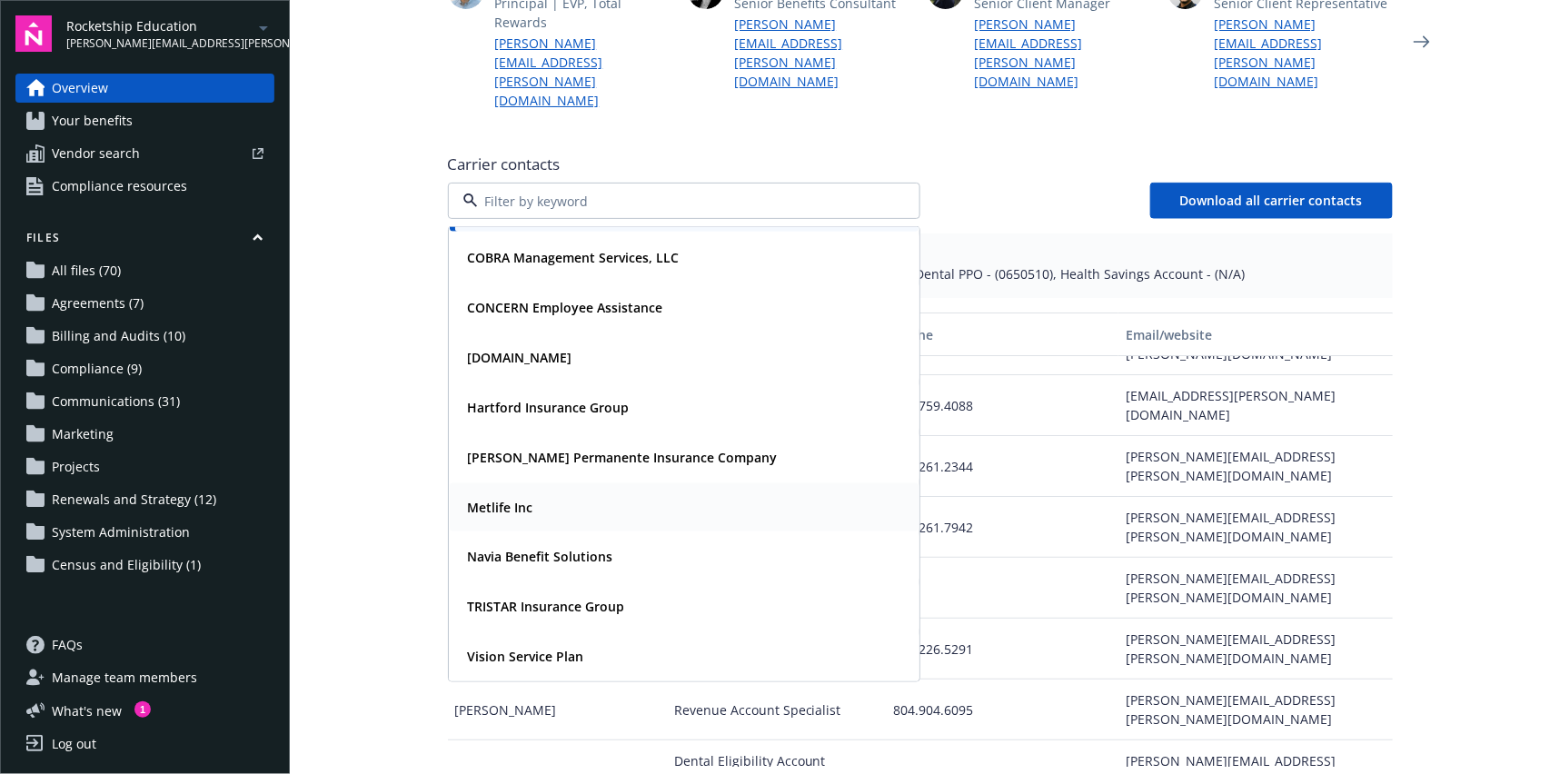
click at [524, 494] on div "Metlife Inc" at bounding box center [499, 507] width 76 height 26
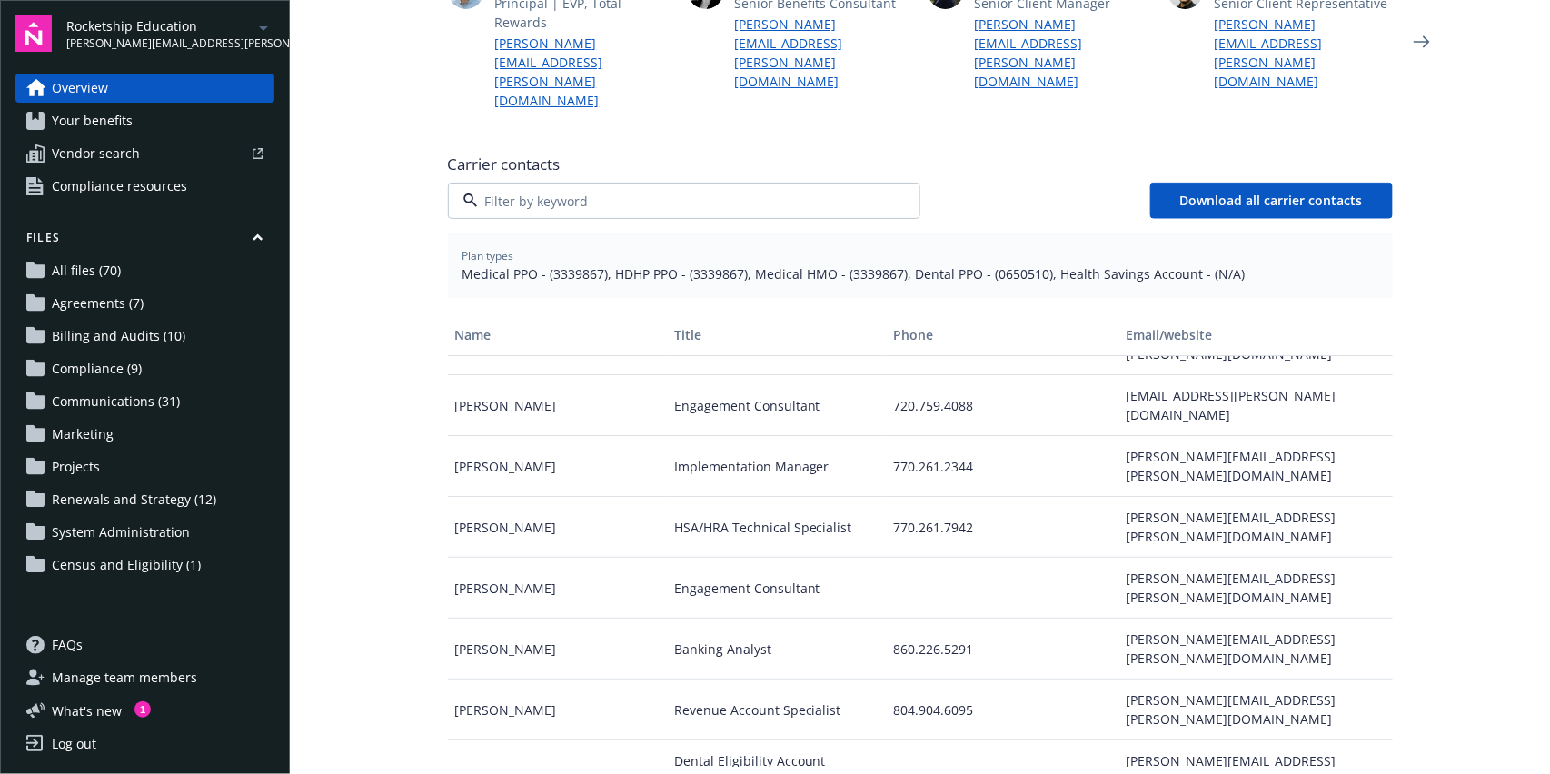
scroll to position [0, 0]
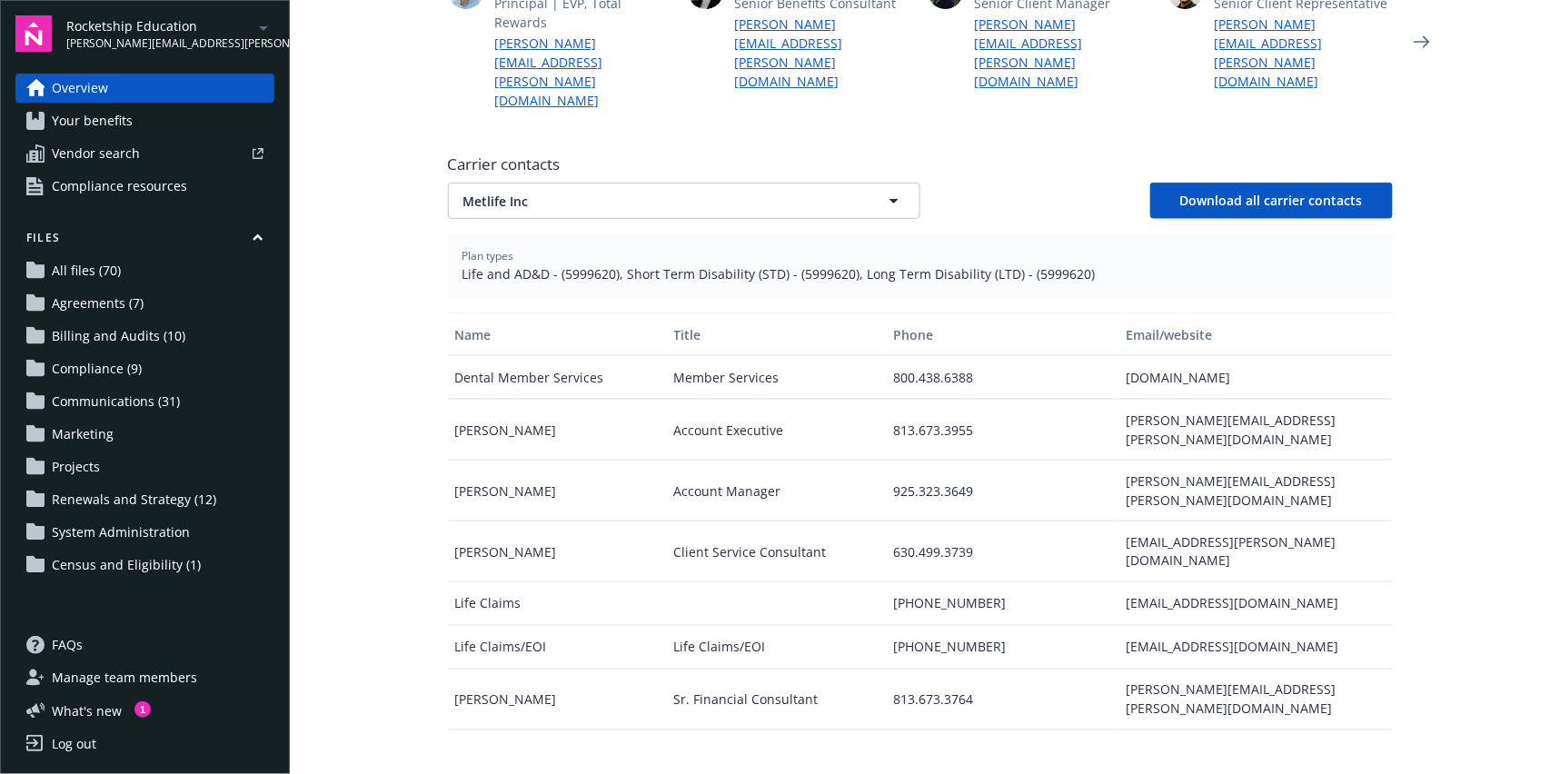
click at [588, 264] on span "Life and AD&D - (5999620), Short Term Disability (STD) - (5999620), Long Term D…" at bounding box center [921, 273] width 916 height 19
copy span "5999620"
click at [706, 192] on span "Metlife Inc" at bounding box center [652, 201] width 378 height 19
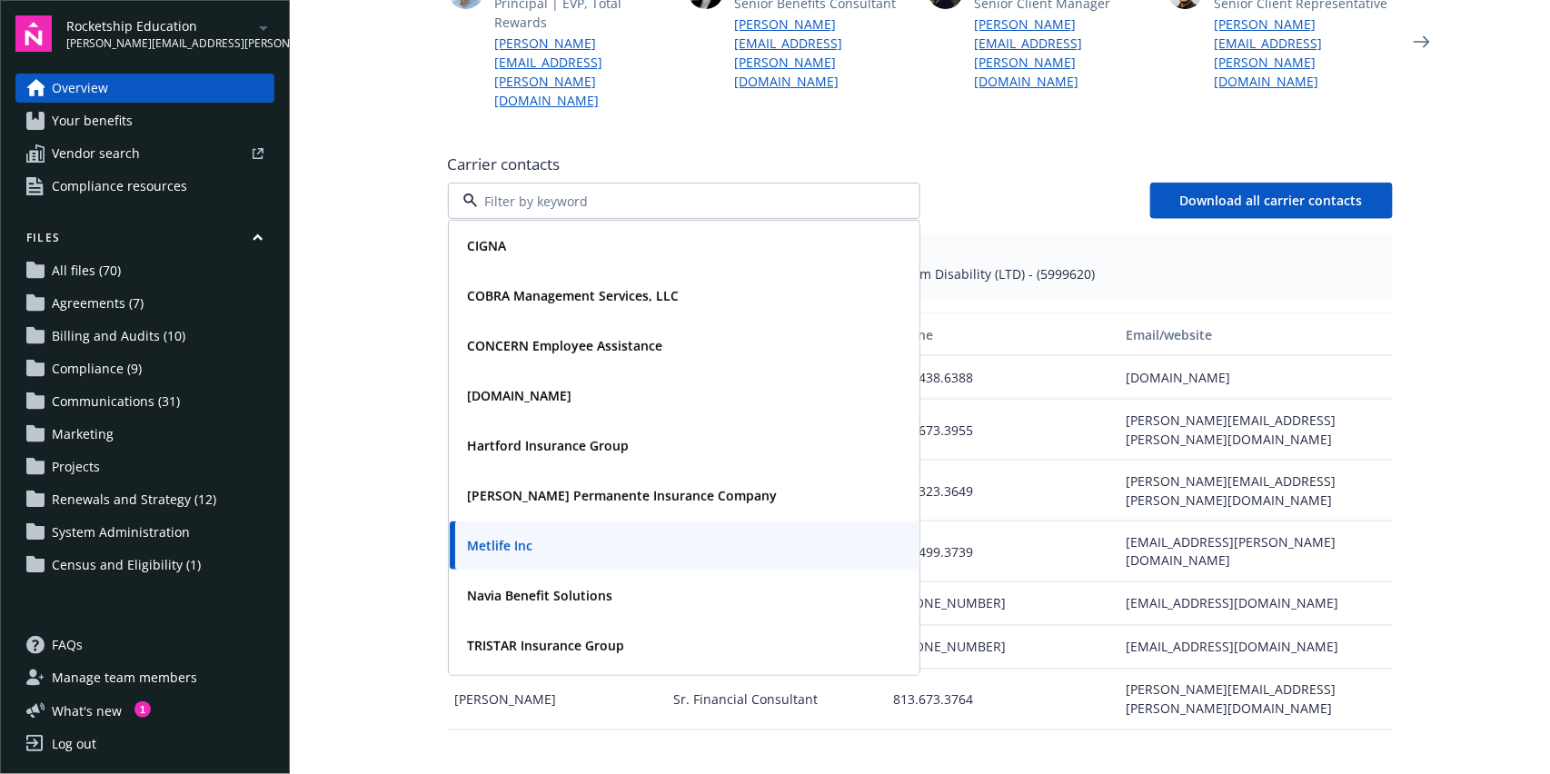
scroll to position [45, 0]
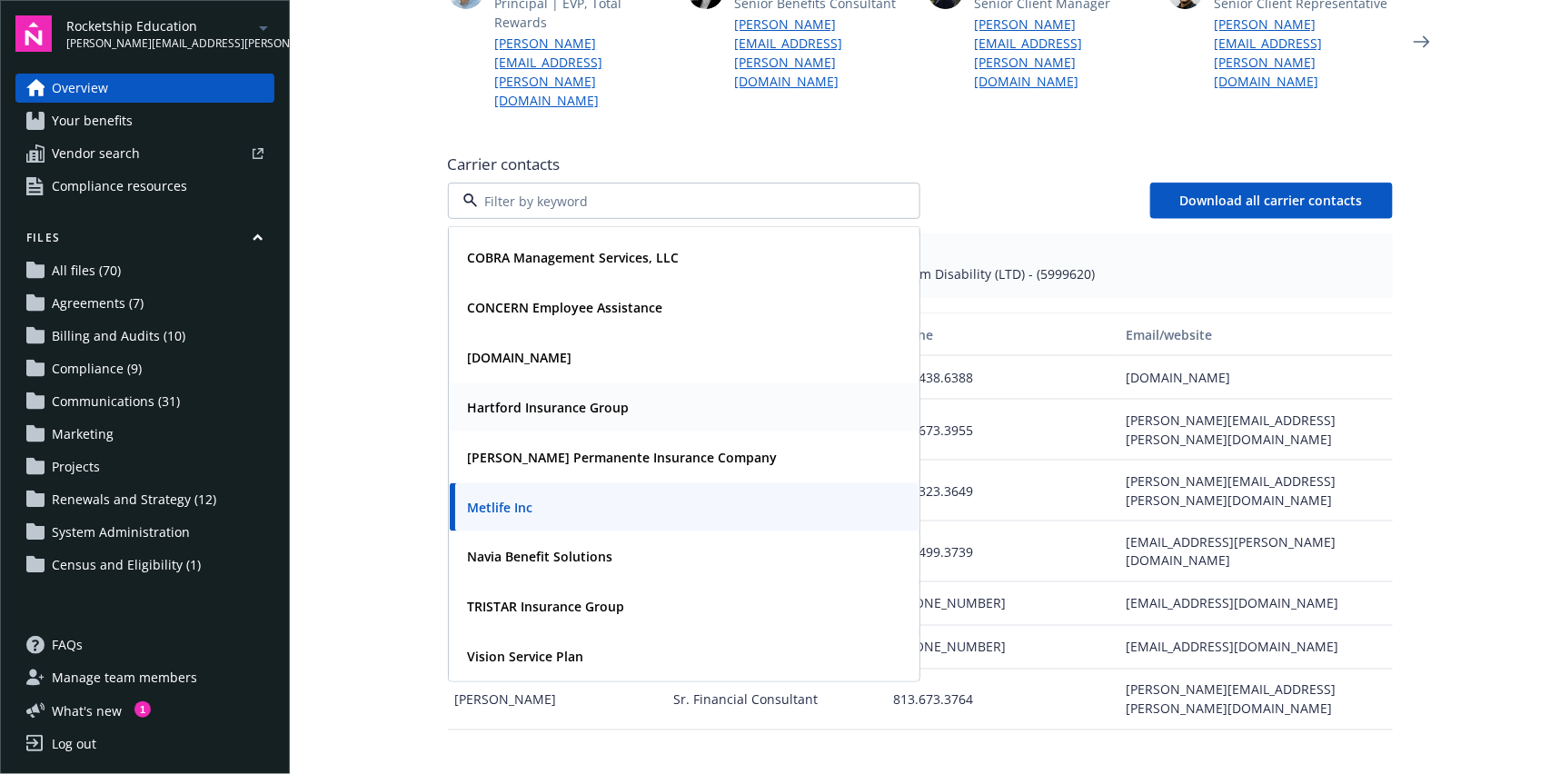
click at [551, 399] on strong "Hartford Insurance Group" at bounding box center [549, 407] width 162 height 17
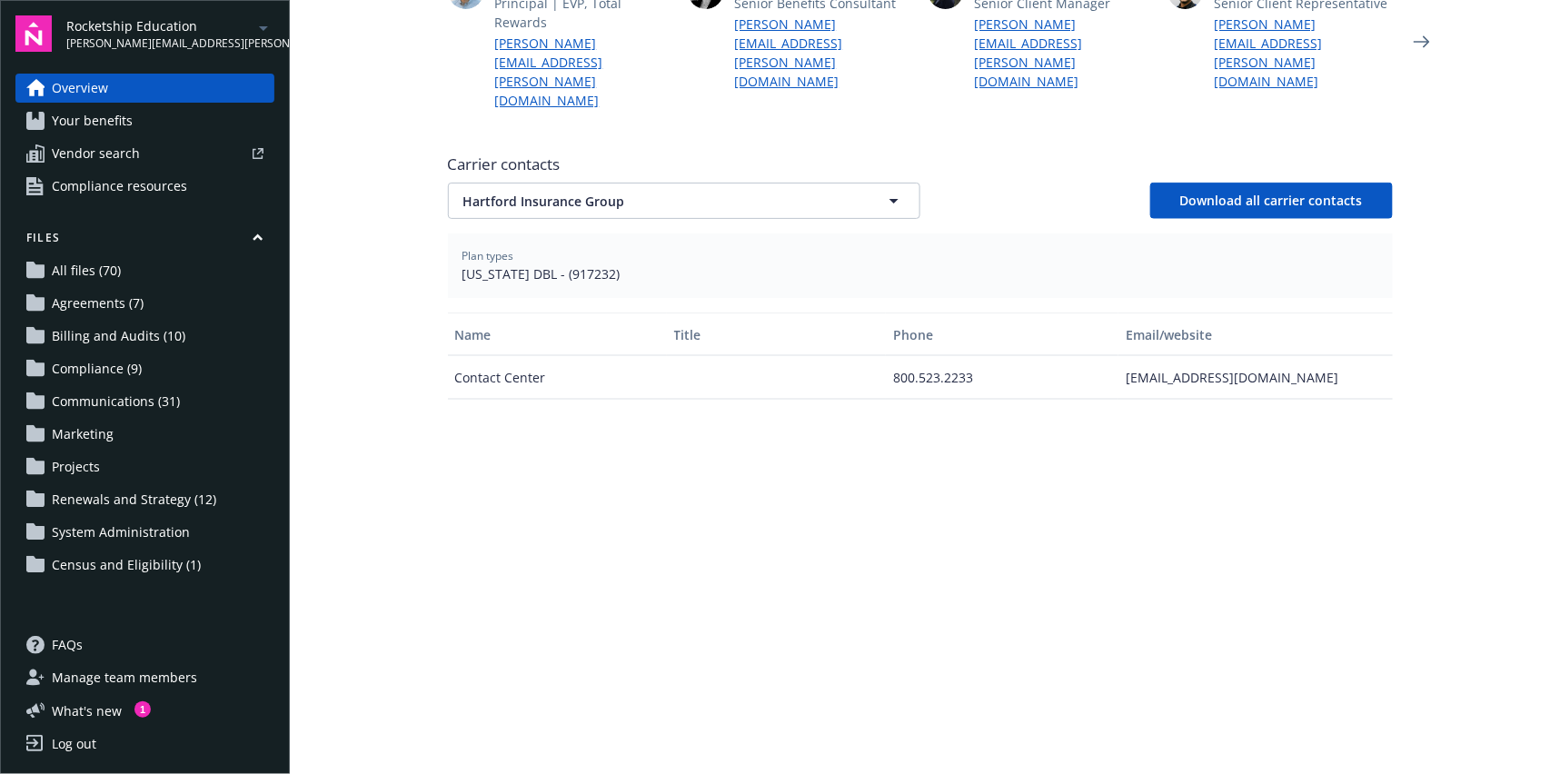
click at [1220, 356] on div "[EMAIL_ADDRESS][DOMAIN_NAME]" at bounding box center [1256, 378] width 274 height 44
click at [1219, 356] on div "[EMAIL_ADDRESS][DOMAIN_NAME]" at bounding box center [1256, 378] width 274 height 44
drag, startPoint x: 1219, startPoint y: 319, endPoint x: 691, endPoint y: 154, distance: 553.3
click at [691, 183] on button "Hartford Insurance Group" at bounding box center [684, 201] width 473 height 36
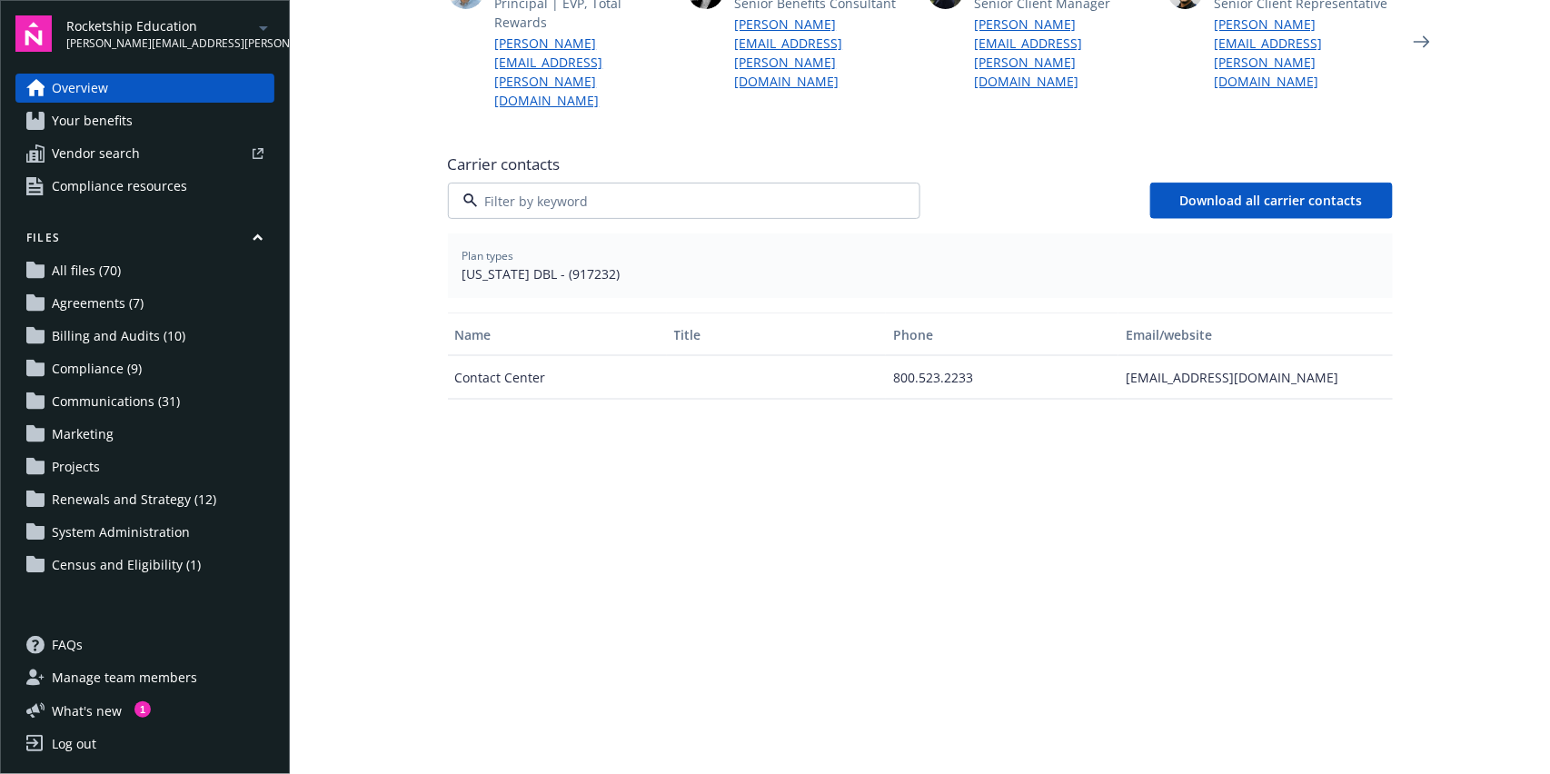
scroll to position [745, 0]
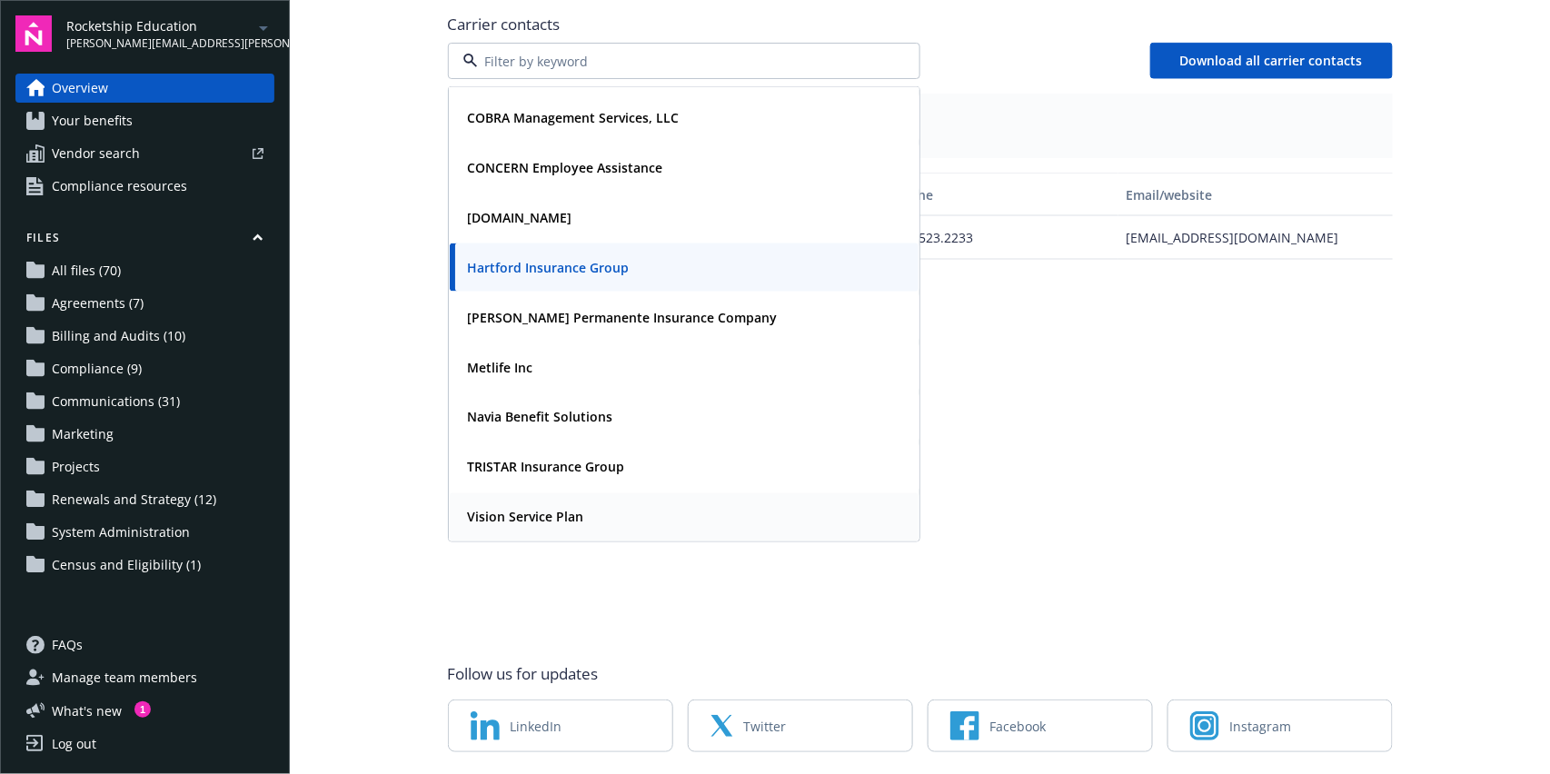
click at [581, 504] on div "Vision Service Plan" at bounding box center [684, 517] width 447 height 26
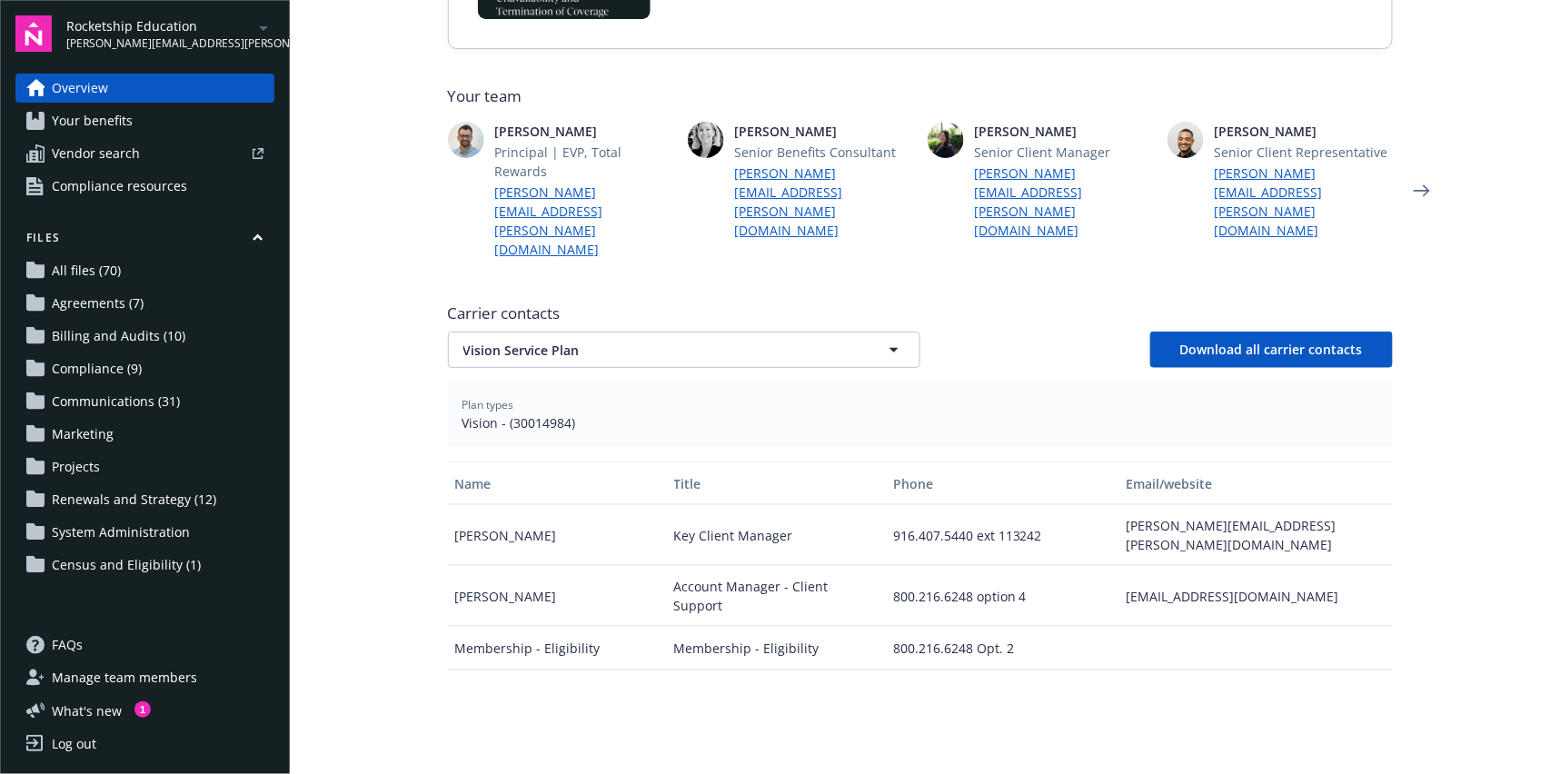
scroll to position [382, 0]
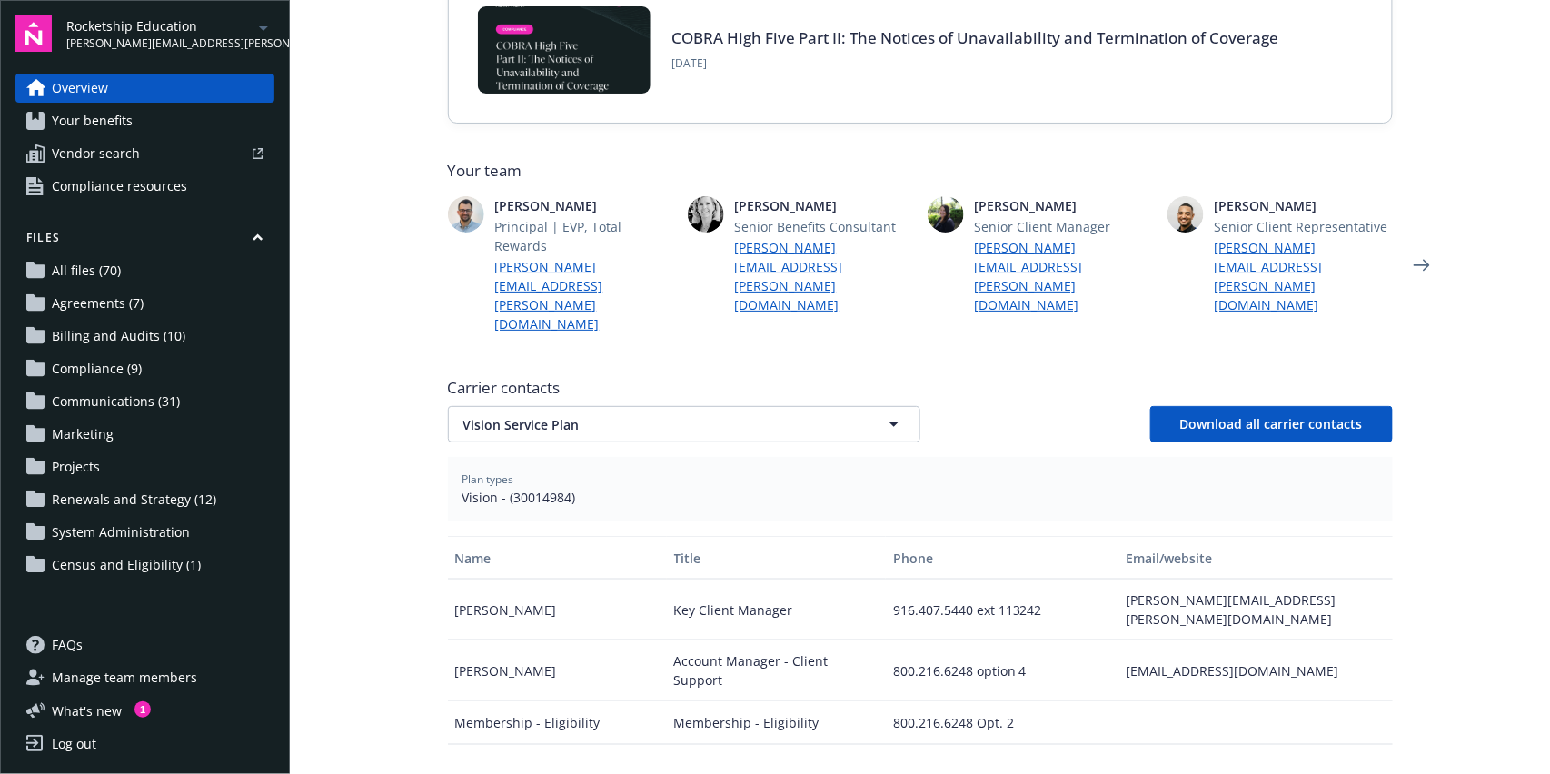
click at [514, 488] on span "Vision - (30014984)" at bounding box center [921, 497] width 916 height 19
copy span "30014984"
click at [660, 406] on button "Vision Service Plan" at bounding box center [684, 424] width 473 height 36
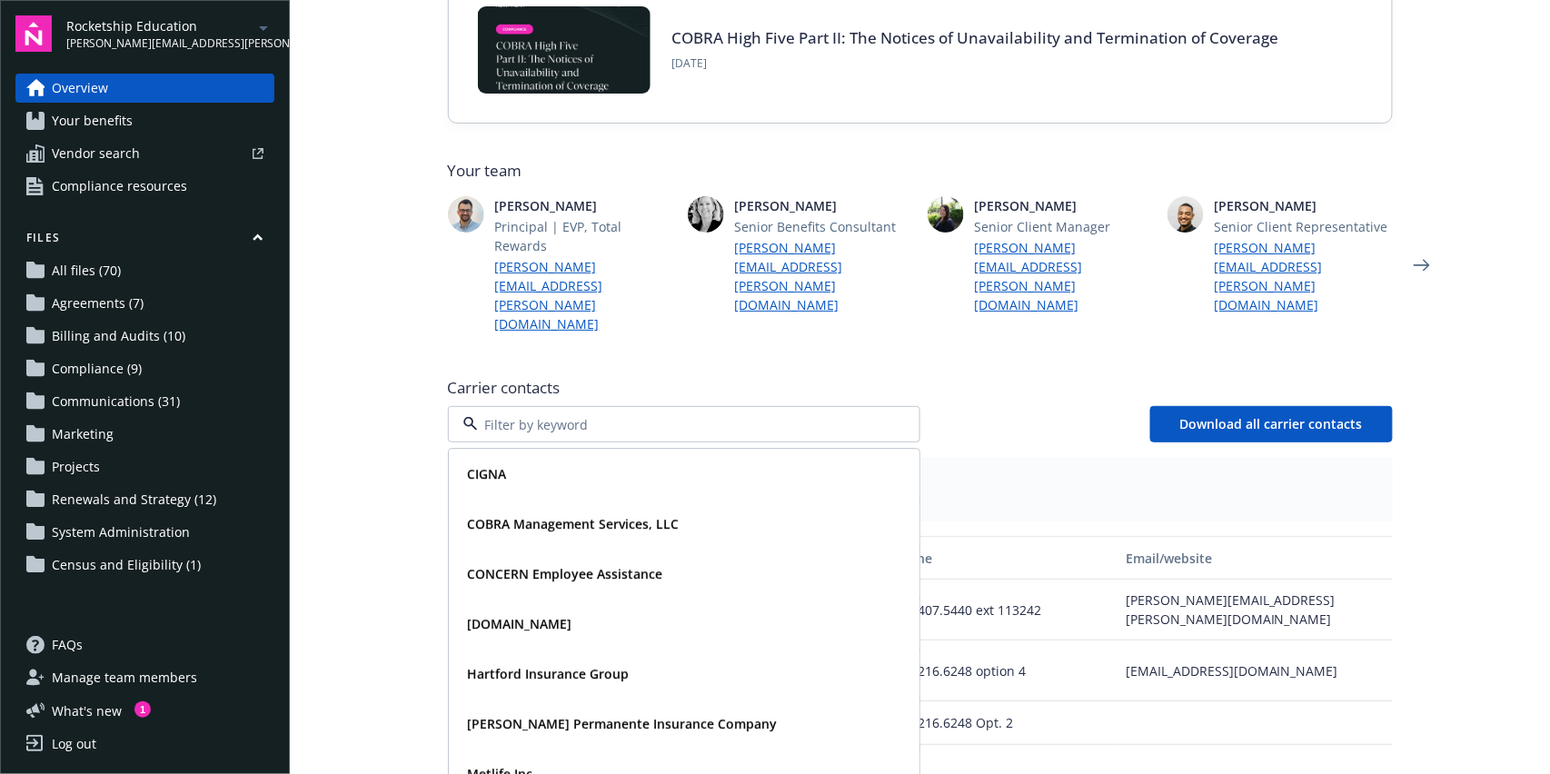
scroll to position [45, 0]
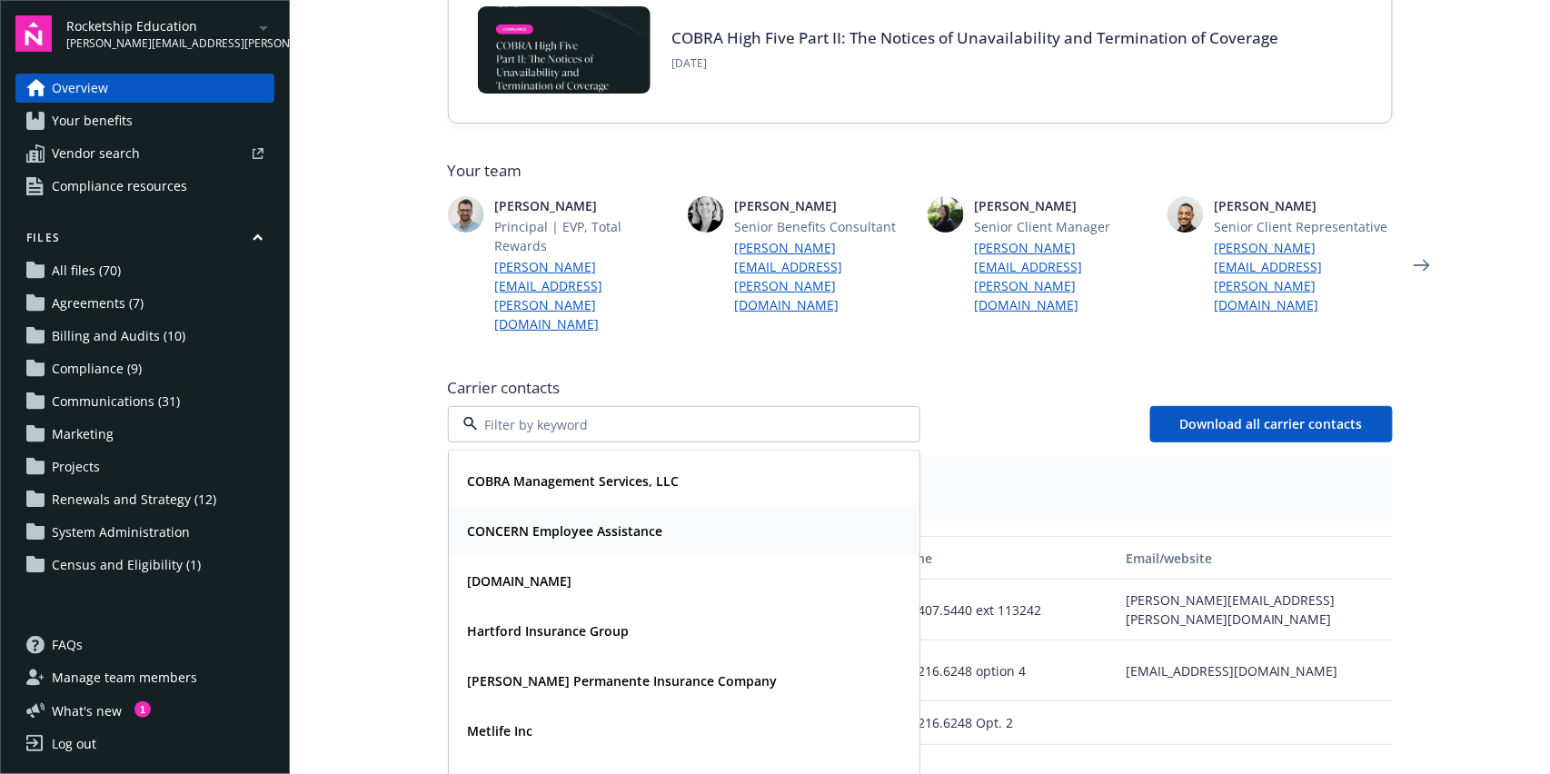
click at [641, 518] on div "CONCERN Employee Assistance" at bounding box center [564, 531] width 206 height 26
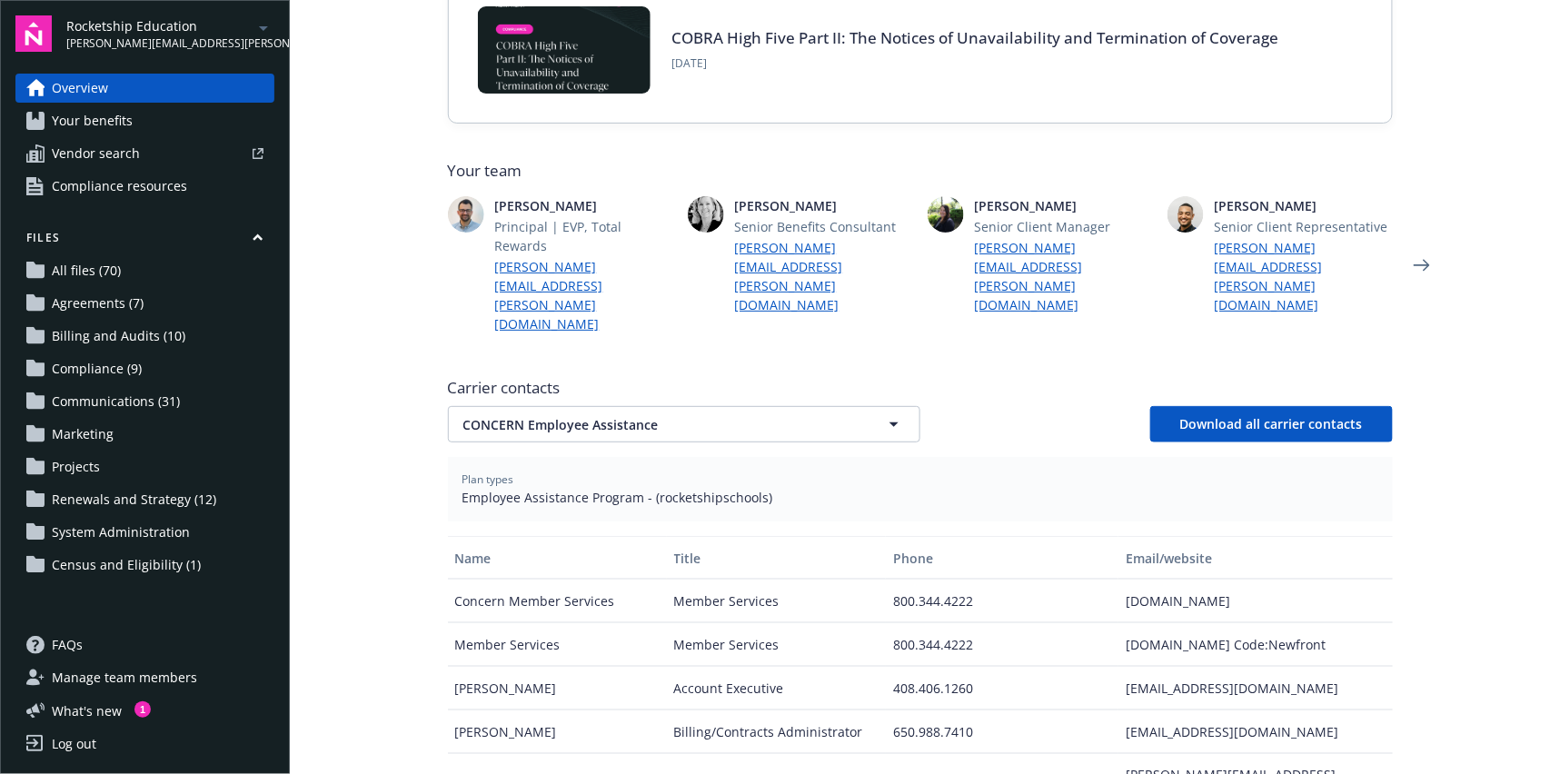
click at [710, 488] on span "Employee Assistance Program - (rocketshipschools)" at bounding box center [921, 497] width 916 height 19
copy span "rocketshipschools"
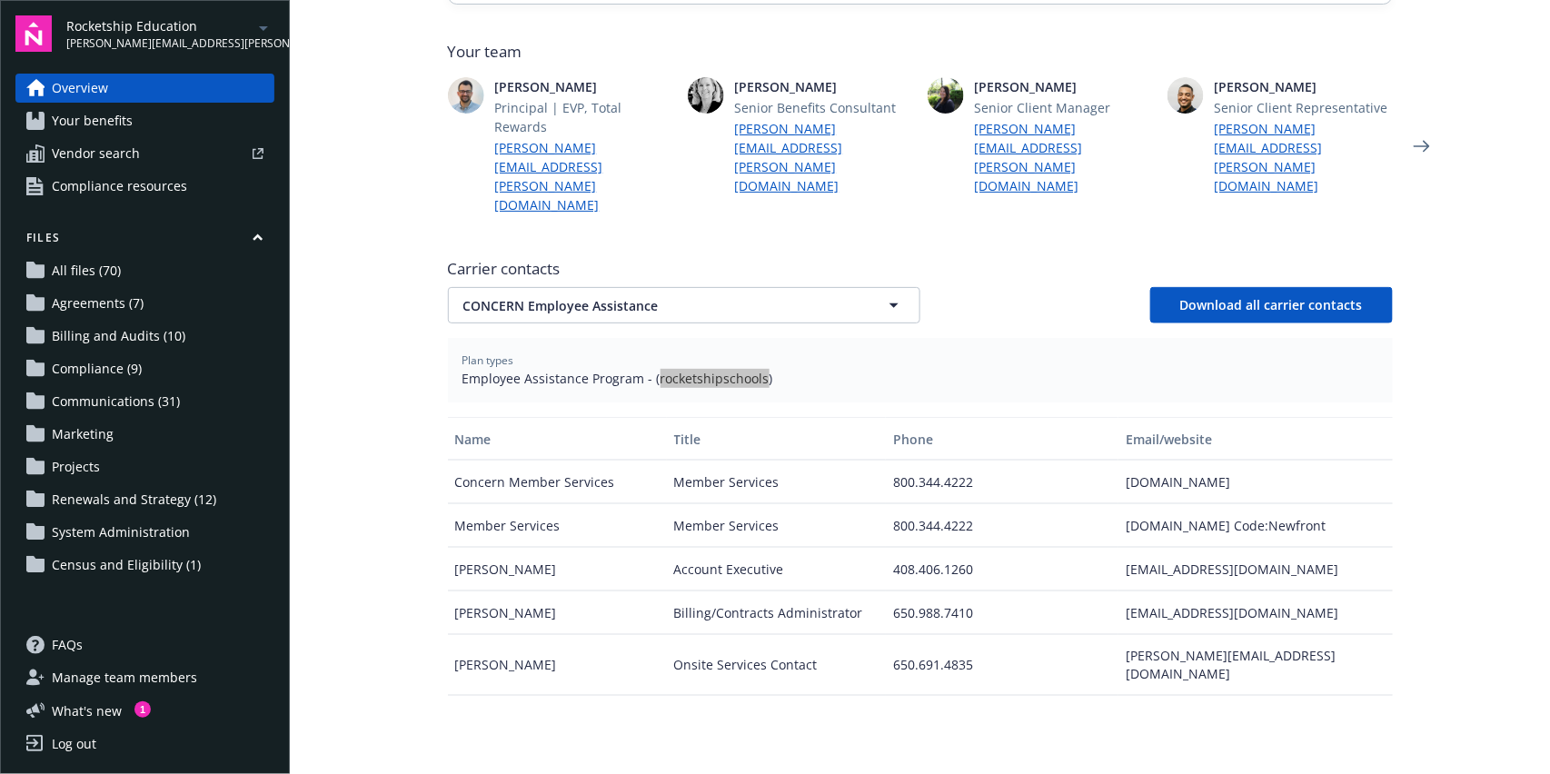
scroll to position [503, 0]
click at [495, 546] on div "[PERSON_NAME]" at bounding box center [557, 568] width 219 height 44
drag, startPoint x: 493, startPoint y: 521, endPoint x: 1272, endPoint y: 530, distance: 778.9
click at [1297, 546] on div "[EMAIL_ADDRESS][DOMAIN_NAME]" at bounding box center [1256, 568] width 274 height 44
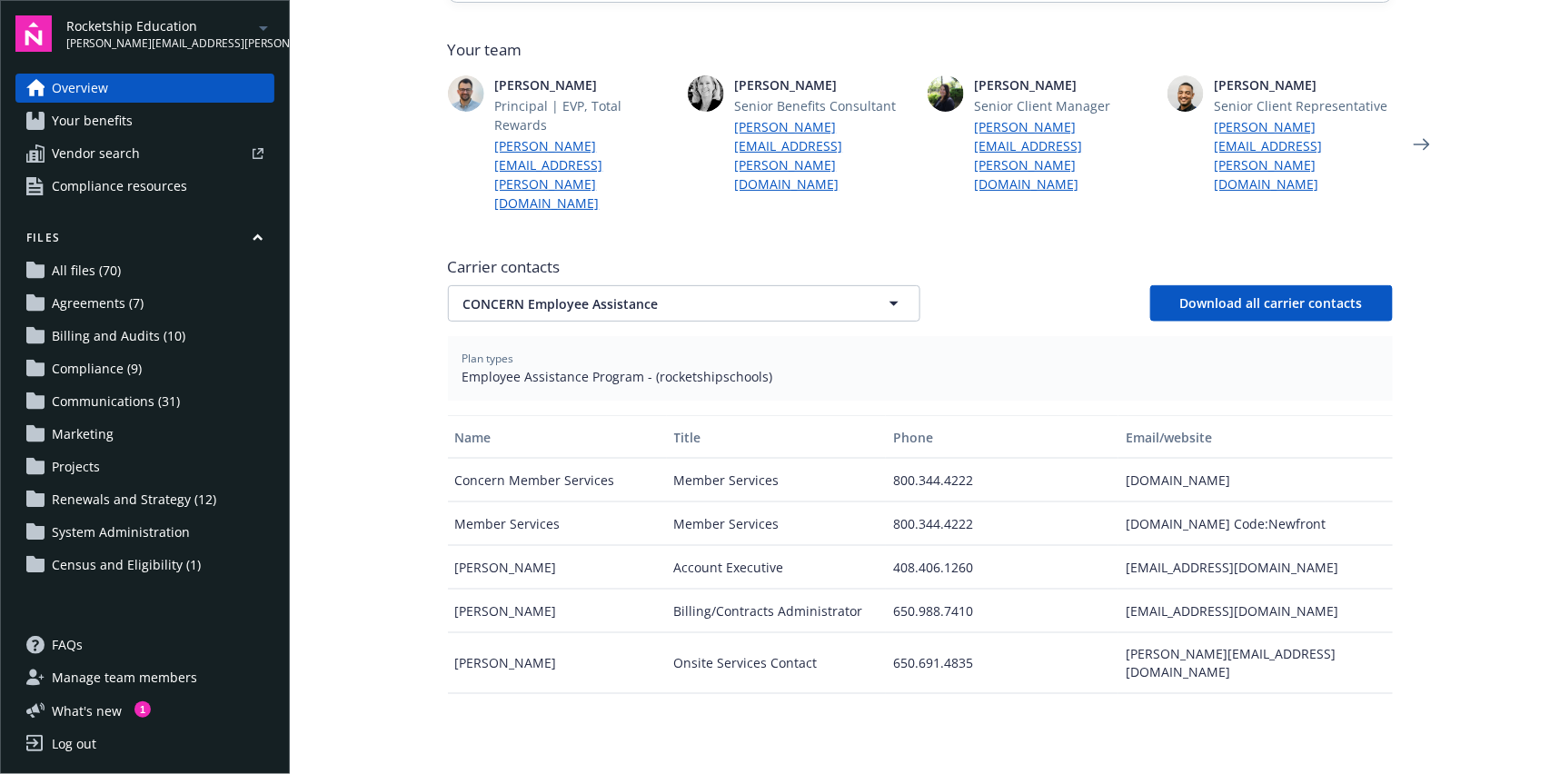
click at [1271, 546] on div "[EMAIL_ADDRESS][DOMAIN_NAME]" at bounding box center [1256, 568] width 274 height 44
copy div "[EMAIL_ADDRESS][DOMAIN_NAME]"
click at [1159, 590] on div "[EMAIL_ADDRESS][DOMAIN_NAME]" at bounding box center [1256, 612] width 274 height 44
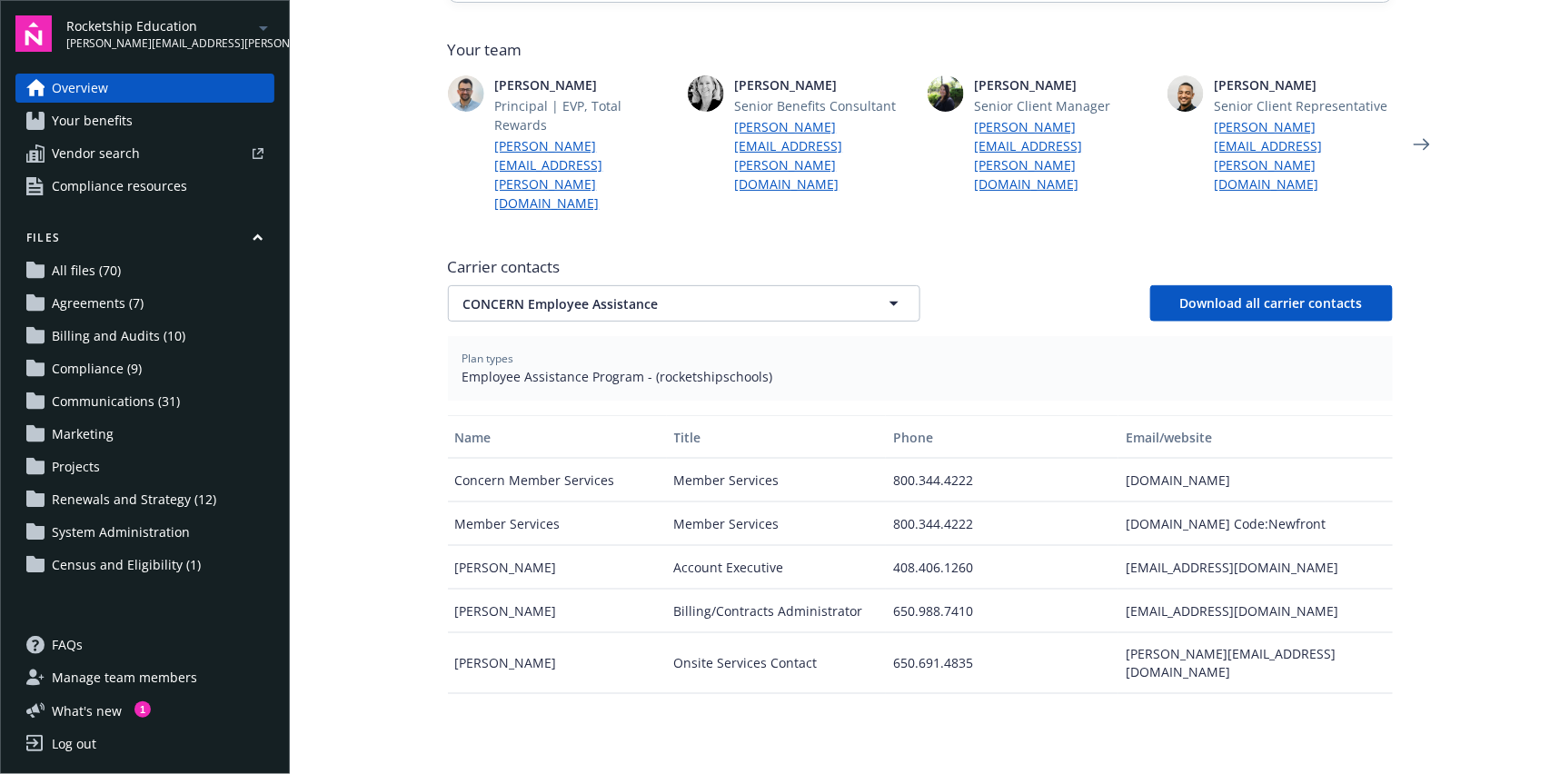
click at [1159, 590] on div "[EMAIL_ADDRESS][DOMAIN_NAME]" at bounding box center [1256, 612] width 274 height 44
click at [1158, 590] on div "[EMAIL_ADDRESS][DOMAIN_NAME]" at bounding box center [1256, 612] width 274 height 44
click at [1157, 590] on div "[EMAIL_ADDRESS][DOMAIN_NAME]" at bounding box center [1256, 612] width 274 height 44
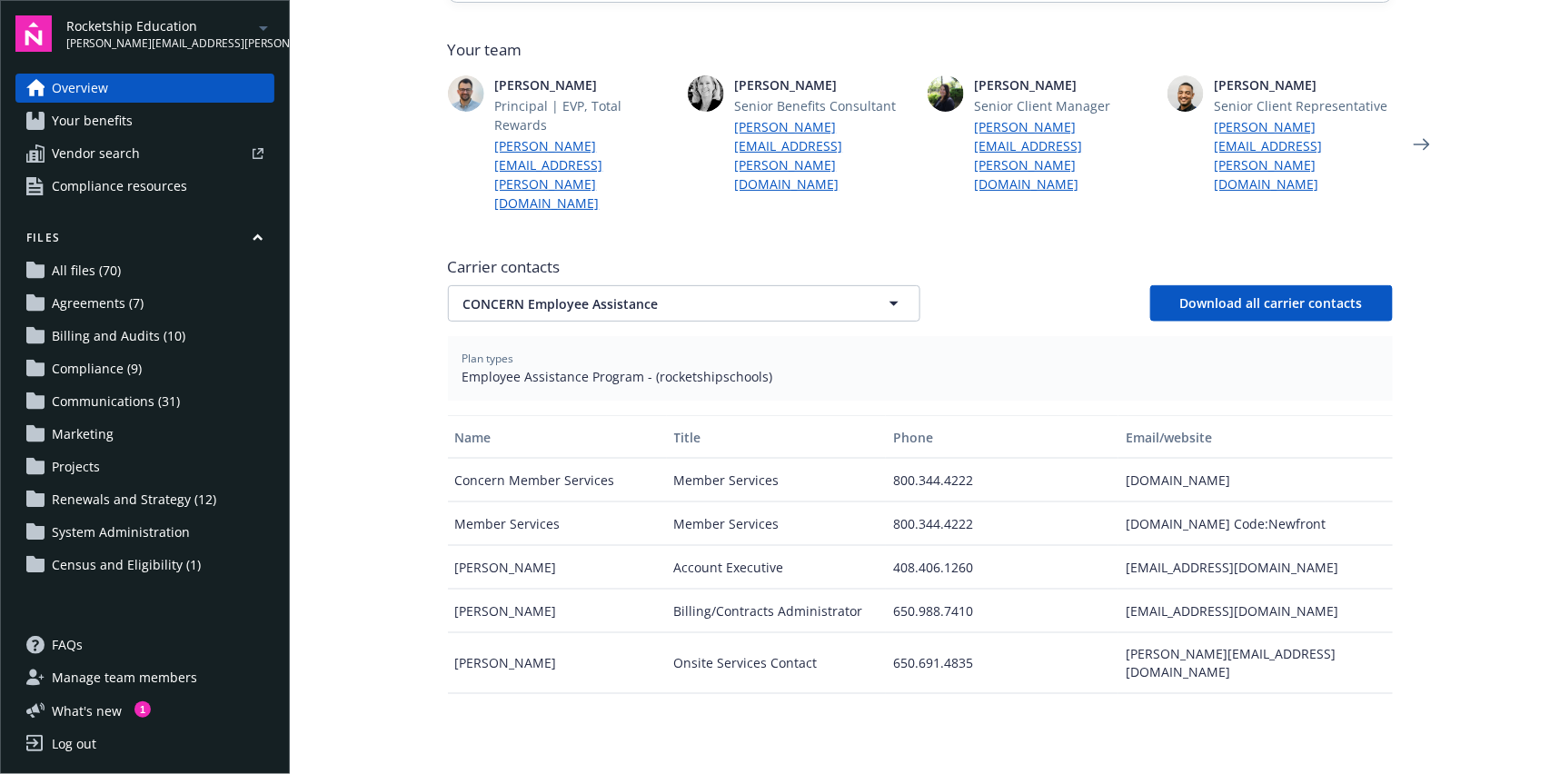
click at [1218, 590] on div "[EMAIL_ADDRESS][DOMAIN_NAME]" at bounding box center [1256, 612] width 274 height 44
copy div "[EMAIL_ADDRESS][DOMAIN_NAME]"
click at [1191, 546] on div "[EMAIL_ADDRESS][DOMAIN_NAME]" at bounding box center [1256, 568] width 274 height 44
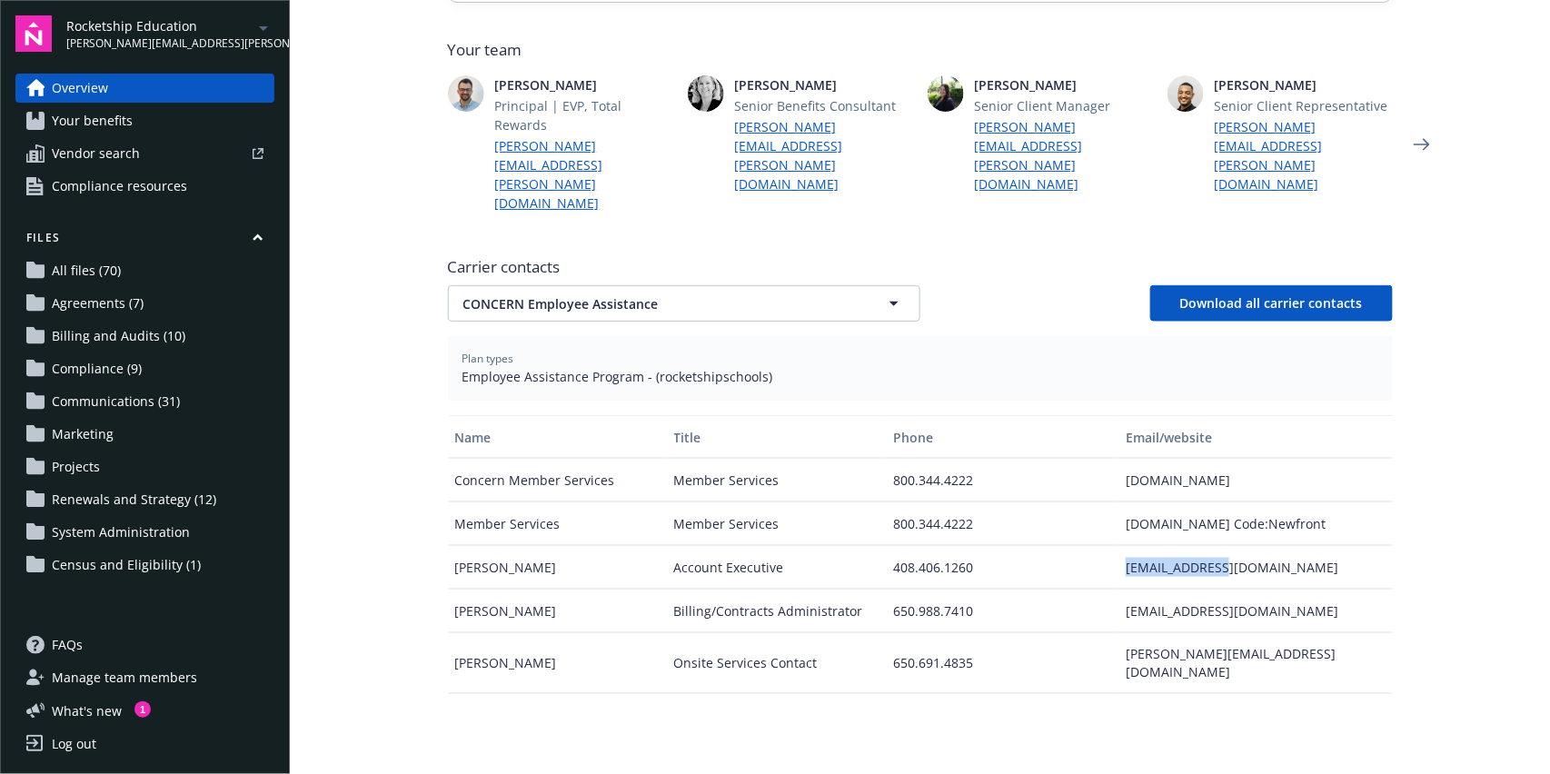
click at [1191, 546] on div "[EMAIL_ADDRESS][DOMAIN_NAME]" at bounding box center [1256, 568] width 274 height 44
copy div "[EMAIL_ADDRESS][DOMAIN_NAME]"
click at [479, 294] on span "CONCERN Employee Assistance" at bounding box center [652, 303] width 378 height 19
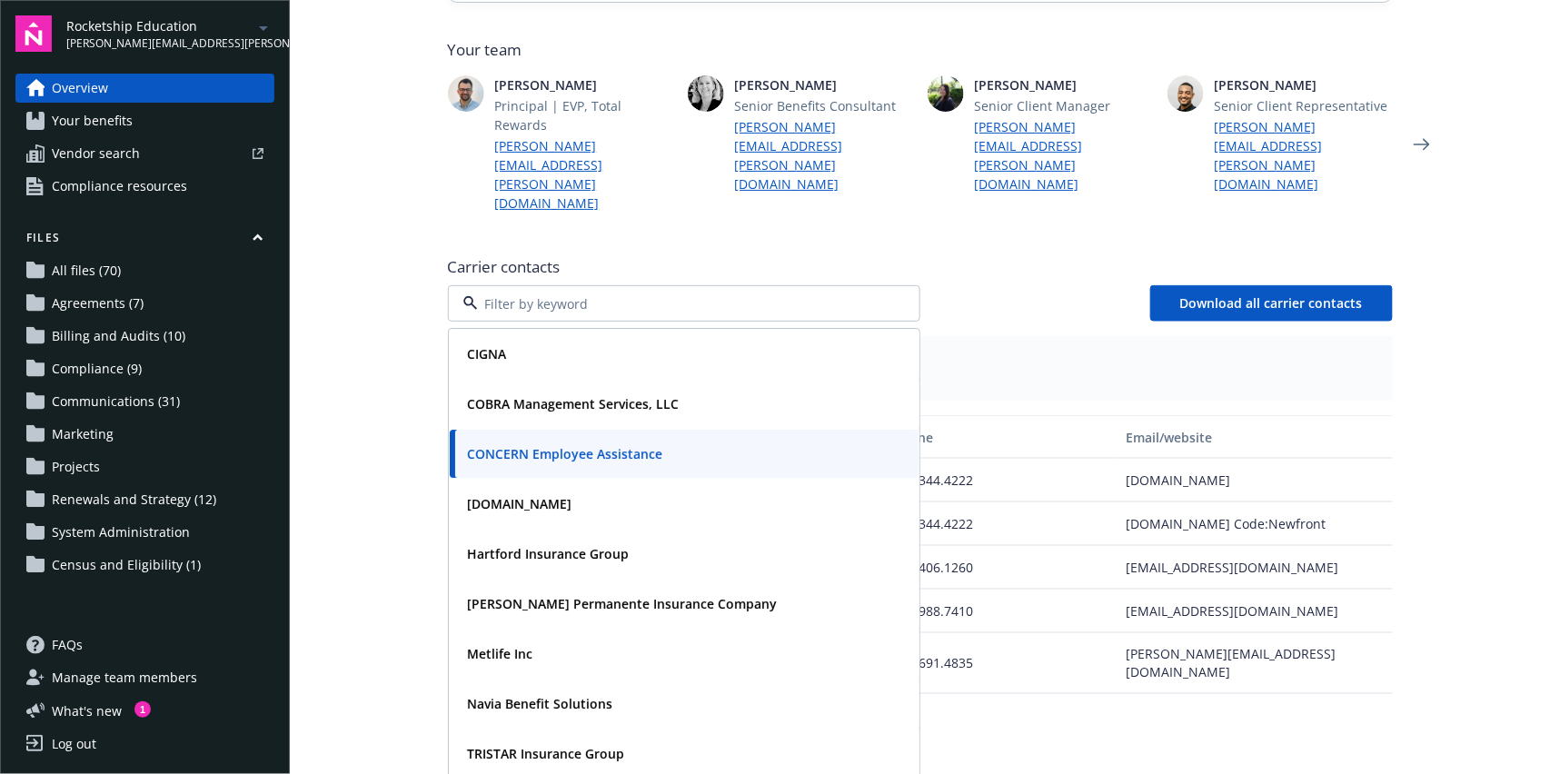
scroll to position [45, 0]
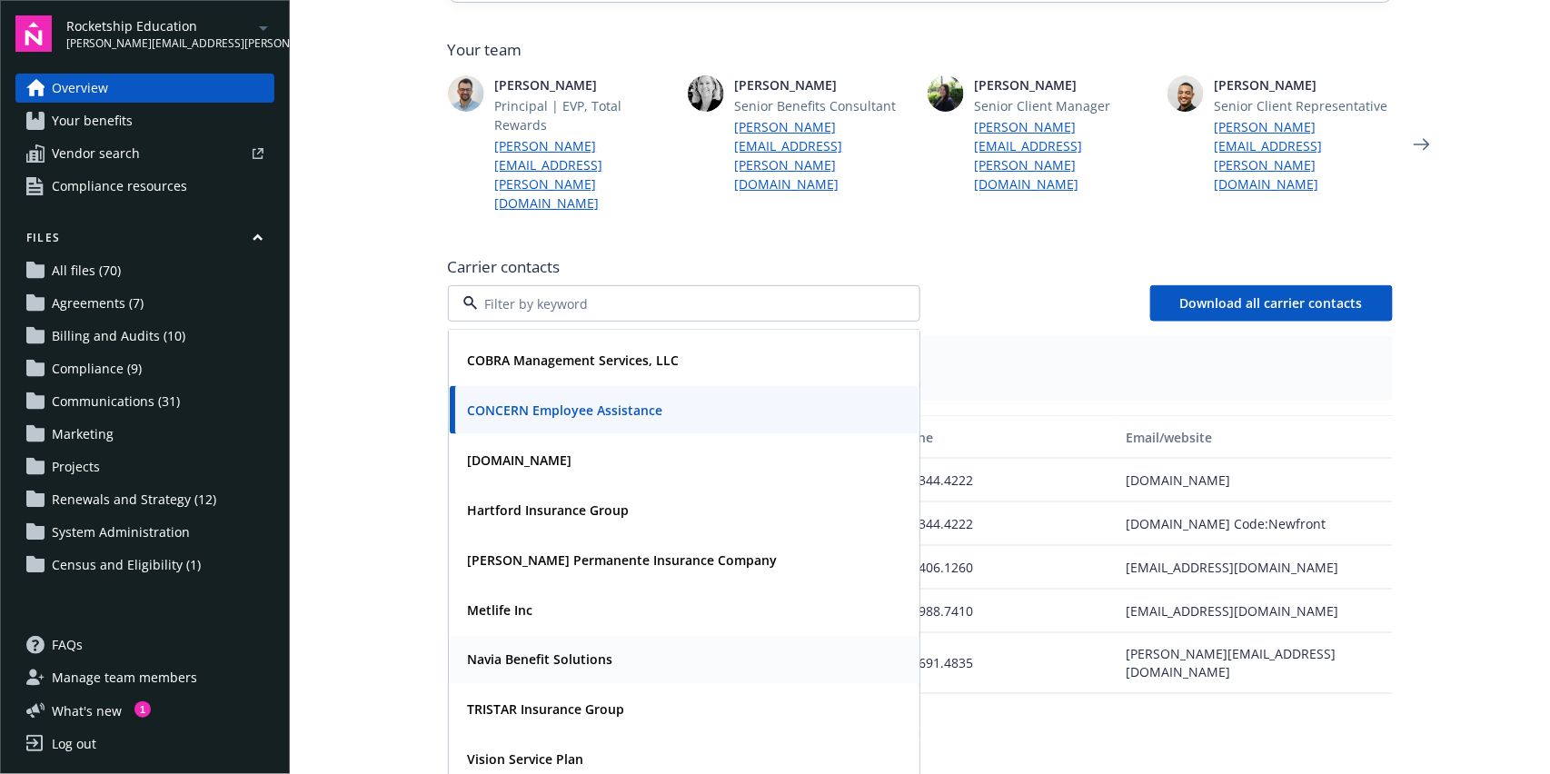
click at [565, 652] on strong "Navia Benefit Solutions" at bounding box center [540, 660] width 145 height 17
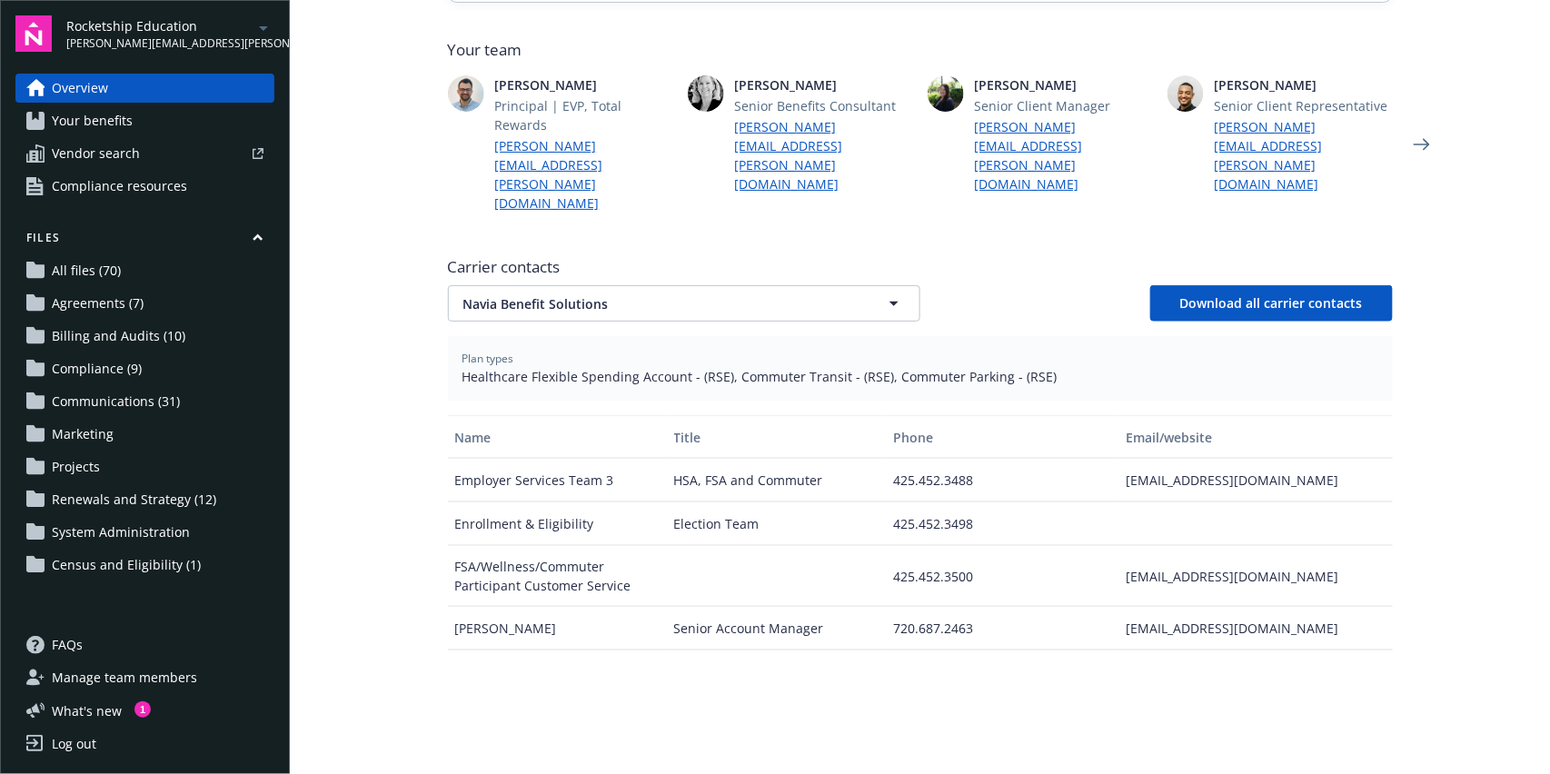
click at [1236, 459] on div "[EMAIL_ADDRESS][DOMAIN_NAME]" at bounding box center [1256, 481] width 274 height 44
copy div "[EMAIL_ADDRESS][DOMAIN_NAME]"
click at [1198, 607] on div "[EMAIL_ADDRESS][DOMAIN_NAME]" at bounding box center [1256, 629] width 274 height 44
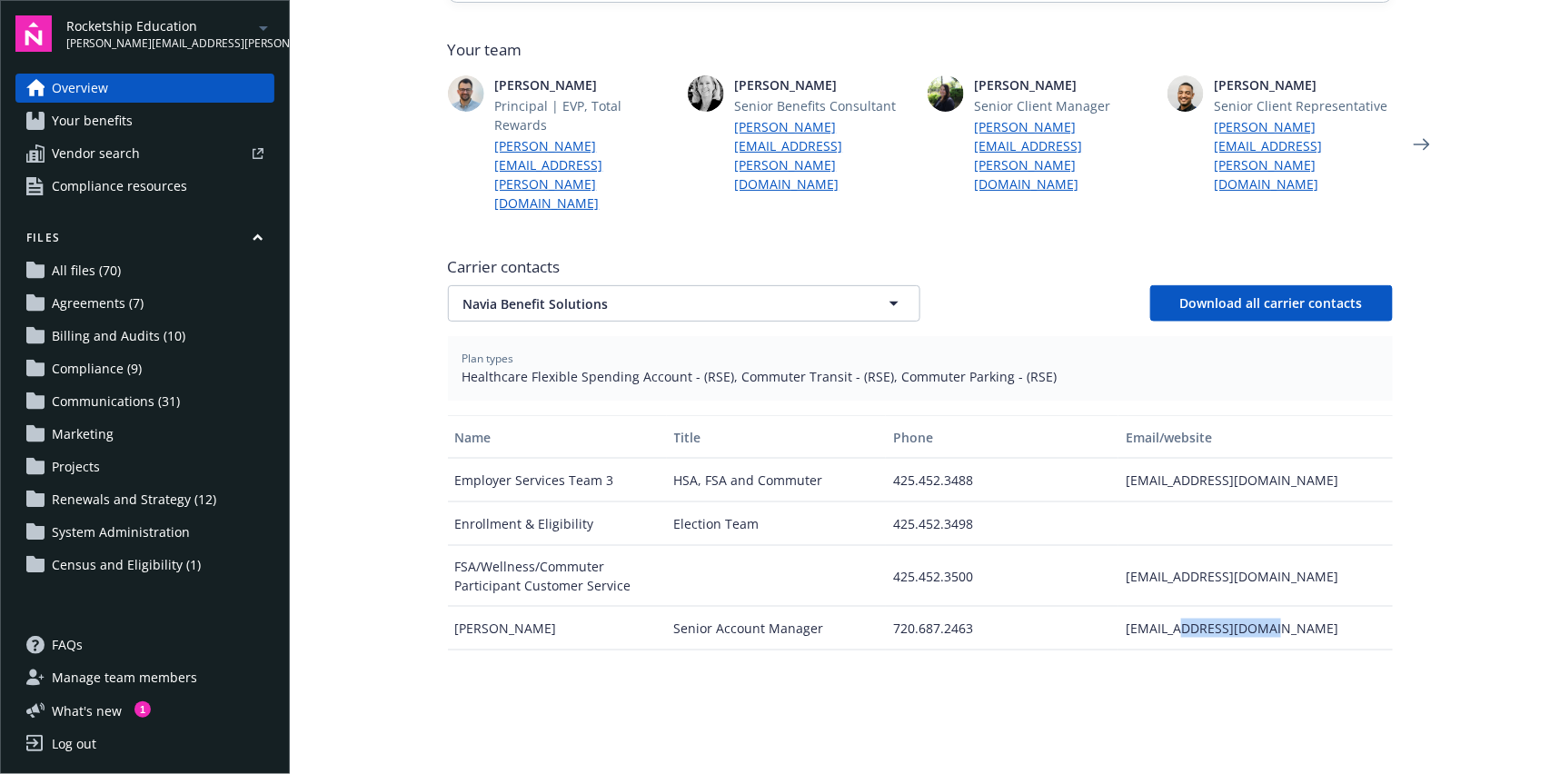
click at [1198, 607] on div "[EMAIL_ADDRESS][DOMAIN_NAME]" at bounding box center [1256, 629] width 274 height 44
copy div "[EMAIL_ADDRESS][DOMAIN_NAME]"
click at [632, 294] on span "Navia Benefit Solutions" at bounding box center [652, 303] width 378 height 19
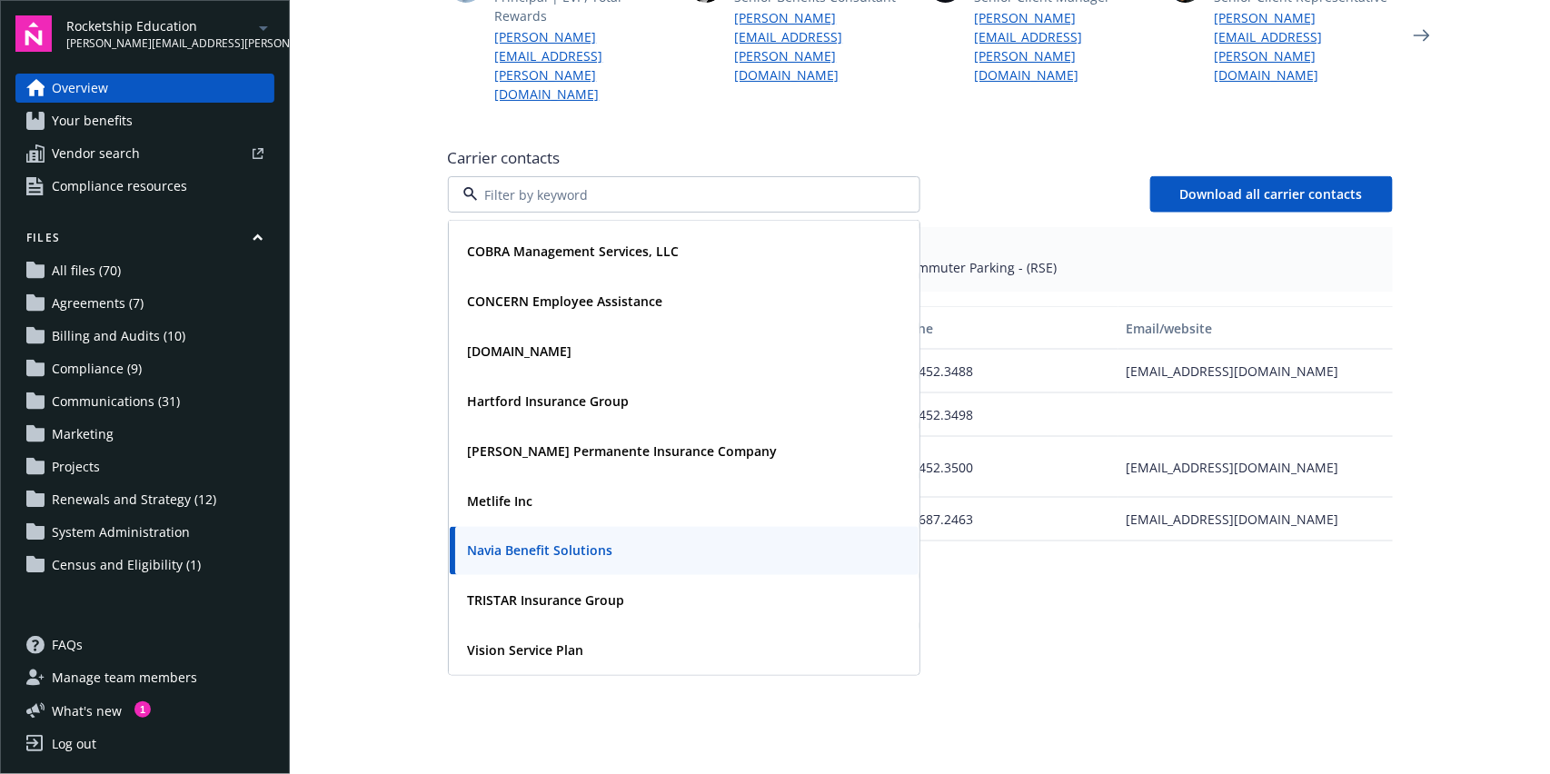
scroll to position [623, 0]
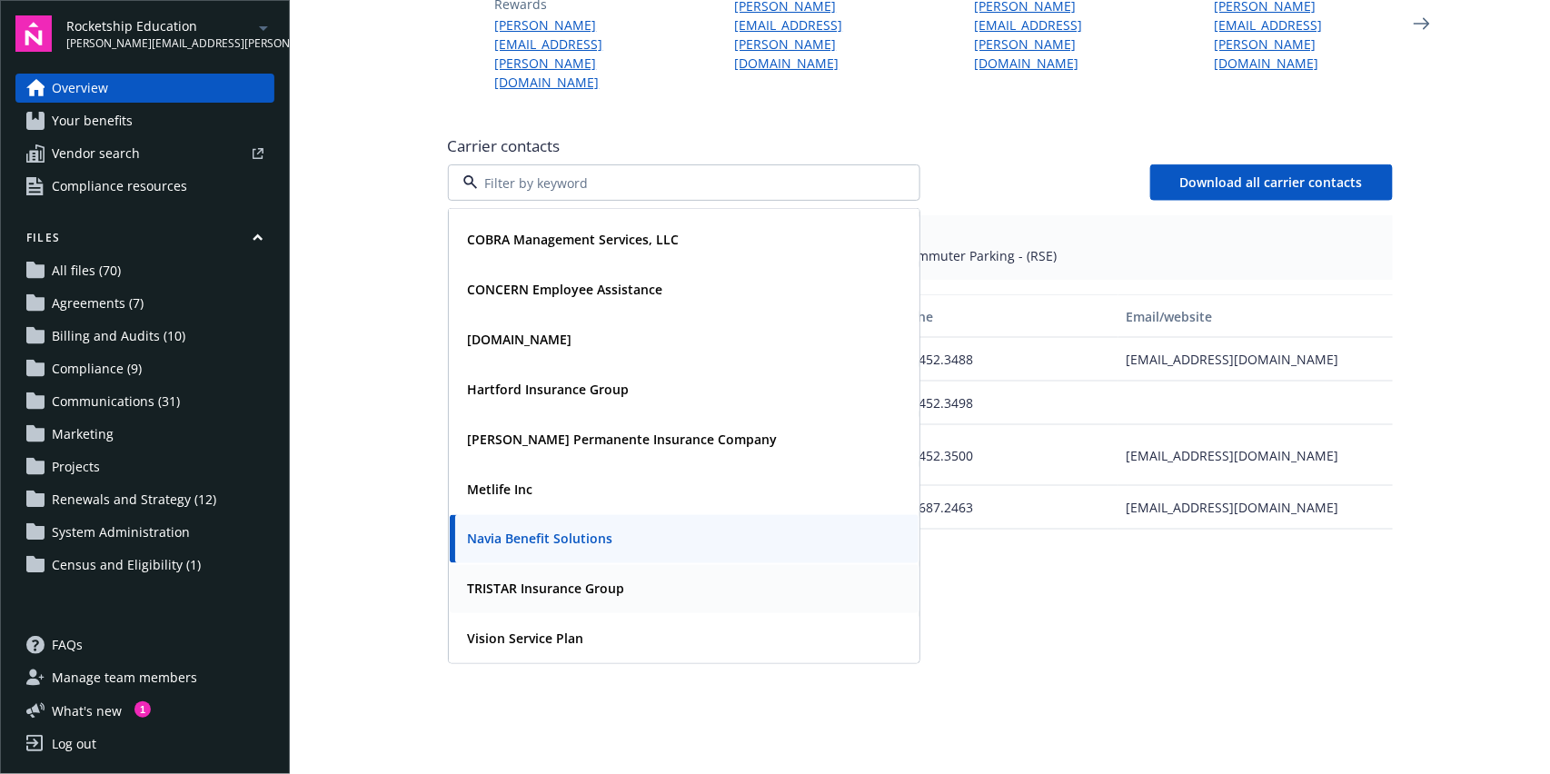
click at [549, 576] on div "TRISTAR Insurance Group" at bounding box center [545, 589] width 168 height 26
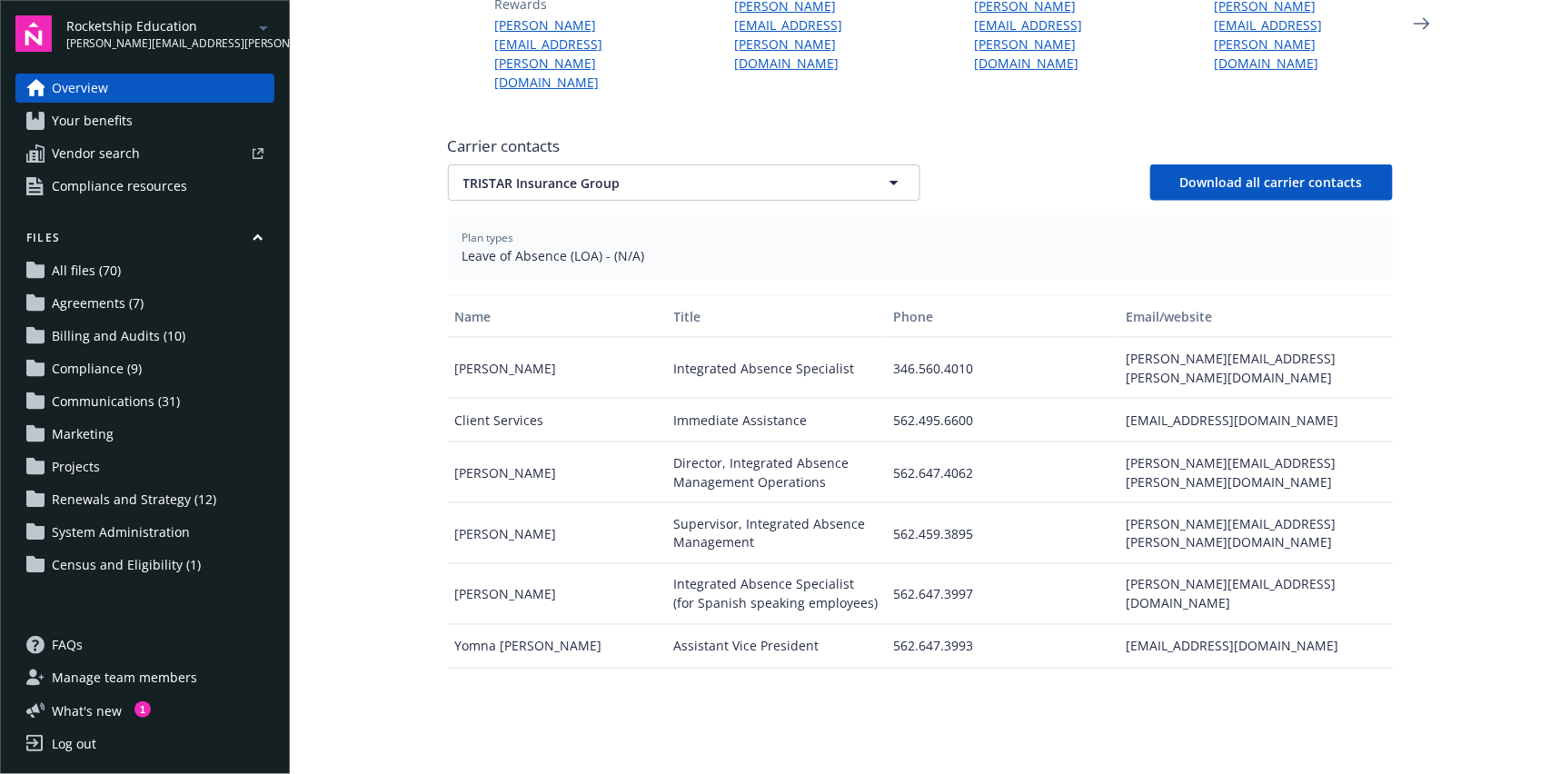
click at [1207, 399] on div "[EMAIL_ADDRESS][DOMAIN_NAME]" at bounding box center [1256, 421] width 274 height 44
copy div "[EMAIL_ADDRESS][DOMAIN_NAME]"
click at [610, 174] on span "TRISTAR Insurance Group" at bounding box center [652, 183] width 378 height 19
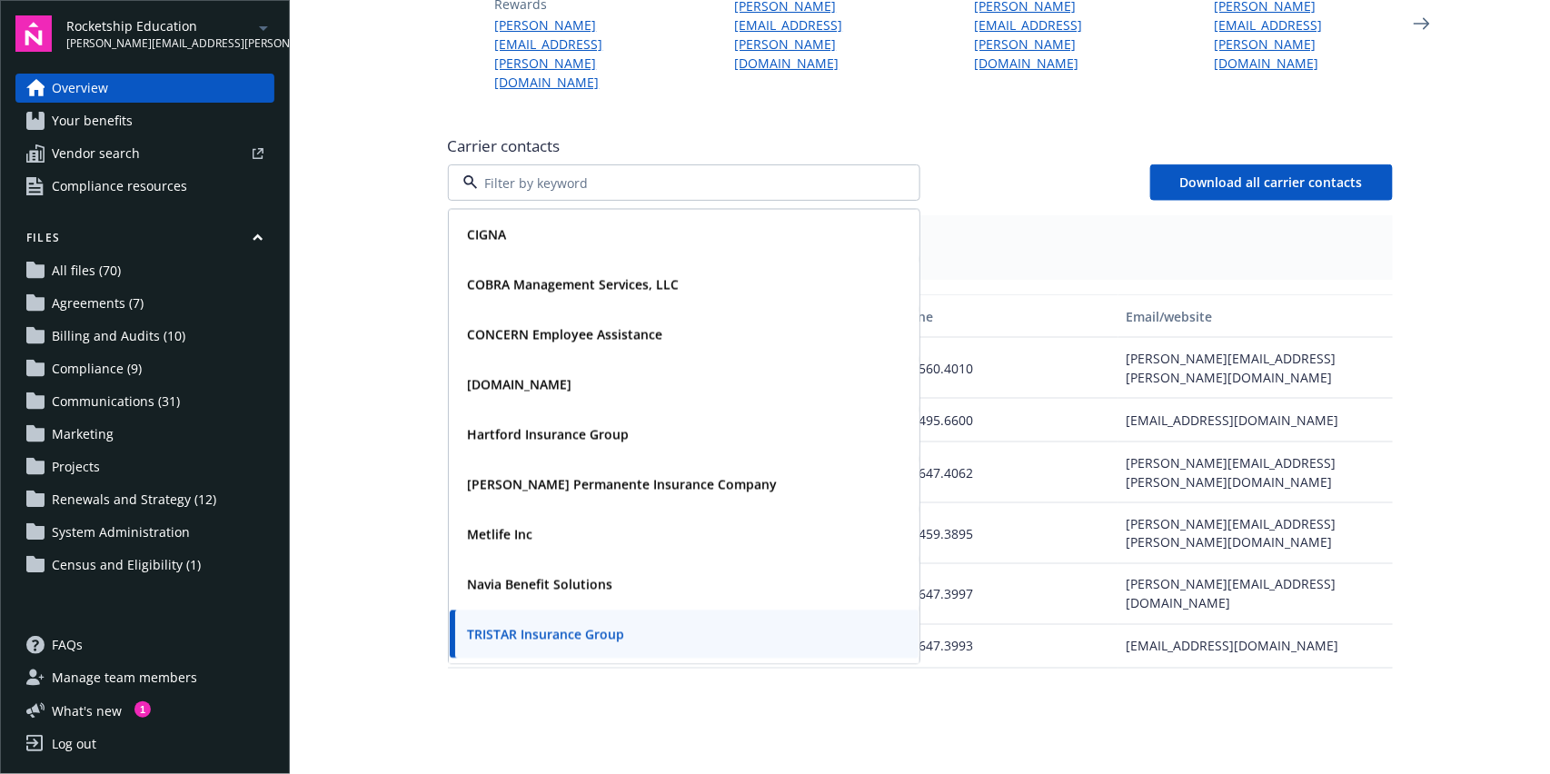
scroll to position [45, 0]
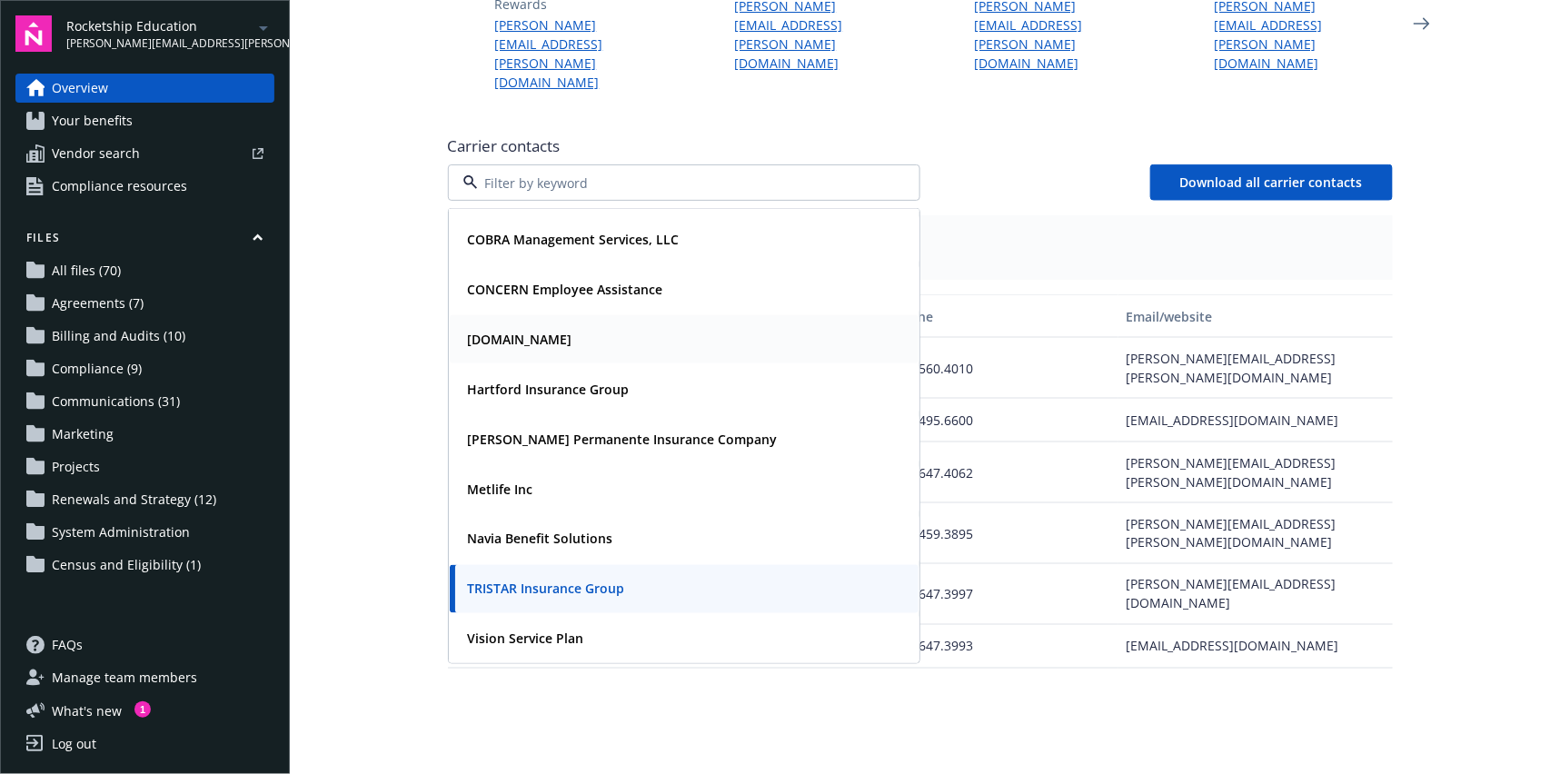
click at [578, 326] on div "[DOMAIN_NAME]" at bounding box center [684, 339] width 447 height 26
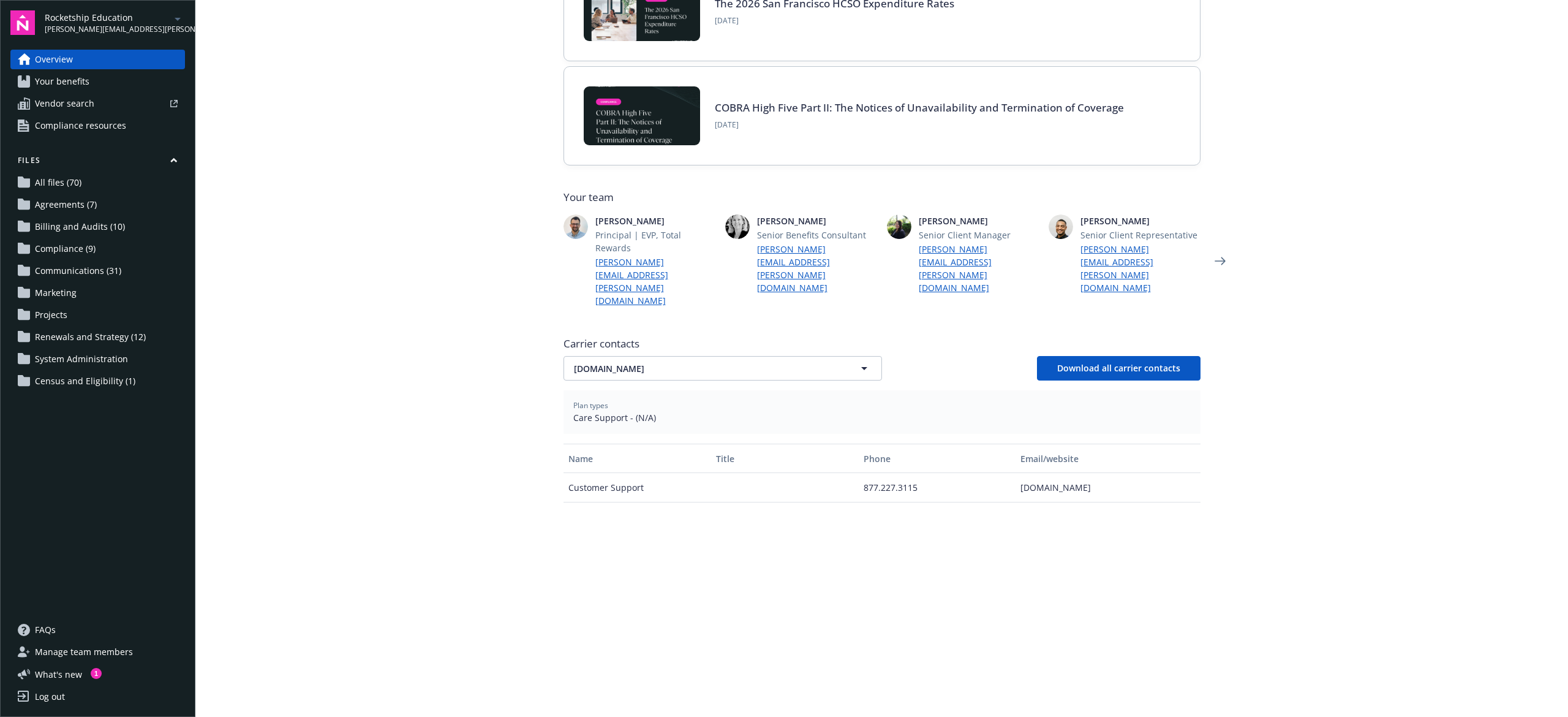
scroll to position [175, 0]
click at [719, 362] on span "[DOMAIN_NAME]" at bounding box center [702, 368] width 255 height 13
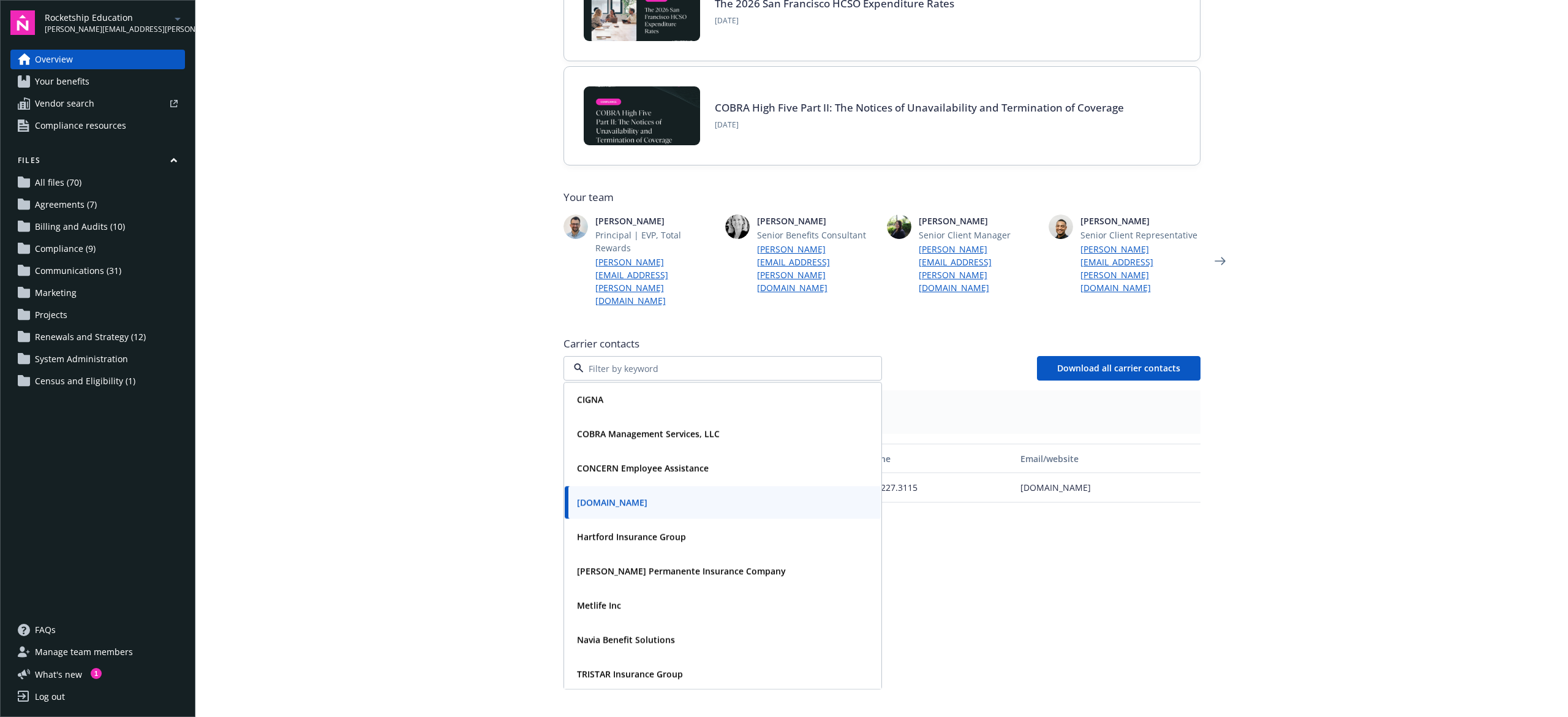
scroll to position [30, 0]
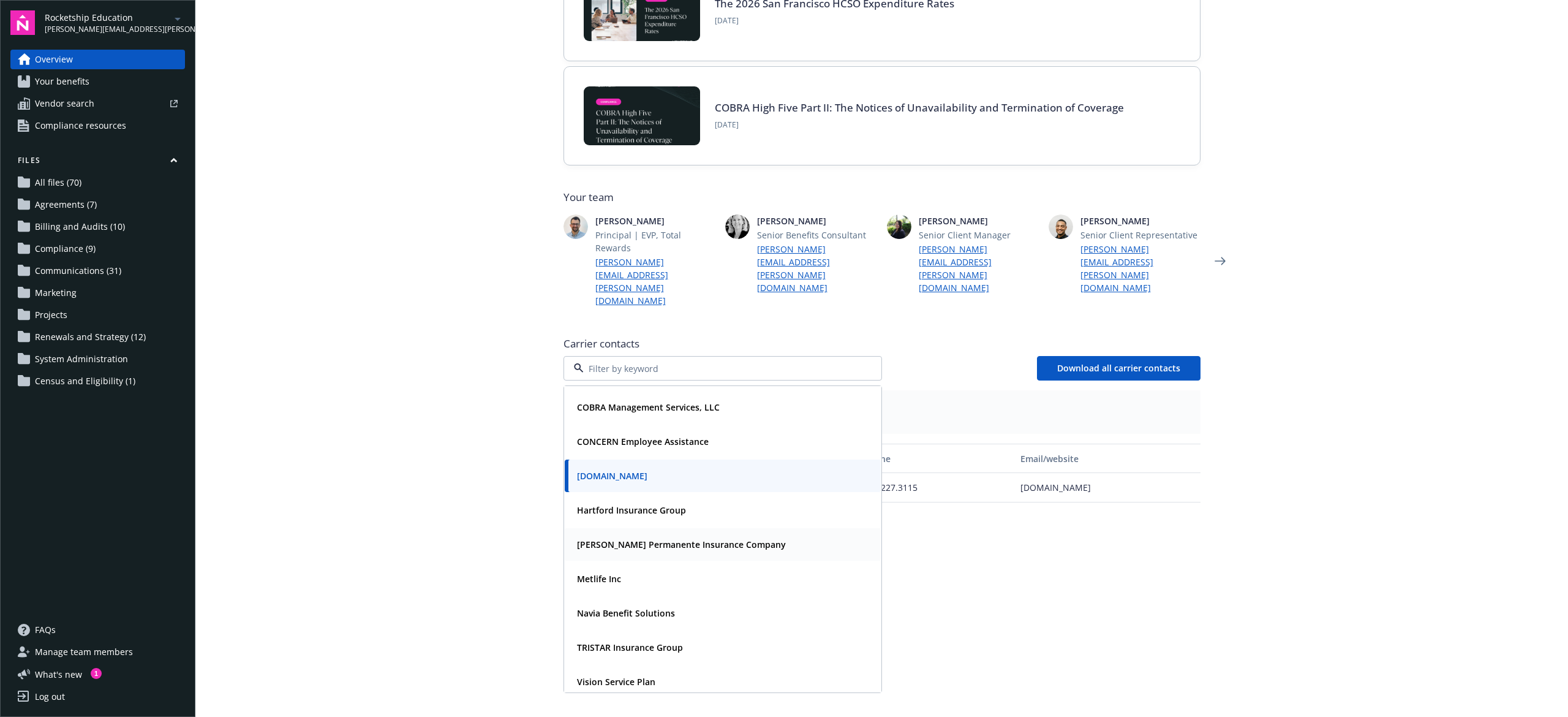
click at [648, 539] on strong "[PERSON_NAME] Permanente Insurance Company" at bounding box center [682, 544] width 209 height 11
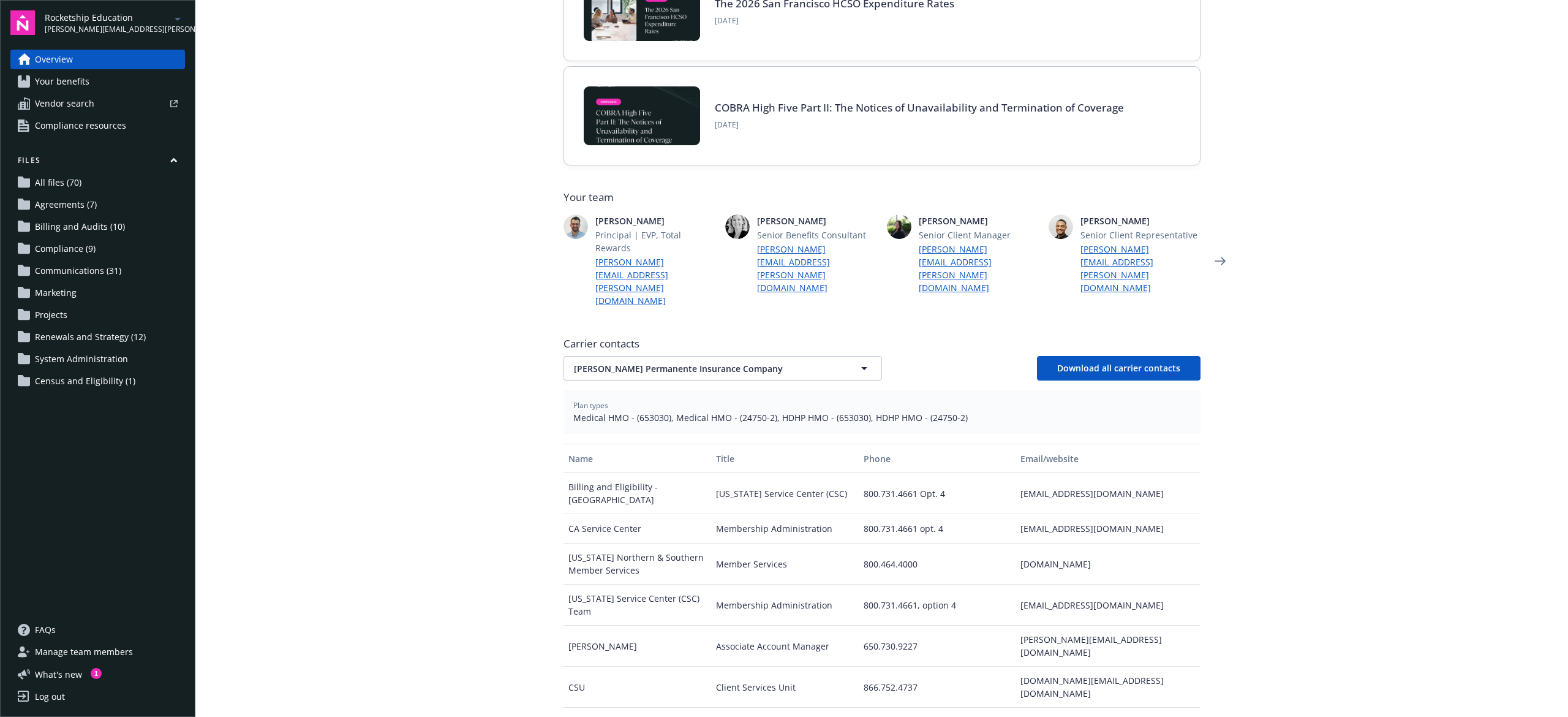
click at [647, 411] on span "Medical HMO - (653030), Medical HMO - (24750-2), HDHP HMO - (653030), HDHP HMO …" at bounding box center [882, 418] width 617 height 13
copy span "653030"
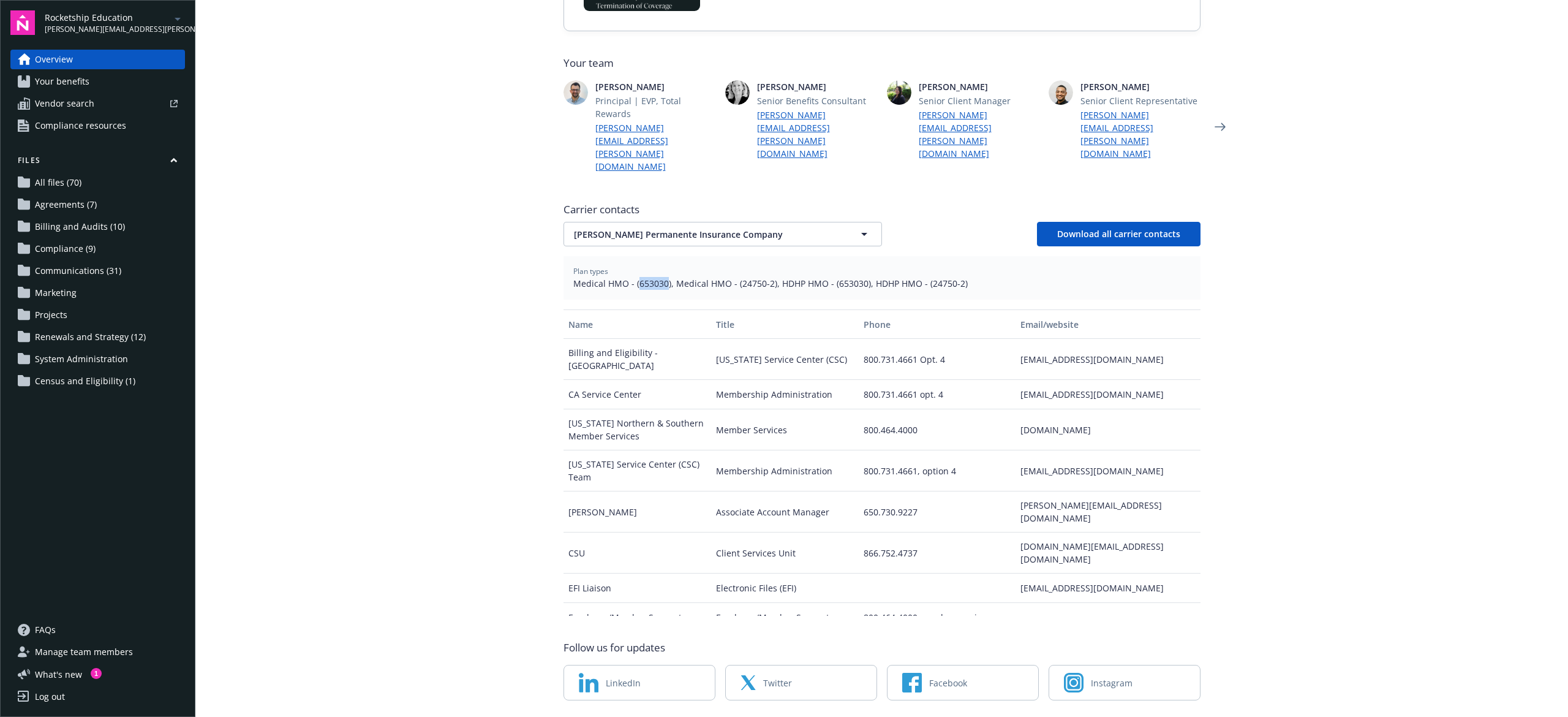
click at [1061, 339] on div "[EMAIL_ADDRESS][DOMAIN_NAME]" at bounding box center [1108, 360] width 185 height 41
click at [1059, 380] on div "[EMAIL_ADDRESS][DOMAIN_NAME]" at bounding box center [1108, 395] width 185 height 30
click at [1056, 339] on div "[EMAIL_ADDRESS][DOMAIN_NAME]" at bounding box center [1108, 360] width 185 height 41
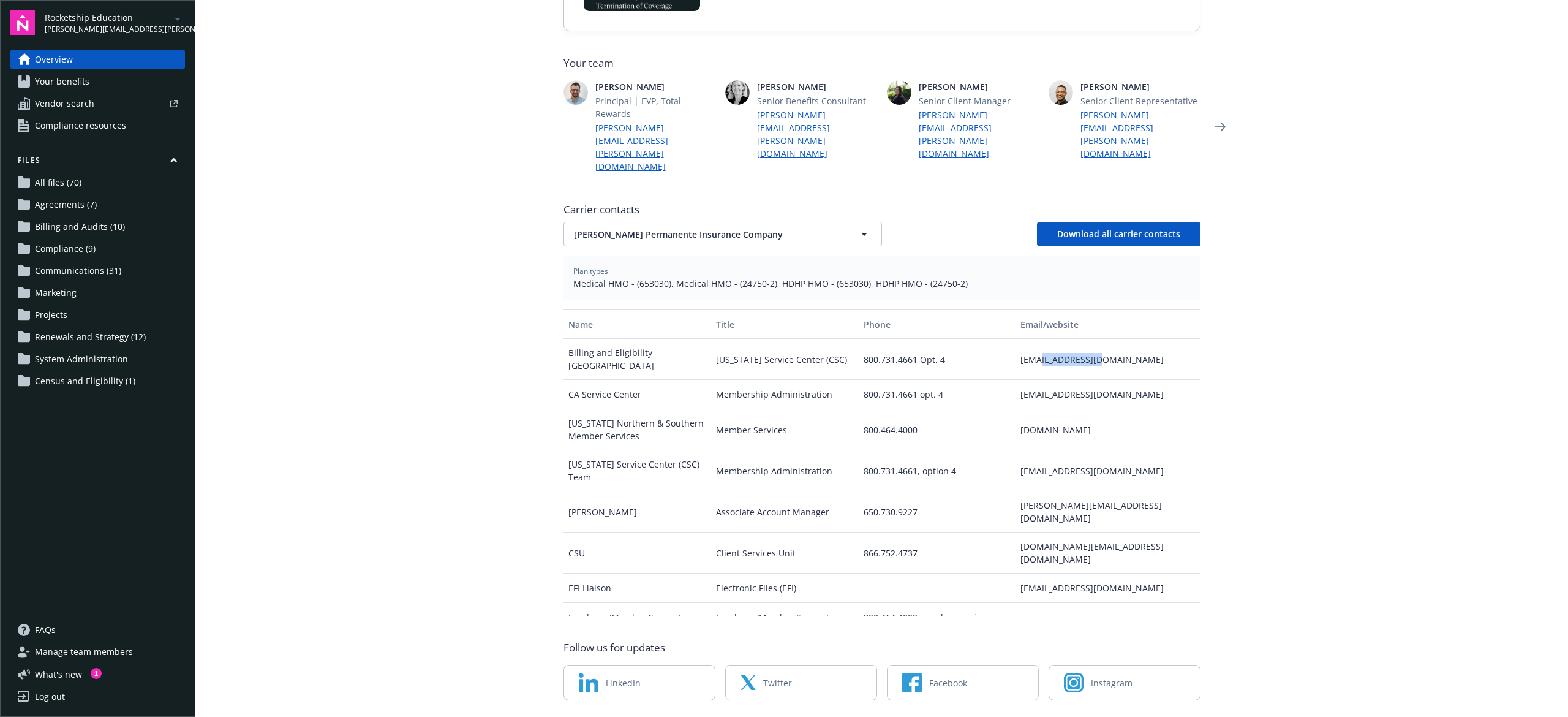
click at [1056, 339] on div "[EMAIL_ADDRESS][DOMAIN_NAME]" at bounding box center [1108, 360] width 185 height 41
drag, startPoint x: 1056, startPoint y: 314, endPoint x: 1039, endPoint y: 312, distance: 17.1
click at [1039, 339] on div "[EMAIL_ADDRESS][DOMAIN_NAME]" at bounding box center [1108, 360] width 185 height 41
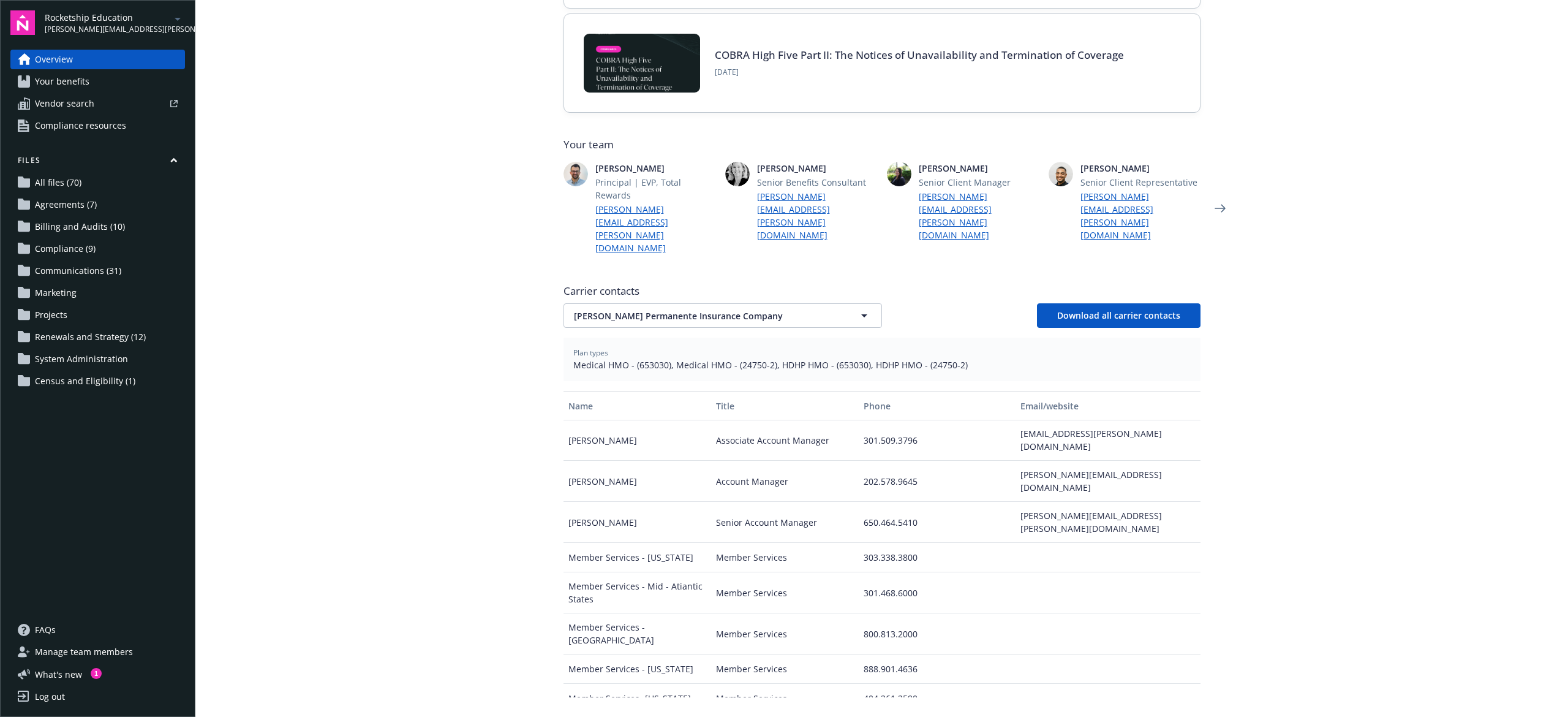
scroll to position [414, 0]
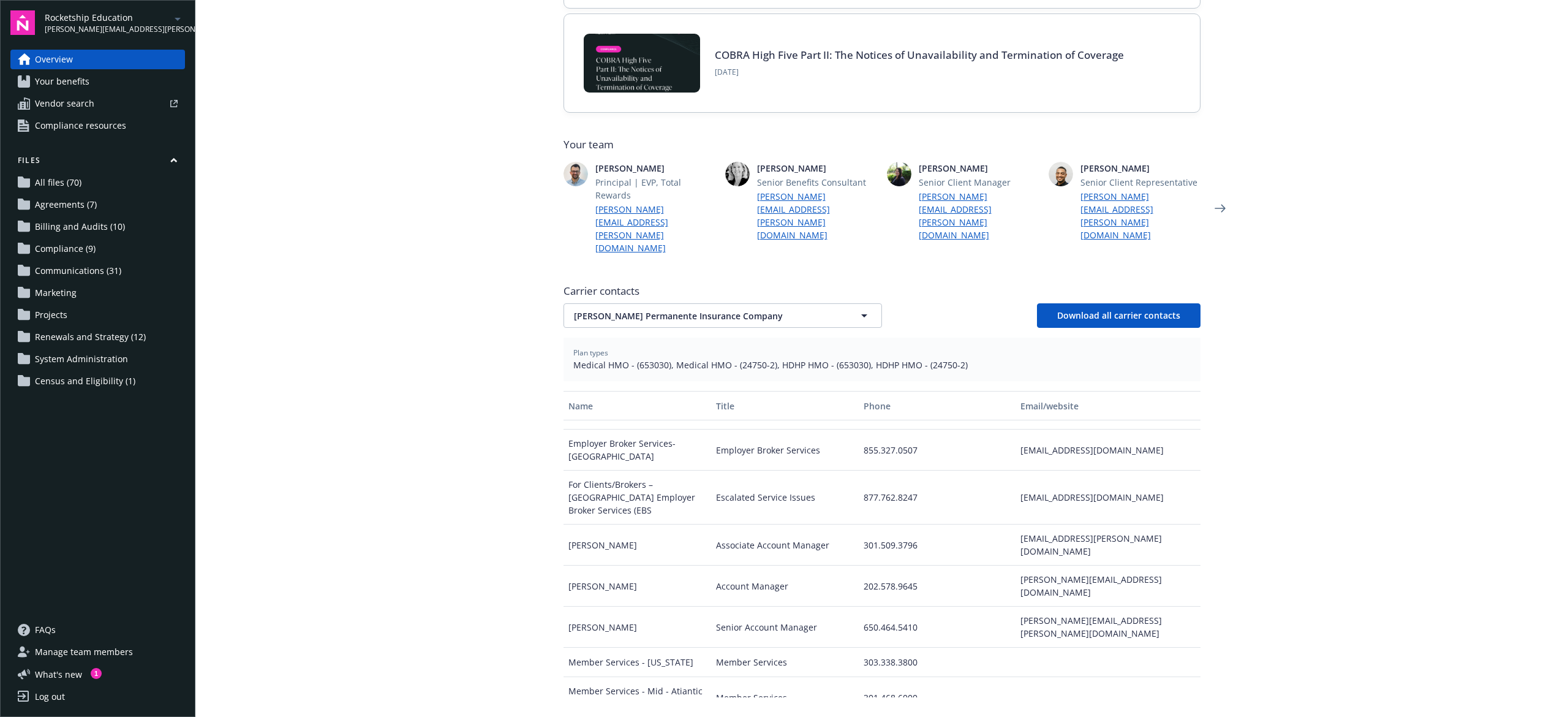
click at [1082, 607] on div "[PERSON_NAME][EMAIL_ADDRESS][PERSON_NAME][DOMAIN_NAME]" at bounding box center [1108, 627] width 185 height 41
click at [1058, 607] on div "[PERSON_NAME][EMAIL_ADDRESS][PERSON_NAME][DOMAIN_NAME]" at bounding box center [1108, 627] width 185 height 41
